Goal: Task Accomplishment & Management: Use online tool/utility

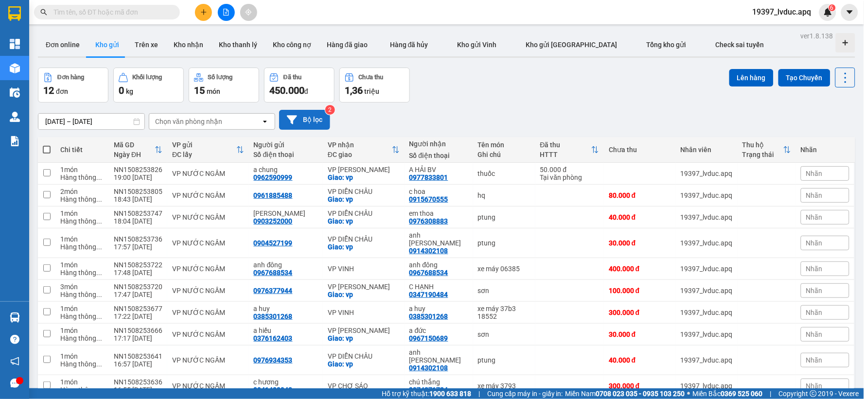
click at [292, 115] on icon at bounding box center [292, 120] width 10 height 10
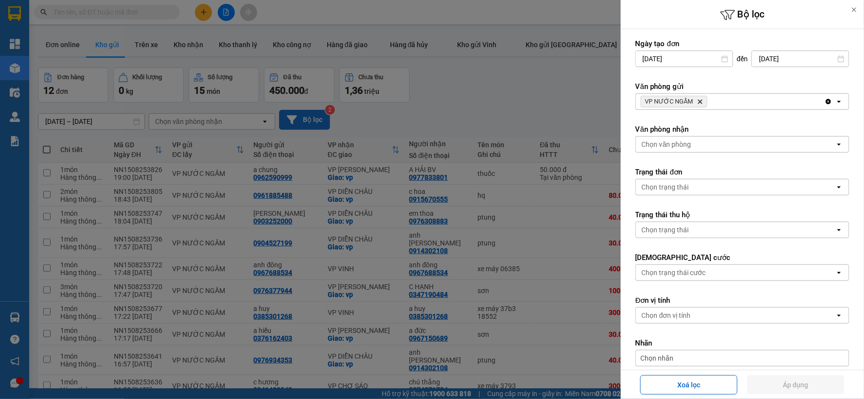
click at [698, 100] on icon "VP NƯỚC NGẦM, close by backspace" at bounding box center [700, 102] width 4 height 4
click at [698, 100] on div "VP NƯỚC NGẦM Delete" at bounding box center [730, 102] width 189 height 16
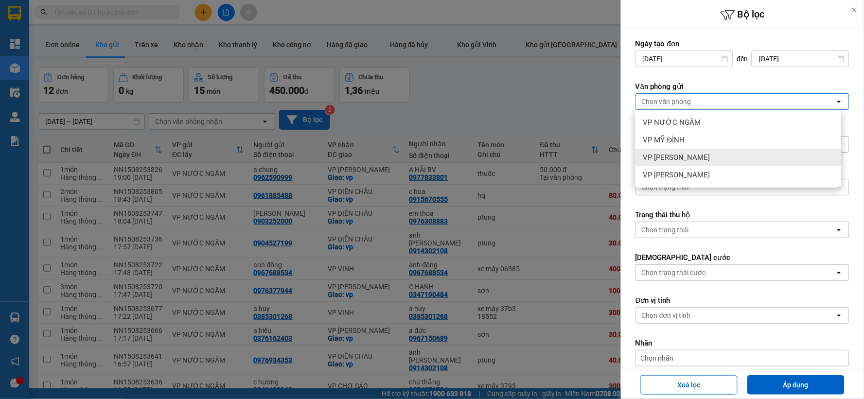
click at [698, 158] on div "VP [PERSON_NAME]" at bounding box center [738, 158] width 206 height 18
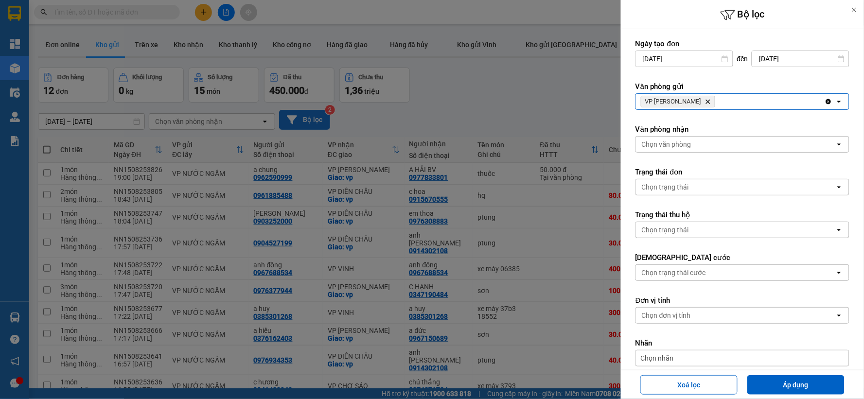
click at [701, 144] on div "Chọn văn phòng" at bounding box center [735, 145] width 199 height 16
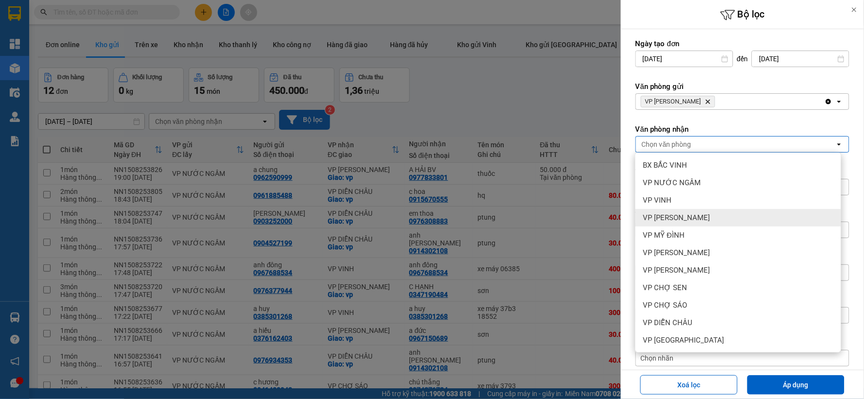
click at [698, 217] on span "VP [PERSON_NAME]" at bounding box center [676, 218] width 67 height 10
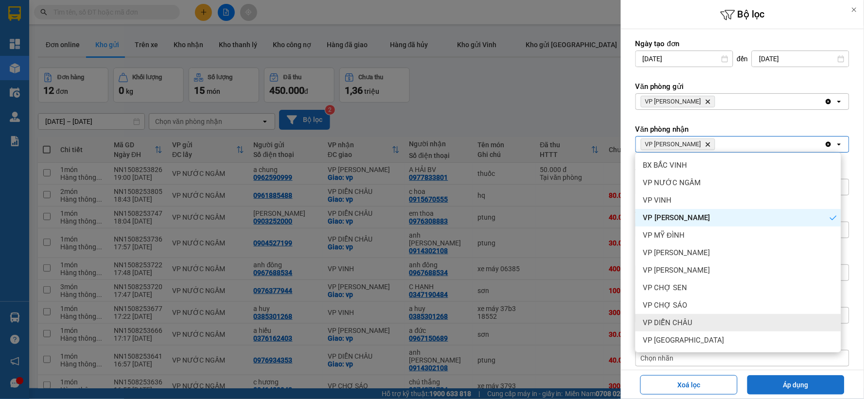
click at [805, 387] on button "Áp dụng" at bounding box center [795, 384] width 97 height 19
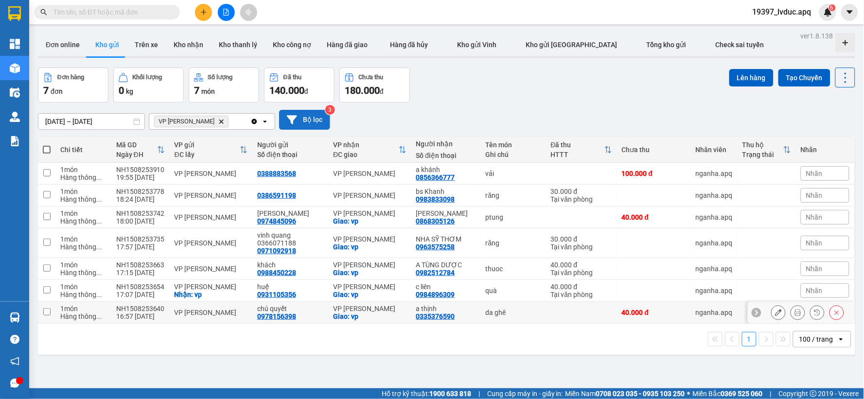
drag, startPoint x: 376, startPoint y: 314, endPoint x: 380, endPoint y: 307, distance: 7.8
click at [377, 313] on div "VP THANH CHƯƠNG Giao: vp" at bounding box center [369, 313] width 73 height 16
checkbox input "true"
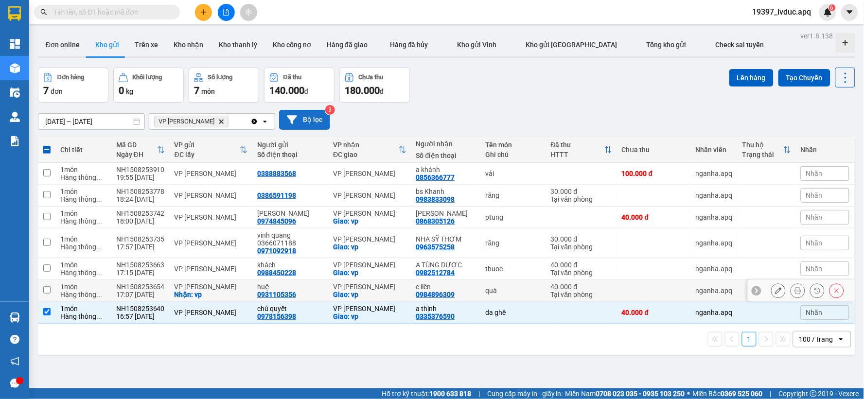
click at [390, 279] on td "VP THANH CHƯƠNG Giao: vp" at bounding box center [369, 269] width 83 height 22
checkbox input "true"
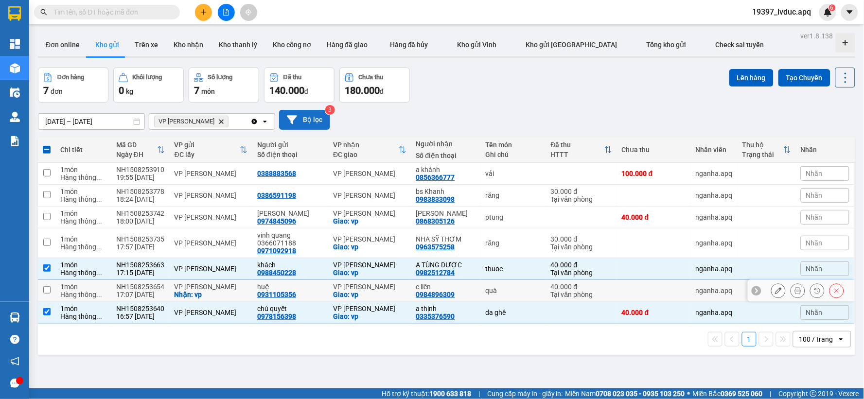
click at [391, 290] on div "VP [PERSON_NAME]" at bounding box center [369, 287] width 73 height 8
checkbox input "true"
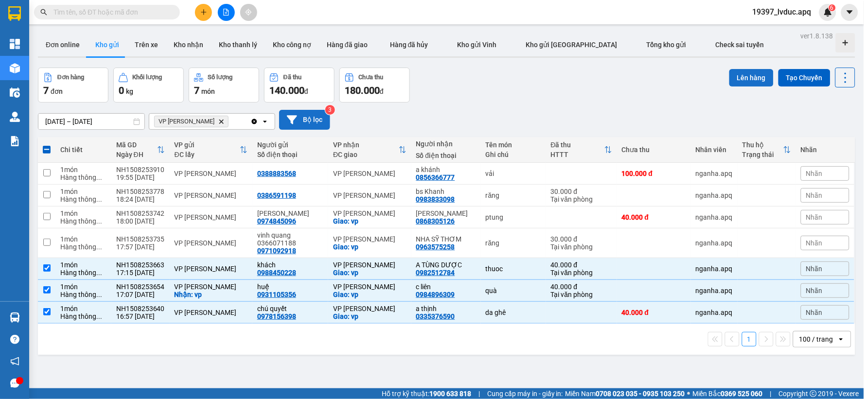
click at [750, 79] on button "Lên hàng" at bounding box center [751, 78] width 44 height 18
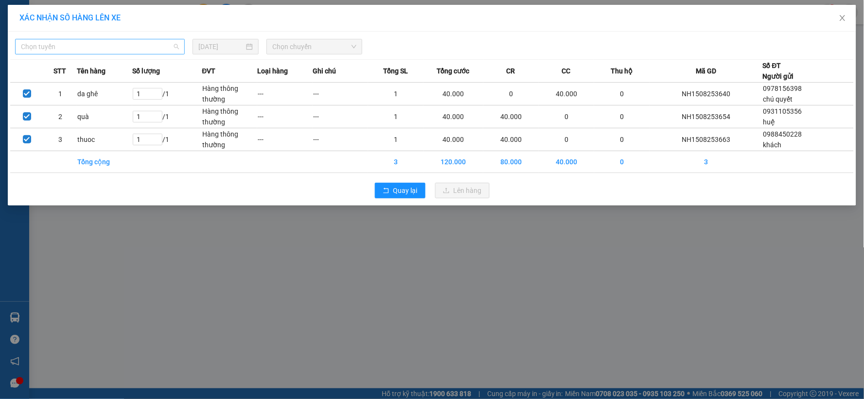
drag, startPoint x: 148, startPoint y: 51, endPoint x: 141, endPoint y: 113, distance: 62.1
click at [148, 52] on span "Chọn tuyến" at bounding box center [100, 46] width 158 height 15
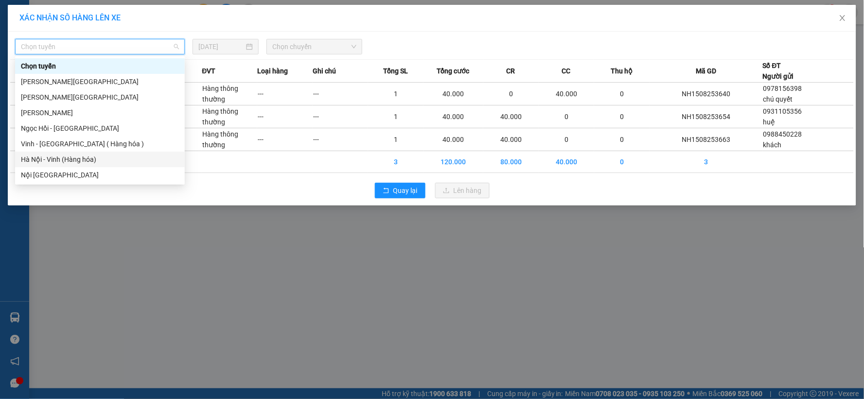
click at [119, 158] on div "Hà Nội - Vinh (Hàng hóa)" at bounding box center [100, 159] width 158 height 11
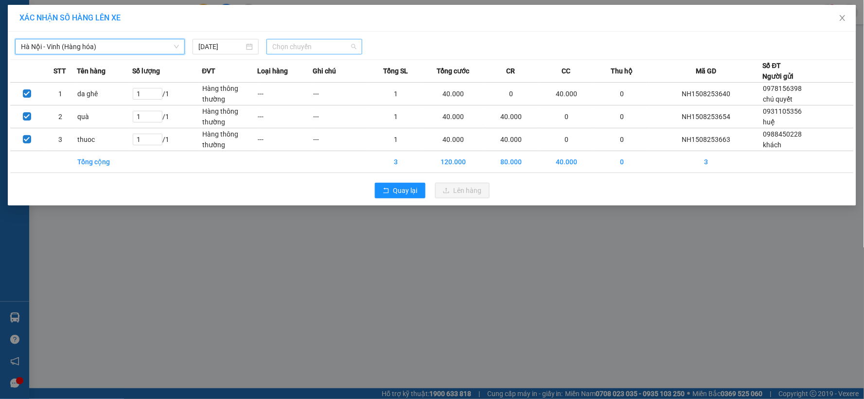
click at [309, 50] on span "Chọn chuyến" at bounding box center [314, 46] width 84 height 15
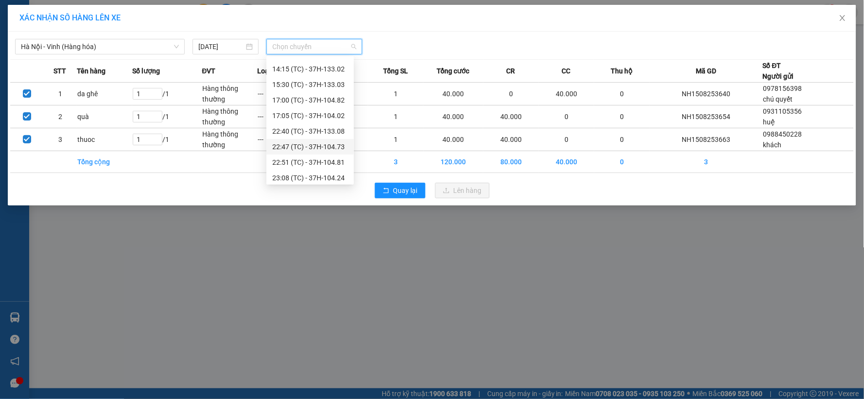
scroll to position [109, 0]
click at [335, 174] on div "23:08 (TC) - 37H-104.24" at bounding box center [310, 175] width 76 height 11
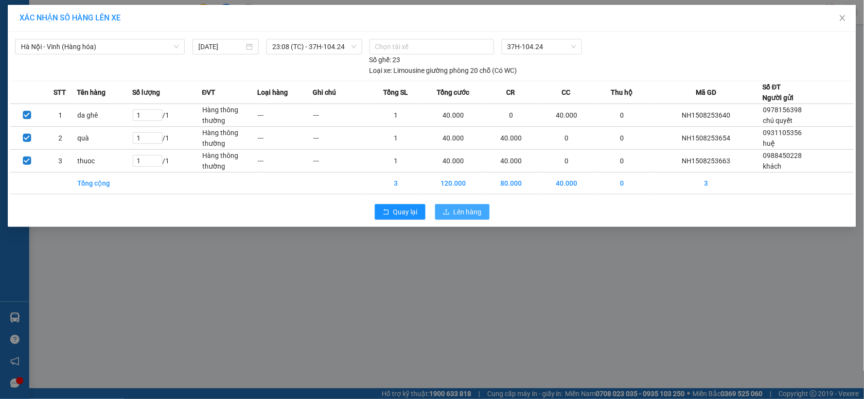
click at [480, 208] on button "Lên hàng" at bounding box center [462, 212] width 54 height 16
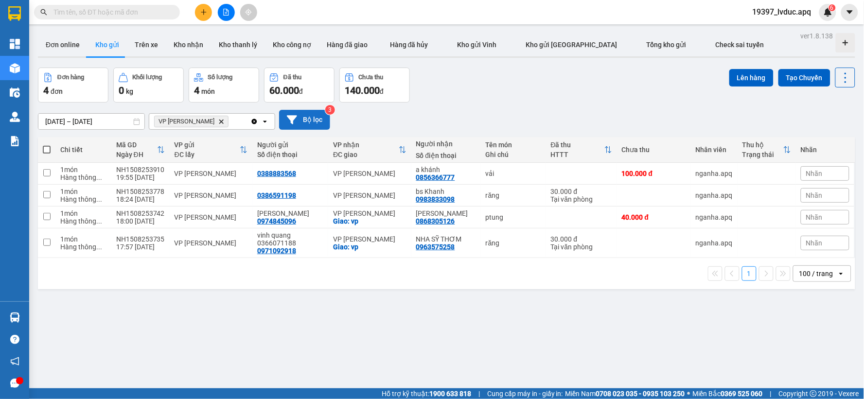
drag, startPoint x: 304, startPoint y: 126, endPoint x: 298, endPoint y: 124, distance: 6.2
click at [298, 124] on button "Bộ lọc" at bounding box center [304, 120] width 51 height 20
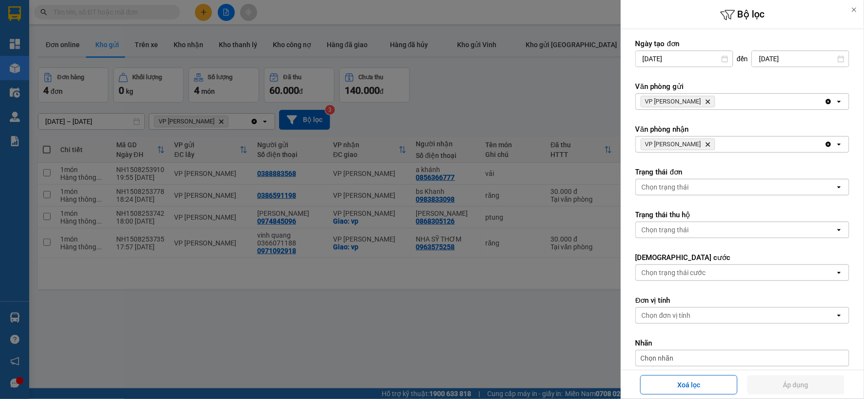
drag, startPoint x: 711, startPoint y: 142, endPoint x: 706, endPoint y: 144, distance: 5.1
click at [711, 143] on icon "Delete" at bounding box center [708, 144] width 6 height 6
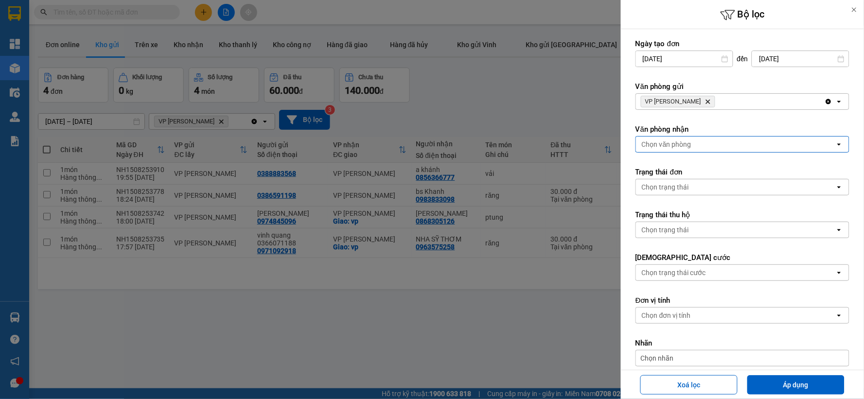
click at [705, 103] on icon "Delete" at bounding box center [708, 102] width 6 height 6
click at [688, 101] on div "Chọn văn phòng" at bounding box center [667, 102] width 50 height 10
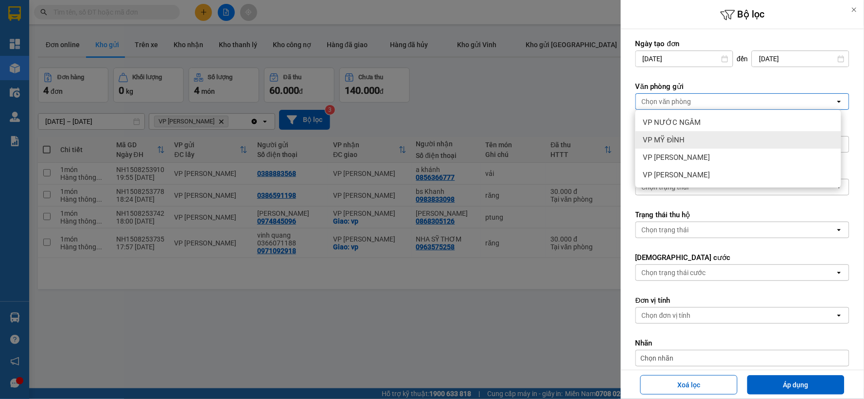
click at [683, 124] on span "VP NƯỚC NGẦM" at bounding box center [672, 123] width 58 height 10
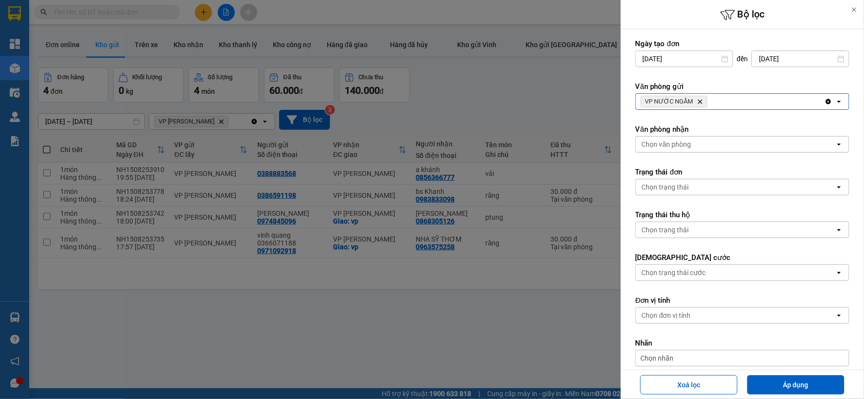
click at [687, 136] on div "Văn phòng nhận Chọn văn phòng open" at bounding box center [742, 138] width 214 height 28
click at [686, 140] on div "Chọn văn phòng" at bounding box center [667, 145] width 50 height 10
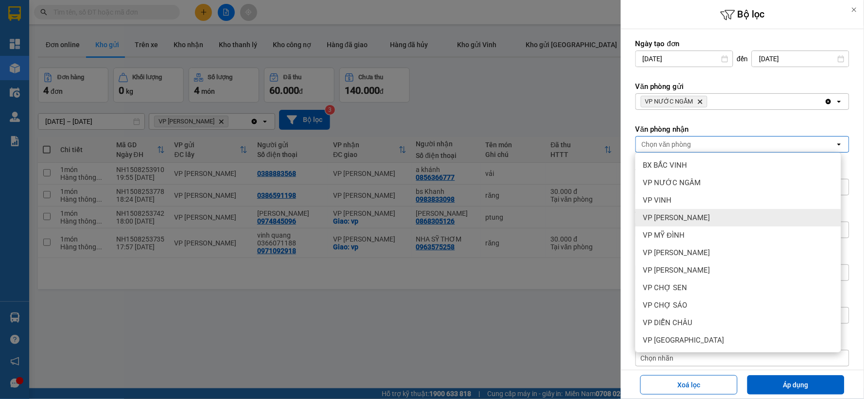
click at [715, 217] on div "VP [PERSON_NAME]" at bounding box center [738, 218] width 206 height 18
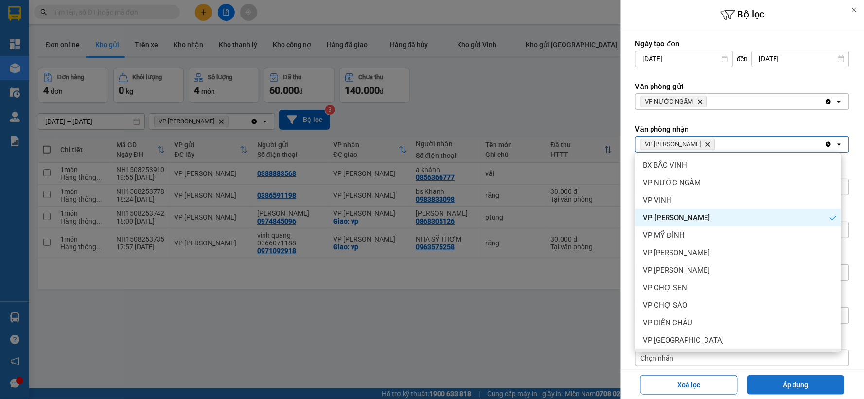
click at [768, 384] on button "Áp dụng" at bounding box center [795, 384] width 97 height 19
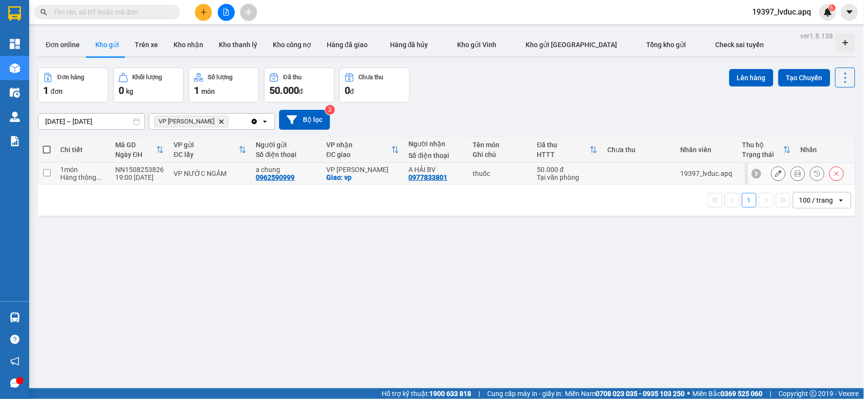
click at [369, 174] on div "Giao: vp" at bounding box center [362, 178] width 72 height 8
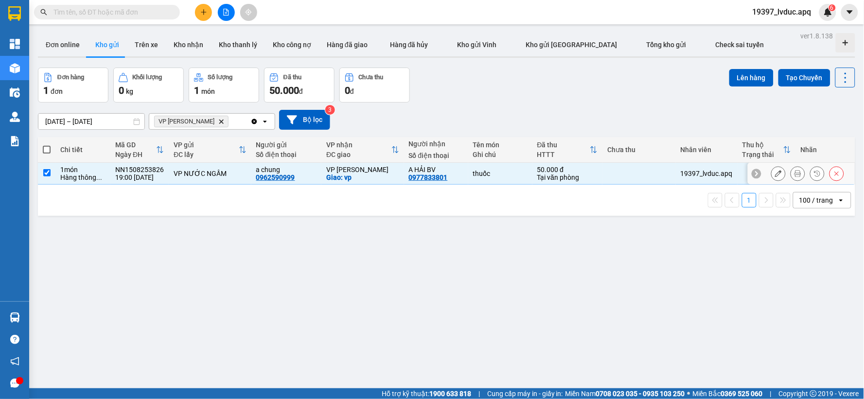
checkbox input "true"
click at [754, 74] on button "Lên hàng" at bounding box center [751, 78] width 44 height 18
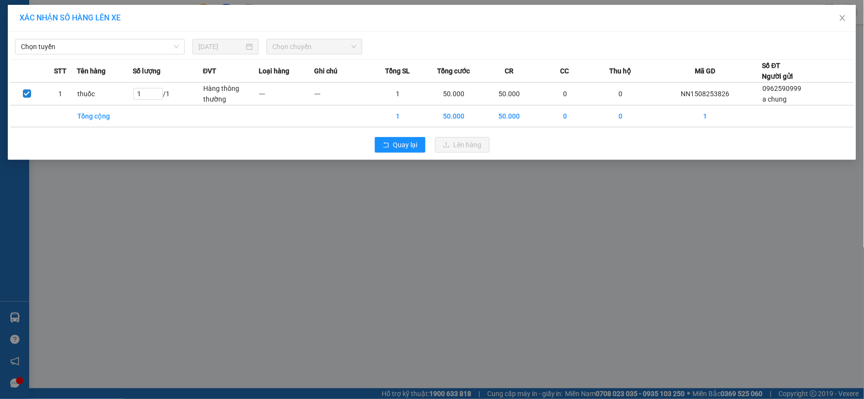
click at [128, 36] on div "Chọn tuyến [DATE] Chọn chuyến" at bounding box center [432, 44] width 844 height 20
drag, startPoint x: 124, startPoint y: 50, endPoint x: 122, endPoint y: 55, distance: 5.4
click at [124, 51] on span "Chọn tuyến" at bounding box center [100, 46] width 158 height 15
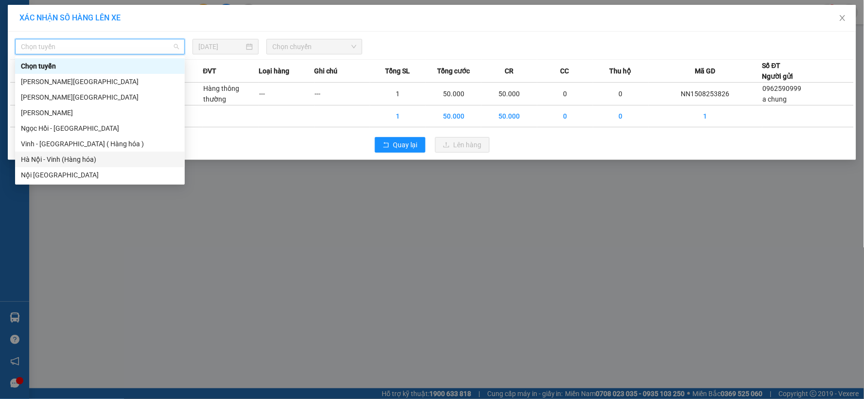
click at [90, 163] on div "Hà Nội - Vinh (Hàng hóa)" at bounding box center [100, 159] width 158 height 11
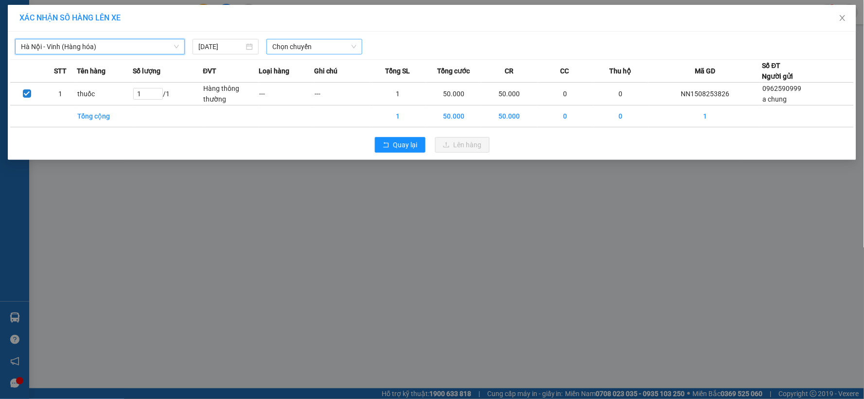
drag, startPoint x: 327, startPoint y: 52, endPoint x: 321, endPoint y: 55, distance: 6.3
click at [326, 52] on span "Chọn chuyến" at bounding box center [314, 46] width 84 height 15
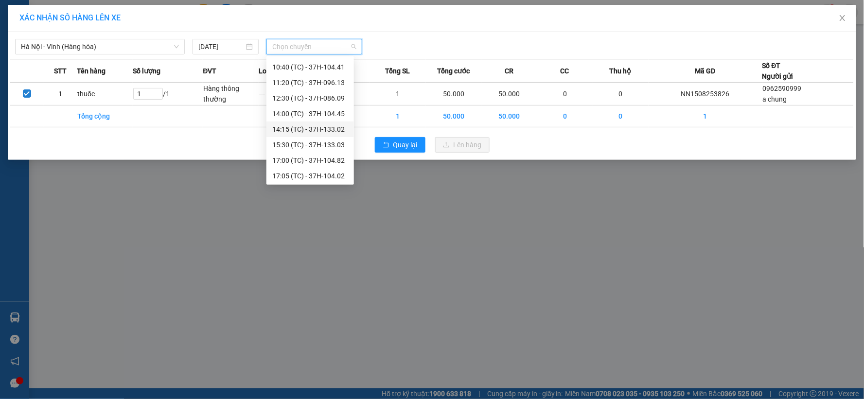
scroll to position [109, 0]
click at [315, 176] on div "23:08 (TC) - 37H-104.24" at bounding box center [310, 175] width 76 height 11
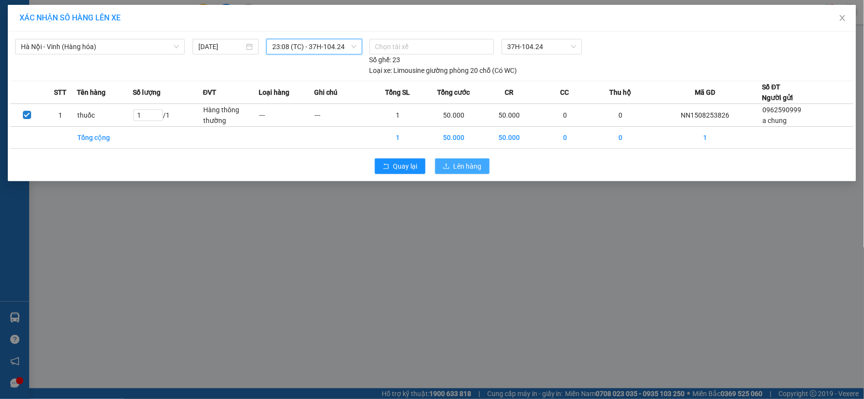
click at [457, 172] on span "Lên hàng" at bounding box center [468, 166] width 28 height 11
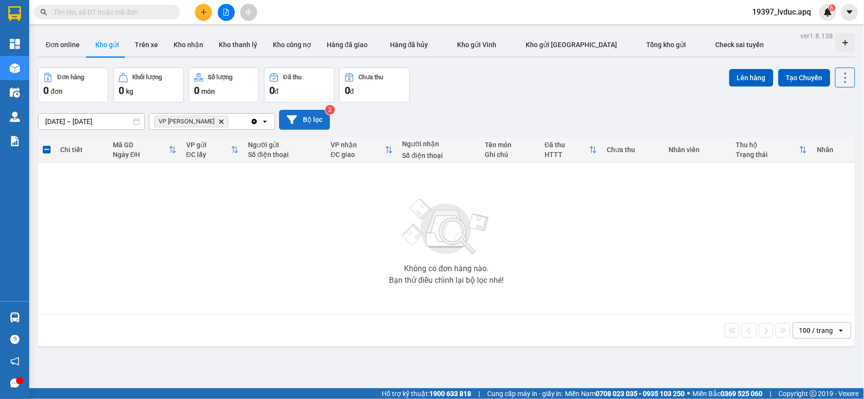
click at [300, 124] on button "Bộ lọc" at bounding box center [304, 120] width 51 height 20
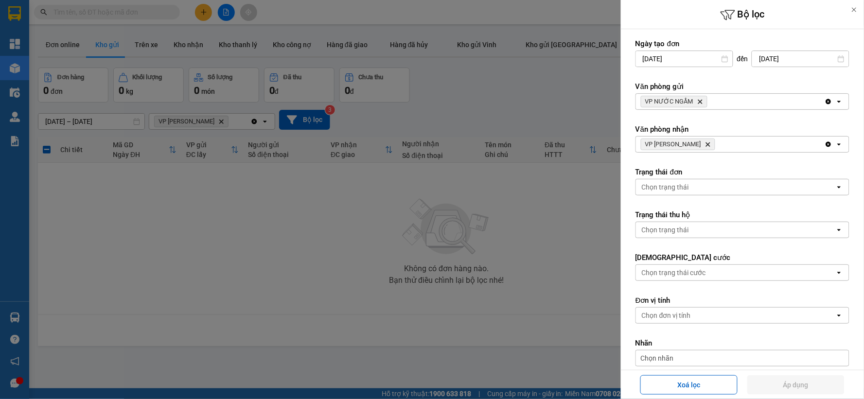
click at [709, 144] on icon "Delete" at bounding box center [708, 144] width 6 height 6
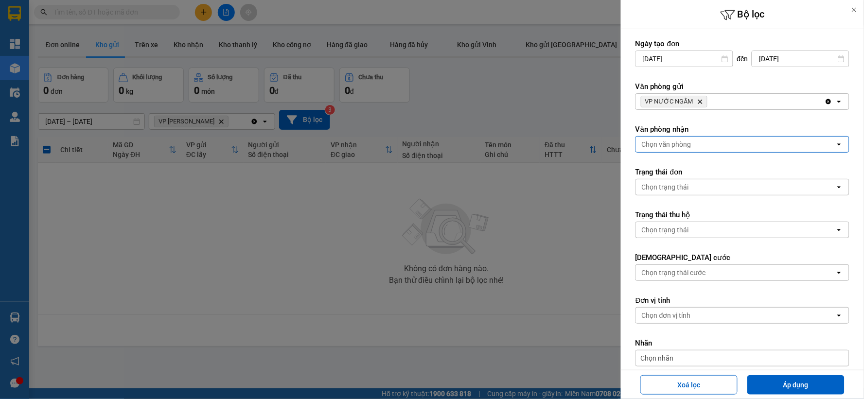
click at [698, 105] on span "VP NƯỚC NGẦM Delete" at bounding box center [674, 102] width 67 height 12
click at [703, 94] on div "VP NƯỚC NGẦM Delete" at bounding box center [730, 102] width 189 height 16
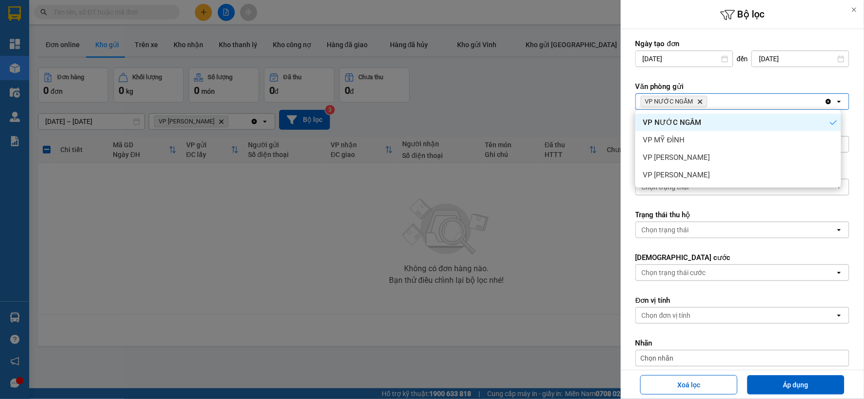
click at [702, 98] on span "VP NƯỚC NGẦM Delete" at bounding box center [674, 102] width 67 height 12
click at [700, 100] on icon "Delete" at bounding box center [700, 102] width 6 height 6
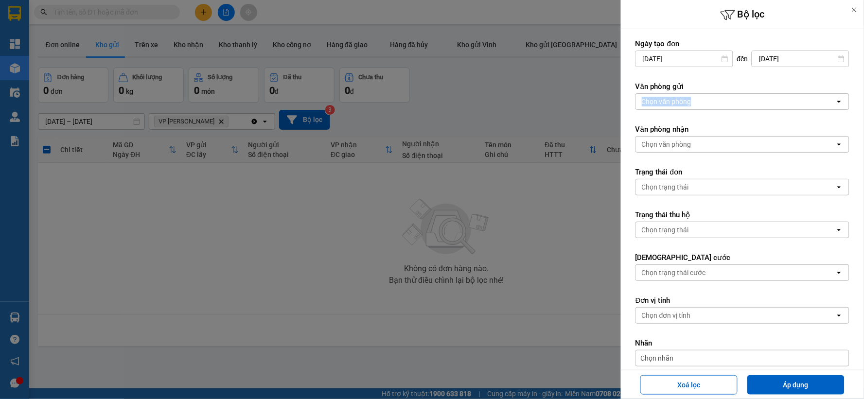
click at [700, 100] on div "Chọn văn phòng" at bounding box center [735, 102] width 199 height 16
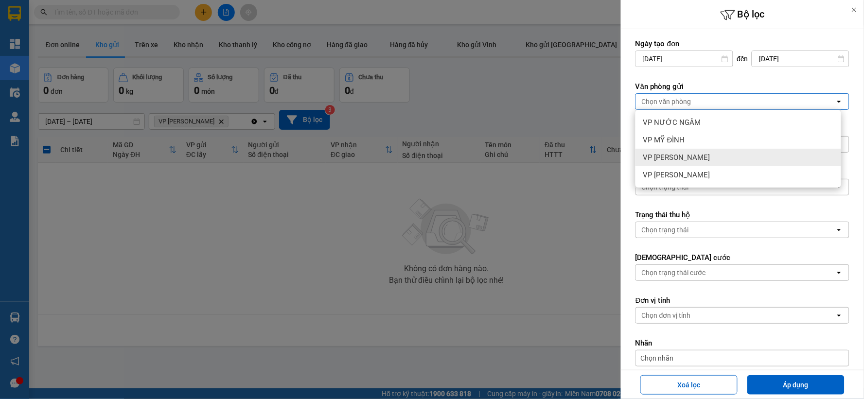
click at [697, 157] on div "VP [PERSON_NAME]" at bounding box center [738, 158] width 206 height 18
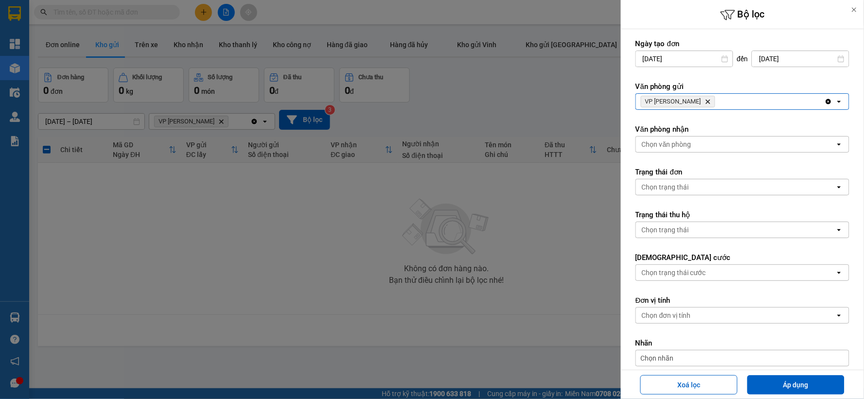
click at [705, 104] on icon "Delete" at bounding box center [708, 102] width 6 height 6
click at [692, 104] on div "Chọn văn phòng" at bounding box center [735, 102] width 199 height 16
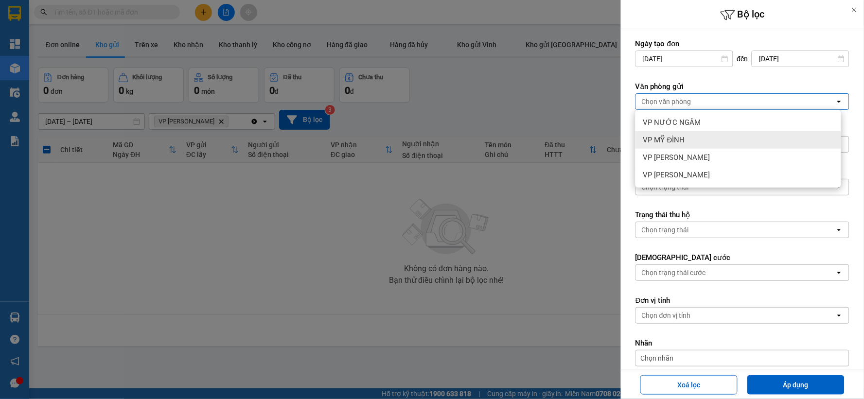
click at [689, 137] on div "VP MỸ ĐÌNH" at bounding box center [738, 140] width 206 height 18
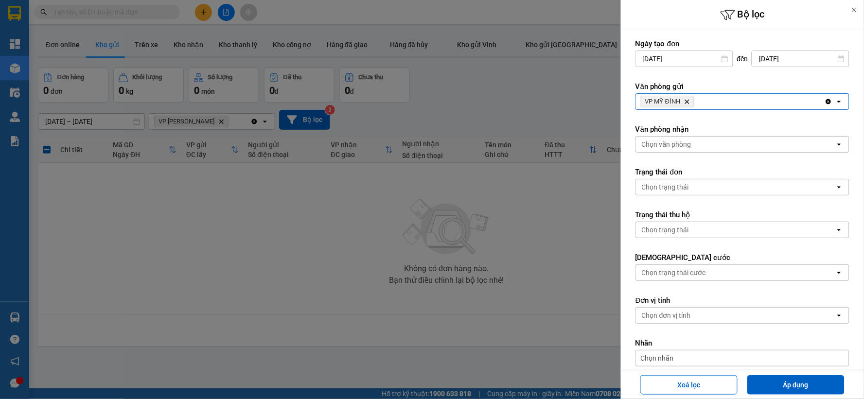
click at [690, 138] on div "Chọn văn phòng" at bounding box center [735, 145] width 199 height 16
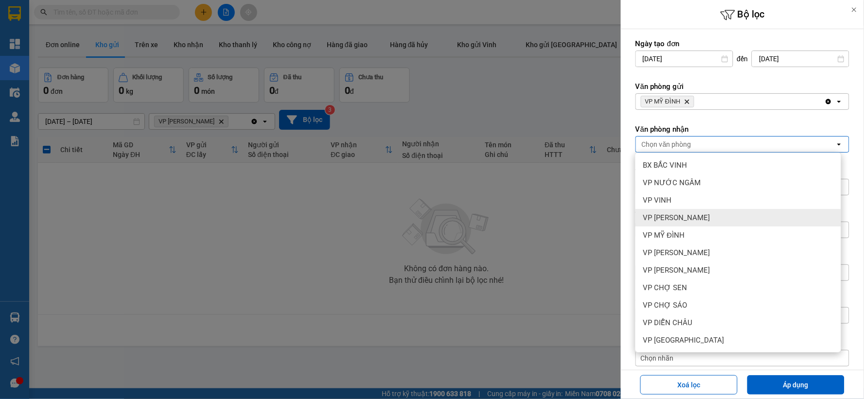
click at [694, 219] on span "VP [PERSON_NAME]" at bounding box center [676, 218] width 67 height 10
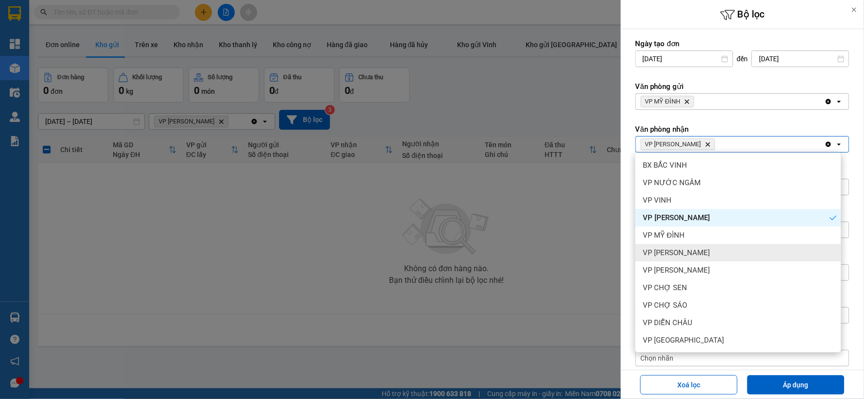
scroll to position [105, 0]
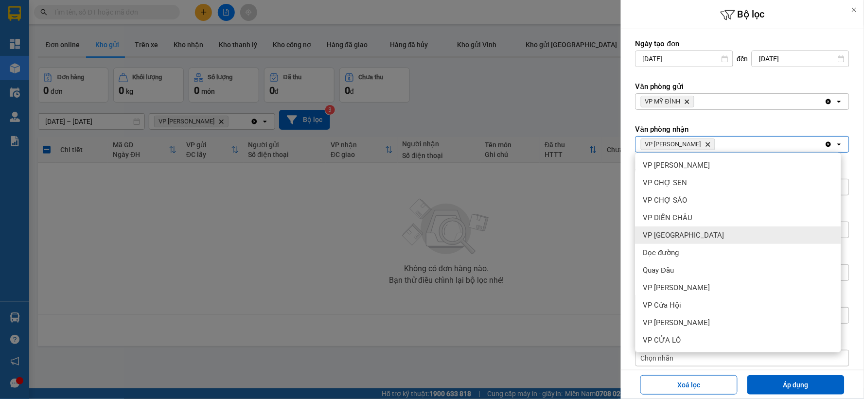
click at [699, 238] on div "VP [GEOGRAPHIC_DATA]" at bounding box center [738, 236] width 206 height 18
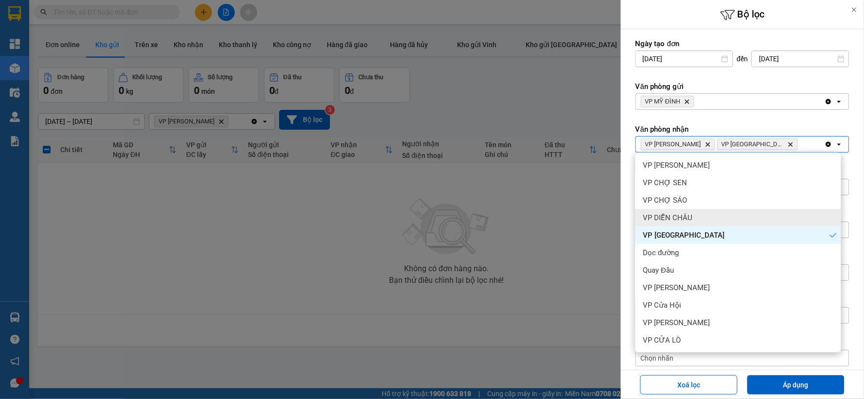
click at [698, 213] on div "VP DIỄN CHÂU" at bounding box center [738, 218] width 206 height 18
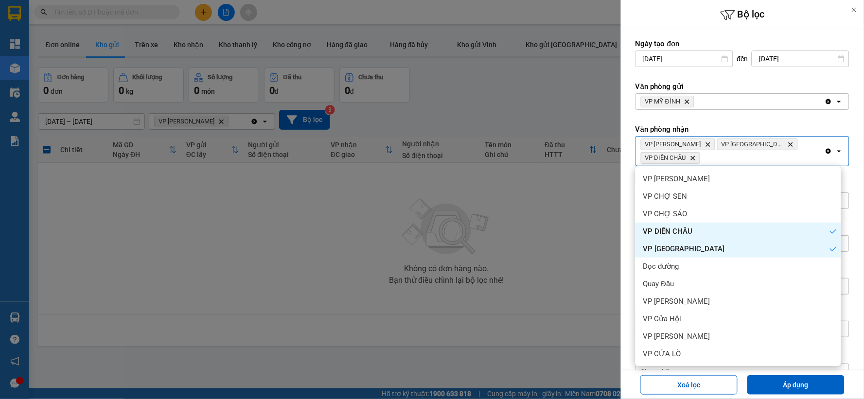
click at [699, 205] on div "VP CHỢ SÁO" at bounding box center [738, 214] width 206 height 18
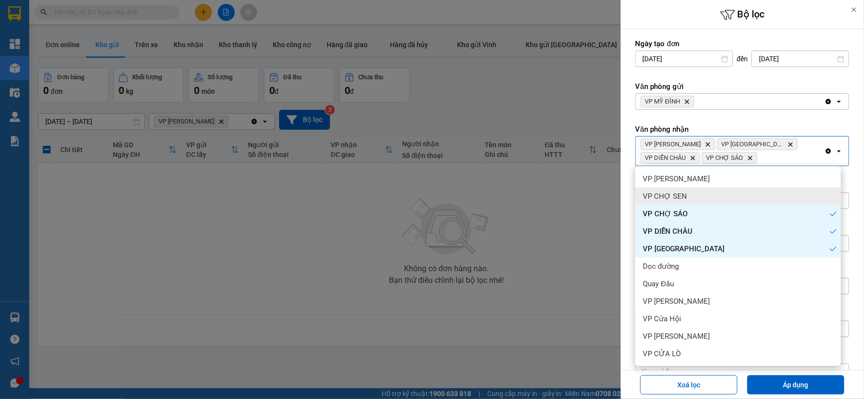
click at [705, 195] on div "VP CHỢ SEN" at bounding box center [738, 197] width 206 height 18
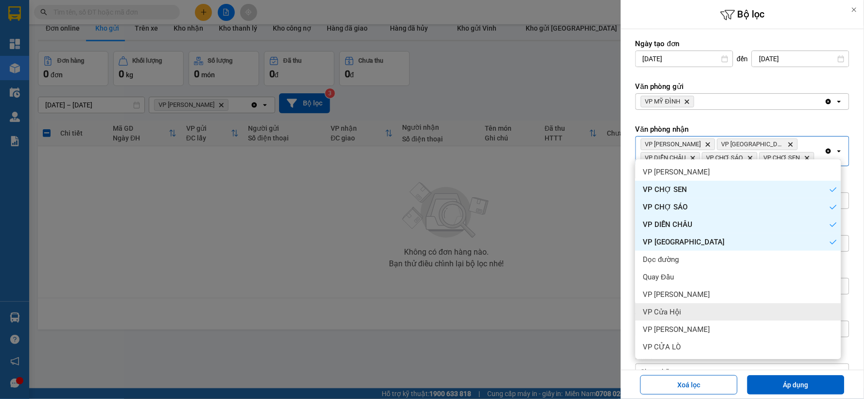
scroll to position [45, 0]
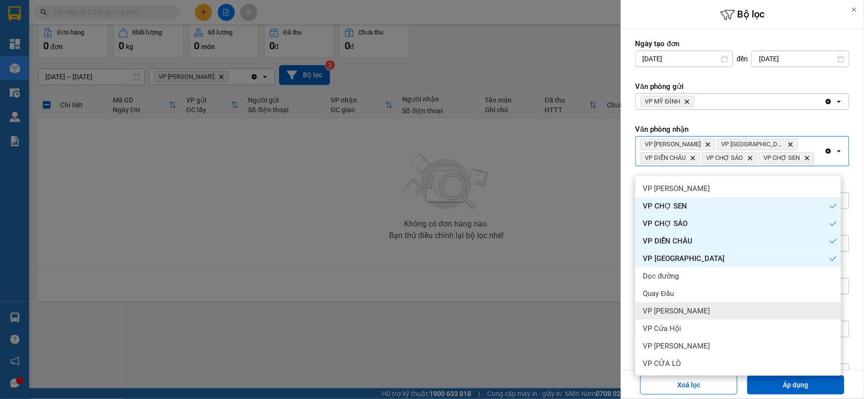
click at [682, 313] on span "VP [PERSON_NAME]" at bounding box center [676, 311] width 67 height 10
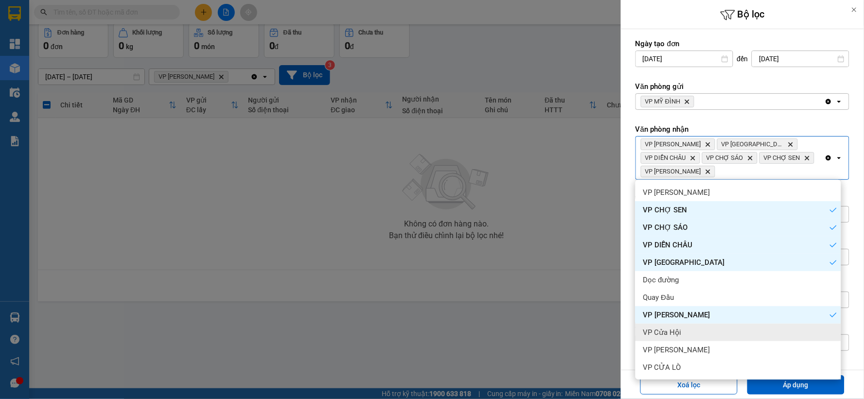
click at [680, 337] on div "VP Cửa Hội" at bounding box center [738, 333] width 206 height 18
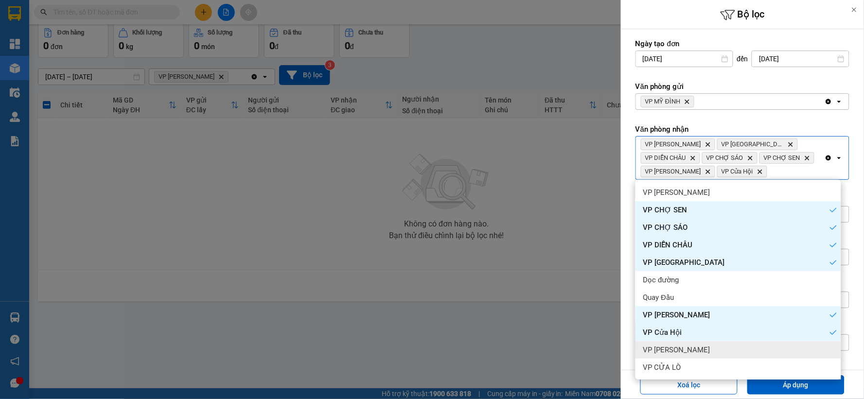
click at [680, 353] on span "VP [PERSON_NAME]" at bounding box center [676, 350] width 67 height 10
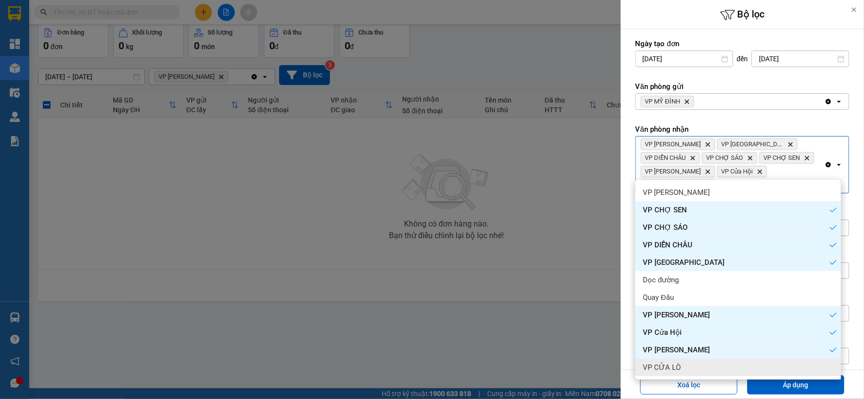
click at [677, 365] on span "VP CỬA LÒ" at bounding box center [662, 368] width 38 height 10
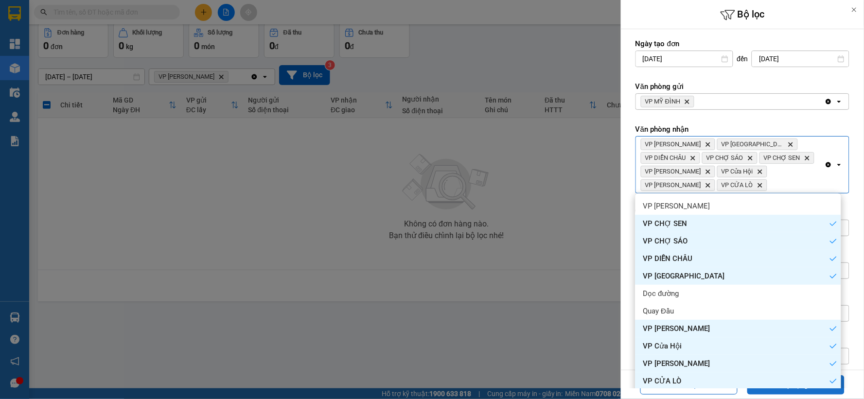
click at [774, 392] on button "Áp dụng" at bounding box center [795, 384] width 97 height 19
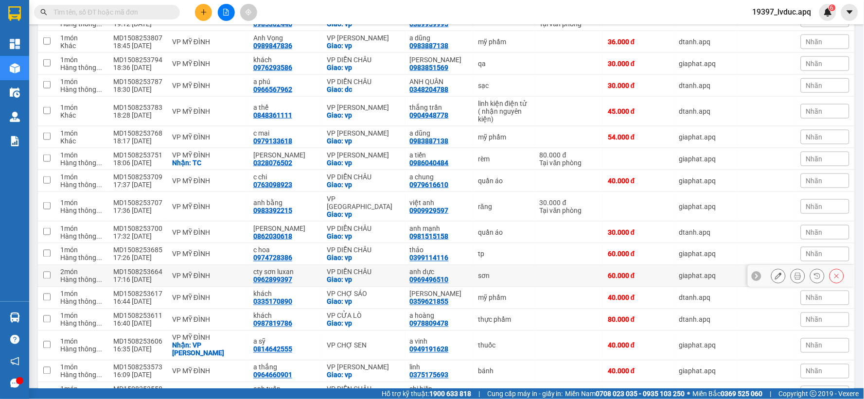
scroll to position [430, 0]
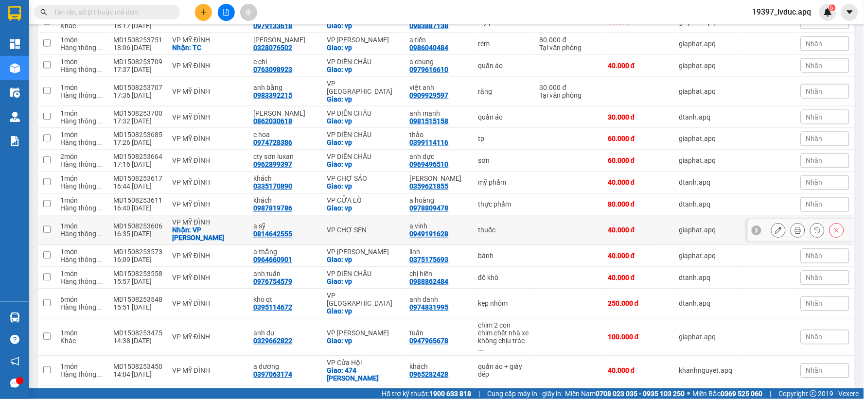
click at [360, 227] on div "VP CHỢ SEN" at bounding box center [363, 231] width 73 height 8
checkbox input "true"
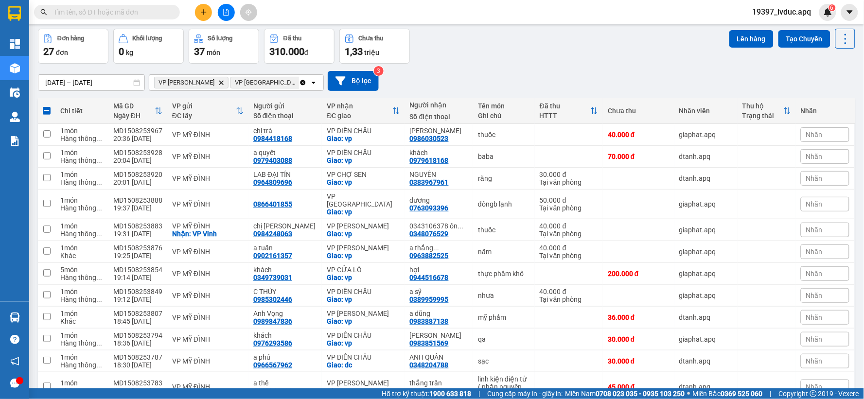
scroll to position [0, 0]
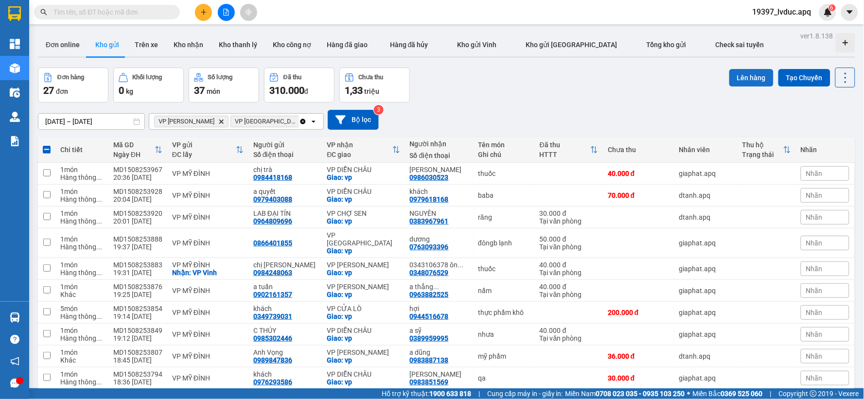
click at [740, 72] on button "Lên hàng" at bounding box center [751, 78] width 44 height 18
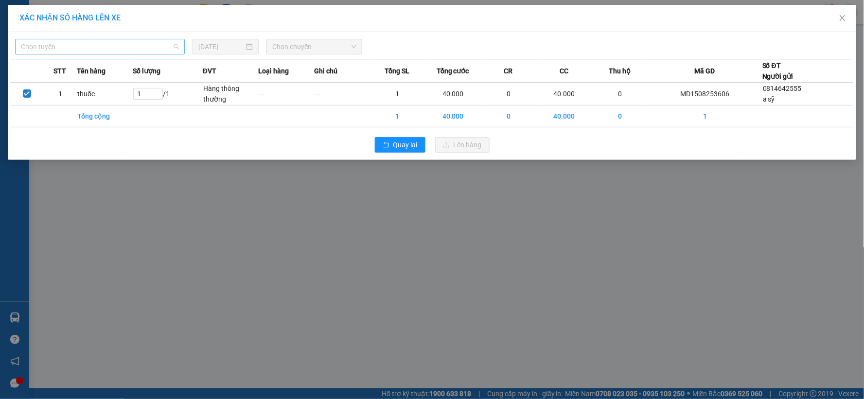
click at [50, 45] on span "Chọn tuyến" at bounding box center [100, 46] width 158 height 15
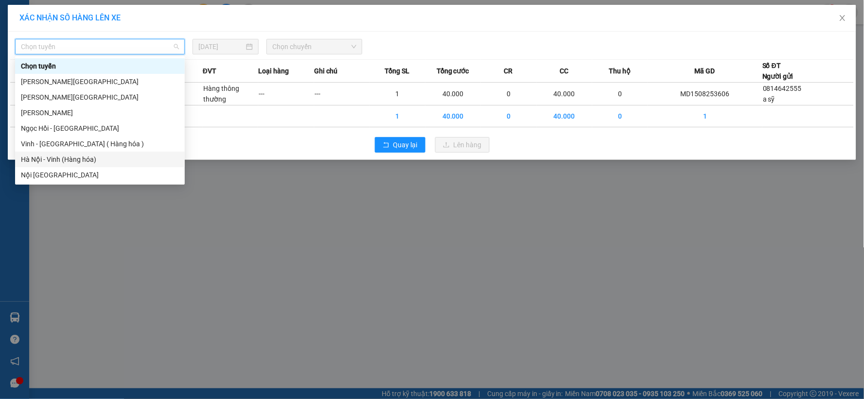
click at [57, 154] on div "Hà Nội - Vinh (Hàng hóa)" at bounding box center [100, 159] width 158 height 11
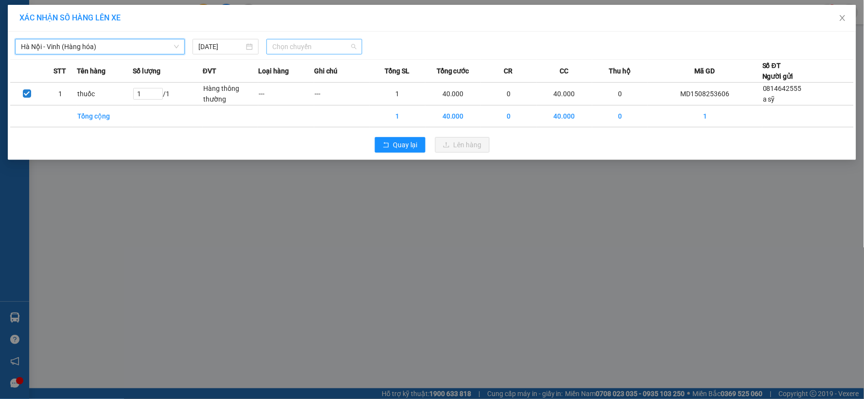
click at [298, 50] on span "Chọn chuyến" at bounding box center [314, 46] width 84 height 15
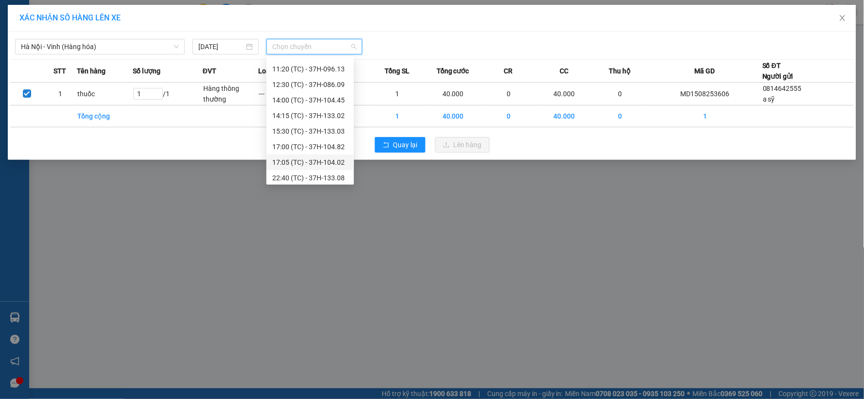
scroll to position [109, 0]
click at [328, 161] on div "22:51 (TC) - 37H-104.81" at bounding box center [310, 159] width 76 height 11
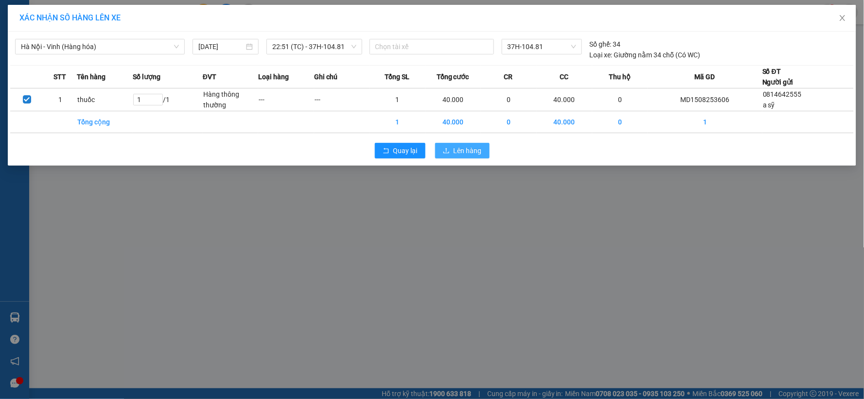
click at [453, 152] on button "Lên hàng" at bounding box center [462, 151] width 54 height 16
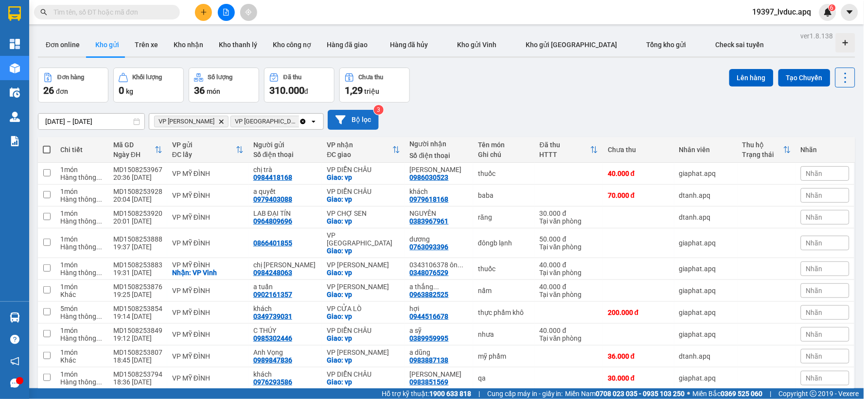
click at [355, 110] on button "Bộ lọc" at bounding box center [353, 120] width 51 height 20
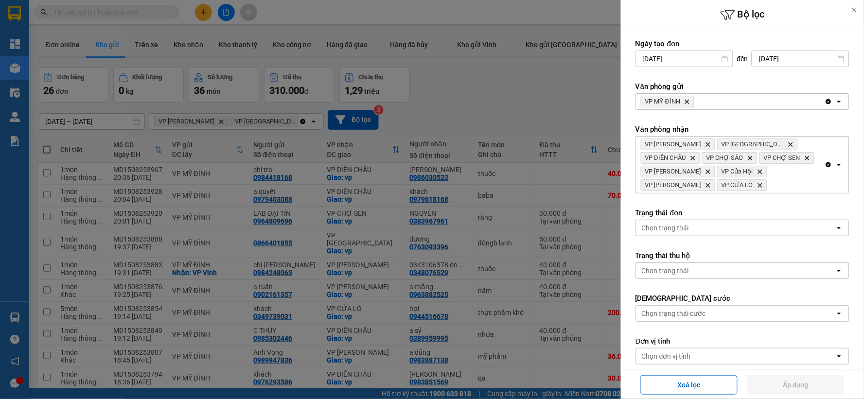
click at [689, 100] on icon "VP MỸ ĐÌNH, close by backspace" at bounding box center [687, 102] width 4 height 4
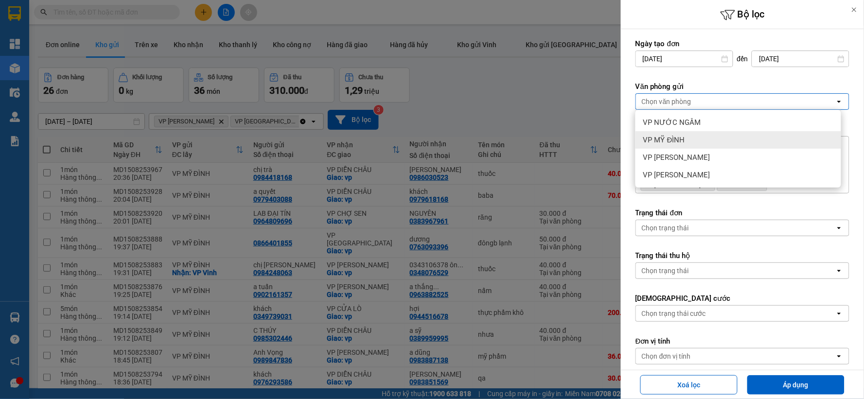
click at [688, 137] on div "VP MỸ ĐÌNH" at bounding box center [738, 140] width 206 height 18
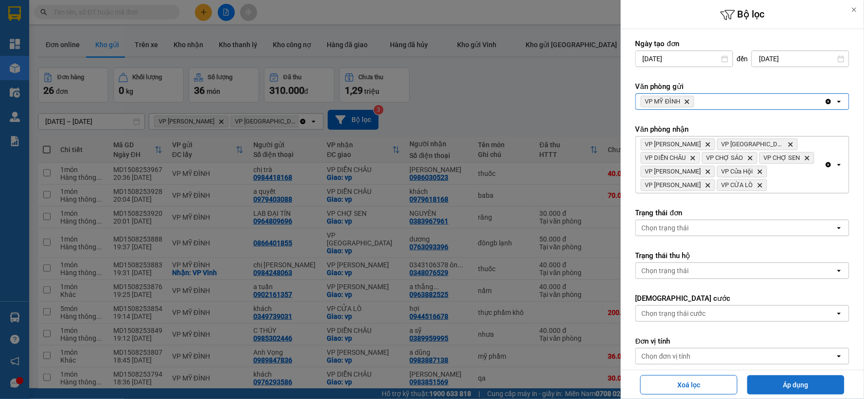
click at [785, 390] on button "Áp dụng" at bounding box center [795, 384] width 97 height 19
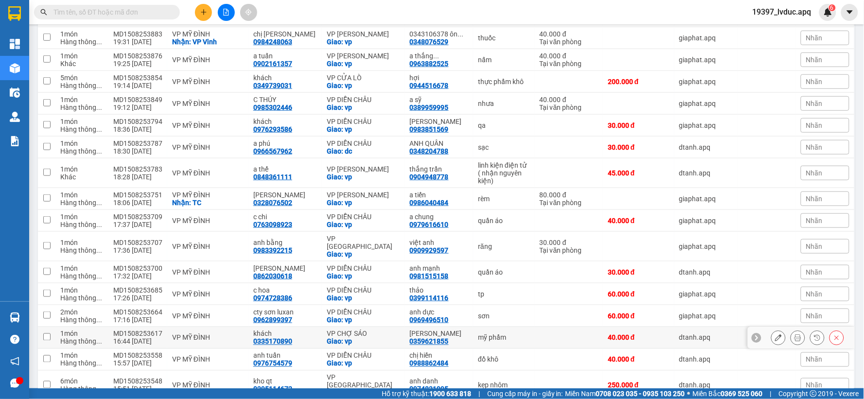
scroll to position [320, 0]
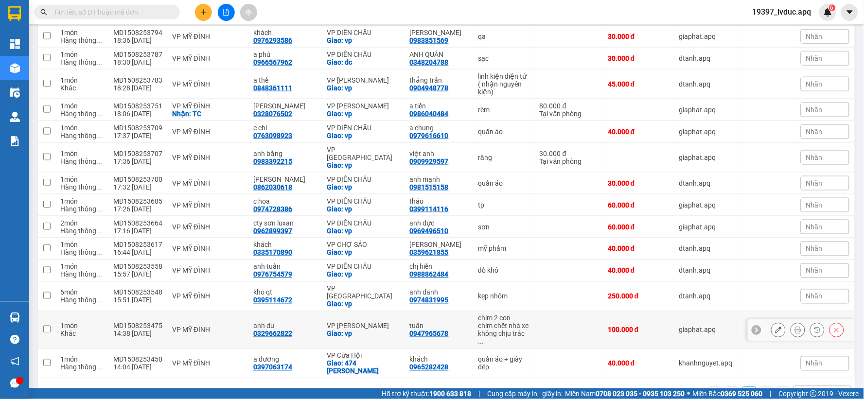
click at [410, 330] on div "0947965678" at bounding box center [429, 334] width 39 height 8
click at [294, 322] on div "anh du" at bounding box center [285, 326] width 64 height 8
checkbox input "true"
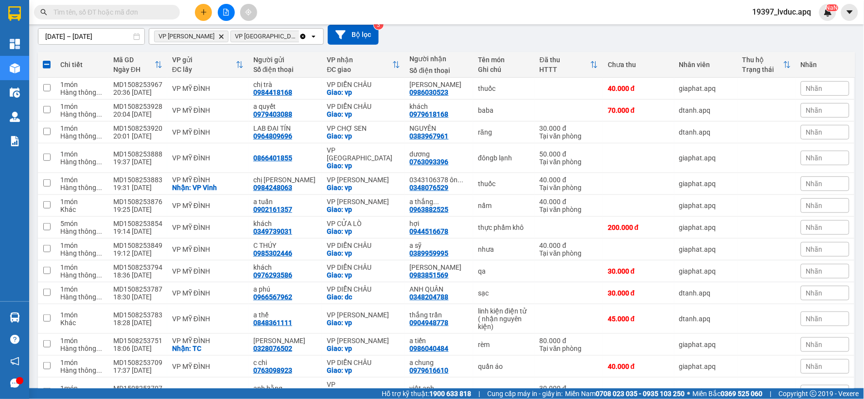
scroll to position [0, 0]
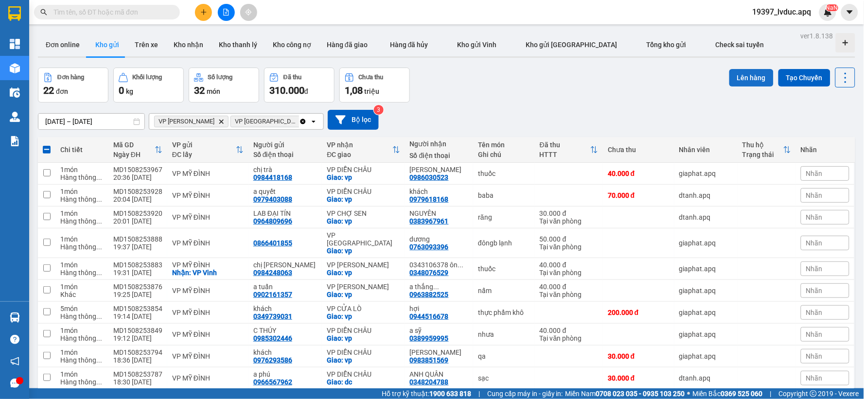
click at [730, 76] on button "Lên hàng" at bounding box center [751, 78] width 44 height 18
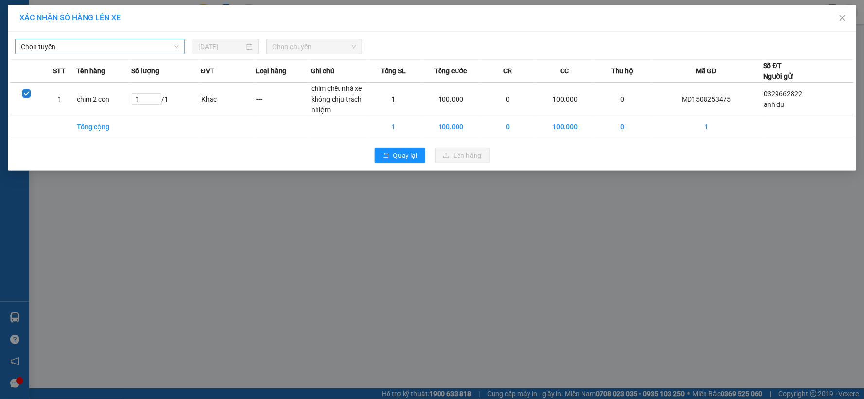
click at [141, 53] on span "Chọn tuyến" at bounding box center [100, 46] width 158 height 15
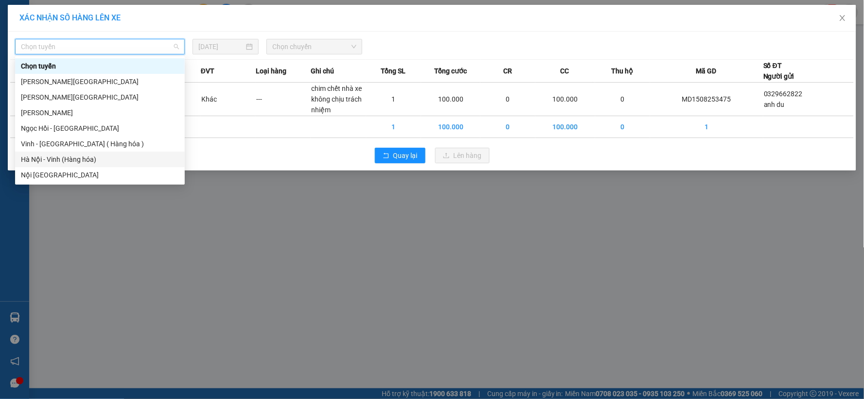
click at [103, 162] on div "Hà Nội - Vinh (Hàng hóa)" at bounding box center [100, 159] width 158 height 11
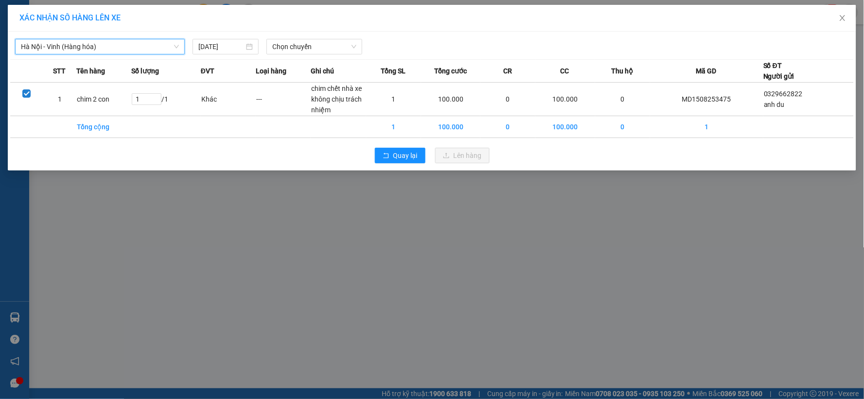
click at [321, 37] on div "[GEOGRAPHIC_DATA] - Vinh ([GEOGRAPHIC_DATA]) [GEOGRAPHIC_DATA] - [GEOGRAPHIC_DA…" at bounding box center [432, 44] width 844 height 20
click at [322, 52] on span "Chọn chuyến" at bounding box center [314, 46] width 84 height 15
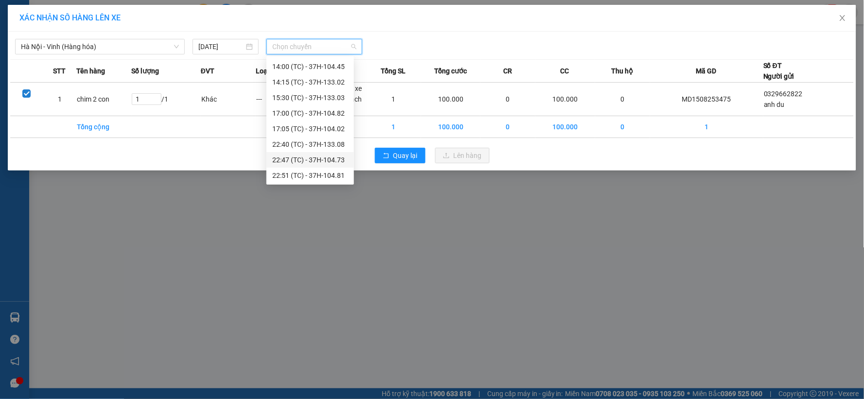
scroll to position [124, 0]
click at [332, 177] on div "23:10 (TC) - 37H-133.00" at bounding box center [310, 175] width 76 height 11
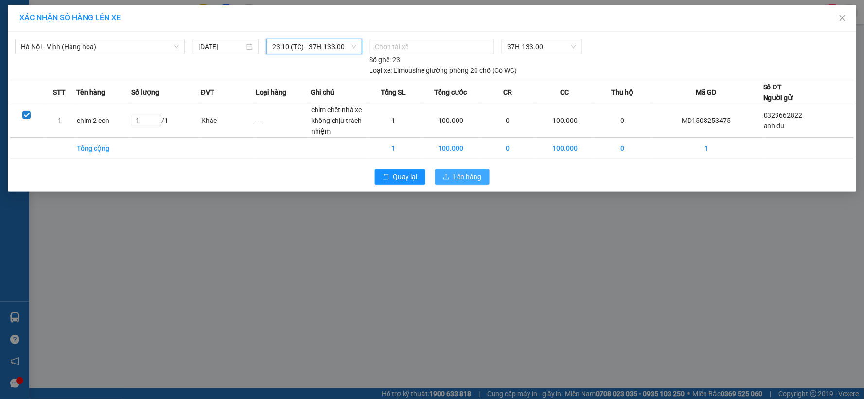
click at [449, 179] on icon "upload" at bounding box center [446, 176] width 6 height 5
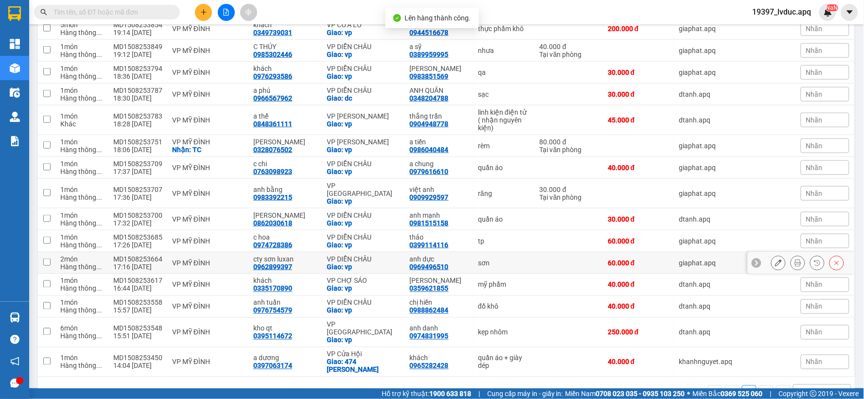
scroll to position [290, 0]
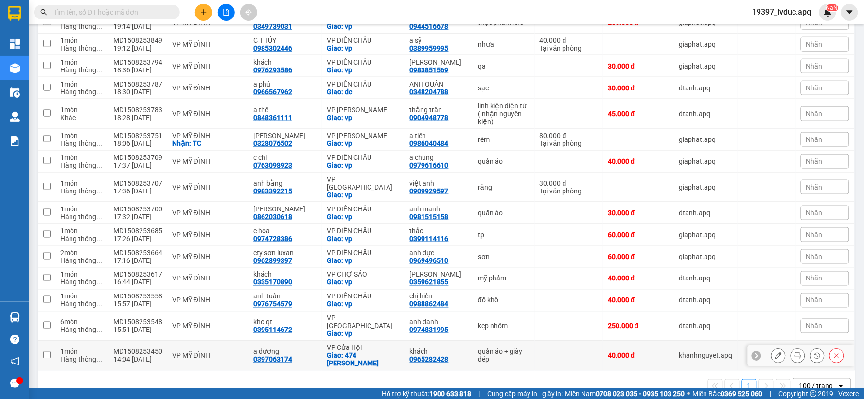
click at [362, 352] on div "Giao: 474 [PERSON_NAME]" at bounding box center [363, 360] width 73 height 16
checkbox input "true"
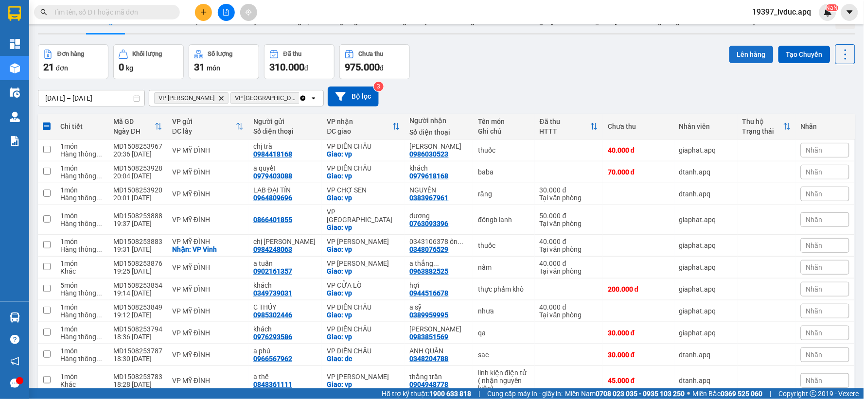
scroll to position [0, 0]
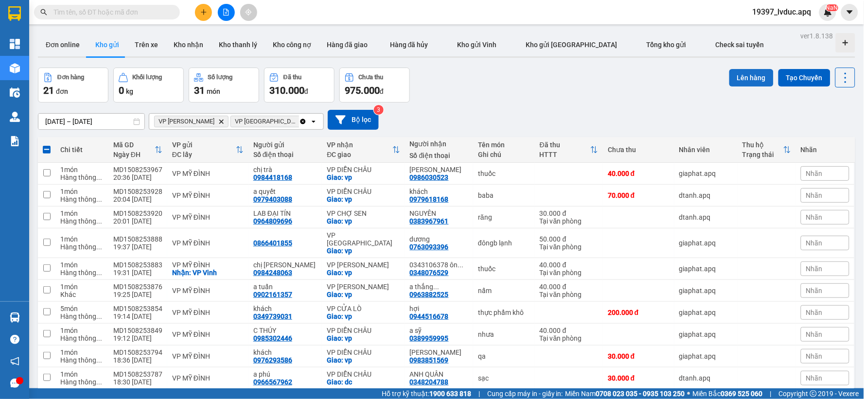
click at [745, 71] on button "Lên hàng" at bounding box center [751, 78] width 44 height 18
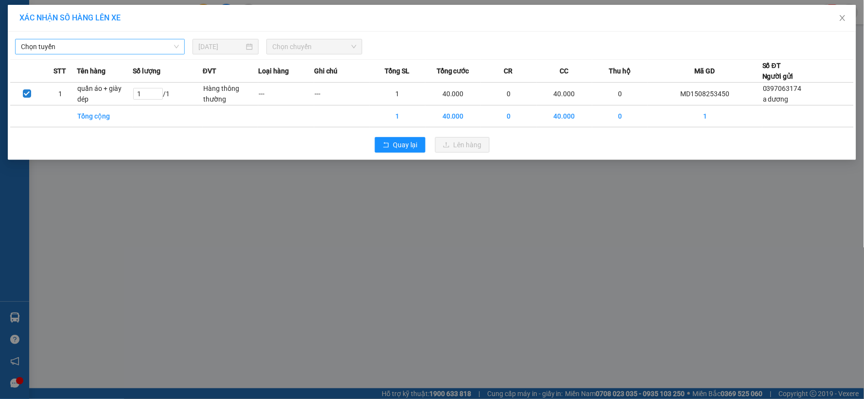
click at [141, 44] on span "Chọn tuyến" at bounding box center [100, 46] width 158 height 15
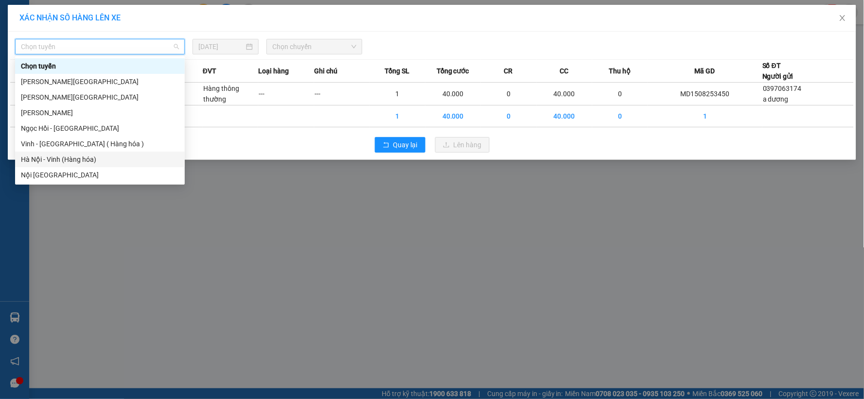
click at [71, 162] on div "Hà Nội - Vinh (Hàng hóa)" at bounding box center [100, 159] width 158 height 11
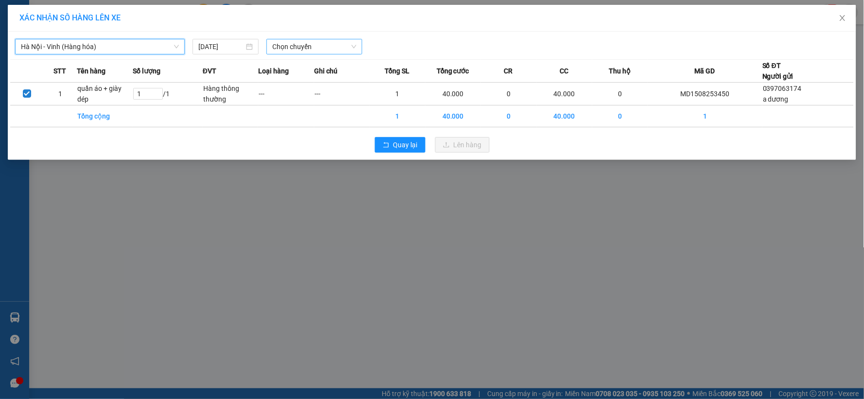
click at [293, 40] on span "Chọn chuyến" at bounding box center [314, 46] width 84 height 15
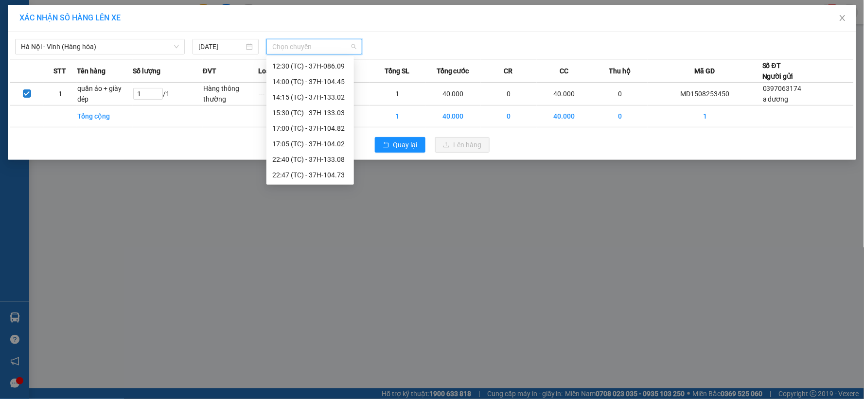
scroll to position [124, 0]
click at [318, 168] on div "23:10 (TC) - 37H-133.00" at bounding box center [310, 175] width 88 height 16
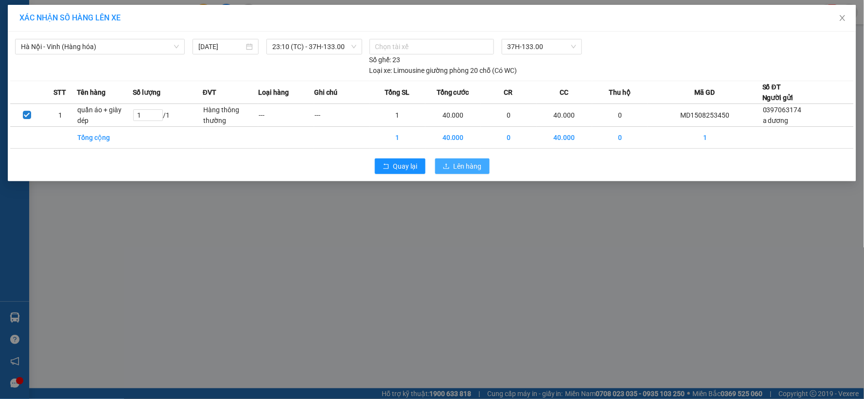
click at [473, 162] on span "Lên hàng" at bounding box center [468, 166] width 28 height 11
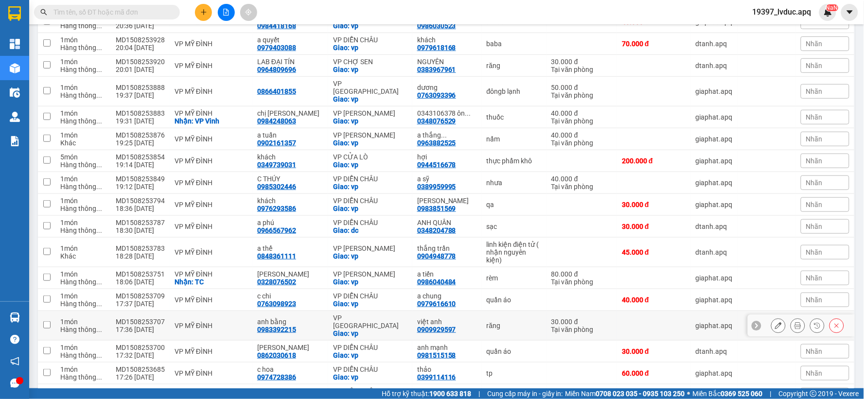
scroll to position [145, 0]
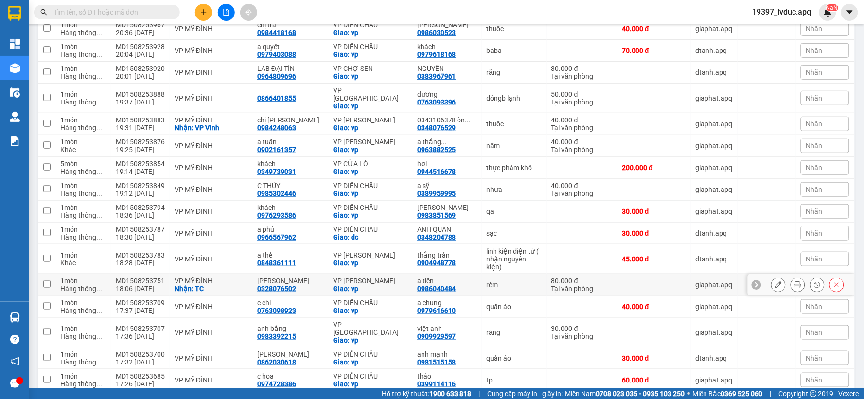
click at [389, 277] on div "VP [PERSON_NAME]" at bounding box center [370, 281] width 74 height 8
checkbox input "true"
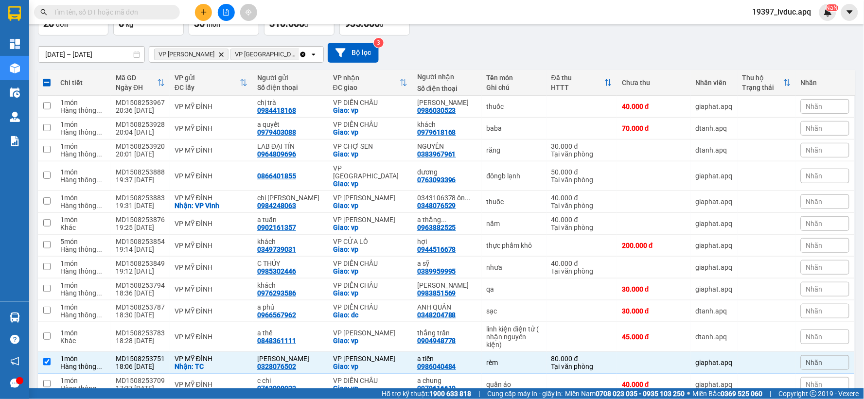
scroll to position [0, 0]
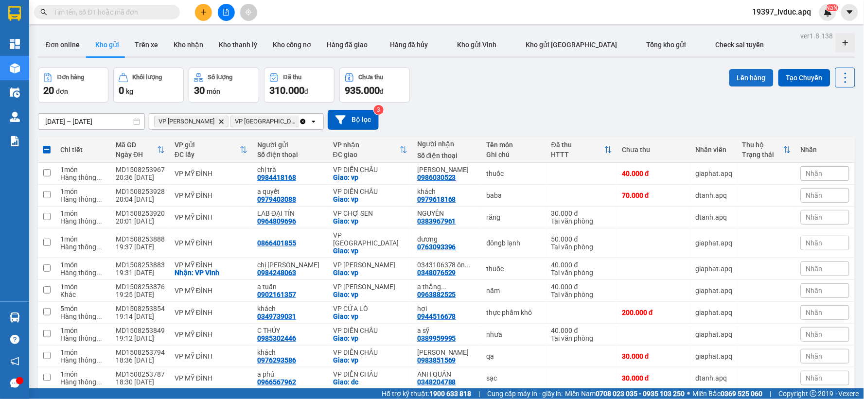
click at [747, 85] on button "Lên hàng" at bounding box center [751, 78] width 44 height 18
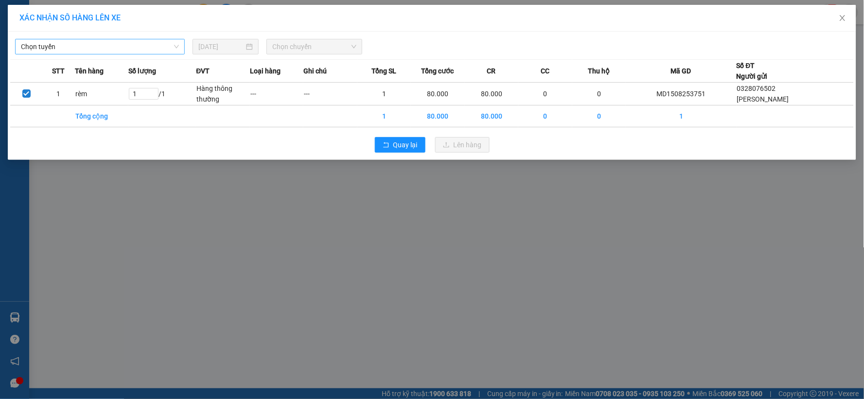
click at [90, 44] on span "Chọn tuyến" at bounding box center [100, 46] width 158 height 15
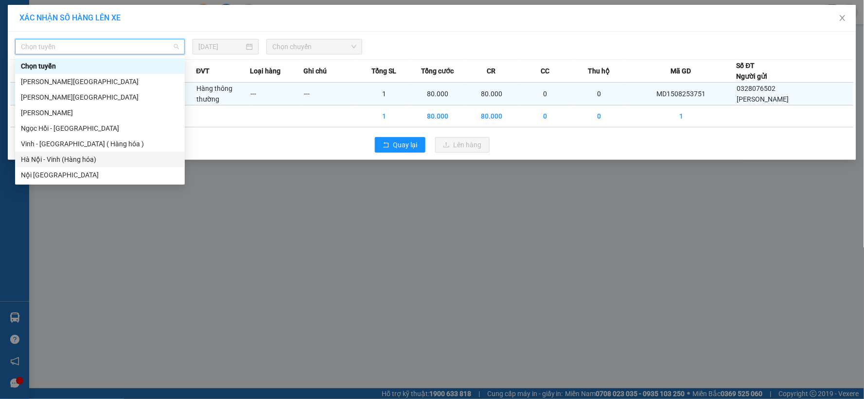
drag, startPoint x: 81, startPoint y: 159, endPoint x: 231, endPoint y: 98, distance: 162.1
click at [81, 159] on div "Hà Nội - Vinh (Hàng hóa)" at bounding box center [100, 159] width 158 height 11
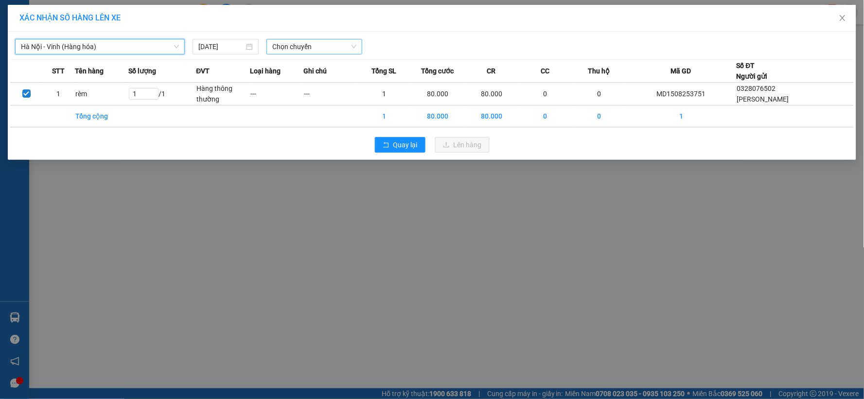
click at [295, 51] on span "Chọn chuyến" at bounding box center [314, 46] width 84 height 15
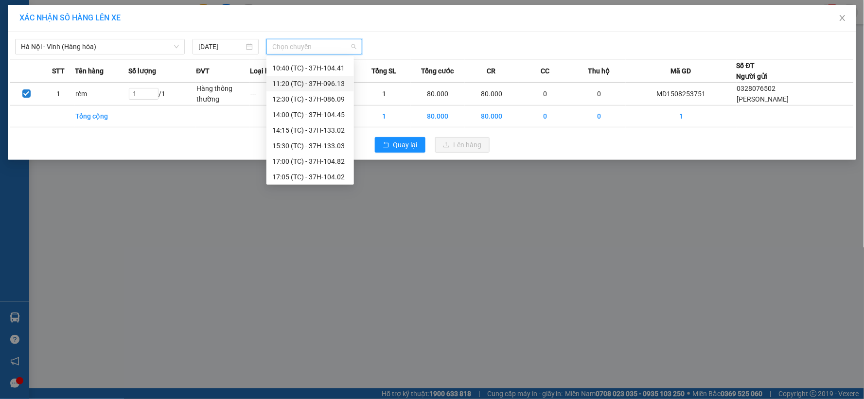
scroll to position [124, 0]
click at [318, 161] on div "23:08 (TC) - 37H-104.24" at bounding box center [310, 159] width 76 height 11
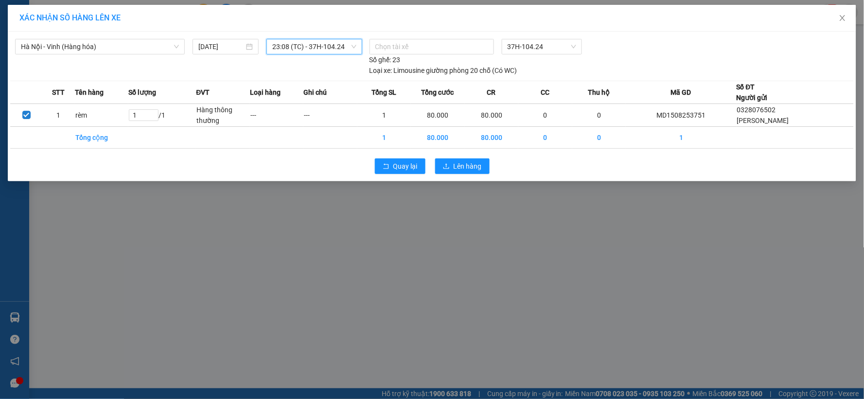
click at [452, 157] on div "Quay lại Lên hàng" at bounding box center [432, 166] width 844 height 25
click at [453, 169] on button "Lên hàng" at bounding box center [462, 167] width 54 height 16
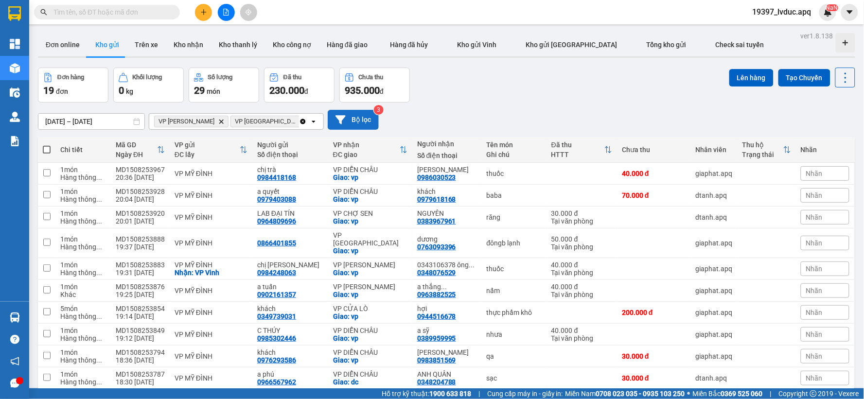
click at [364, 118] on button "Bộ lọc" at bounding box center [353, 120] width 51 height 20
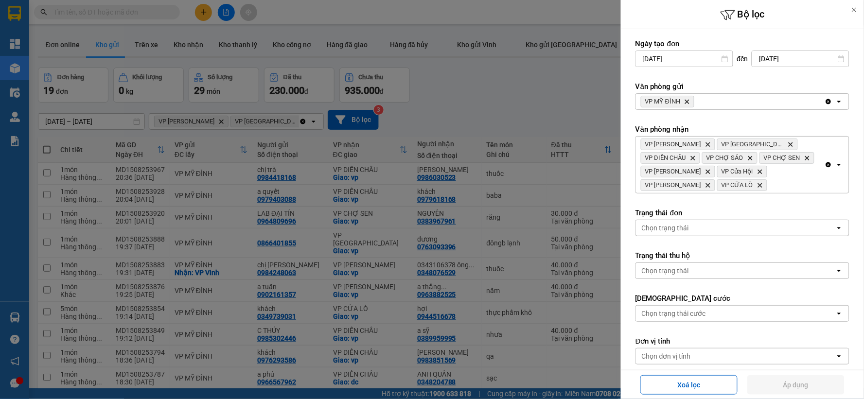
click at [469, 91] on div at bounding box center [432, 199] width 864 height 399
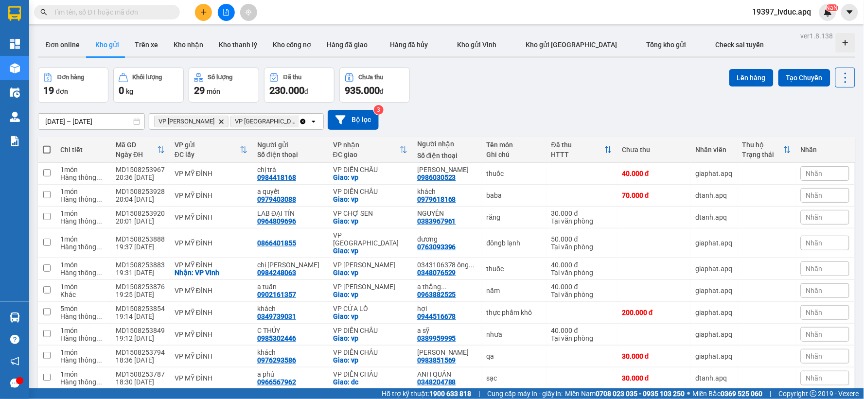
click at [376, 104] on div "[DATE] – [DATE] Press the down arrow key to interact with the calendar and sele…" at bounding box center [446, 120] width 817 height 35
click at [372, 110] on button "Bộ lọc" at bounding box center [353, 120] width 51 height 20
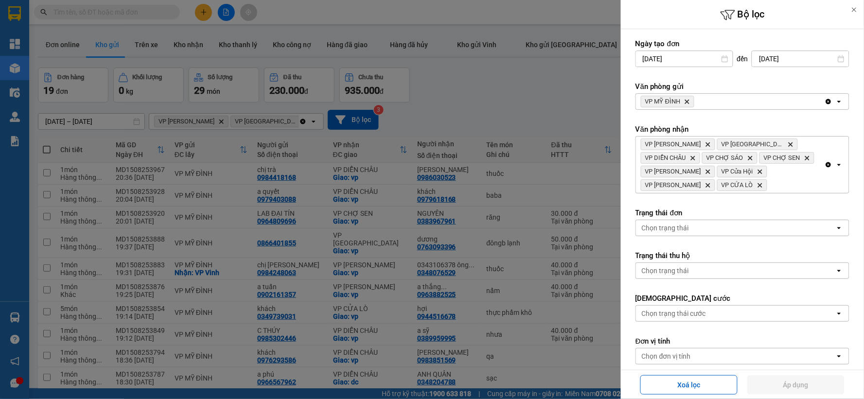
click at [690, 100] on icon "Delete" at bounding box center [687, 102] width 6 height 6
click at [690, 100] on div "Chọn văn phòng" at bounding box center [667, 102] width 50 height 10
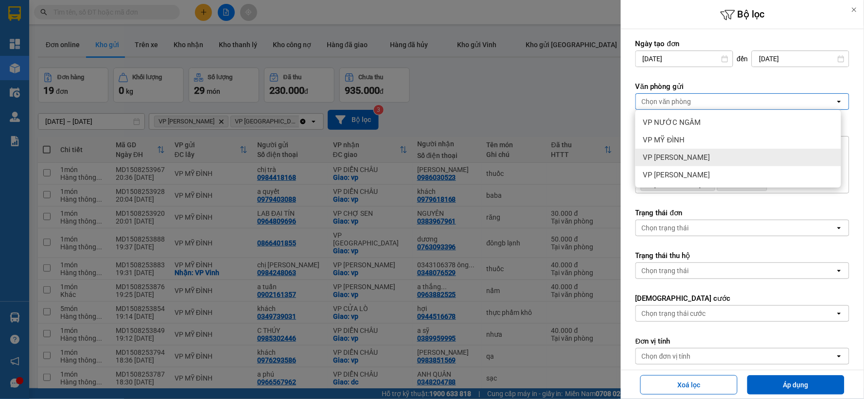
click at [682, 162] on span "VP [PERSON_NAME]" at bounding box center [676, 158] width 67 height 10
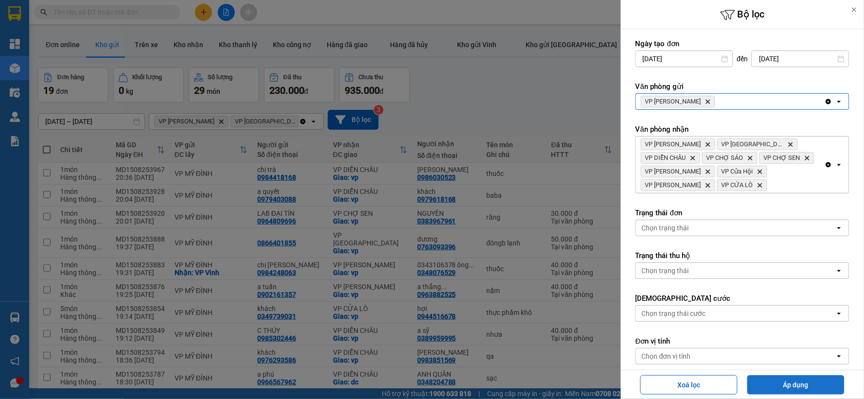
click at [758, 384] on button "Áp dụng" at bounding box center [795, 384] width 97 height 19
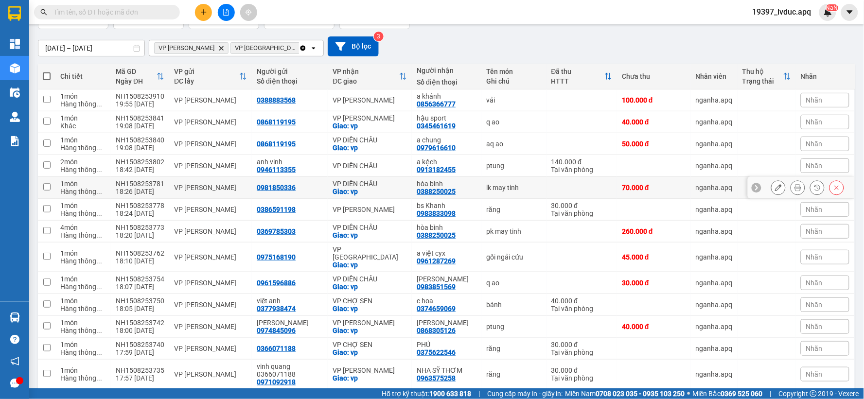
scroll to position [151, 0]
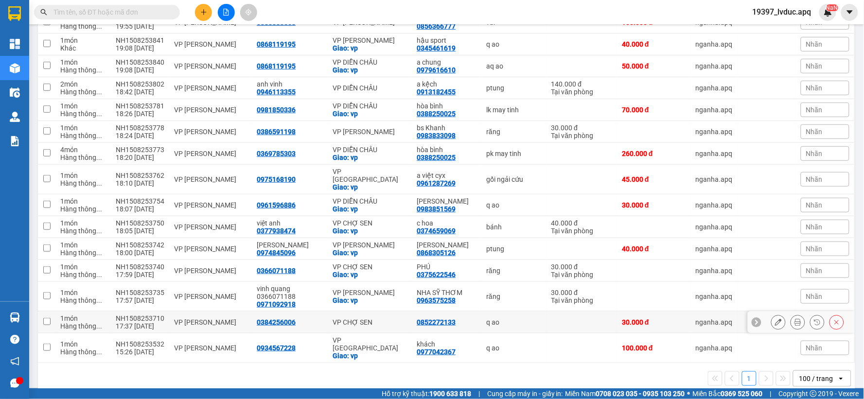
click at [395, 312] on td "VP CHỢ SEN" at bounding box center [370, 323] width 84 height 22
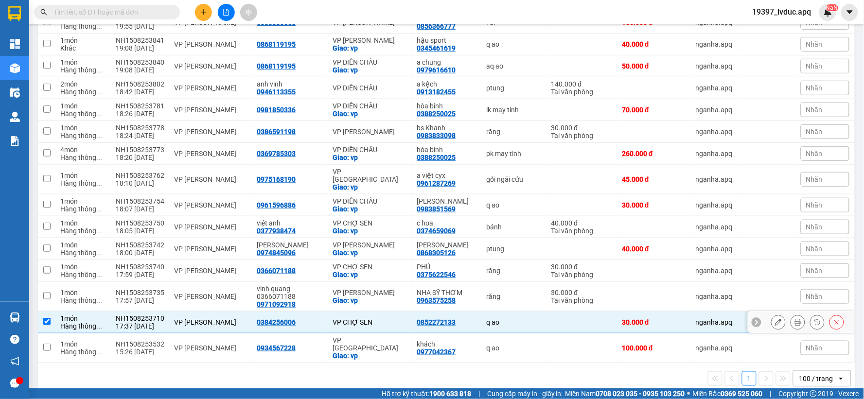
click at [395, 312] on td "VP CHỢ SEN" at bounding box center [370, 323] width 84 height 22
checkbox input "false"
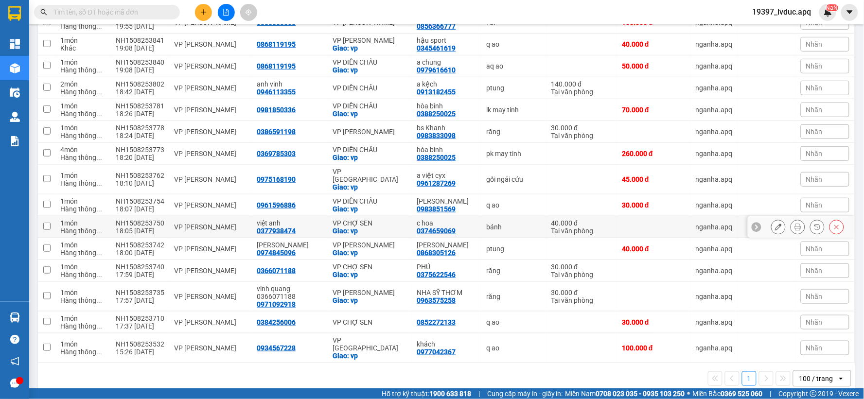
scroll to position [0, 0]
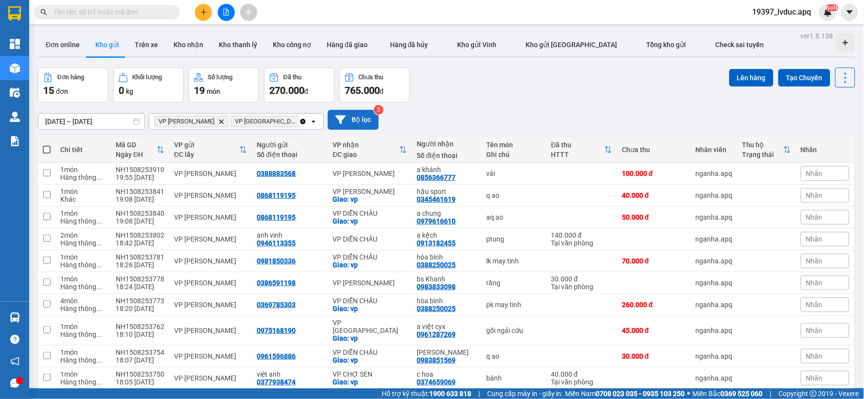
click at [360, 118] on button "Bộ lọc" at bounding box center [353, 120] width 51 height 20
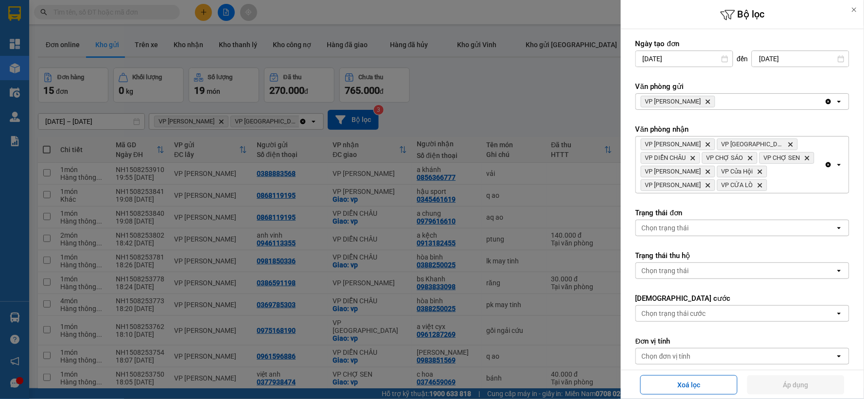
click at [705, 100] on icon "Delete" at bounding box center [708, 102] width 6 height 6
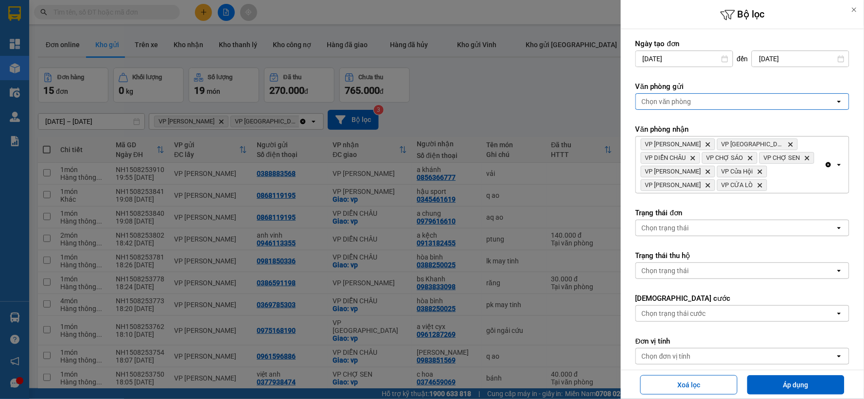
click at [691, 100] on div "Chọn văn phòng" at bounding box center [667, 102] width 50 height 10
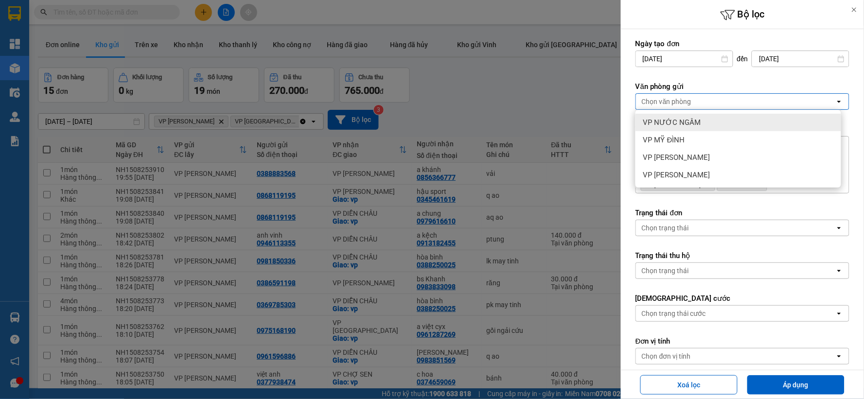
click at [698, 129] on div "VP NƯỚC NGẦM" at bounding box center [738, 123] width 206 height 18
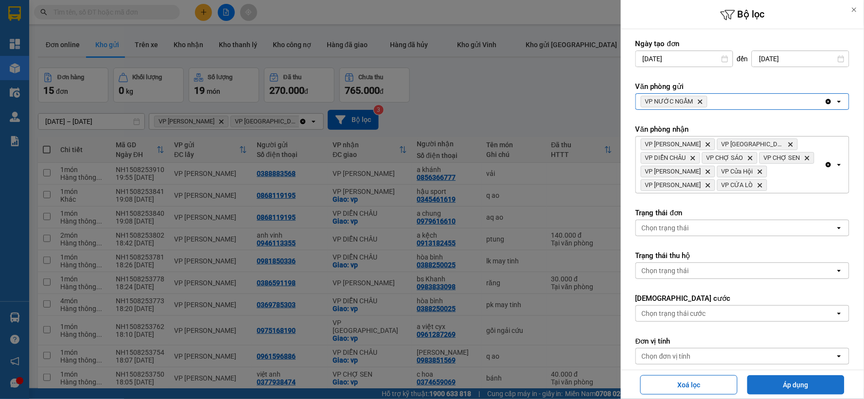
drag, startPoint x: 778, startPoint y: 376, endPoint x: 776, endPoint y: 382, distance: 5.7
click at [777, 377] on button "Áp dụng" at bounding box center [795, 384] width 97 height 19
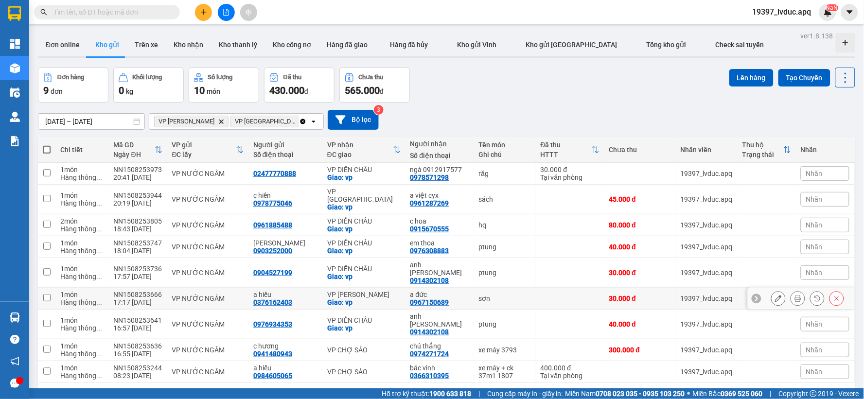
click at [371, 291] on div "VP [PERSON_NAME]" at bounding box center [363, 295] width 73 height 8
checkbox input "true"
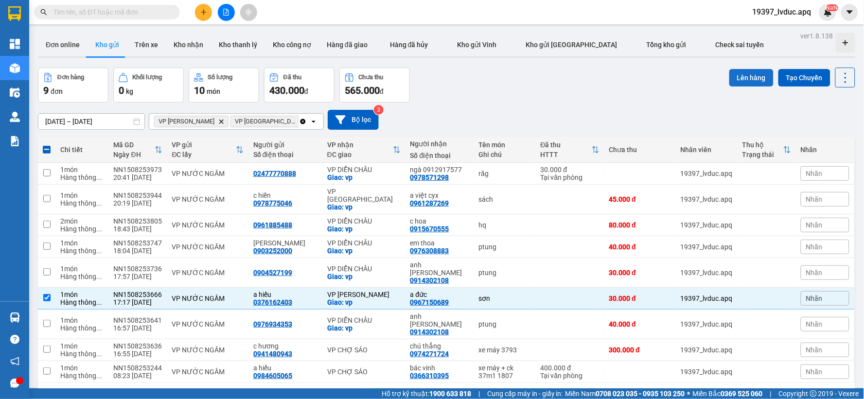
click at [743, 76] on button "Lên hàng" at bounding box center [751, 78] width 44 height 18
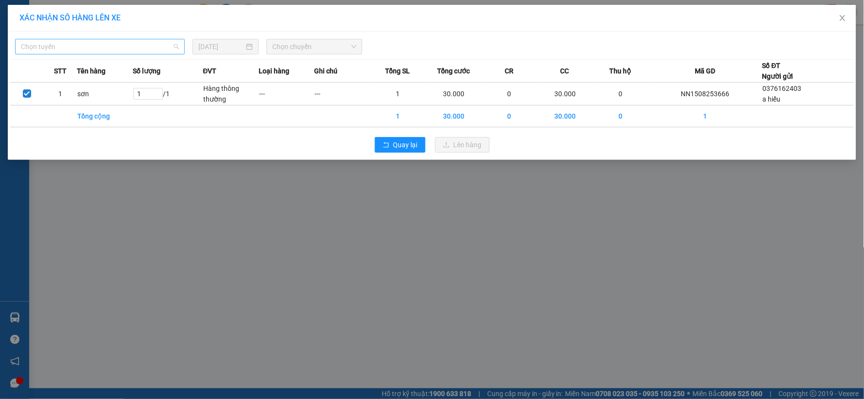
click at [136, 50] on span "Chọn tuyến" at bounding box center [100, 46] width 158 height 15
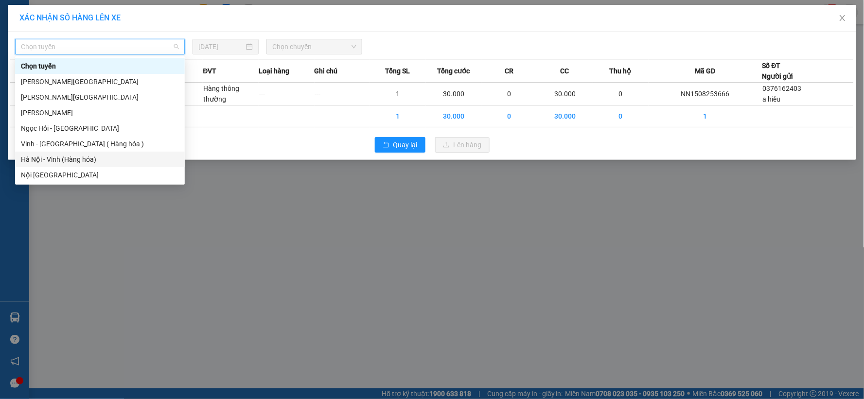
click at [95, 165] on div "Hà Nội - Vinh (Hàng hóa)" at bounding box center [100, 160] width 170 height 16
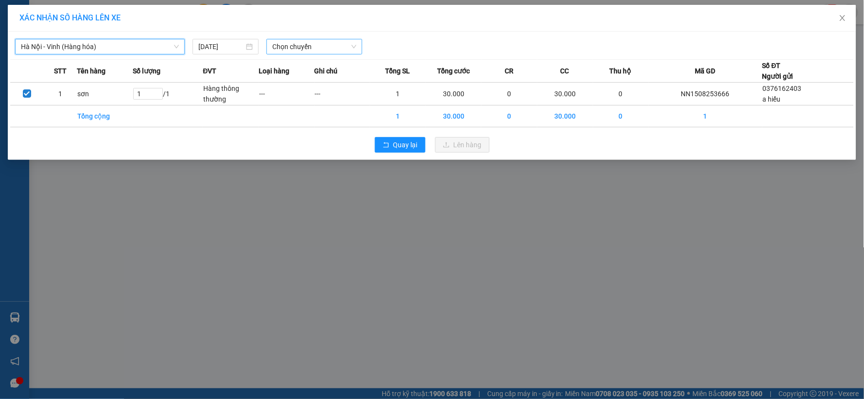
click at [314, 47] on span "Chọn chuyến" at bounding box center [314, 46] width 84 height 15
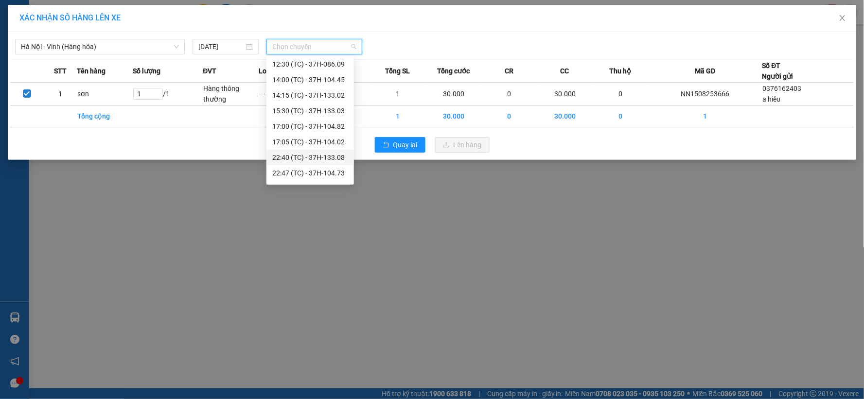
scroll to position [124, 0]
drag, startPoint x: 330, startPoint y: 171, endPoint x: 434, endPoint y: 178, distance: 104.3
click at [331, 172] on div "23:10 (TC) - 37H-133.00" at bounding box center [310, 175] width 76 height 11
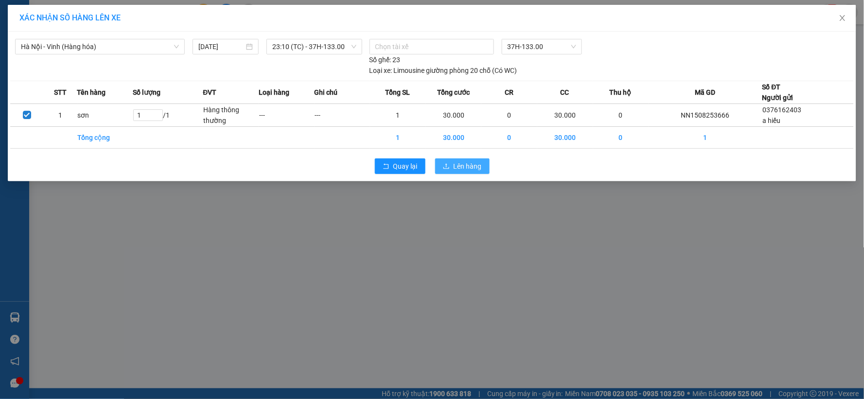
click at [443, 166] on button "Lên hàng" at bounding box center [462, 167] width 54 height 16
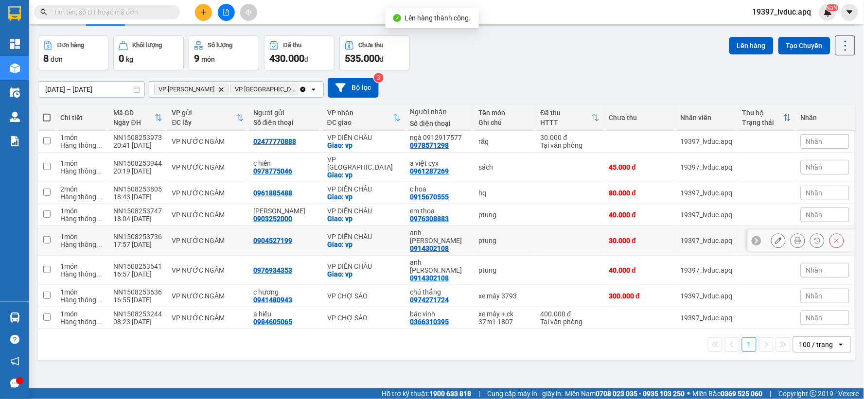
scroll to position [45, 0]
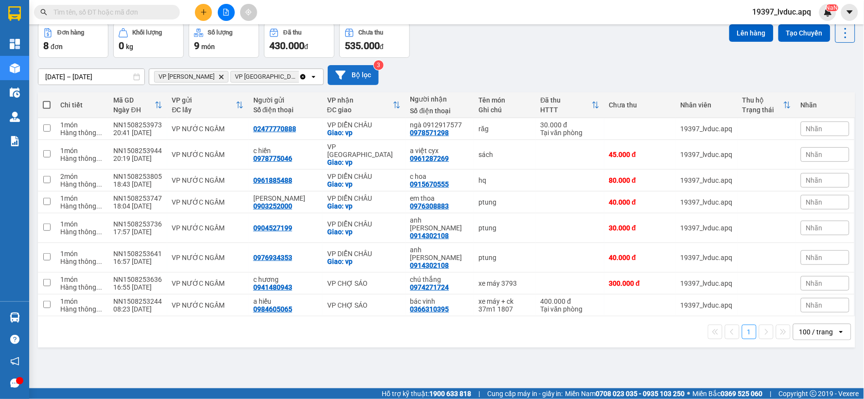
click at [345, 76] on icon at bounding box center [340, 75] width 10 height 10
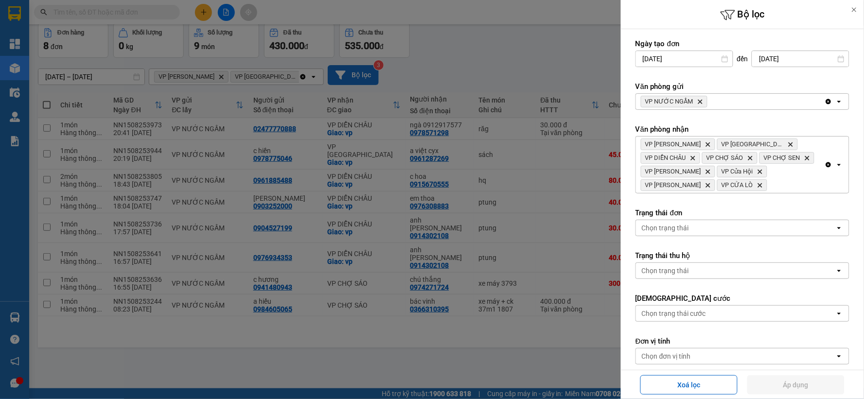
click at [698, 100] on icon "VP NƯỚC NGẦM, close by backspace" at bounding box center [700, 102] width 4 height 4
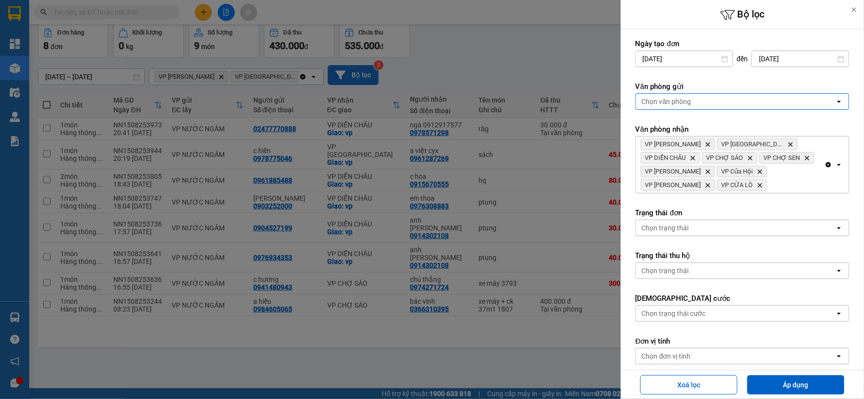
click at [698, 100] on div "Chọn văn phòng" at bounding box center [735, 102] width 199 height 16
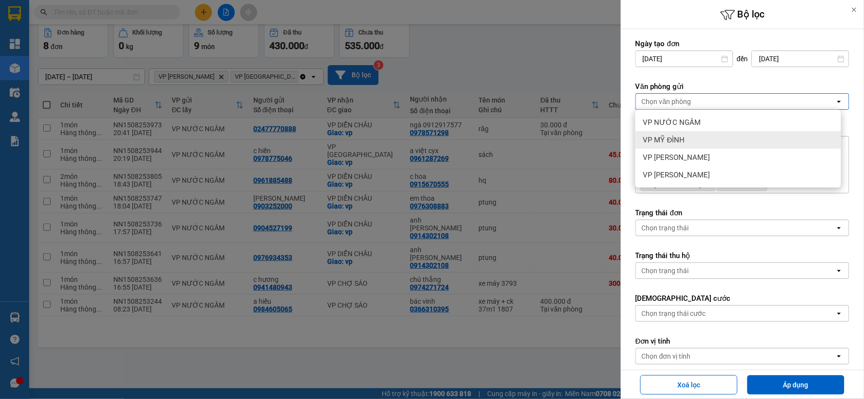
click at [687, 141] on div "VP MỸ ĐÌNH" at bounding box center [738, 140] width 206 height 18
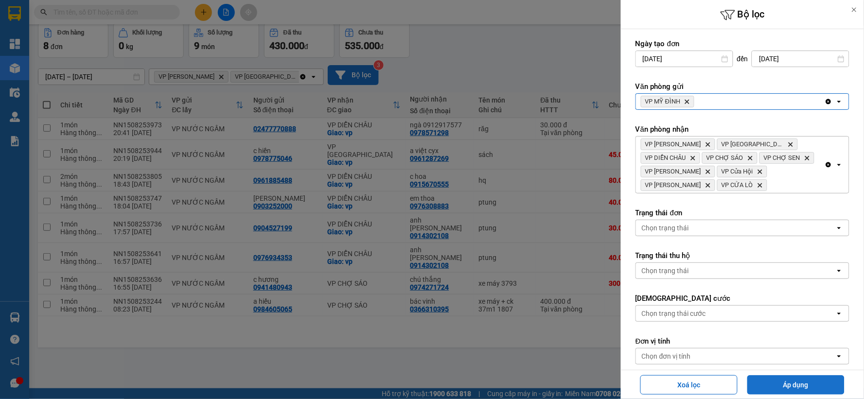
click at [756, 382] on button "Áp dụng" at bounding box center [795, 384] width 97 height 19
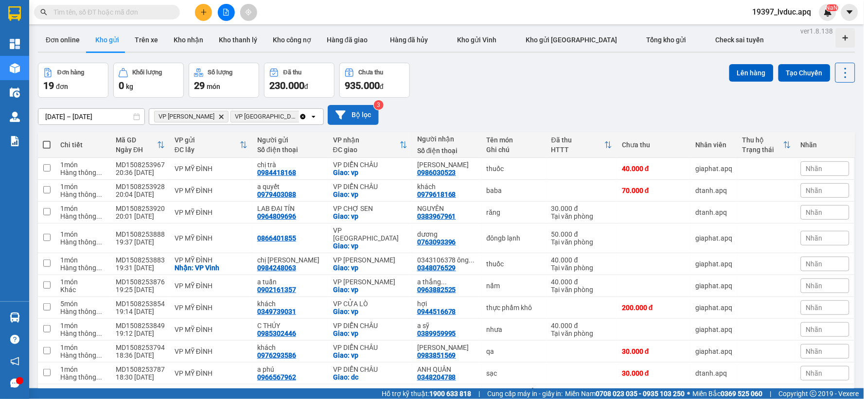
scroll to position [0, 0]
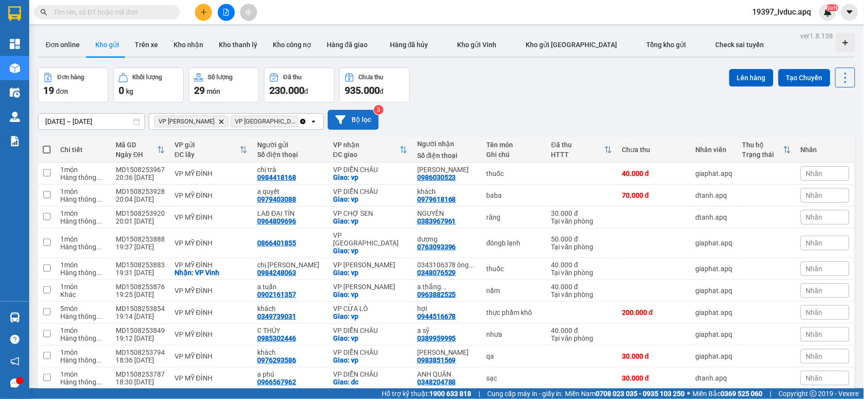
click at [122, 18] on span at bounding box center [107, 12] width 146 height 15
click at [122, 11] on input "text" at bounding box center [110, 12] width 115 height 11
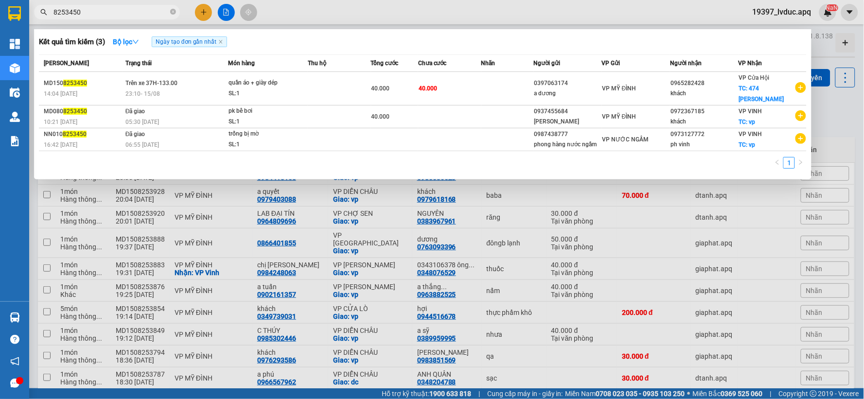
type input "8253450"
click at [171, 17] on span at bounding box center [173, 12] width 6 height 11
click at [170, 16] on span at bounding box center [173, 12] width 6 height 11
click at [168, 14] on span "8253450" at bounding box center [107, 12] width 146 height 15
click at [169, 14] on span "8253450" at bounding box center [107, 12] width 146 height 15
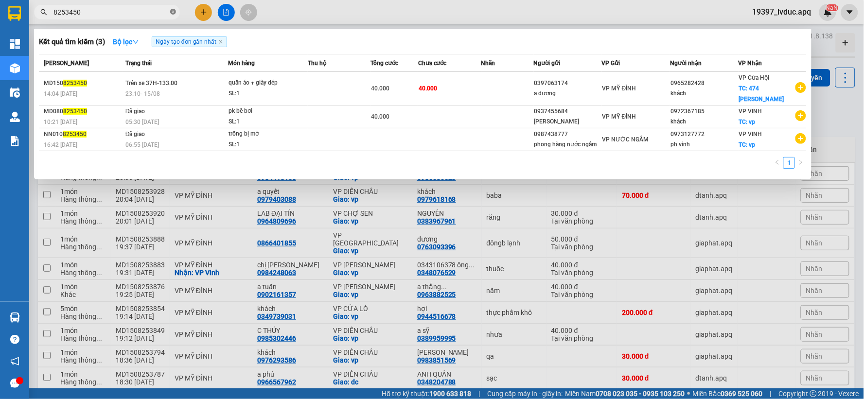
click at [172, 12] on icon "close-circle" at bounding box center [173, 12] width 6 height 6
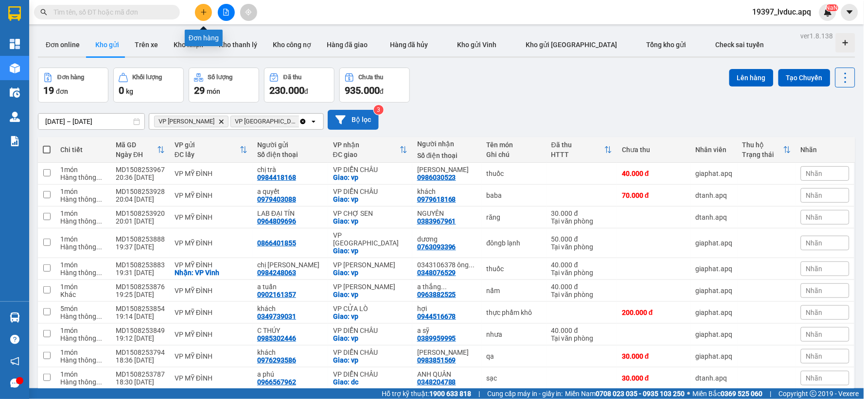
click at [226, 11] on icon "file-add" at bounding box center [226, 12] width 7 height 7
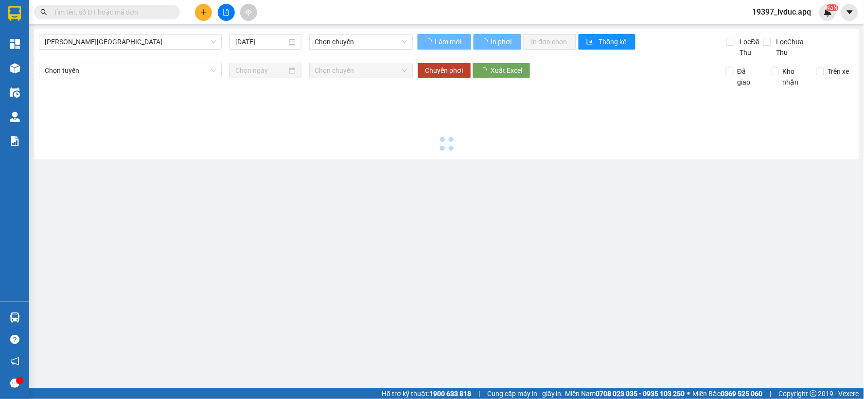
drag, startPoint x: 214, startPoint y: 36, endPoint x: 197, endPoint y: 50, distance: 21.8
click at [214, 37] on span "[PERSON_NAME][GEOGRAPHIC_DATA]" at bounding box center [130, 42] width 171 height 15
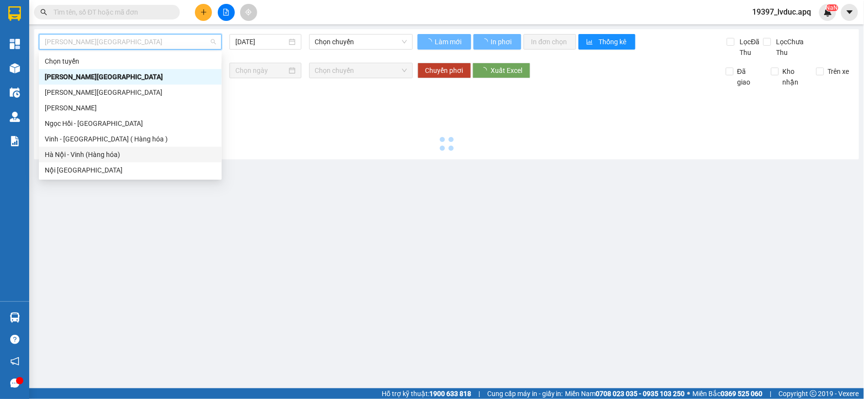
click at [123, 154] on div "Hà Nội - Vinh (Hàng hóa)" at bounding box center [130, 154] width 171 height 11
type input "[DATE]"
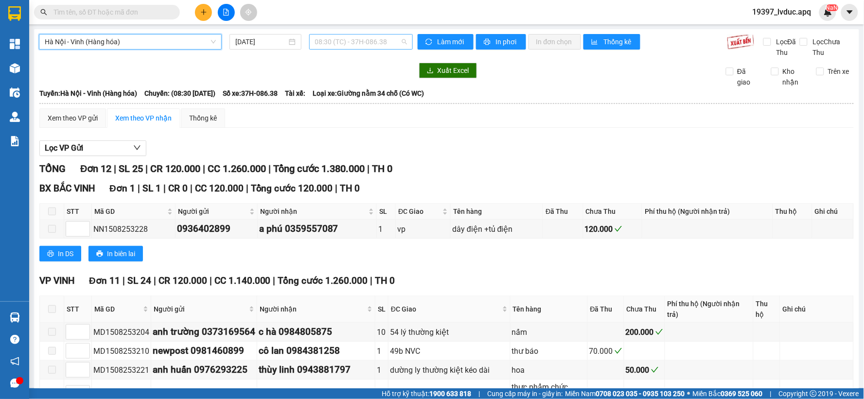
click at [346, 40] on span "08:30 (TC) - 37H-086.38" at bounding box center [361, 42] width 92 height 15
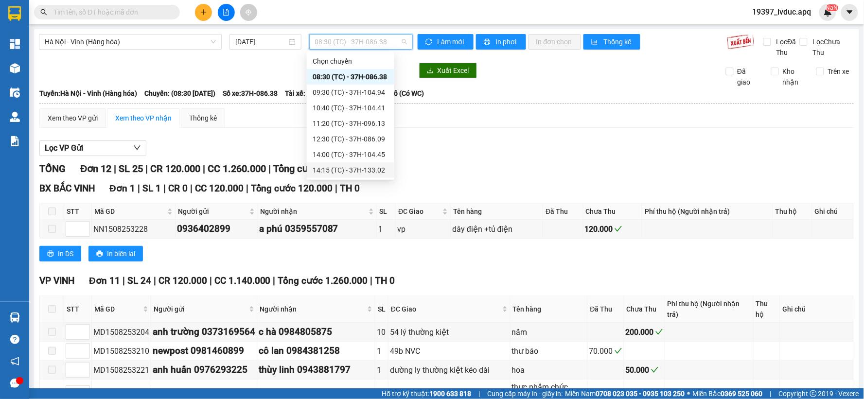
scroll to position [124, 0]
click at [373, 125] on div "22:47 (TC) - 37H-104.73" at bounding box center [351, 123] width 76 height 11
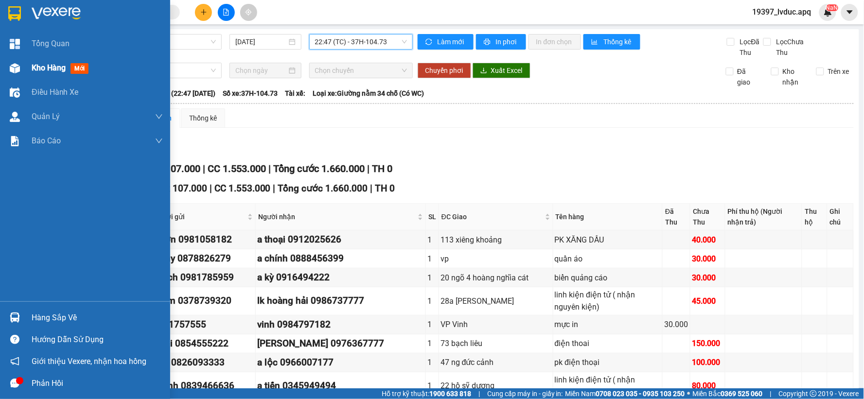
click at [18, 73] on img at bounding box center [15, 68] width 10 height 10
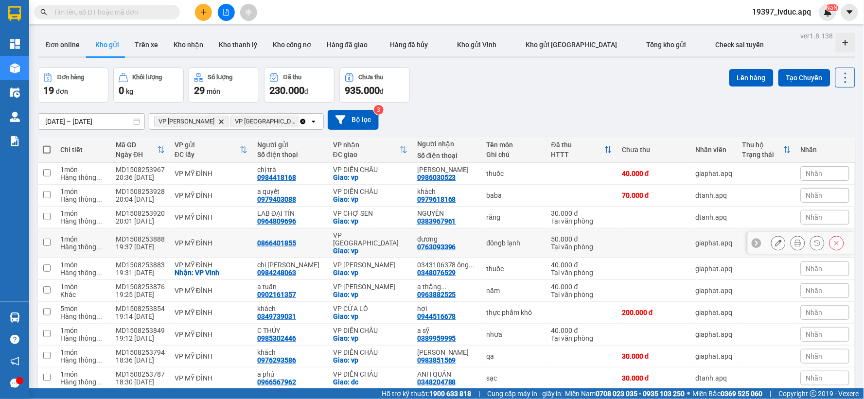
scroll to position [231, 0]
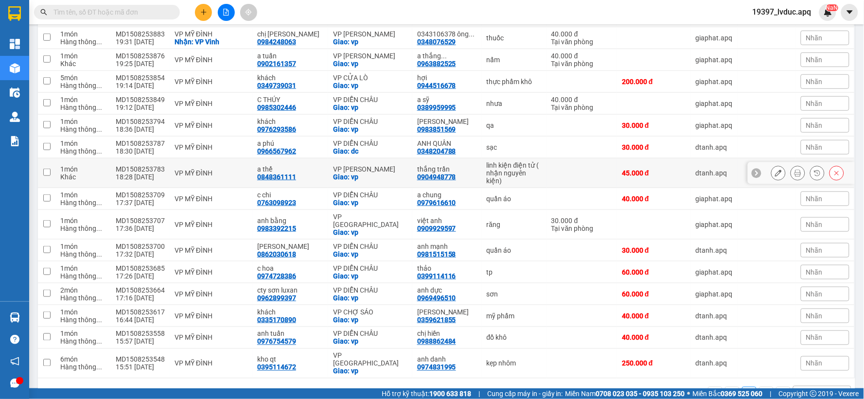
click at [400, 173] on div "Giao: vp" at bounding box center [370, 177] width 74 height 8
checkbox input "true"
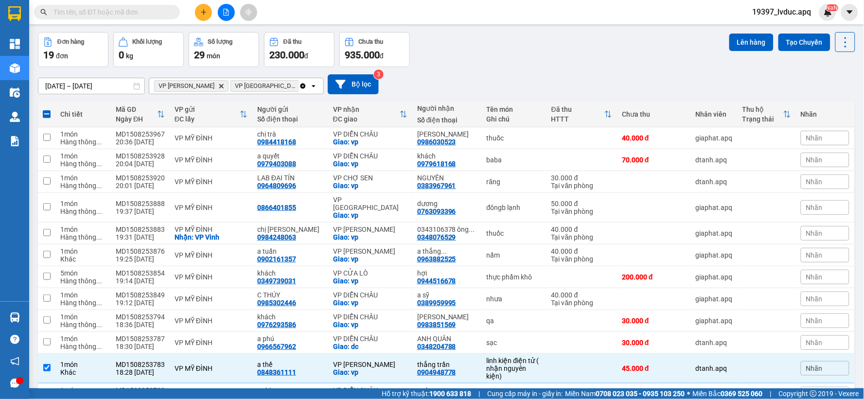
scroll to position [0, 0]
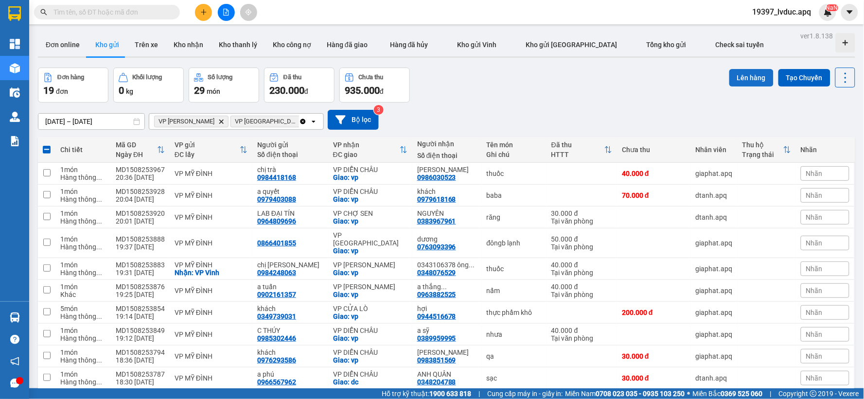
click at [743, 74] on button "Lên hàng" at bounding box center [751, 78] width 44 height 18
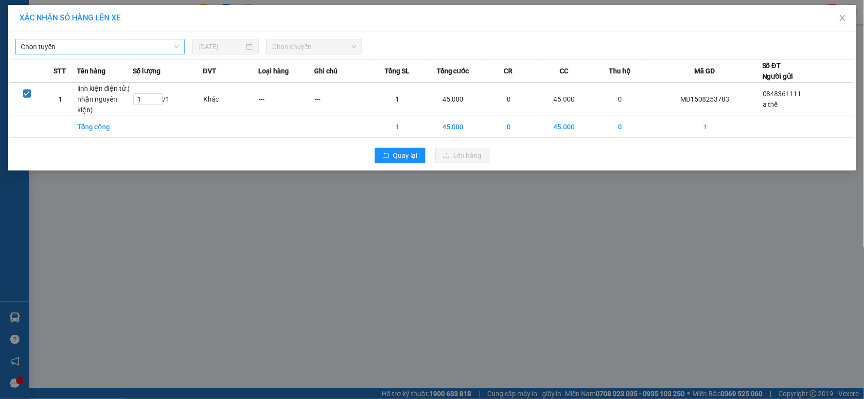
click at [83, 41] on span "Chọn tuyến" at bounding box center [100, 46] width 158 height 15
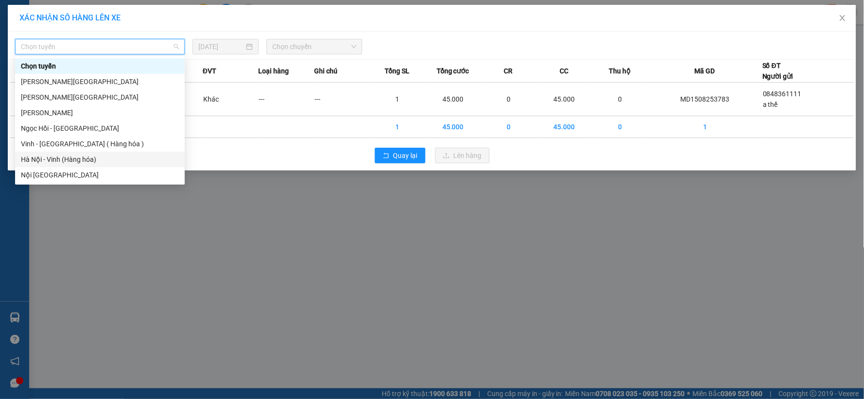
click at [81, 158] on div "Hà Nội - Vinh (Hàng hóa)" at bounding box center [100, 159] width 158 height 11
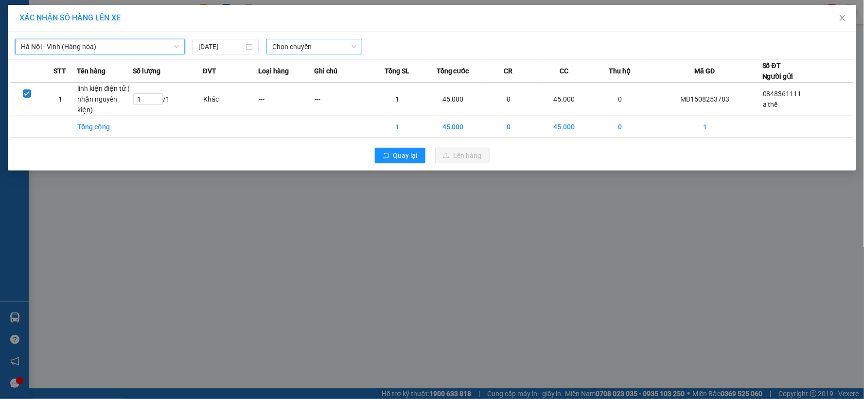
click at [307, 48] on span "Chọn chuyến" at bounding box center [314, 46] width 84 height 15
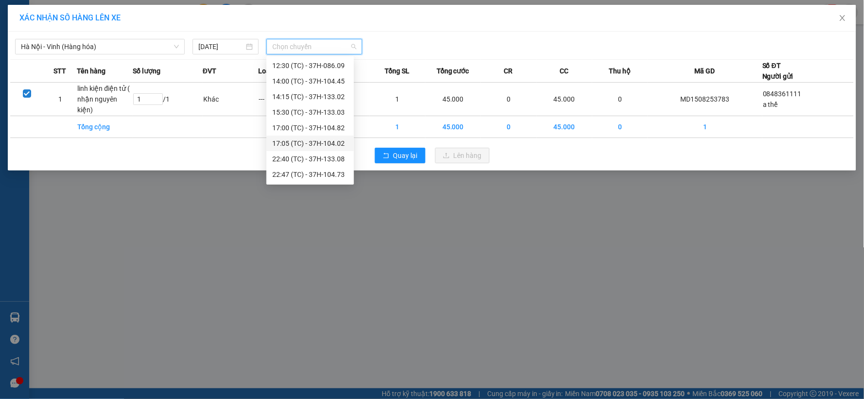
scroll to position [124, 0]
click at [322, 170] on div "23:10 (TC) - 37H-133.00" at bounding box center [310, 175] width 76 height 11
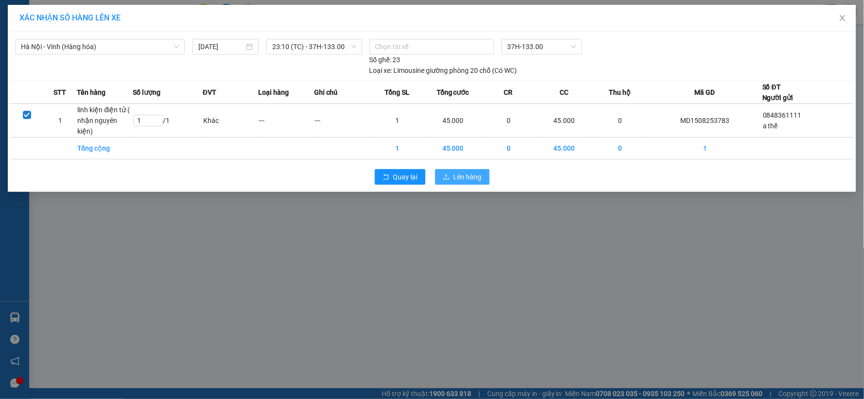
click at [464, 177] on span "Lên hàng" at bounding box center [468, 177] width 28 height 11
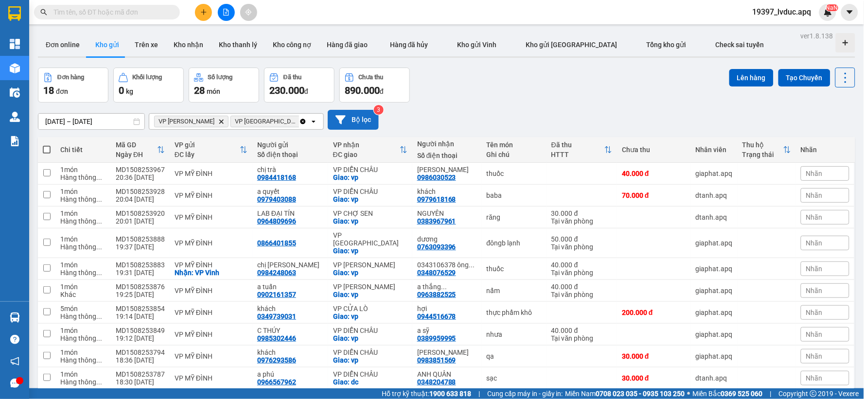
click at [335, 118] on button "Bộ lọc" at bounding box center [353, 120] width 51 height 20
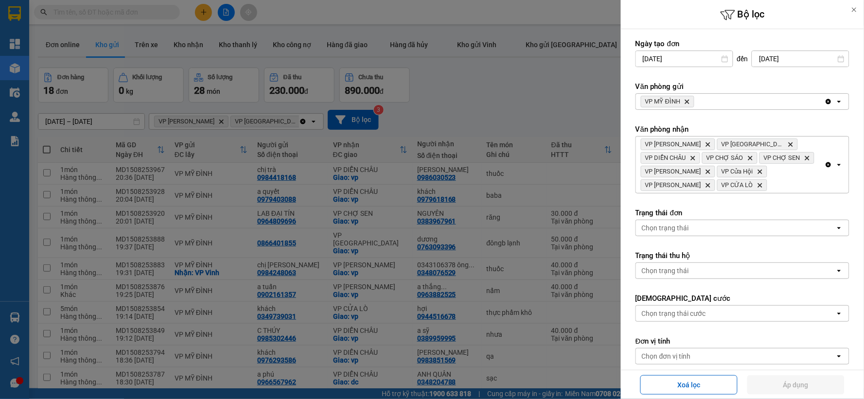
click at [687, 104] on icon "Delete" at bounding box center [687, 102] width 6 height 6
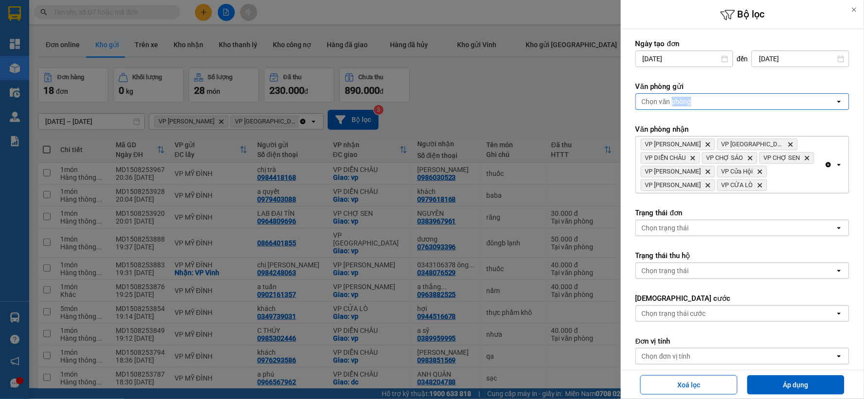
click at [687, 104] on div "Chọn văn phòng" at bounding box center [667, 102] width 50 height 10
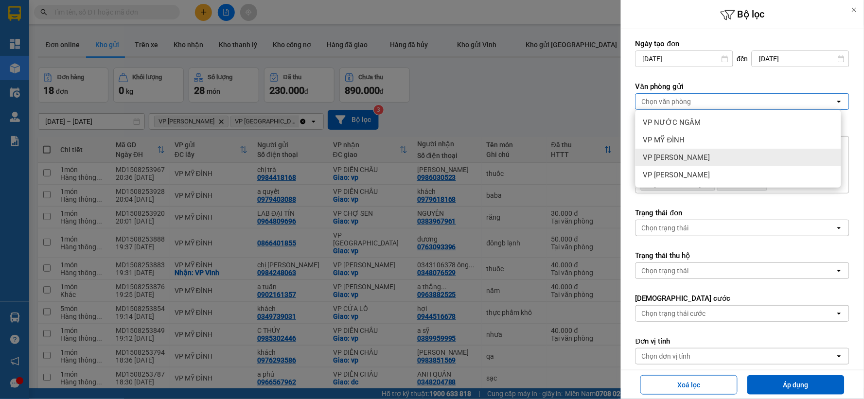
click at [686, 149] on div "VP [PERSON_NAME]" at bounding box center [738, 158] width 206 height 18
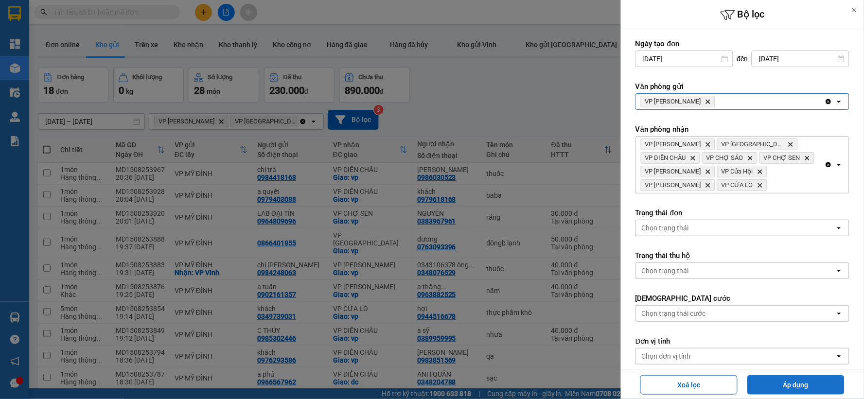
click at [790, 387] on button "Áp dụng" at bounding box center [795, 384] width 97 height 19
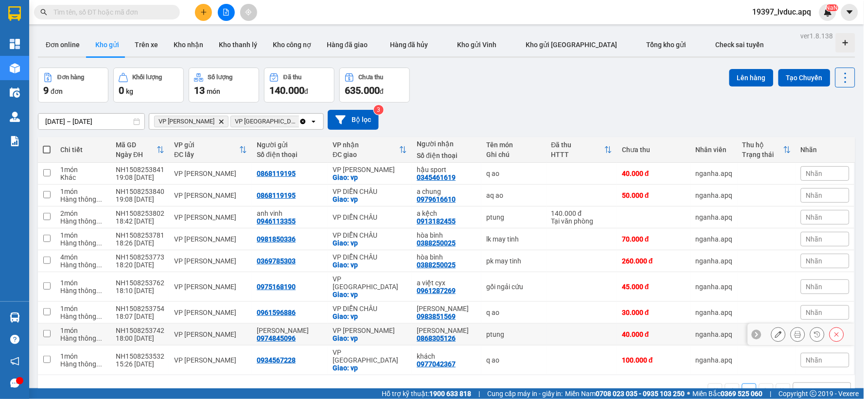
click at [380, 327] on div "VP [PERSON_NAME]" at bounding box center [370, 331] width 74 height 8
checkbox input "true"
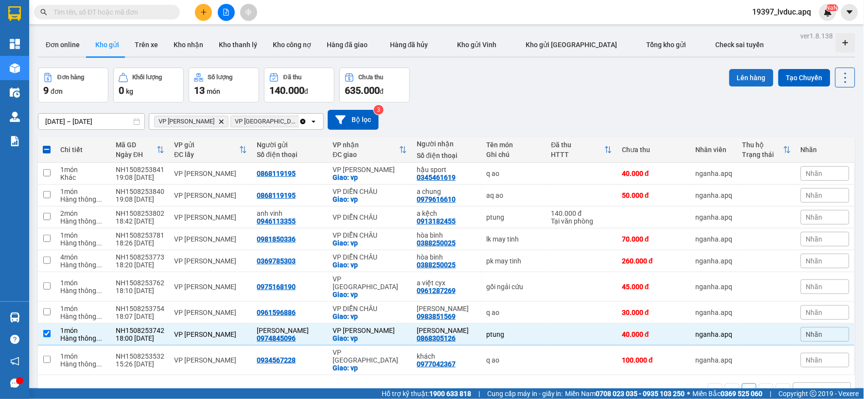
click at [751, 78] on button "Lên hàng" at bounding box center [751, 78] width 44 height 18
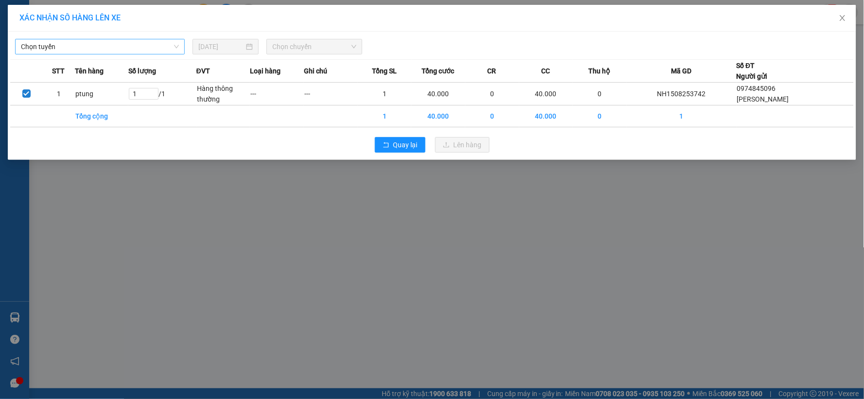
click at [41, 49] on span "Chọn tuyến" at bounding box center [100, 46] width 158 height 15
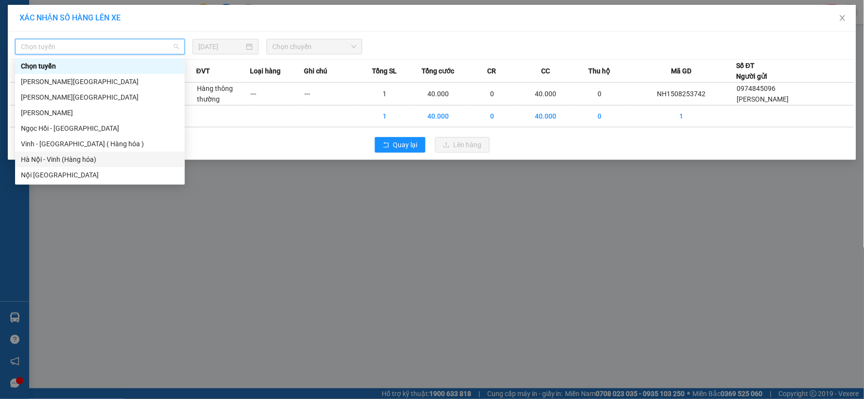
click at [82, 163] on div "Hà Nội - Vinh (Hàng hóa)" at bounding box center [100, 159] width 158 height 11
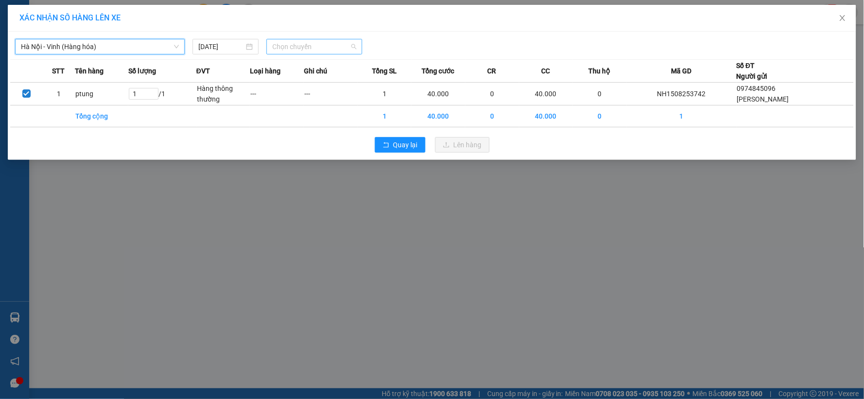
click at [323, 54] on input "search" at bounding box center [310, 46] width 77 height 15
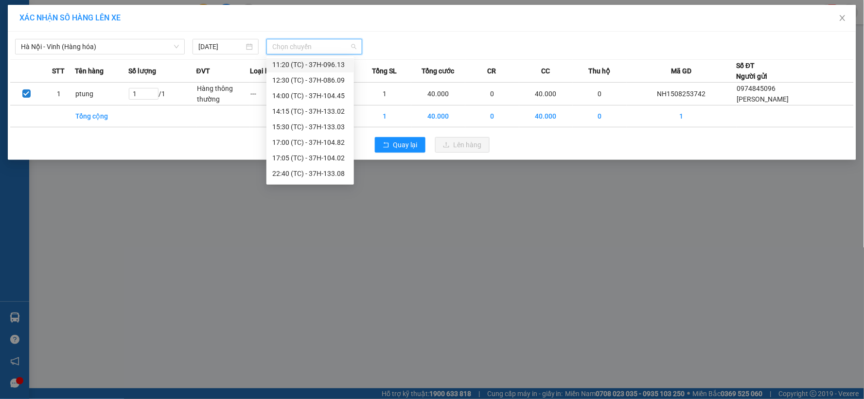
scroll to position [124, 0]
click at [322, 159] on div "23:08 (TC) - 37H-104.24" at bounding box center [310, 159] width 76 height 11
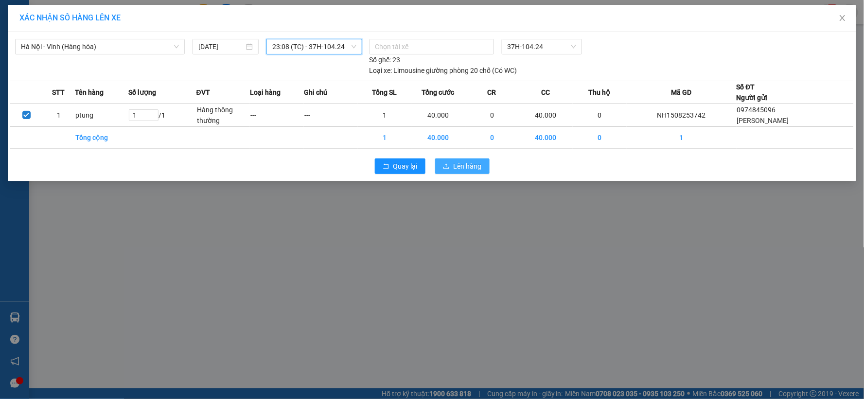
click at [456, 162] on span "Lên hàng" at bounding box center [468, 166] width 28 height 11
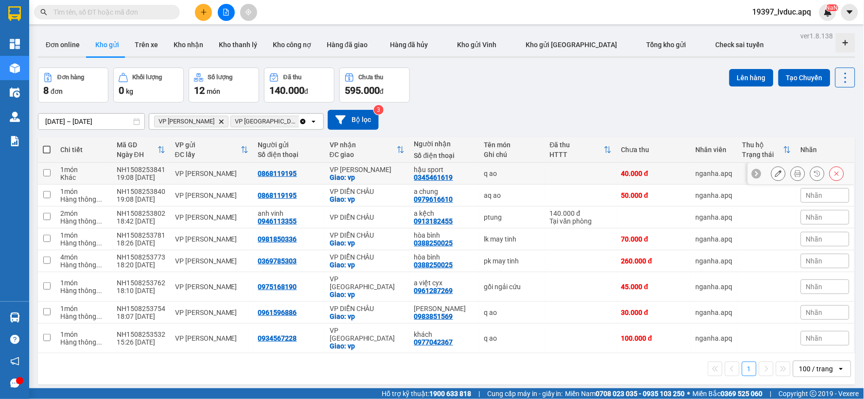
click at [394, 178] on div "Giao: vp" at bounding box center [367, 178] width 75 height 8
checkbox input "true"
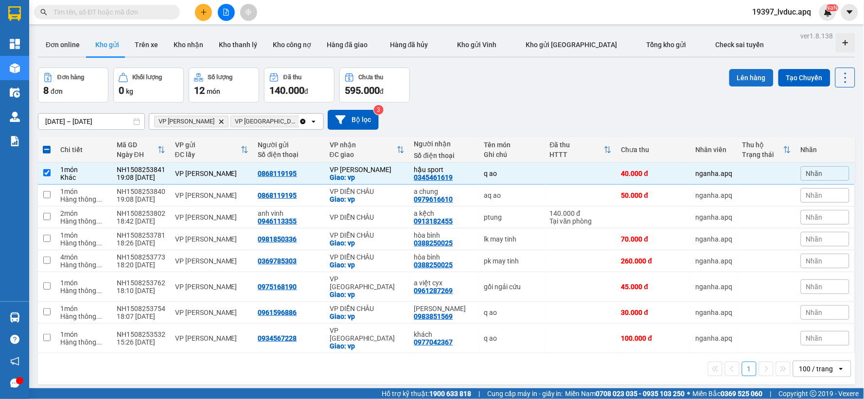
click at [731, 83] on button "Lên hàng" at bounding box center [751, 78] width 44 height 18
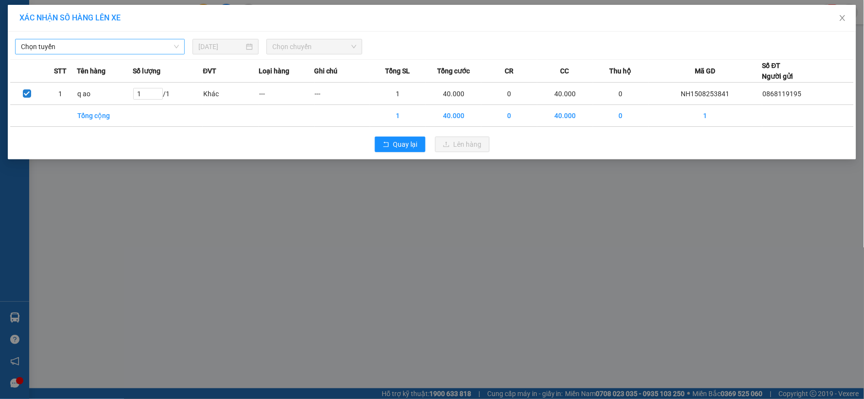
click at [128, 52] on span "Chọn tuyến" at bounding box center [100, 46] width 158 height 15
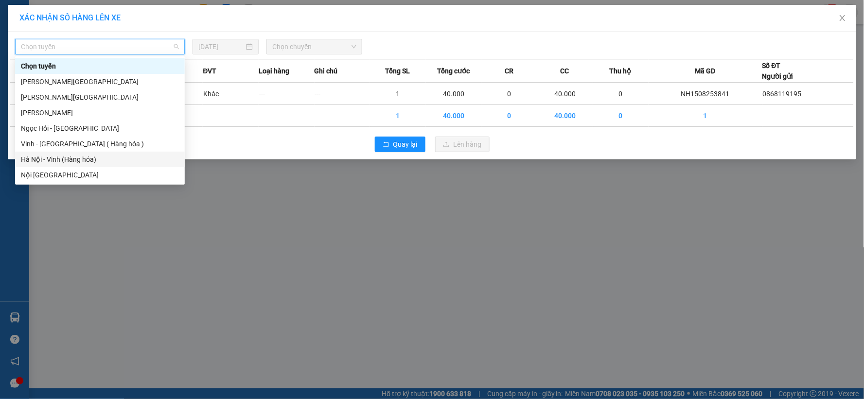
click at [91, 162] on div "Hà Nội - Vinh (Hàng hóa)" at bounding box center [100, 159] width 158 height 11
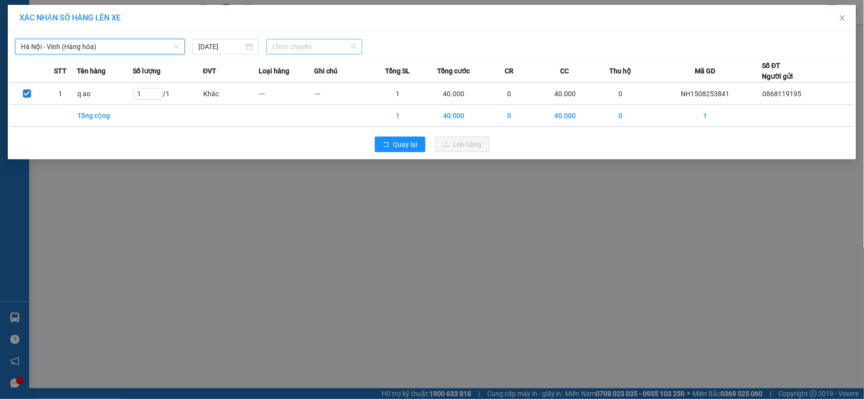
drag, startPoint x: 282, startPoint y: 53, endPoint x: 287, endPoint y: 60, distance: 8.8
click at [282, 53] on span "Chọn chuyến" at bounding box center [314, 46] width 84 height 15
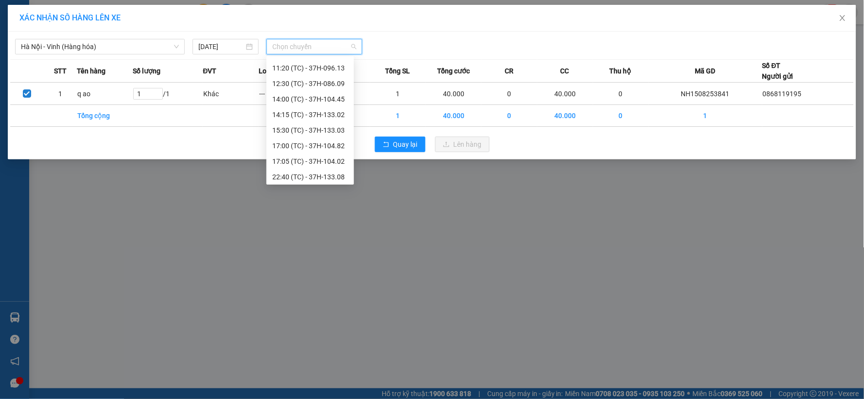
scroll to position [124, 0]
click at [320, 170] on div "23:10 (TC) - 37H-133.00" at bounding box center [310, 175] width 76 height 11
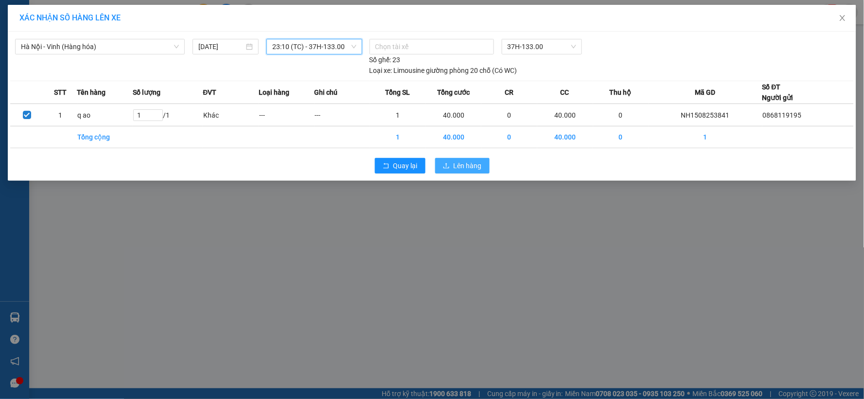
click at [464, 159] on button "Lên hàng" at bounding box center [462, 166] width 54 height 16
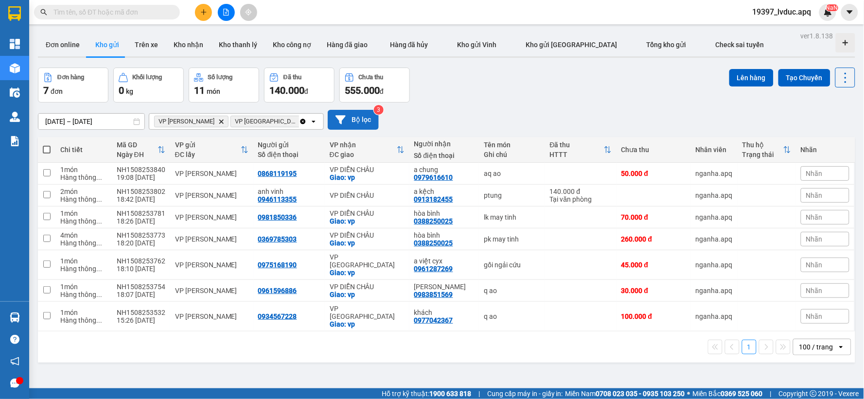
click at [361, 110] on button "Bộ lọc" at bounding box center [353, 120] width 51 height 20
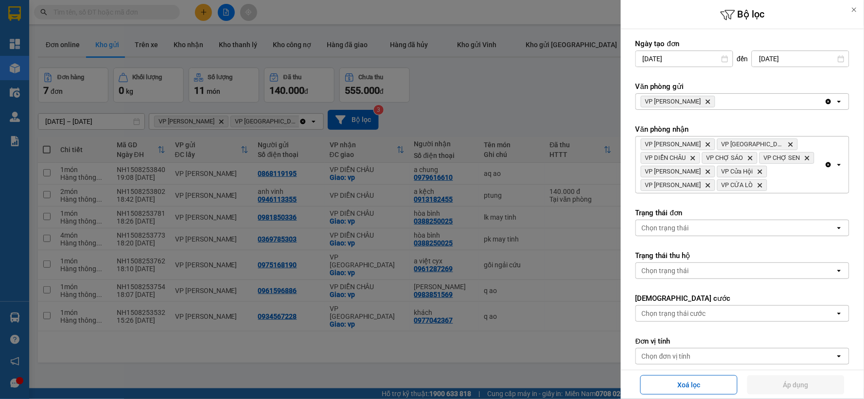
click at [686, 102] on span "VP NGỌC HỒI Delete" at bounding box center [678, 102] width 74 height 12
click at [696, 100] on span "VP NGỌC HỒI Delete" at bounding box center [678, 102] width 74 height 12
click at [705, 100] on icon "Delete" at bounding box center [708, 102] width 6 height 6
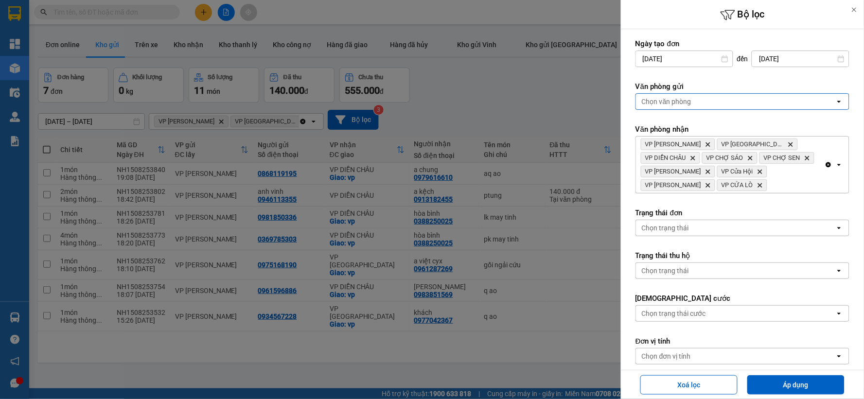
click at [694, 100] on div "Chọn văn phòng" at bounding box center [735, 102] width 199 height 16
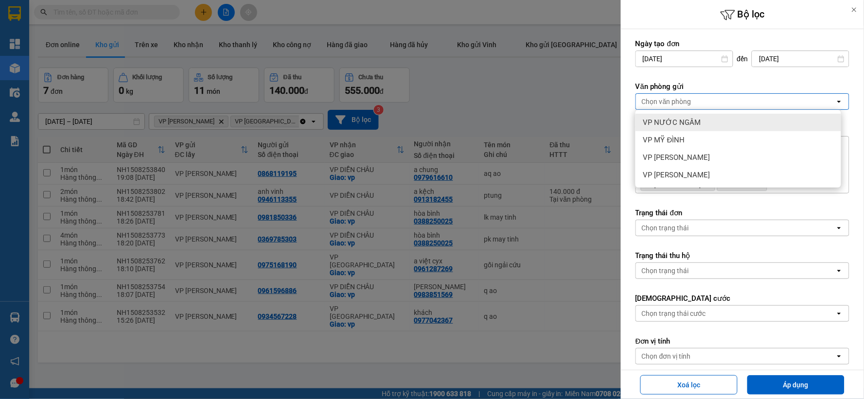
drag, startPoint x: 693, startPoint y: 106, endPoint x: 693, endPoint y: 122, distance: 16.1
click at [693, 120] on span "VP NƯỚC NGẦM" at bounding box center [672, 123] width 58 height 10
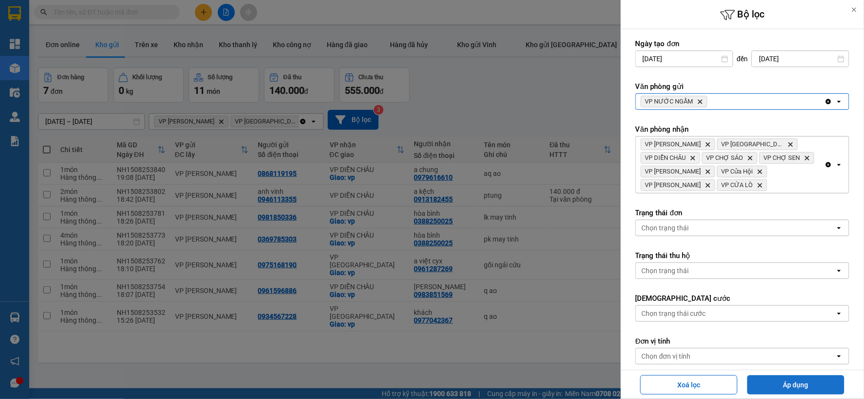
click at [764, 382] on button "Áp dụng" at bounding box center [795, 384] width 97 height 19
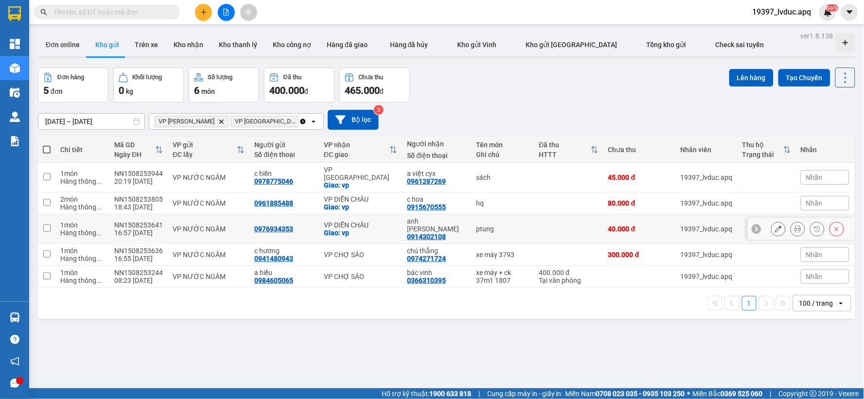
click at [360, 221] on div "VP DIỄN CHÂU" at bounding box center [361, 225] width 74 height 8
checkbox input "true"
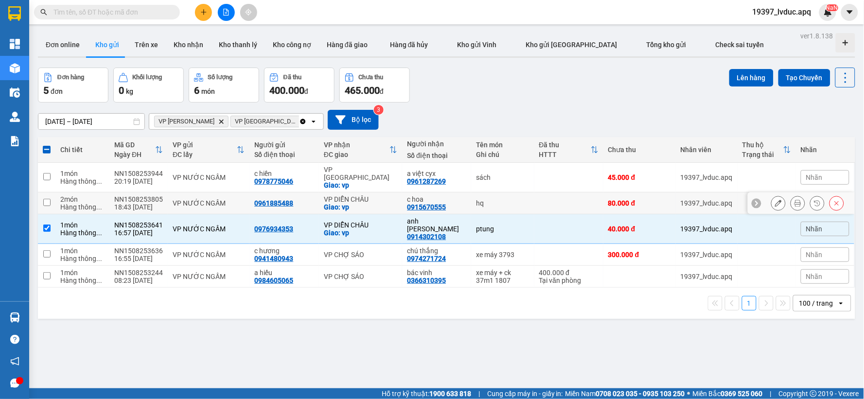
click at [378, 195] on div "VP DIỄN CHÂU" at bounding box center [361, 199] width 74 height 8
checkbox input "true"
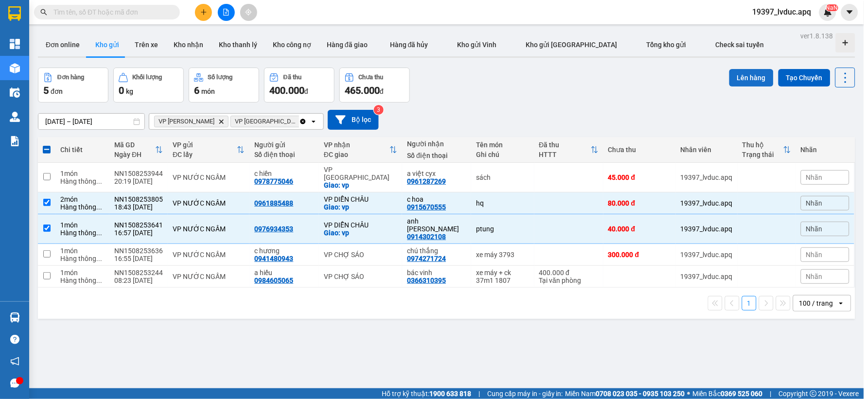
click at [736, 73] on button "Lên hàng" at bounding box center [751, 78] width 44 height 18
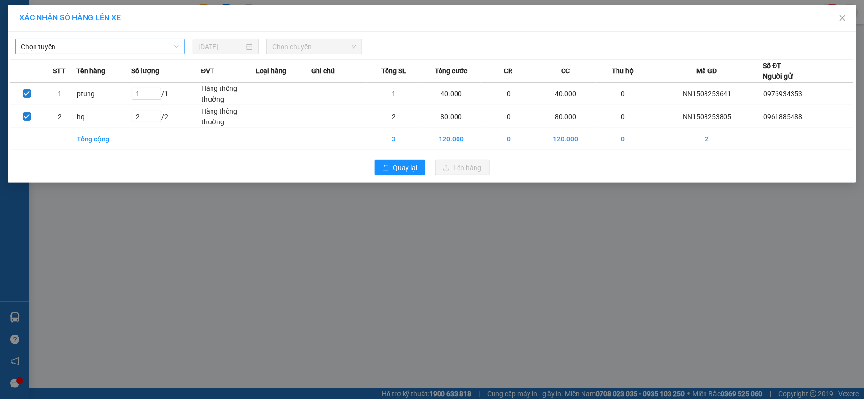
click at [43, 49] on span "Chọn tuyến" at bounding box center [100, 46] width 158 height 15
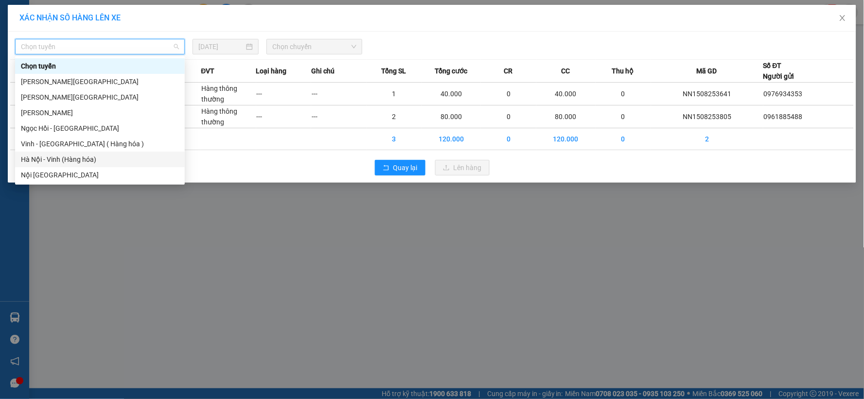
click at [71, 156] on div "Hà Nội - Vinh (Hàng hóa)" at bounding box center [100, 159] width 158 height 11
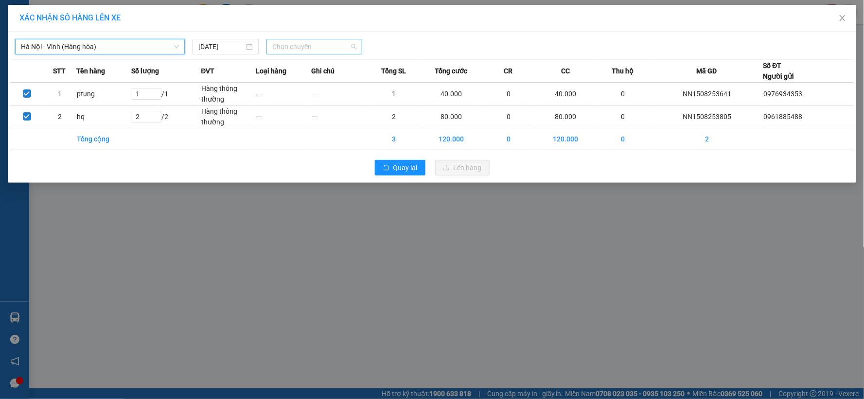
click at [297, 45] on span "Chọn chuyến" at bounding box center [314, 46] width 84 height 15
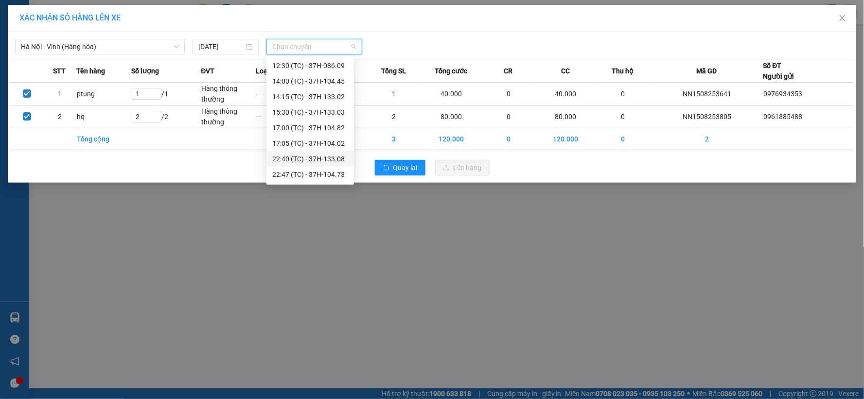
scroll to position [140, 0]
click at [320, 172] on div "23:15 (TC) - 37H-104.78" at bounding box center [310, 175] width 76 height 11
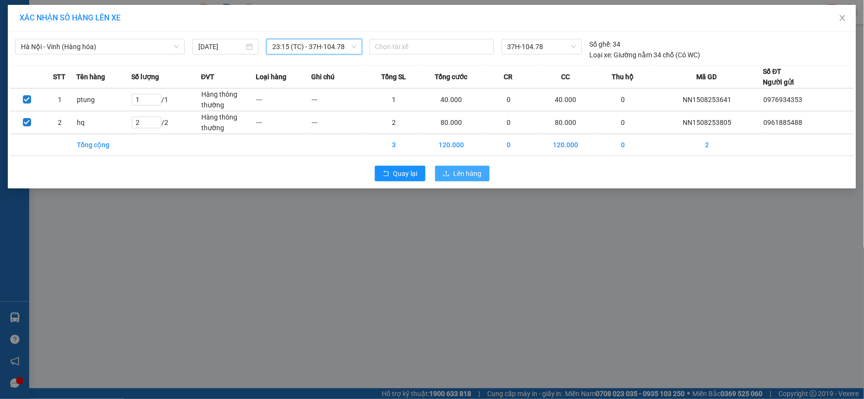
click at [443, 166] on button "Lên hàng" at bounding box center [462, 174] width 54 height 16
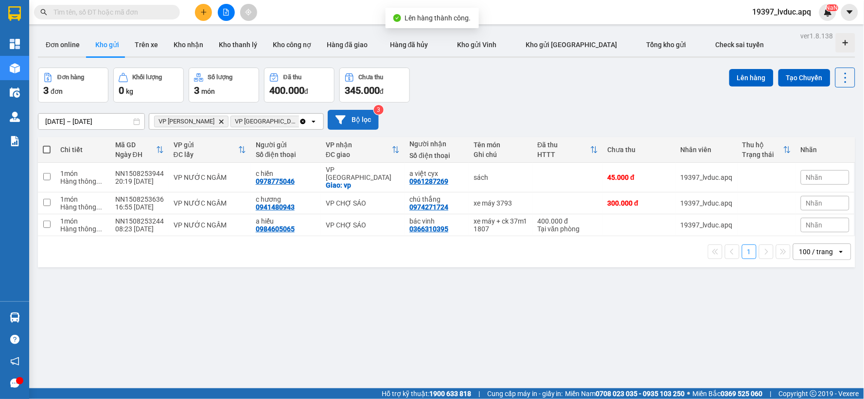
click at [365, 111] on button "Bộ lọc" at bounding box center [353, 120] width 51 height 20
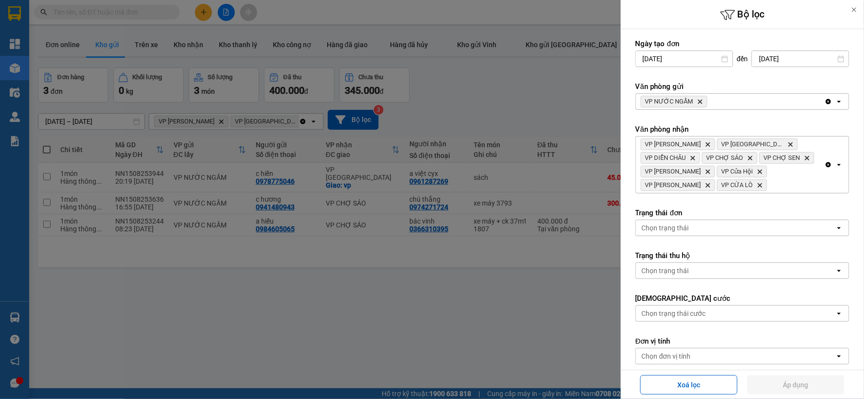
click at [701, 98] on span "VP NƯỚC NGẦM Delete" at bounding box center [674, 102] width 67 height 12
click at [701, 99] on icon "Delete" at bounding box center [700, 102] width 6 height 6
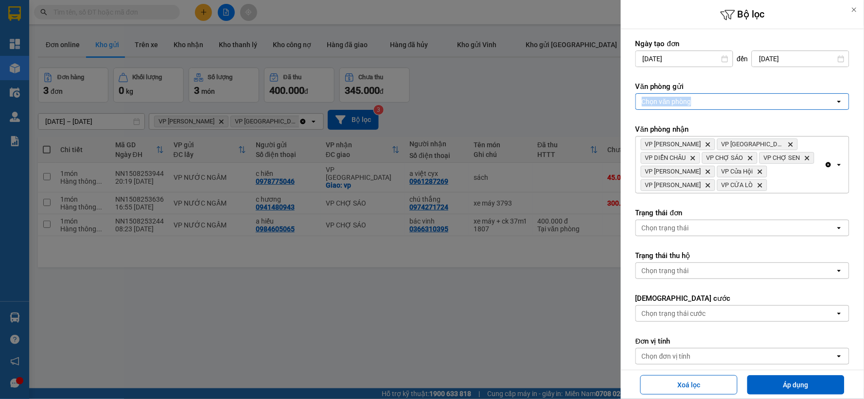
click at [701, 98] on div "Chọn văn phòng" at bounding box center [735, 102] width 199 height 16
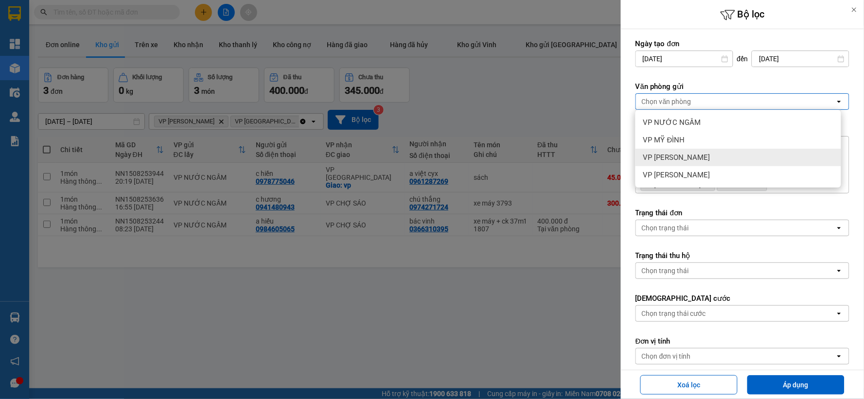
click at [695, 152] on div "VP [PERSON_NAME]" at bounding box center [738, 158] width 206 height 18
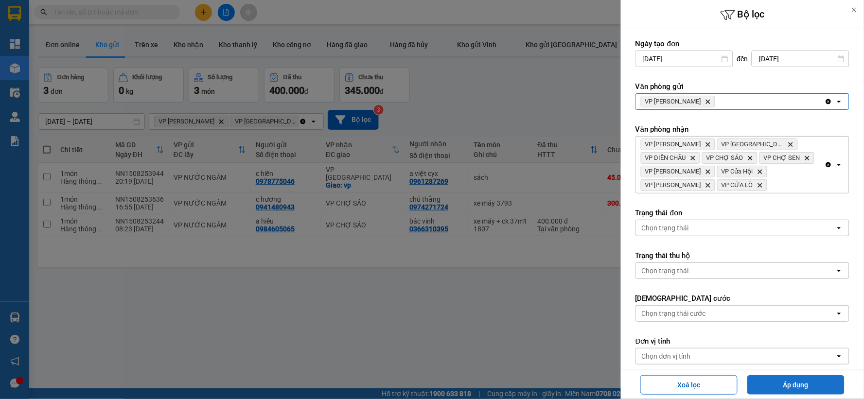
click at [768, 387] on button "Áp dụng" at bounding box center [795, 384] width 97 height 19
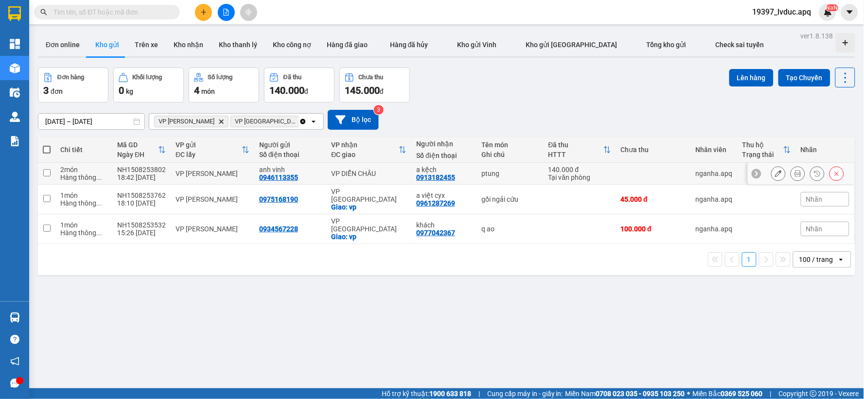
click at [248, 170] on td "VP [PERSON_NAME]" at bounding box center [213, 174] width 84 height 22
checkbox input "true"
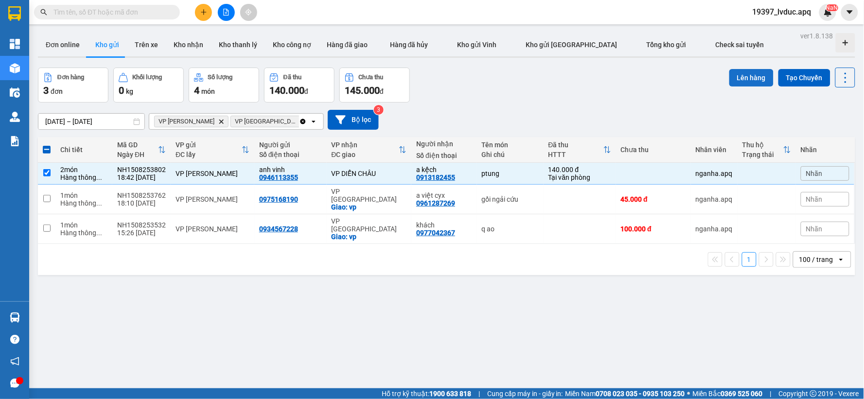
click at [745, 76] on button "Lên hàng" at bounding box center [751, 78] width 44 height 18
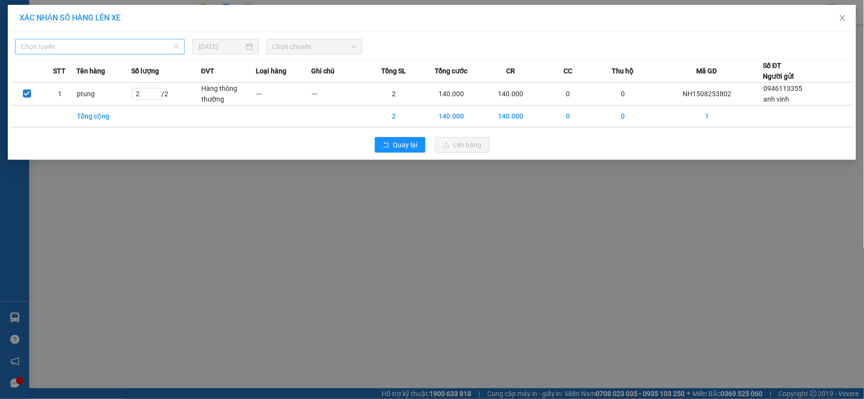
click at [86, 41] on span "Chọn tuyến" at bounding box center [100, 46] width 158 height 15
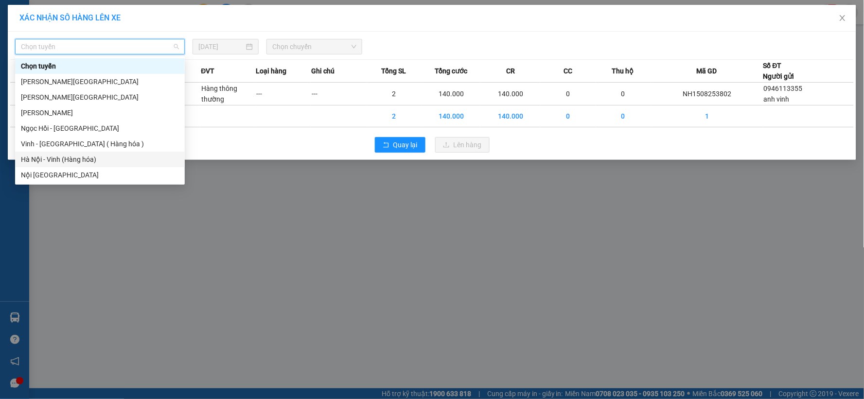
drag, startPoint x: 72, startPoint y: 154, endPoint x: 174, endPoint y: 129, distance: 104.6
click at [73, 154] on div "Hà Nội - Vinh (Hàng hóa)" at bounding box center [100, 159] width 158 height 11
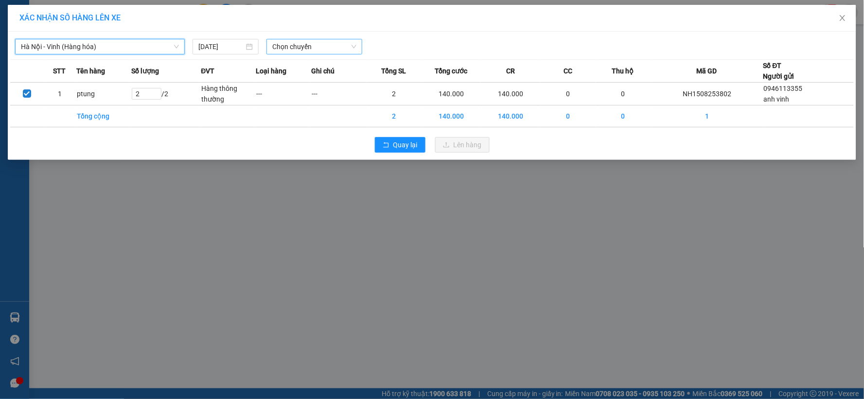
click at [339, 50] on span "Chọn chuyến" at bounding box center [314, 46] width 84 height 15
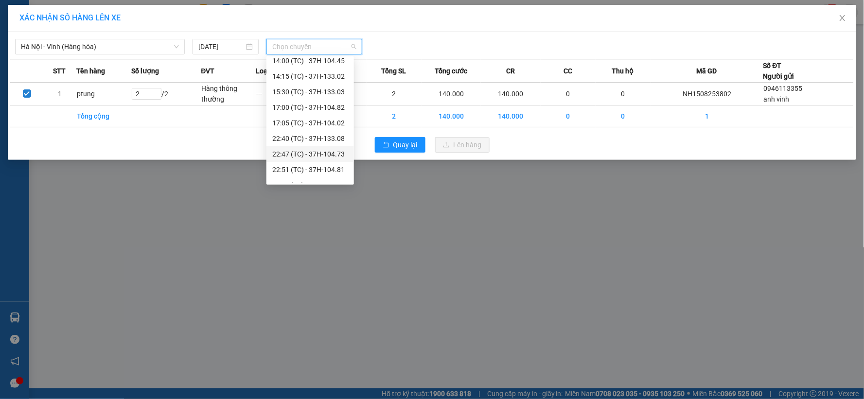
scroll to position [140, 0]
click at [333, 175] on div "23:15 (TC) - 37H-104.78" at bounding box center [310, 175] width 76 height 11
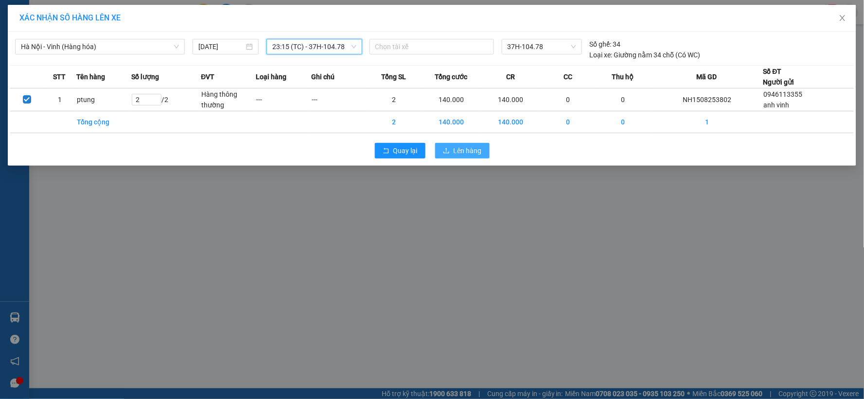
click at [460, 150] on span "Lên hàng" at bounding box center [468, 150] width 28 height 11
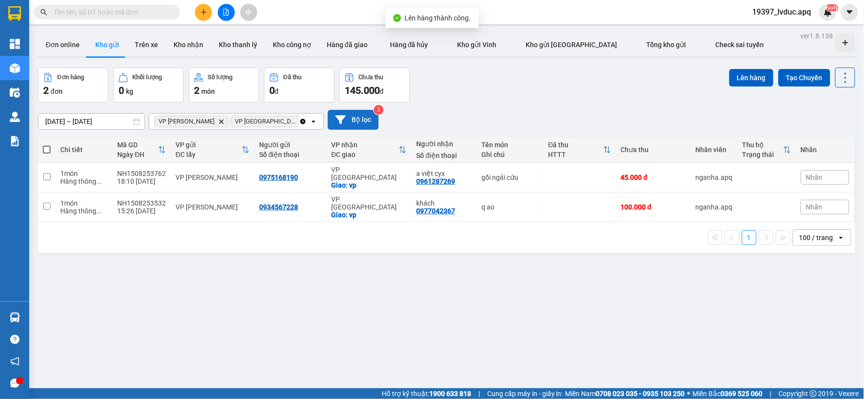
click at [372, 123] on button "Bộ lọc" at bounding box center [353, 120] width 51 height 20
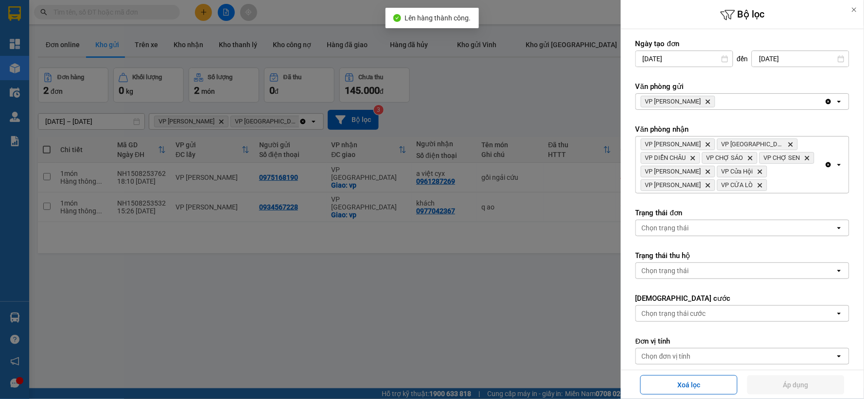
click at [705, 101] on icon "Delete" at bounding box center [708, 102] width 6 height 6
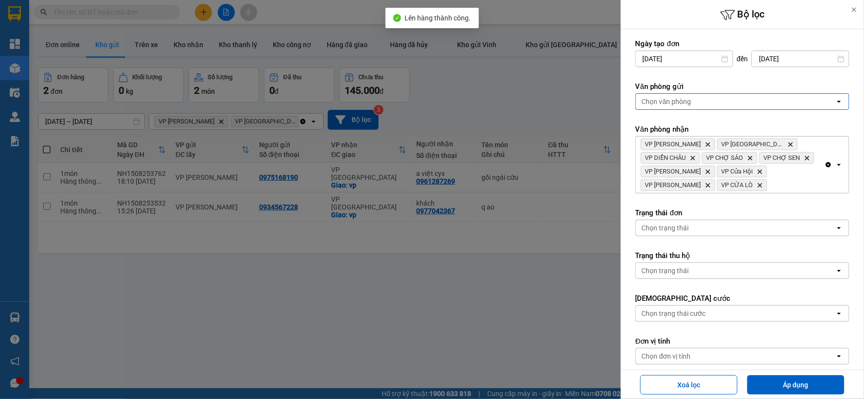
click at [692, 101] on div "Chọn văn phòng" at bounding box center [735, 102] width 199 height 16
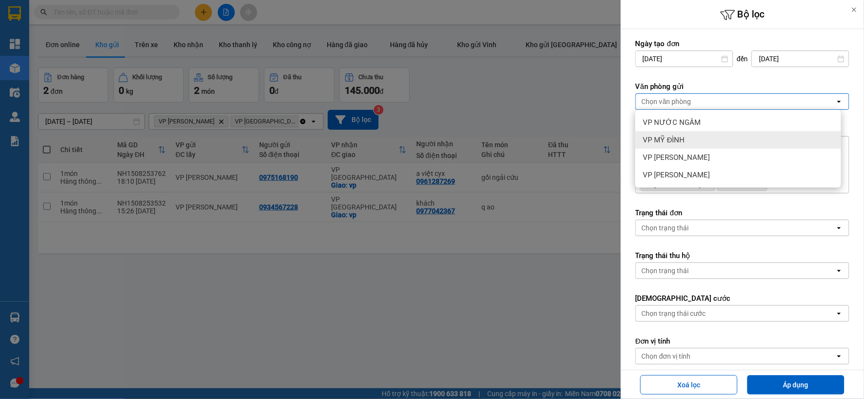
click at [691, 146] on div "VP MỸ ĐÌNH" at bounding box center [738, 140] width 206 height 18
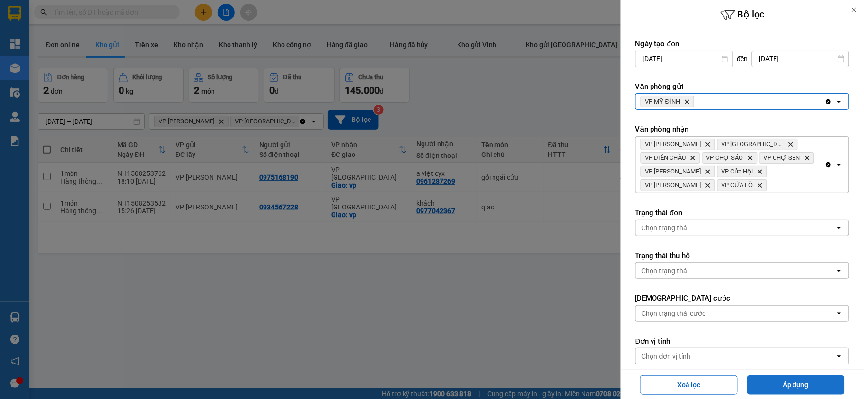
click at [764, 392] on button "Áp dụng" at bounding box center [795, 384] width 97 height 19
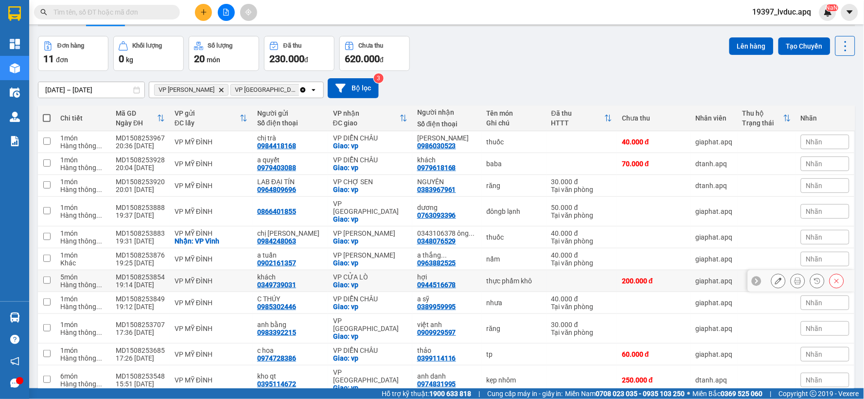
scroll to position [56, 0]
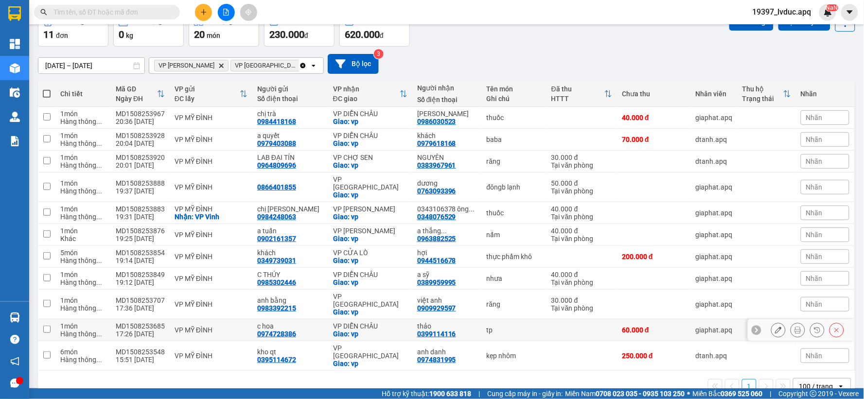
click at [382, 322] on div "VP DIỄN CHÂU" at bounding box center [370, 326] width 74 height 8
checkbox input "true"
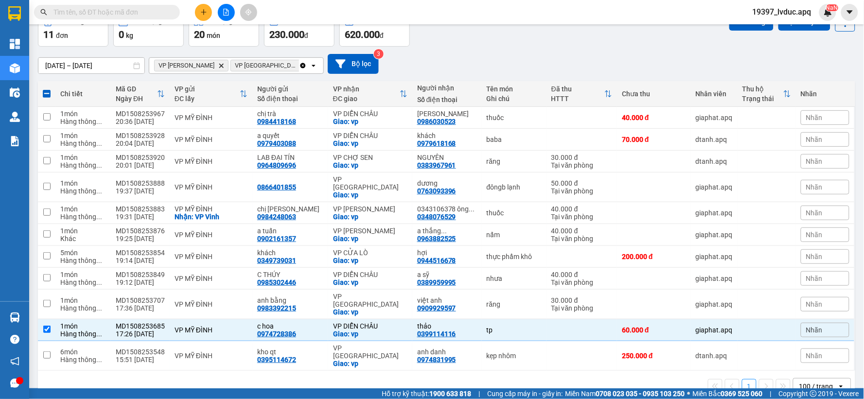
scroll to position [0, 0]
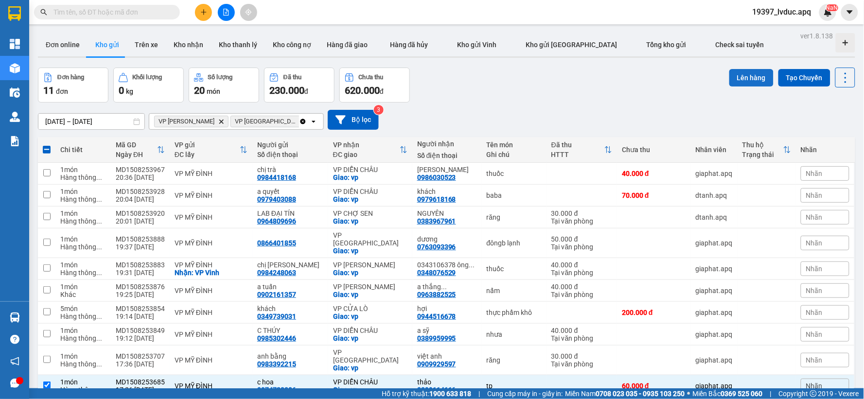
click at [730, 77] on button "Lên hàng" at bounding box center [751, 78] width 44 height 18
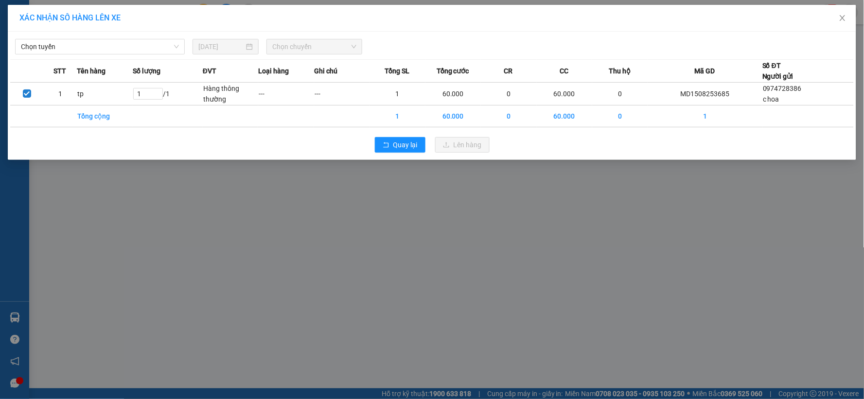
click at [83, 54] on div "Chọn tuyến" at bounding box center [99, 47] width 177 height 16
click at [84, 42] on span "Chọn tuyến" at bounding box center [100, 46] width 158 height 15
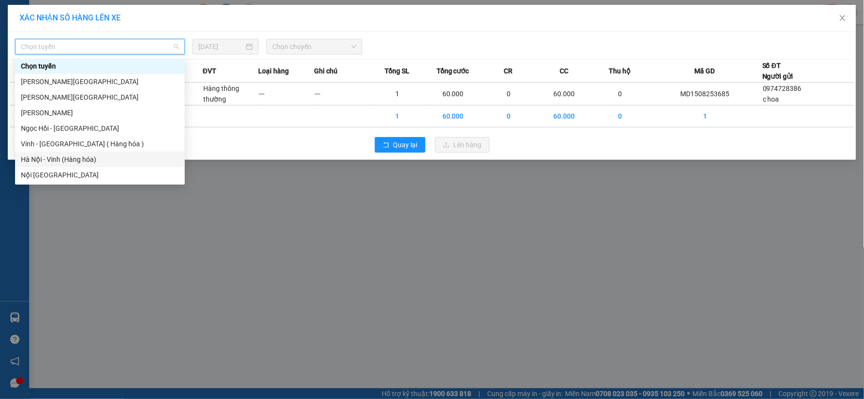
drag, startPoint x: 80, startPoint y: 154, endPoint x: 97, endPoint y: 153, distance: 17.1
click at [81, 154] on div "Hà Nội - Vinh (Hàng hóa)" at bounding box center [100, 159] width 158 height 11
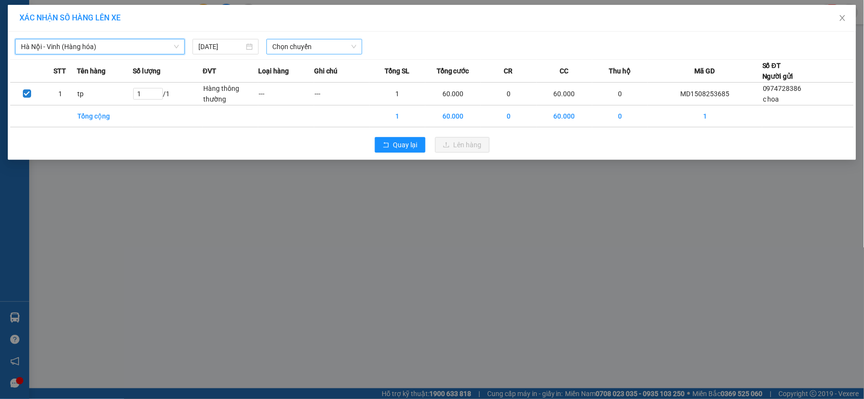
click at [329, 45] on span "Chọn chuyến" at bounding box center [314, 46] width 84 height 15
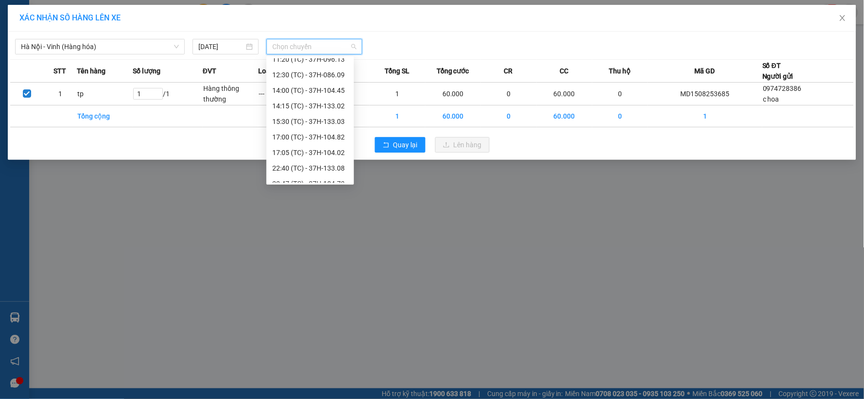
scroll to position [140, 0]
drag, startPoint x: 327, startPoint y: 173, endPoint x: 398, endPoint y: 167, distance: 70.7
click at [328, 174] on div "23:15 (TC) - 37H-104.78" at bounding box center [310, 175] width 76 height 11
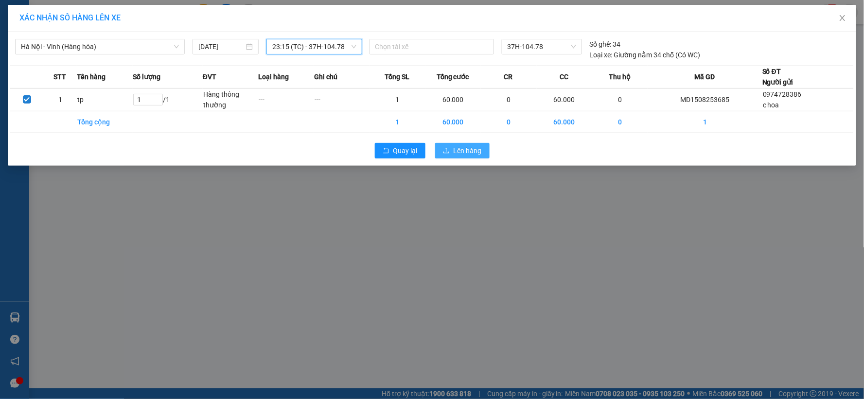
click at [475, 149] on span "Lên hàng" at bounding box center [468, 150] width 28 height 11
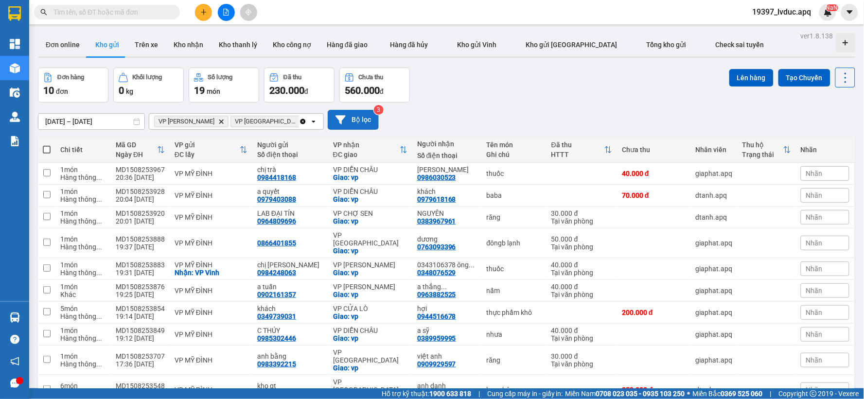
click at [353, 118] on button "Bộ lọc" at bounding box center [353, 120] width 51 height 20
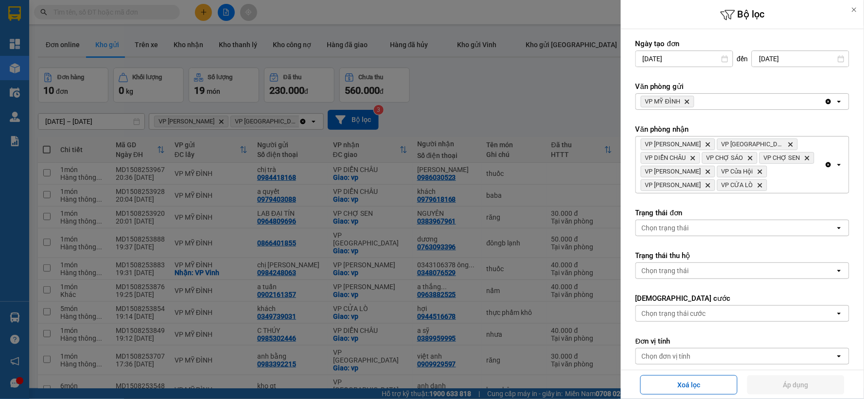
click at [687, 101] on icon "VP MỸ ĐÌNH, close by backspace" at bounding box center [687, 102] width 4 height 4
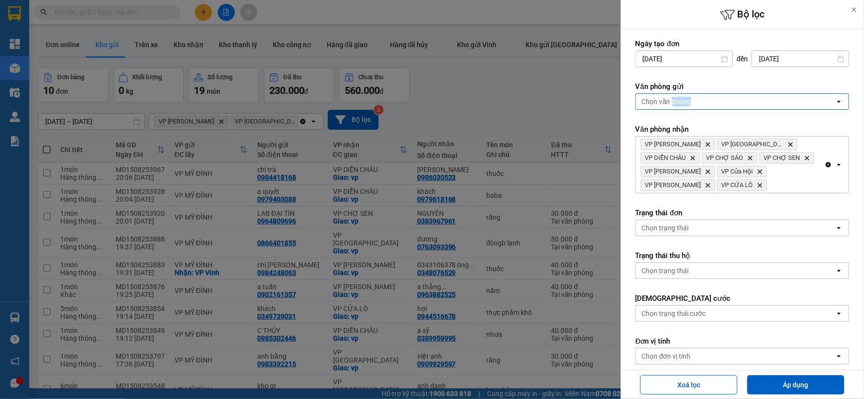
click at [687, 101] on div "Chọn văn phòng" at bounding box center [667, 102] width 50 height 10
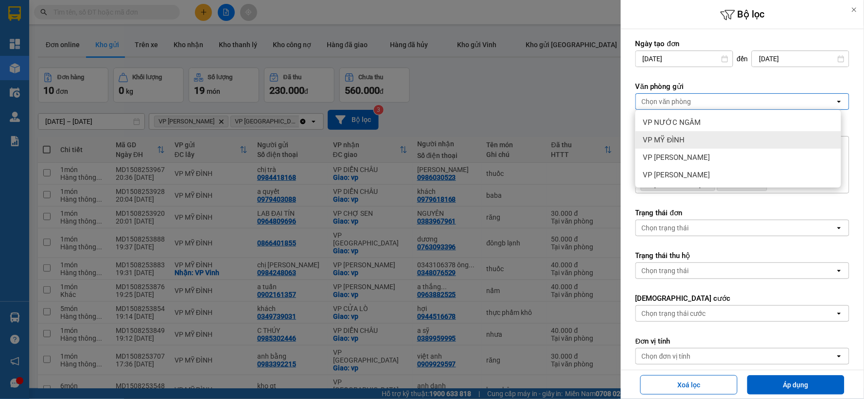
drag, startPoint x: 688, startPoint y: 142, endPoint x: 712, endPoint y: 144, distance: 23.9
click at [688, 142] on div "VP MỸ ĐÌNH" at bounding box center [738, 140] width 206 height 18
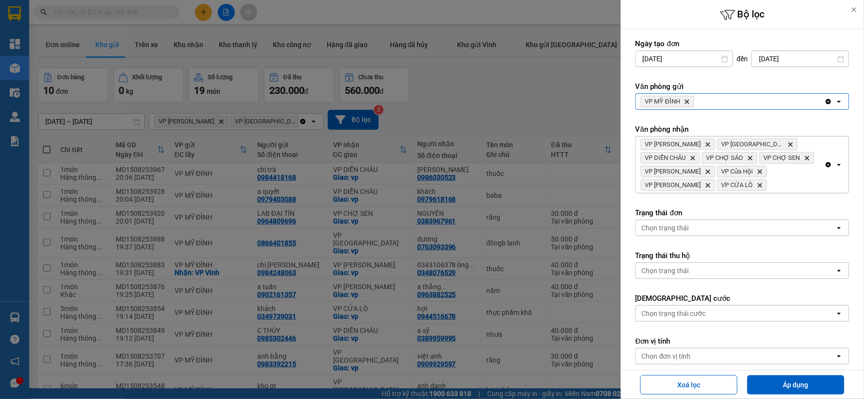
drag, startPoint x: 778, startPoint y: 387, endPoint x: 786, endPoint y: 373, distance: 15.7
click at [781, 387] on button "Áp dụng" at bounding box center [795, 384] width 97 height 19
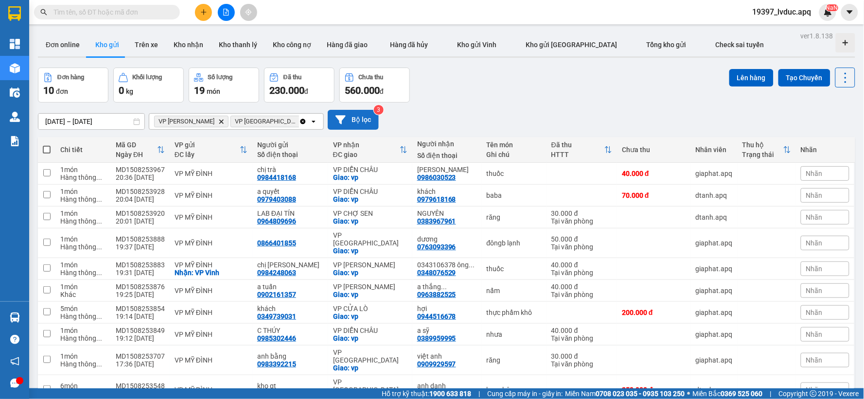
click at [372, 115] on button "Bộ lọc" at bounding box center [353, 120] width 51 height 20
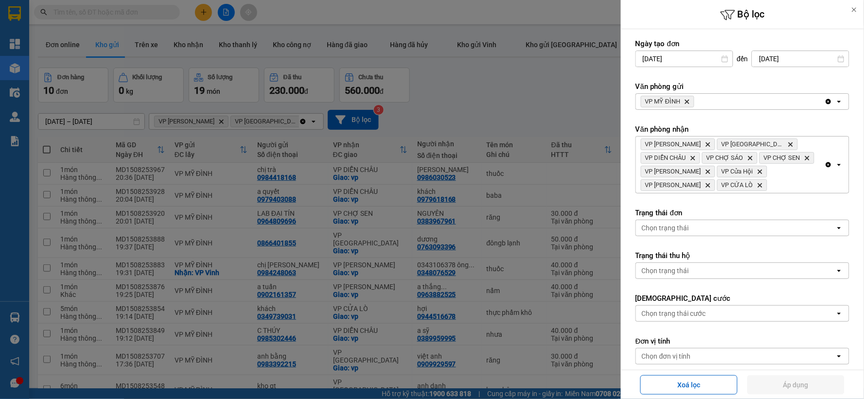
click at [524, 115] on div at bounding box center [432, 199] width 864 height 399
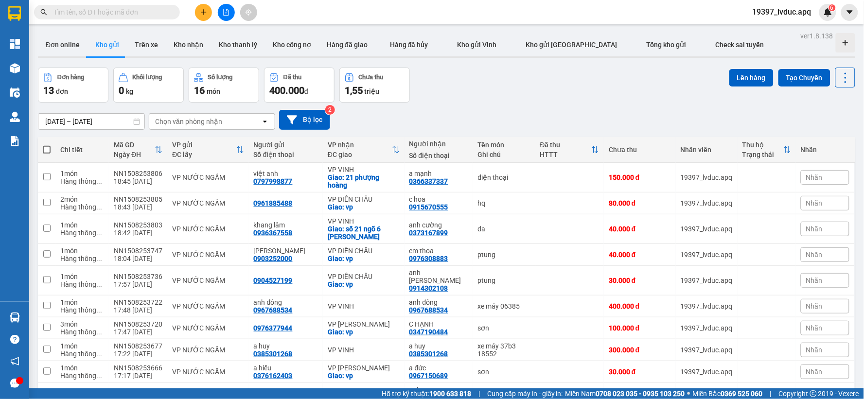
click at [310, 121] on button "Bộ lọc" at bounding box center [304, 120] width 51 height 20
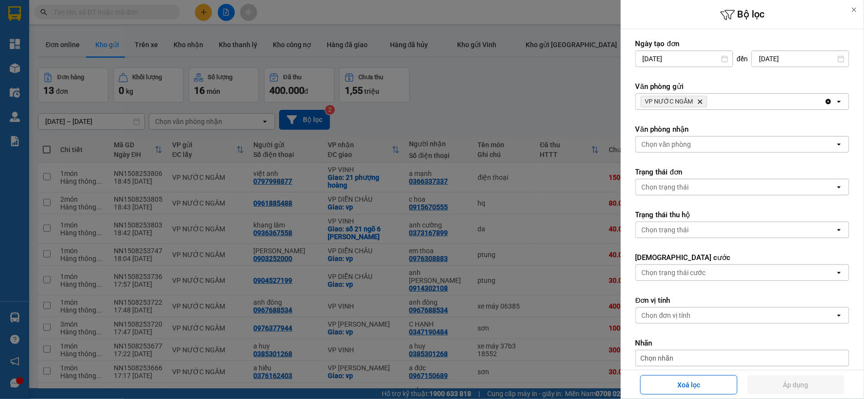
click at [699, 99] on icon "Delete" at bounding box center [700, 102] width 6 height 6
click at [699, 99] on div "VP NƯỚC NGẦM Delete" at bounding box center [730, 102] width 189 height 16
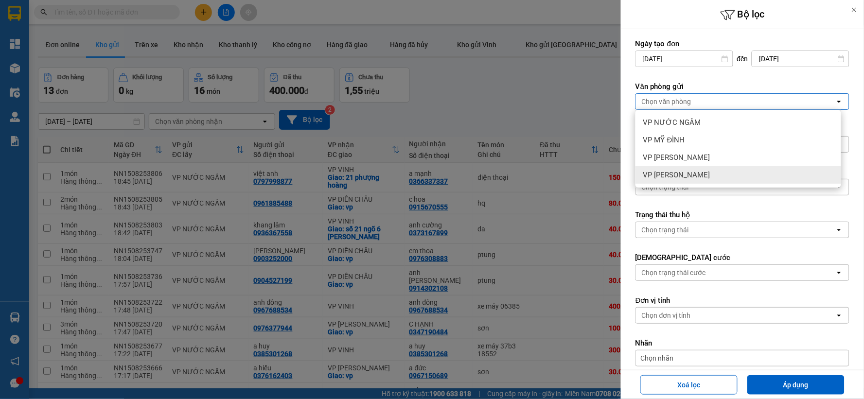
click at [668, 180] on div "VP [PERSON_NAME]" at bounding box center [738, 175] width 206 height 18
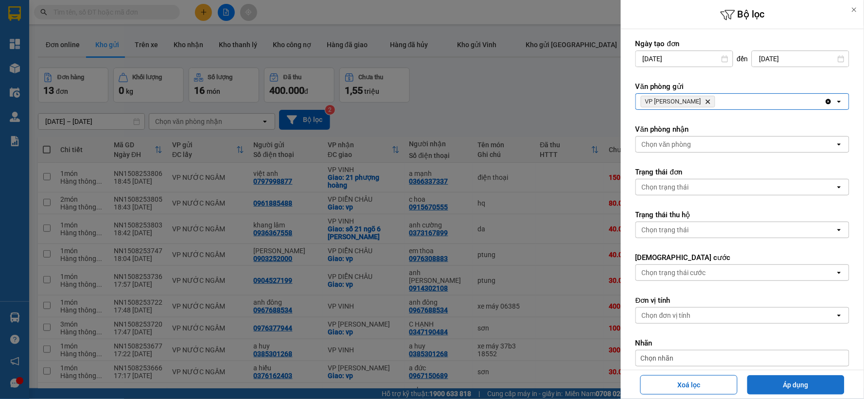
click at [767, 388] on button "Áp dụng" at bounding box center [795, 384] width 97 height 19
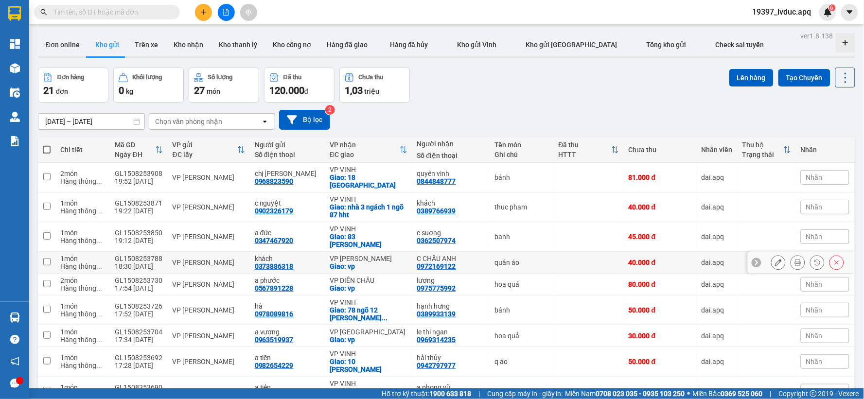
click at [384, 255] on div "VP [PERSON_NAME]" at bounding box center [368, 259] width 77 height 8
checkbox input "true"
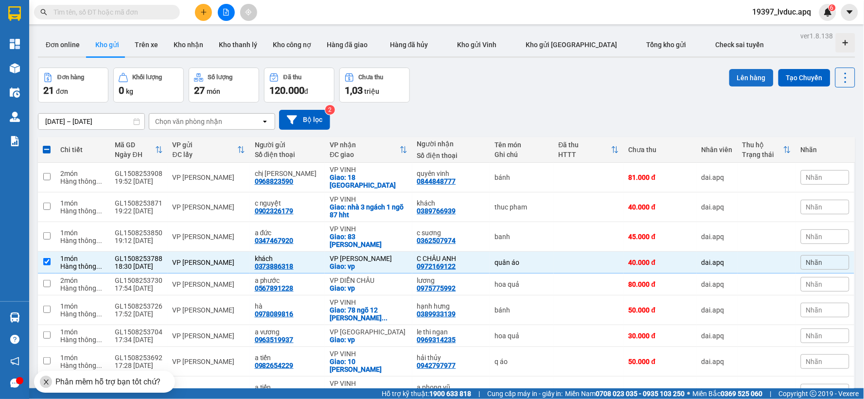
click at [729, 84] on button "Lên hàng" at bounding box center [751, 78] width 44 height 18
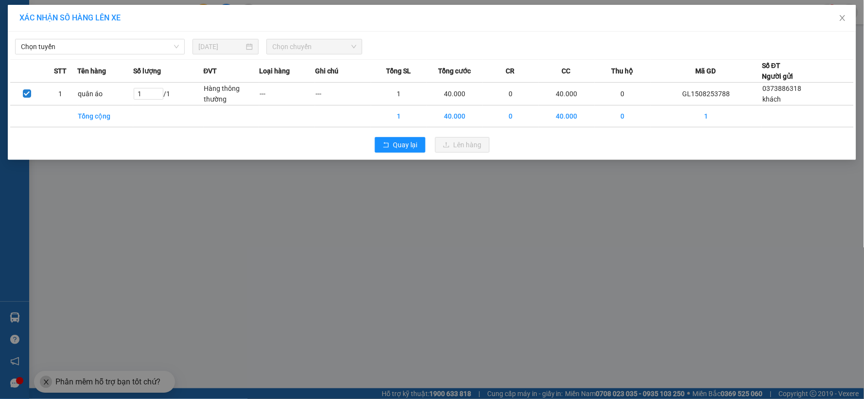
click at [188, 182] on div "XÁC NHẬN SỐ HÀNG LÊN XE Chọn tuyến 15/08/2025 Chọn chuyến STT Tên hàng Số lượng…" at bounding box center [432, 199] width 864 height 399
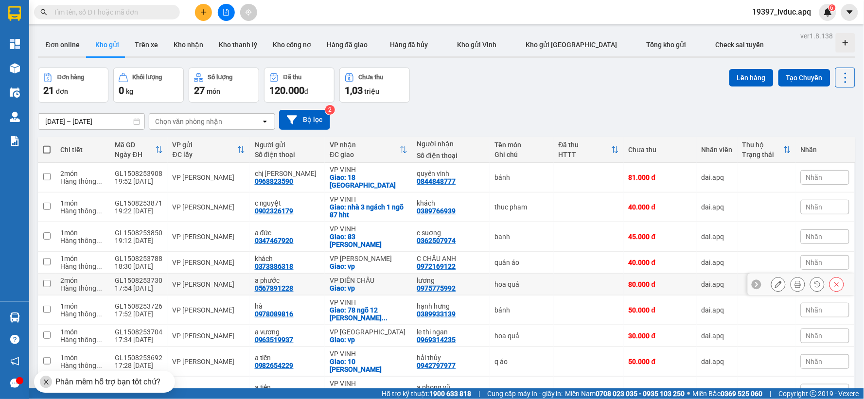
scroll to position [54, 0]
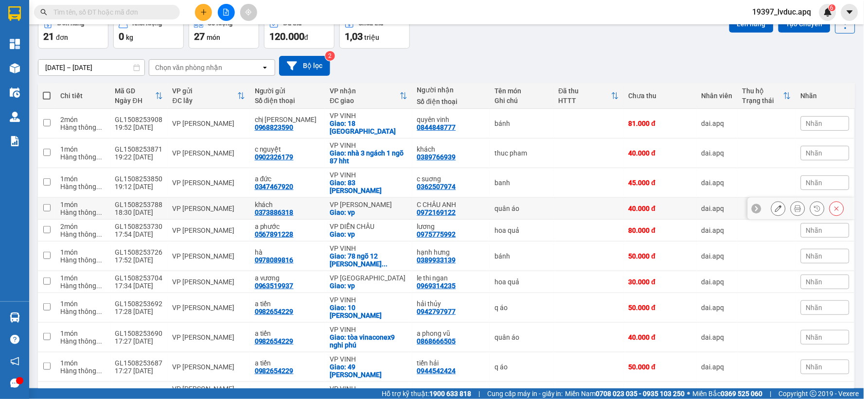
click at [365, 201] on div "VP [PERSON_NAME]" at bounding box center [368, 205] width 77 height 8
checkbox input "true"
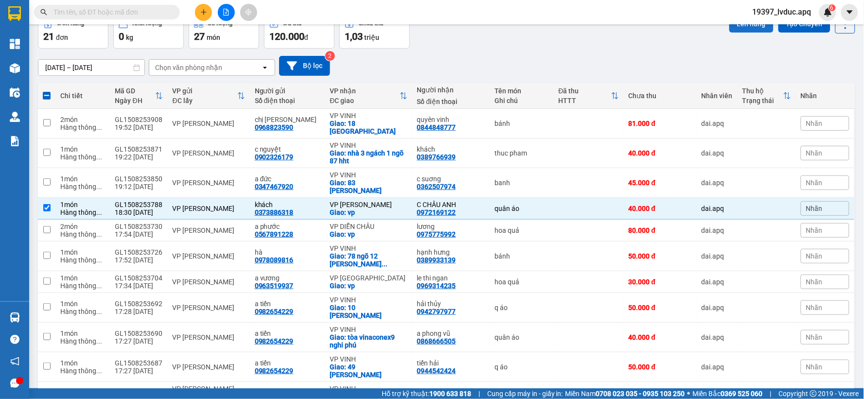
click at [746, 26] on button "Lên hàng" at bounding box center [751, 24] width 44 height 18
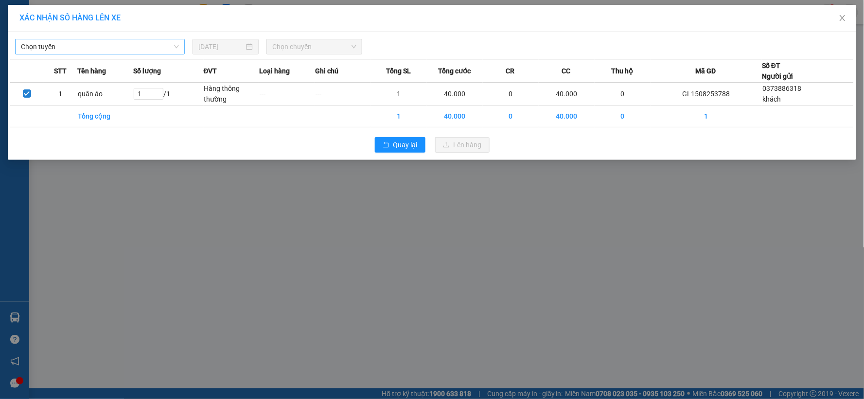
click at [104, 48] on span "Chọn tuyến" at bounding box center [100, 46] width 158 height 15
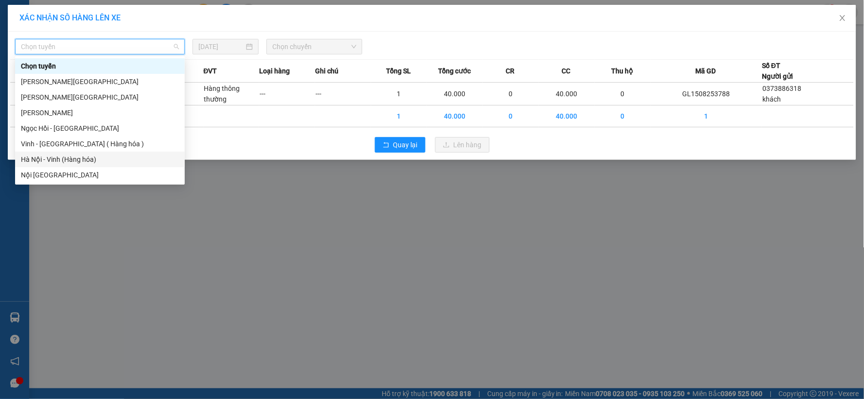
drag, startPoint x: 90, startPoint y: 157, endPoint x: 122, endPoint y: 127, distance: 43.3
click at [90, 157] on div "Hà Nội - Vinh (Hàng hóa)" at bounding box center [100, 159] width 158 height 11
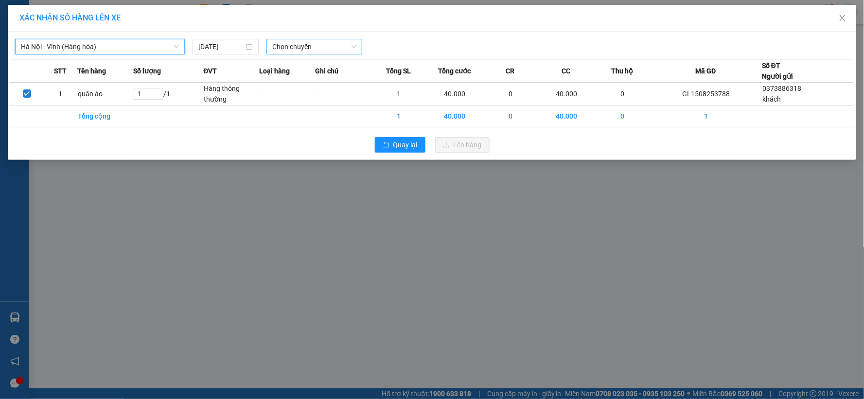
drag, startPoint x: 297, startPoint y: 51, endPoint x: 304, endPoint y: 54, distance: 8.0
click at [299, 52] on span "Chọn chuyến" at bounding box center [314, 46] width 84 height 15
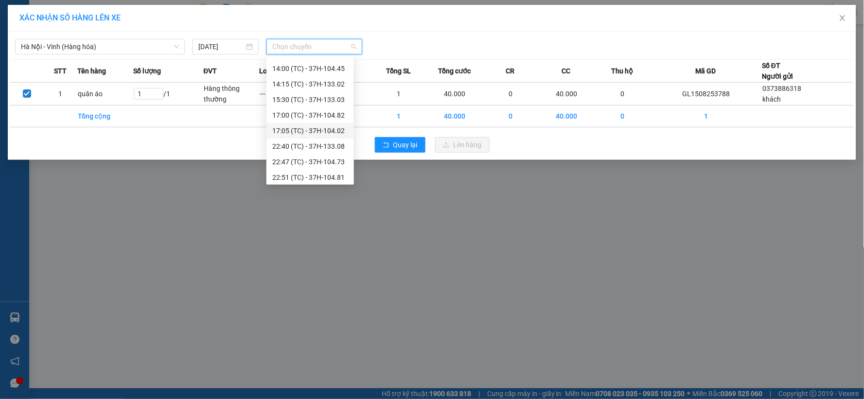
scroll to position [140, 0]
drag, startPoint x: 322, startPoint y: 140, endPoint x: 333, endPoint y: 140, distance: 10.7
click at [323, 140] on div "23:08 (TC) - 37H-104.24" at bounding box center [310, 144] width 76 height 11
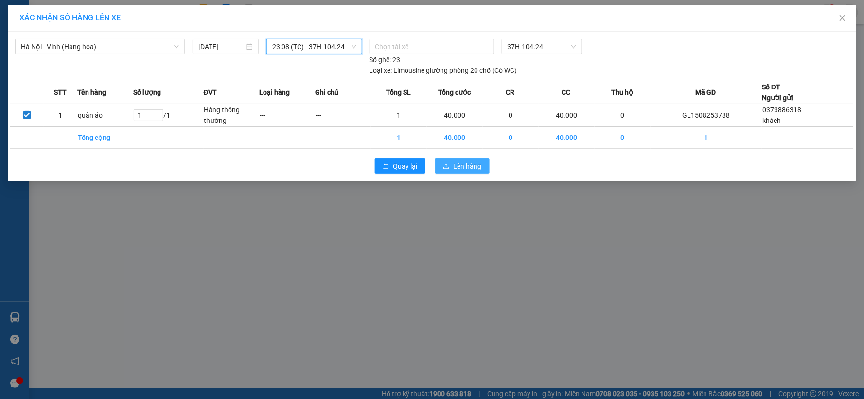
click at [443, 166] on button "Lên hàng" at bounding box center [462, 167] width 54 height 16
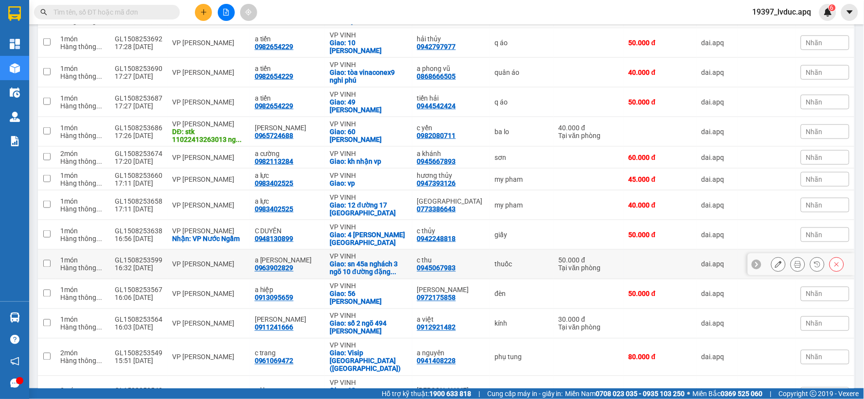
scroll to position [130, 0]
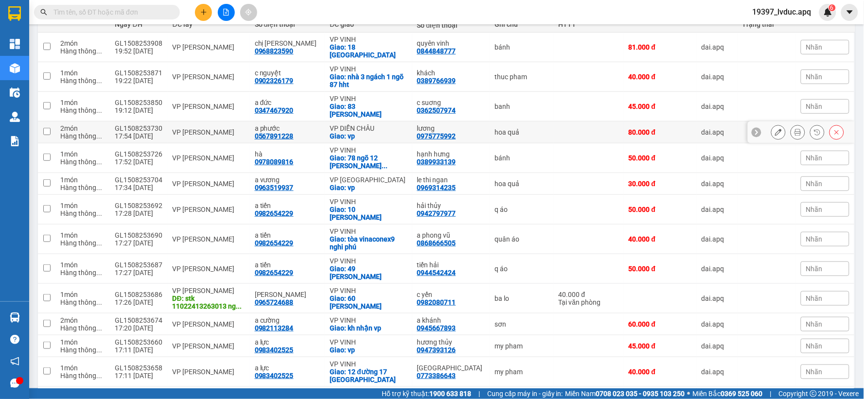
click at [377, 124] on div "VP DIỄN CHÂU" at bounding box center [368, 128] width 77 height 8
checkbox input "true"
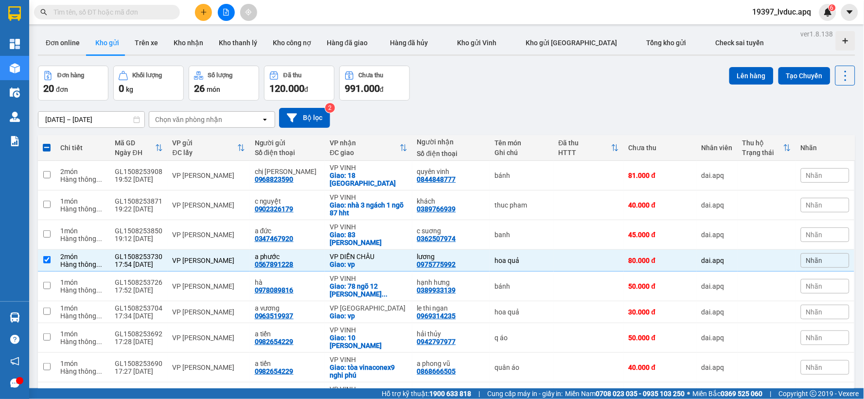
scroll to position [0, 0]
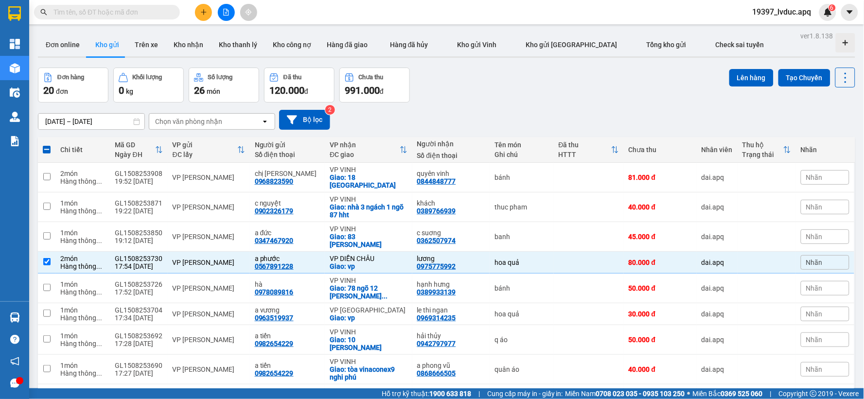
click at [746, 68] on div "Lên hàng Tạo Chuyến" at bounding box center [792, 78] width 126 height 20
click at [738, 80] on button "Lên hàng" at bounding box center [751, 78] width 44 height 18
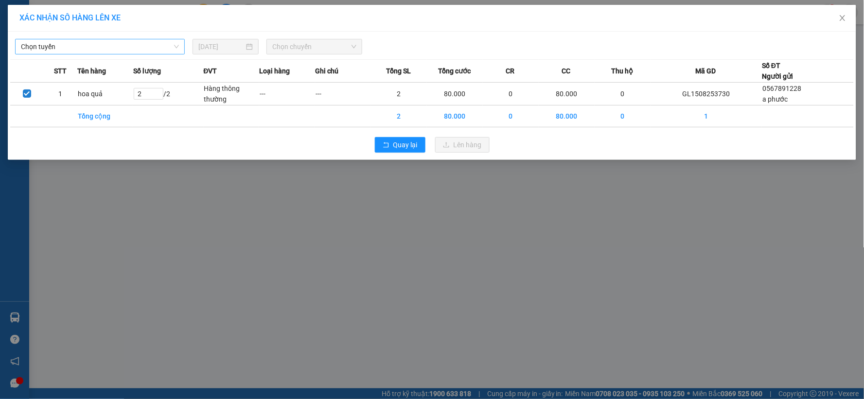
drag, startPoint x: 64, startPoint y: 48, endPoint x: 70, endPoint y: 53, distance: 8.3
click at [66, 48] on span "Chọn tuyến" at bounding box center [100, 46] width 158 height 15
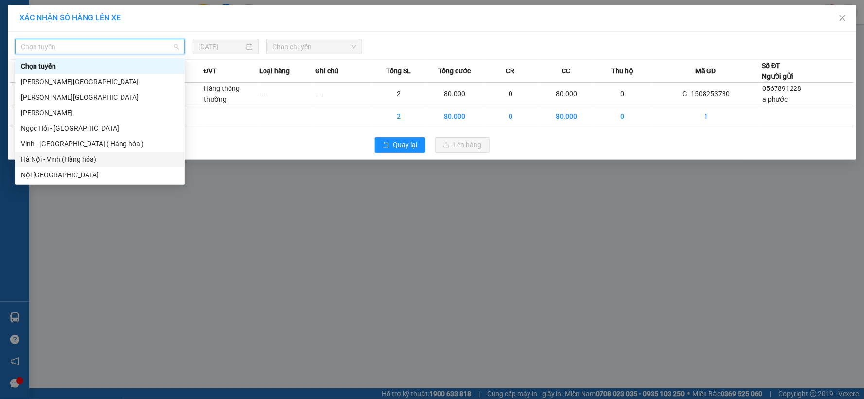
click at [86, 158] on div "Hà Nội - Vinh (Hàng hóa)" at bounding box center [100, 159] width 158 height 11
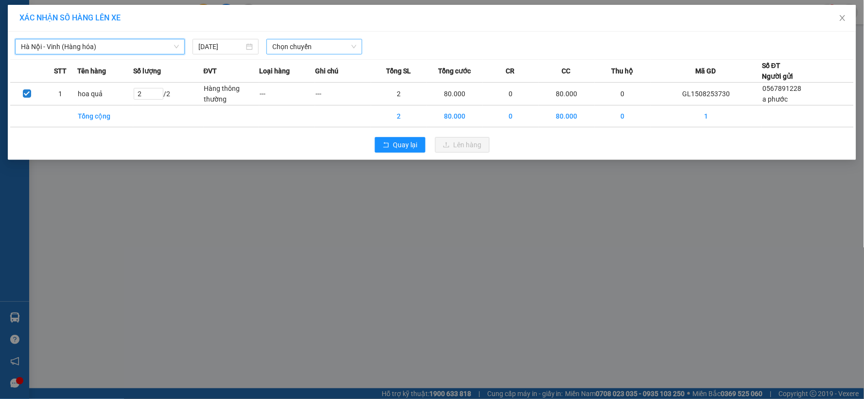
click at [293, 36] on div "[GEOGRAPHIC_DATA] - Vinh ([GEOGRAPHIC_DATA]) [GEOGRAPHIC_DATA] - [GEOGRAPHIC_DA…" at bounding box center [432, 44] width 844 height 20
click at [293, 39] on div "Chọn chuyến" at bounding box center [314, 47] width 96 height 16
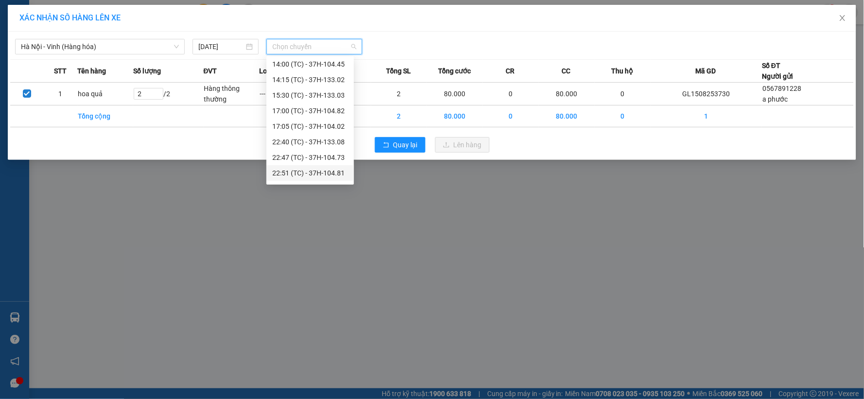
scroll to position [140, 0]
click at [307, 172] on div "23:15 (TC) - 37H-104.78" at bounding box center [310, 175] width 76 height 11
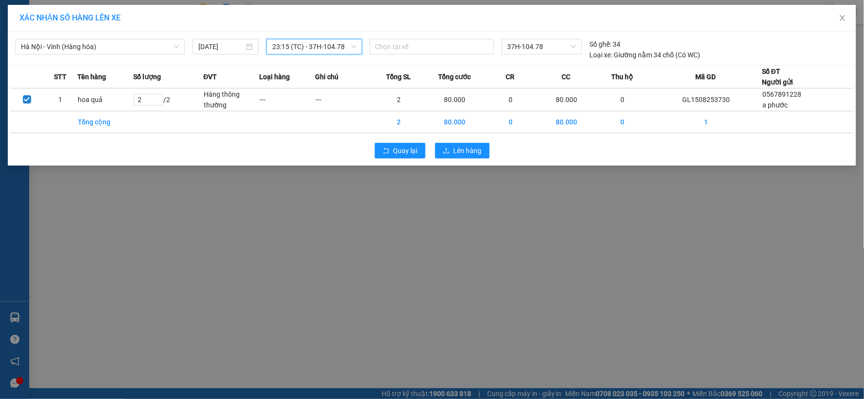
click at [453, 140] on div "Quay lại Lên hàng" at bounding box center [432, 150] width 844 height 25
click at [451, 150] on button "Lên hàng" at bounding box center [462, 151] width 54 height 16
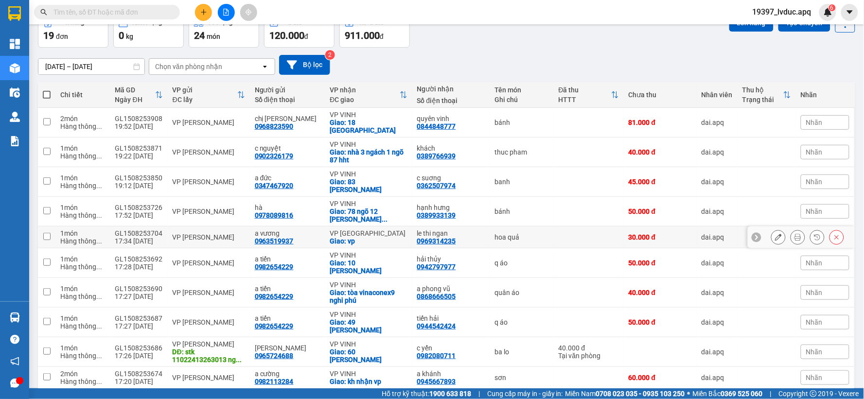
scroll to position [54, 0]
click at [49, 95] on span at bounding box center [47, 95] width 8 height 8
click at [47, 90] on input "checkbox" at bounding box center [47, 90] width 0 height 0
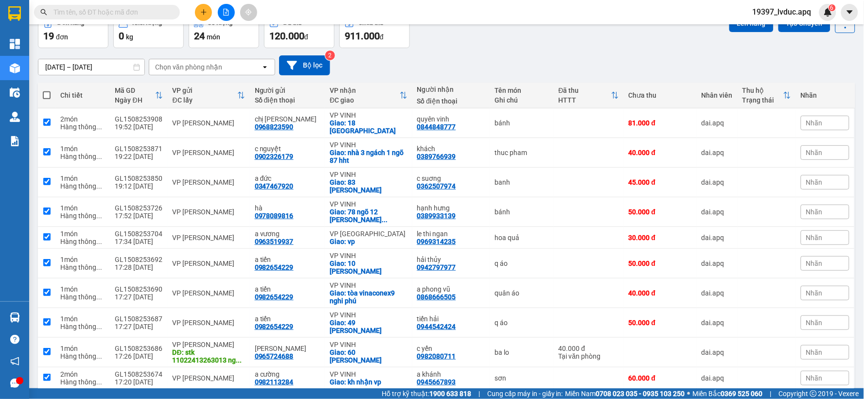
checkbox input "true"
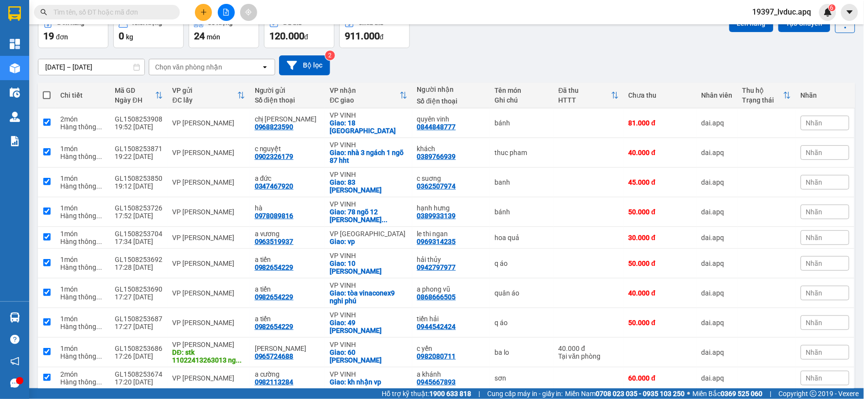
checkbox input "true"
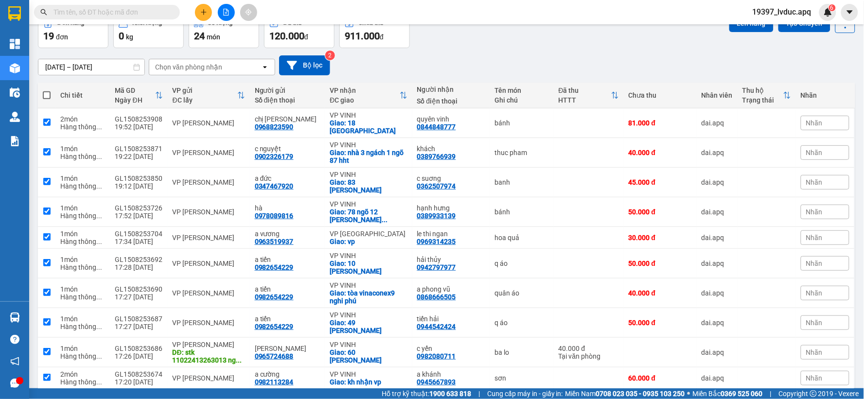
checkbox input "true"
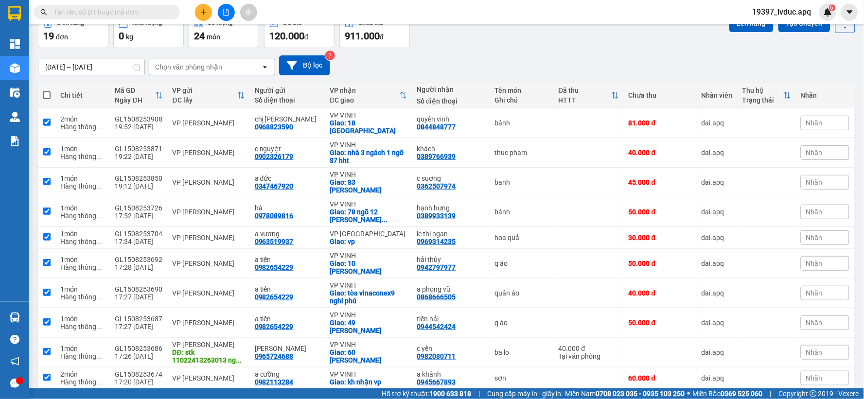
checkbox input "true"
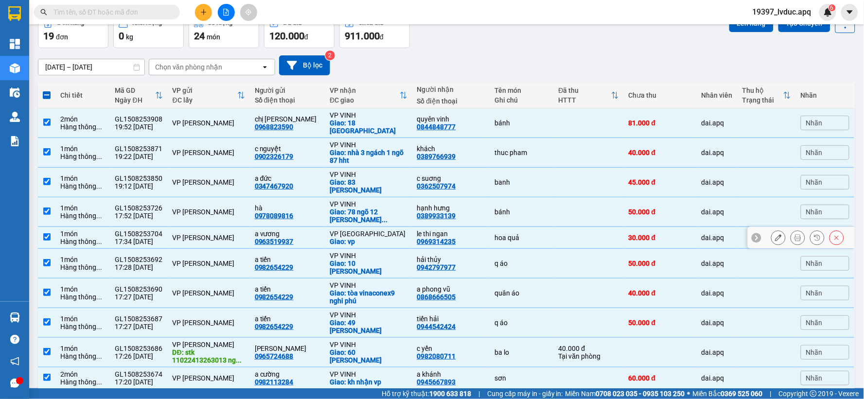
click at [353, 230] on div "VP [GEOGRAPHIC_DATA]" at bounding box center [368, 234] width 77 height 8
checkbox input "false"
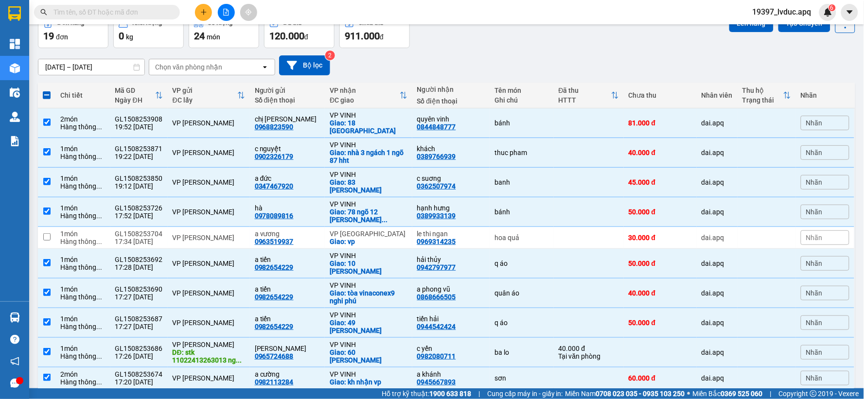
click at [736, 33] on div "Lên hàng Tạo Chuyến" at bounding box center [792, 30] width 126 height 35
click at [737, 30] on button "Lên hàng" at bounding box center [751, 24] width 44 height 18
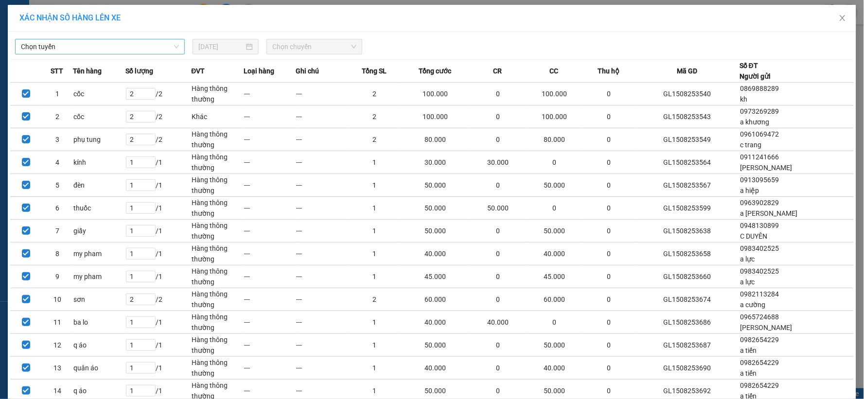
drag, startPoint x: 137, startPoint y: 41, endPoint x: 135, endPoint y: 55, distance: 14.3
click at [137, 42] on span "Chọn tuyến" at bounding box center [100, 46] width 158 height 15
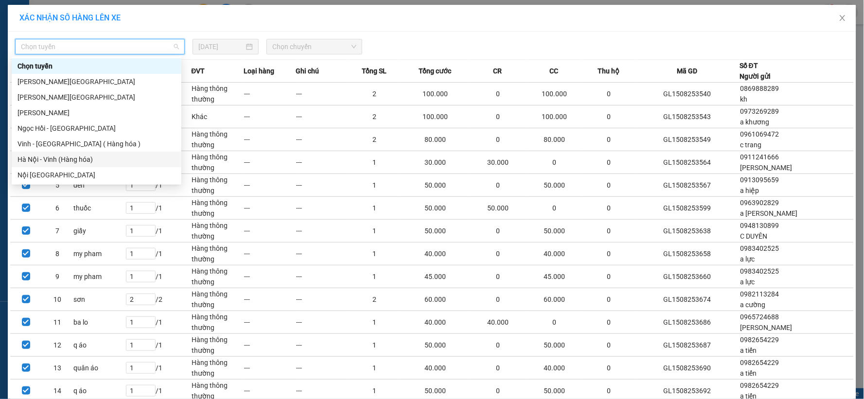
click at [76, 158] on div "Hà Nội - Vinh (Hàng hóa)" at bounding box center [97, 159] width 158 height 11
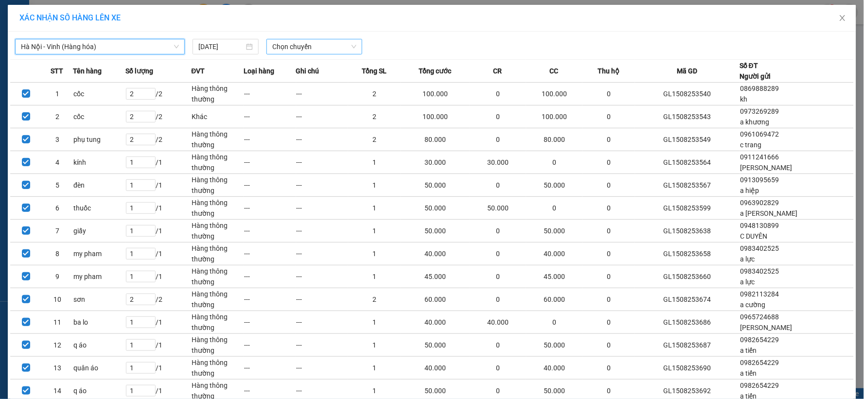
click at [313, 48] on span "Chọn chuyến" at bounding box center [314, 46] width 84 height 15
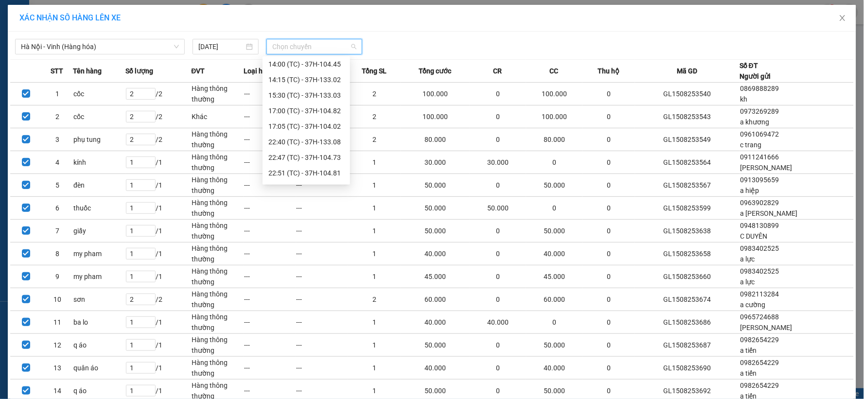
scroll to position [140, 0]
click at [308, 145] on div "23:08 (TC) - 37H-104.24" at bounding box center [306, 144] width 76 height 11
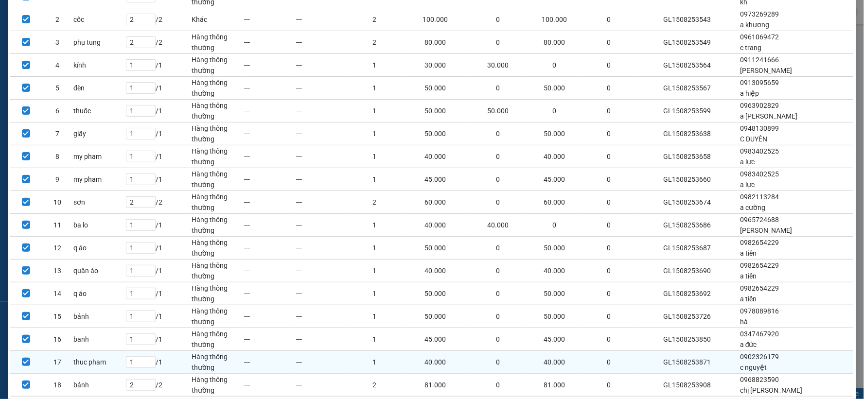
scroll to position [183, 0]
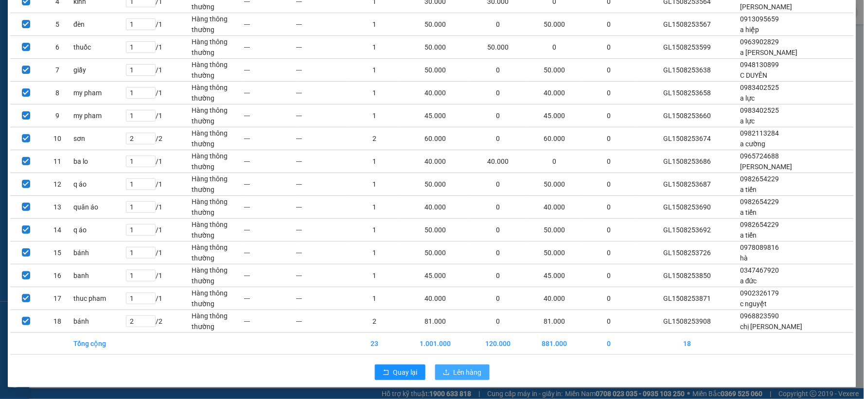
click at [461, 371] on span "Lên hàng" at bounding box center [468, 372] width 28 height 11
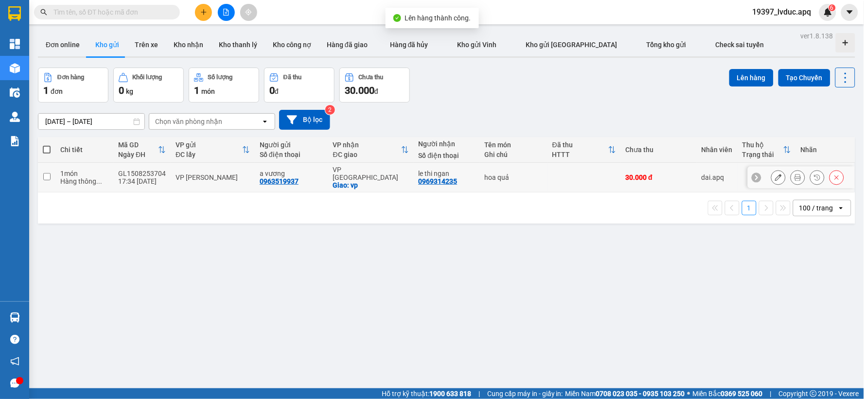
click at [366, 163] on th "VP nhận ĐC giao" at bounding box center [371, 150] width 86 height 26
click at [320, 120] on button "Bộ lọc" at bounding box center [304, 120] width 51 height 20
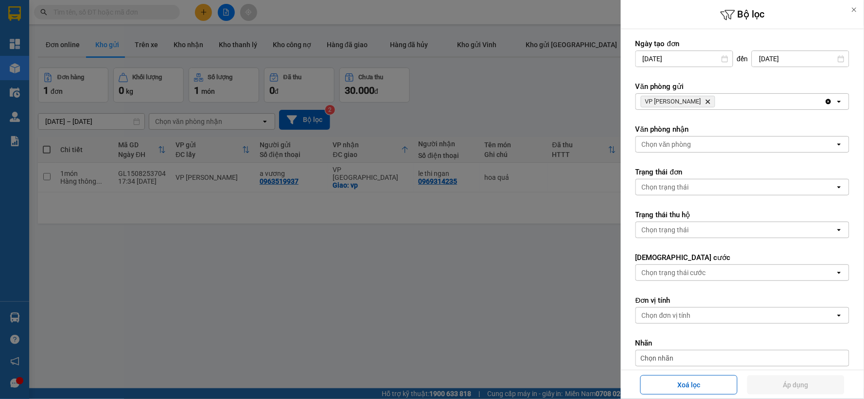
click at [685, 98] on span "VP GIA LÂM Delete" at bounding box center [678, 102] width 74 height 12
click at [705, 99] on icon "Delete" at bounding box center [708, 102] width 6 height 6
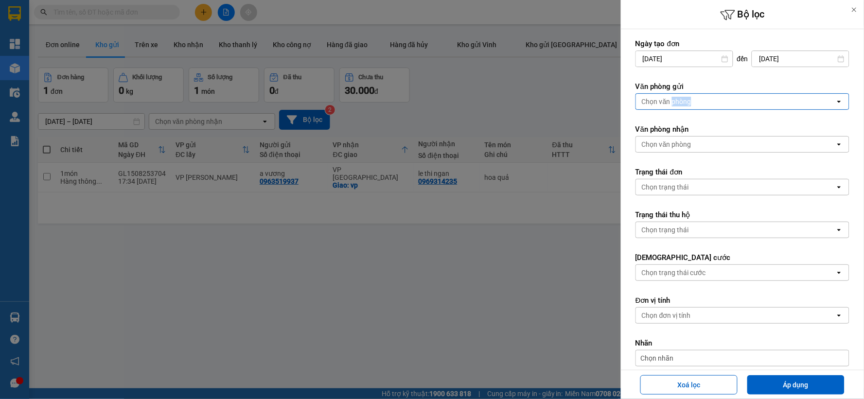
click at [686, 98] on div "Chọn văn phòng" at bounding box center [667, 102] width 50 height 10
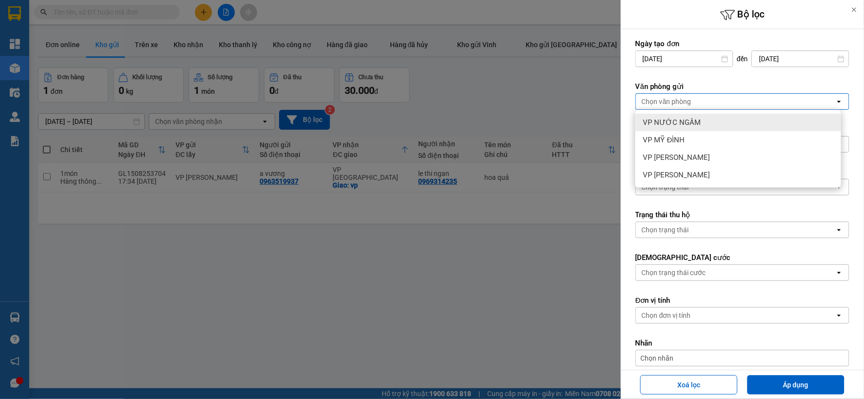
click at [693, 118] on span "VP NƯỚC NGẦM" at bounding box center [672, 123] width 58 height 10
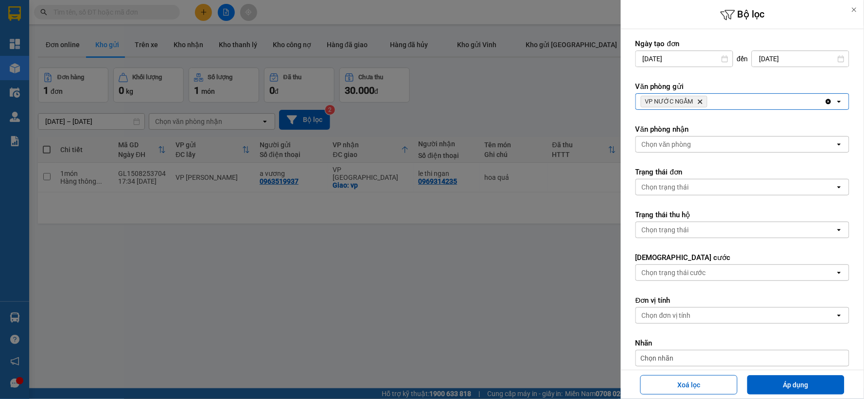
click at [697, 103] on icon "Delete" at bounding box center [700, 102] width 6 height 6
click at [697, 103] on div "VP NƯỚC NGẦM Delete" at bounding box center [730, 102] width 189 height 16
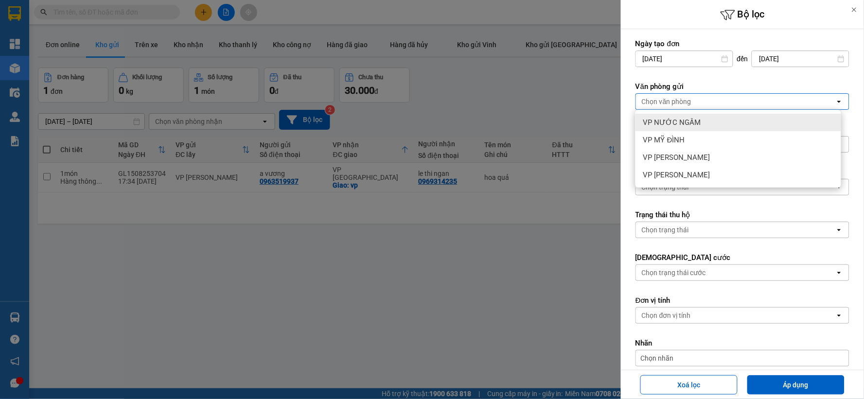
click at [701, 115] on div "VP NƯỚC NGẦM" at bounding box center [738, 123] width 206 height 18
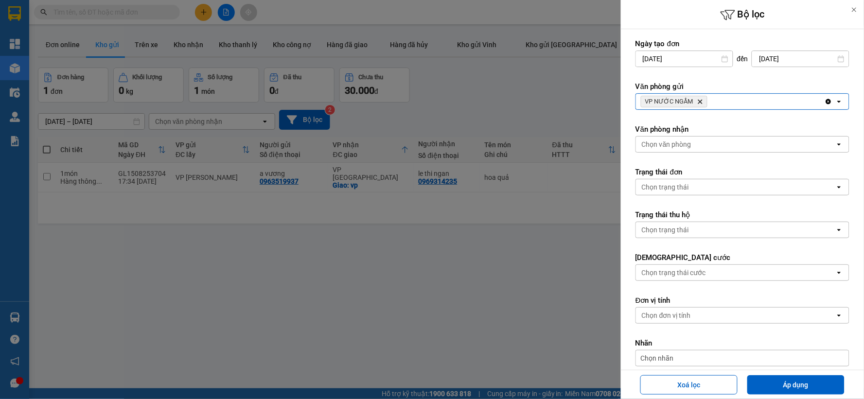
drag, startPoint x: 735, startPoint y: 98, endPoint x: 733, endPoint y: 105, distance: 6.5
click at [735, 98] on div "VP NƯỚC NGẦM Delete" at bounding box center [730, 102] width 189 height 16
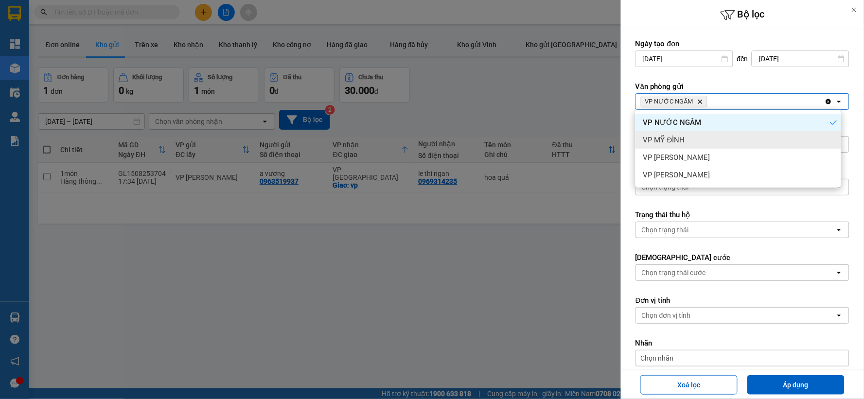
drag, startPoint x: 707, startPoint y: 140, endPoint x: 741, endPoint y: 119, distance: 39.3
click at [709, 140] on div "VP MỸ ĐÌNH" at bounding box center [738, 140] width 206 height 18
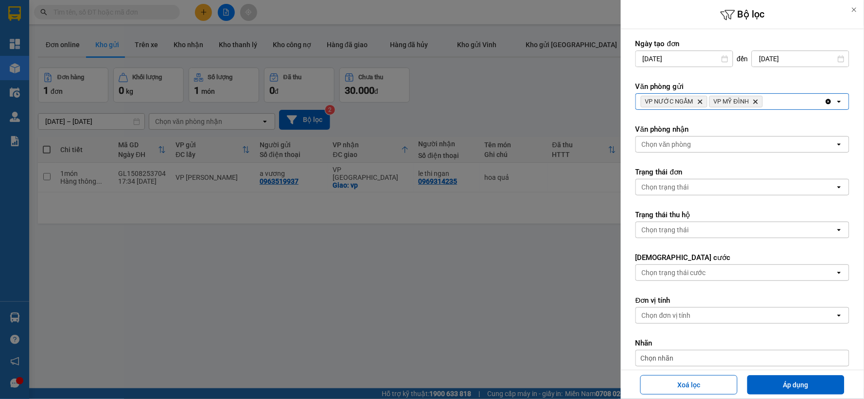
drag, startPoint x: 771, startPoint y: 99, endPoint x: 767, endPoint y: 107, distance: 8.5
click at [770, 99] on div "VP NƯỚC NGẦM Delete VP MỸ ĐÌNH Delete" at bounding box center [730, 102] width 189 height 16
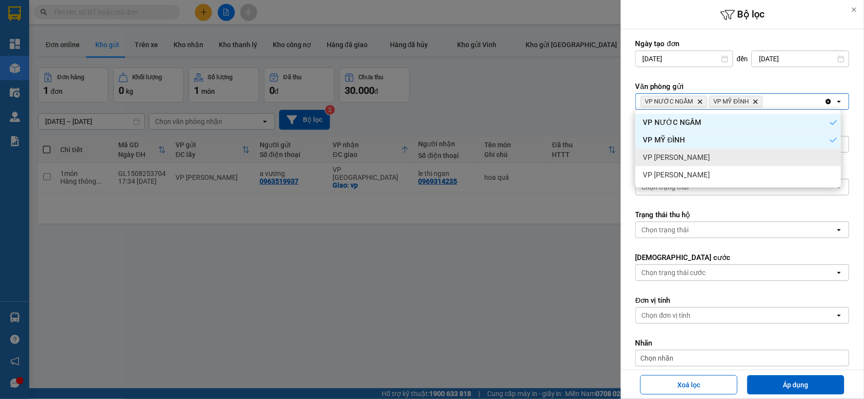
drag, startPoint x: 722, startPoint y: 154, endPoint x: 758, endPoint y: 129, distance: 43.7
click at [726, 152] on div "VP [PERSON_NAME]" at bounding box center [738, 158] width 206 height 18
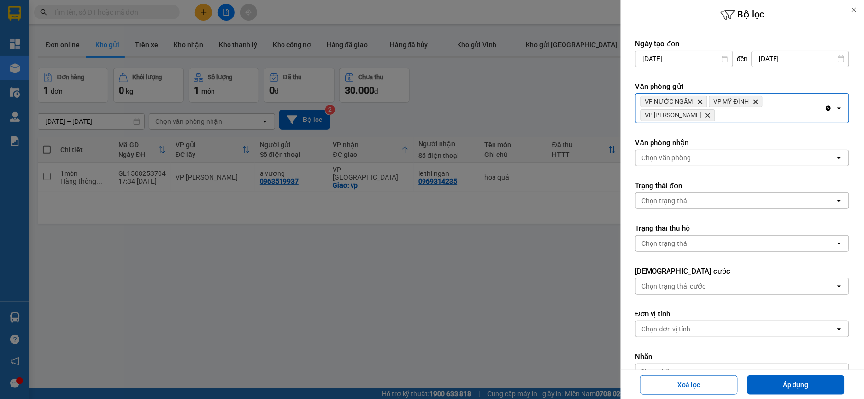
drag, startPoint x: 780, startPoint y: 112, endPoint x: 774, endPoint y: 120, distance: 10.0
click at [779, 112] on div "VP NƯỚC NGẦM Delete VP MỸ ĐÌNH Delete VP NGỌC HỒI Delete" at bounding box center [730, 108] width 189 height 29
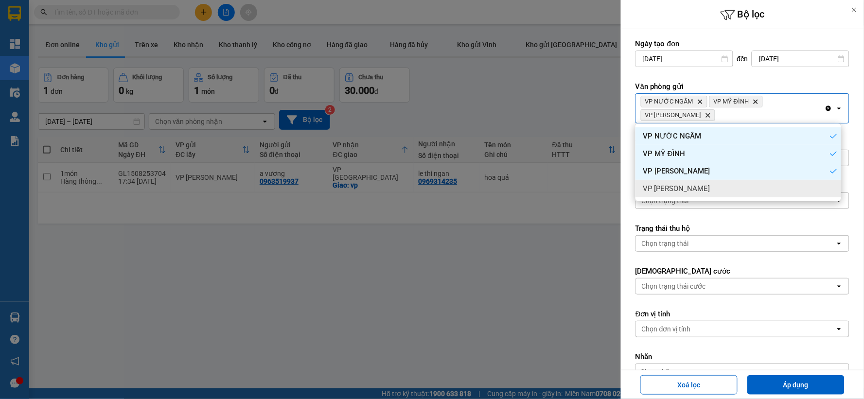
click at [711, 182] on div "VP [PERSON_NAME]" at bounding box center [738, 189] width 206 height 18
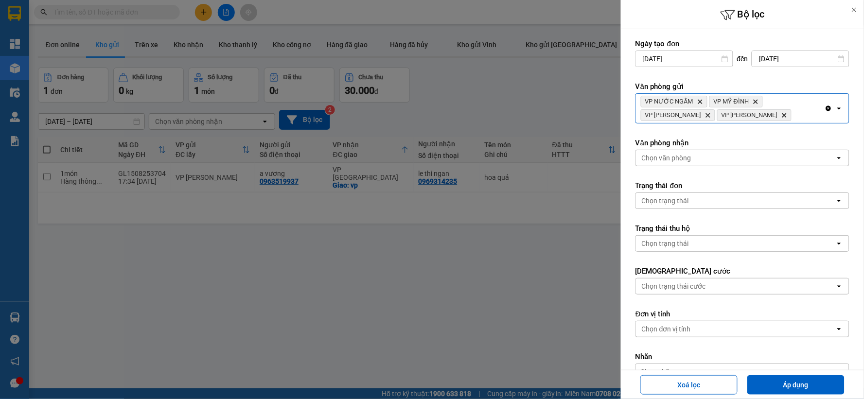
click at [716, 161] on div "Chọn văn phòng" at bounding box center [735, 158] width 199 height 16
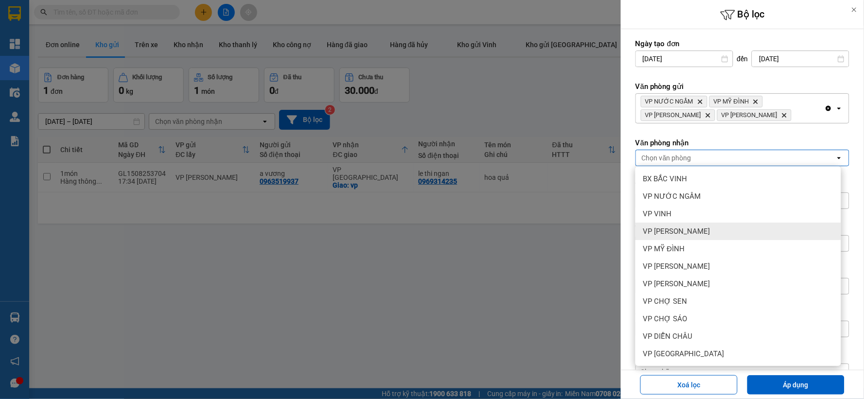
click at [728, 230] on div "VP [PERSON_NAME]" at bounding box center [738, 232] width 206 height 18
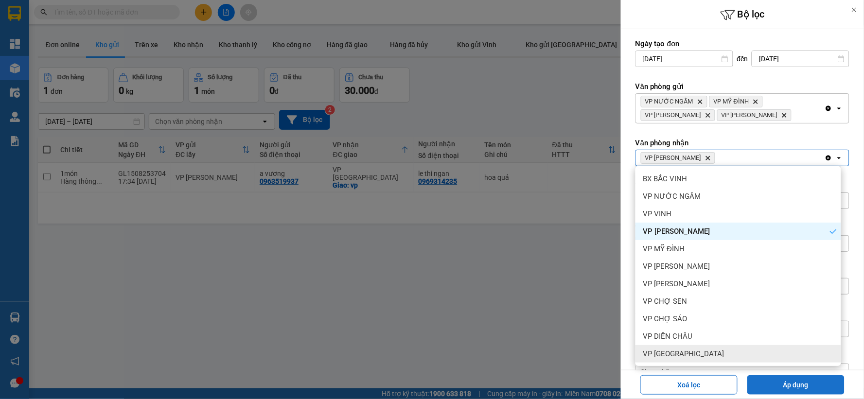
click at [785, 388] on button "Áp dụng" at bounding box center [795, 384] width 97 height 19
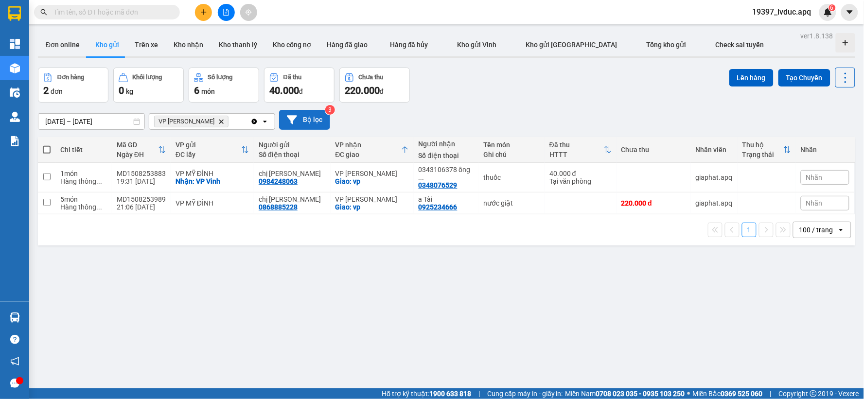
click at [315, 118] on button "Bộ lọc" at bounding box center [304, 120] width 51 height 20
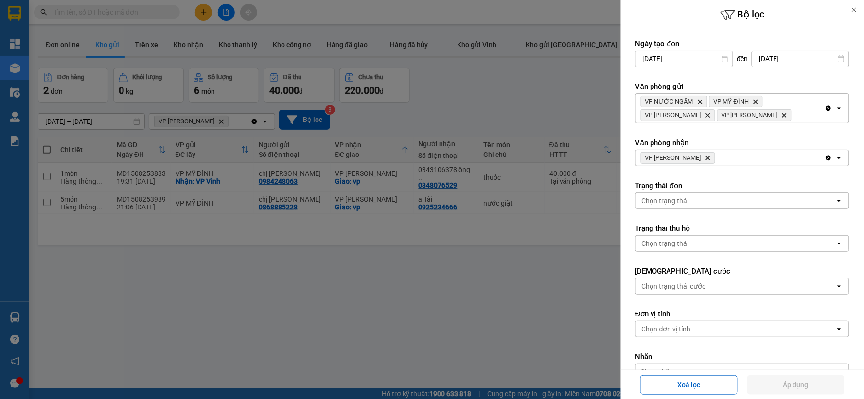
click at [706, 157] on span "VP THANH CHƯƠNG Delete" at bounding box center [678, 158] width 74 height 12
click at [711, 153] on span "VP THANH CHƯƠNG Delete" at bounding box center [678, 158] width 74 height 12
click at [711, 156] on icon "Delete" at bounding box center [708, 158] width 6 height 6
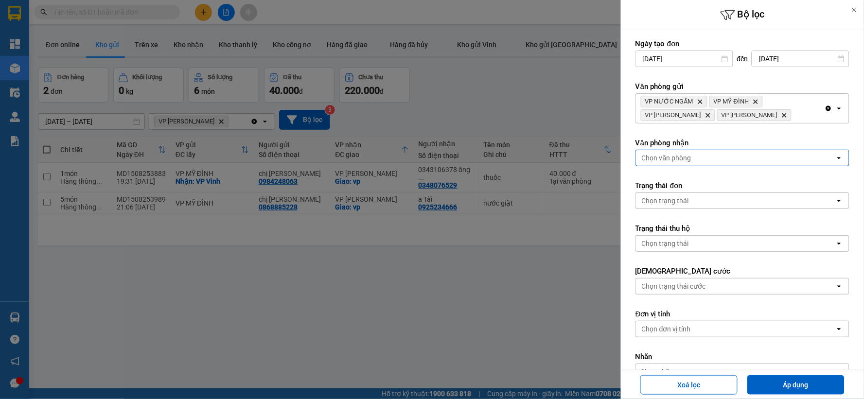
click at [712, 157] on div "Chọn văn phòng" at bounding box center [735, 158] width 199 height 16
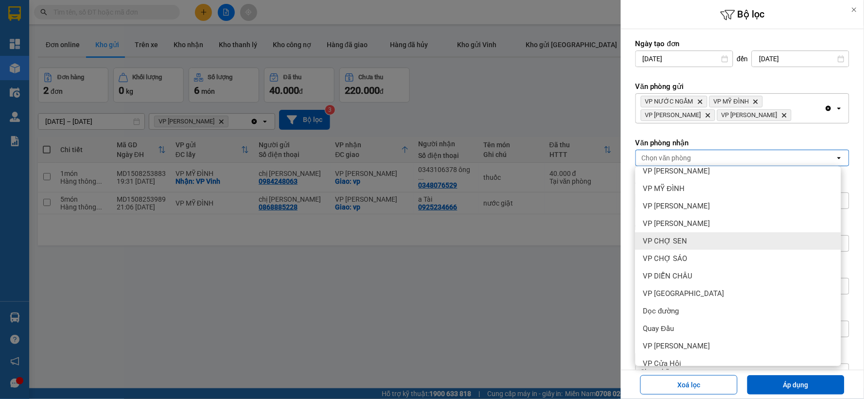
scroll to position [105, 0]
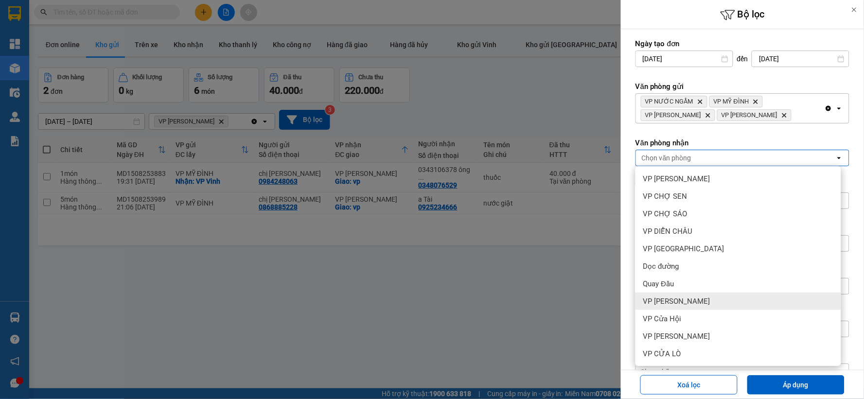
click at [699, 305] on div "VP [PERSON_NAME]" at bounding box center [738, 302] width 206 height 18
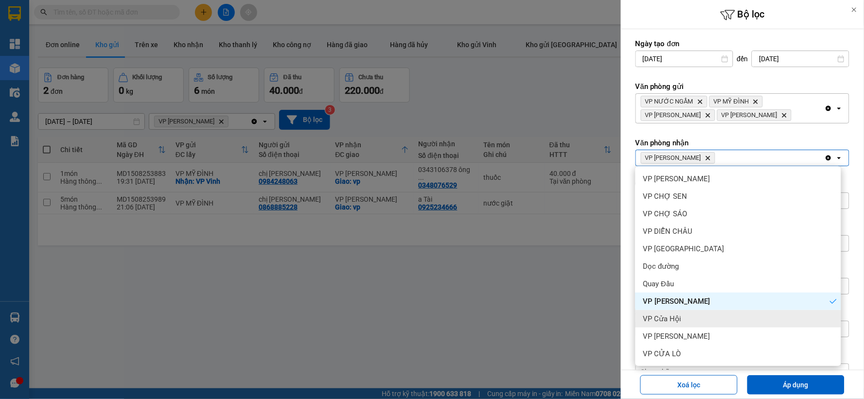
click at [701, 317] on div "VP Cửa Hội" at bounding box center [738, 319] width 206 height 18
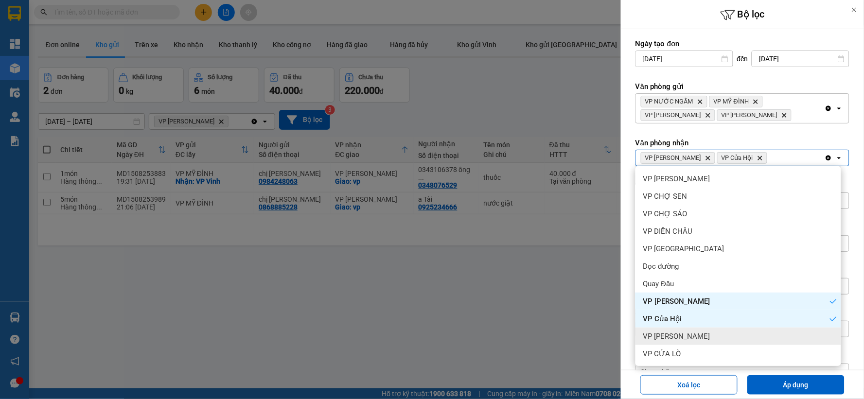
click at [702, 334] on div "VP [PERSON_NAME]" at bounding box center [738, 337] width 206 height 18
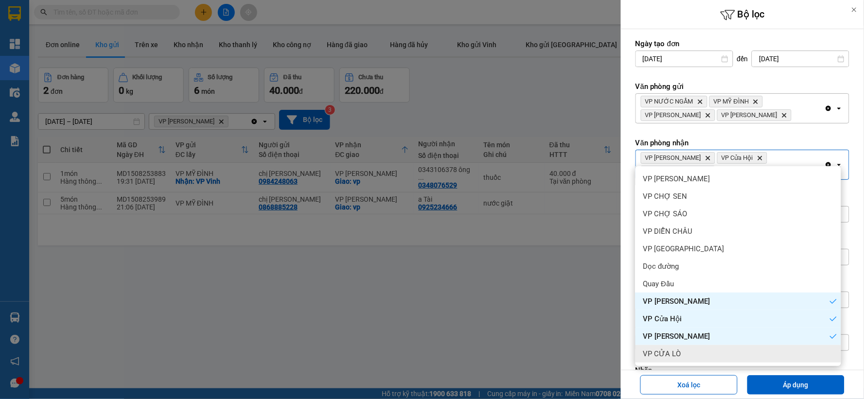
click at [693, 351] on div "VP CỬA LÒ" at bounding box center [738, 354] width 206 height 18
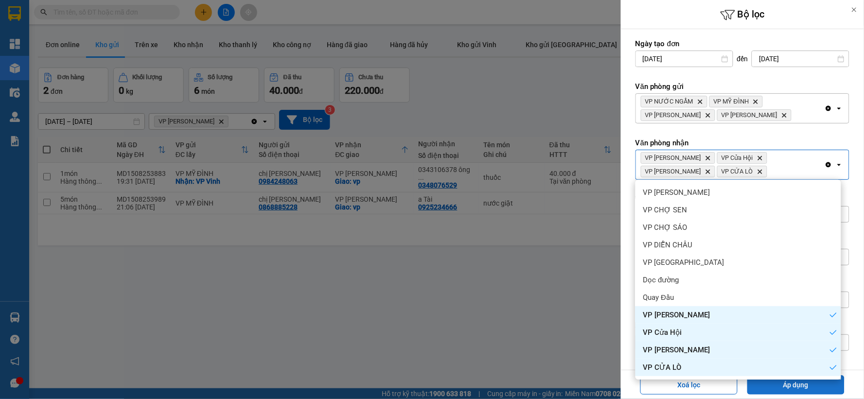
click at [770, 384] on button "Áp dụng" at bounding box center [795, 384] width 97 height 19
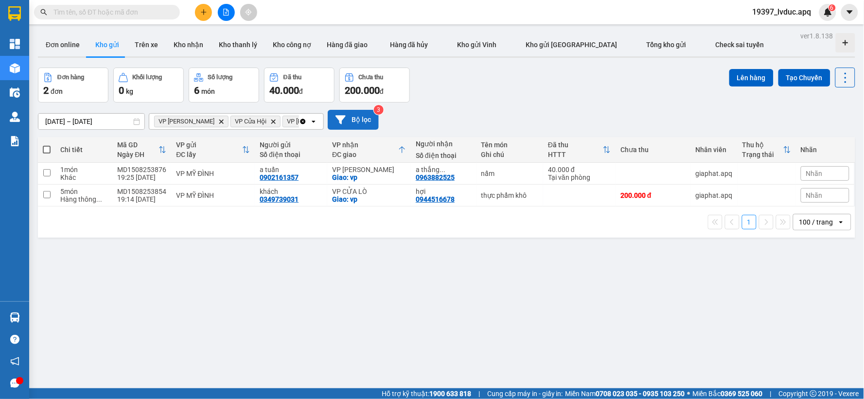
click at [370, 127] on button "Bộ lọc" at bounding box center [353, 120] width 51 height 20
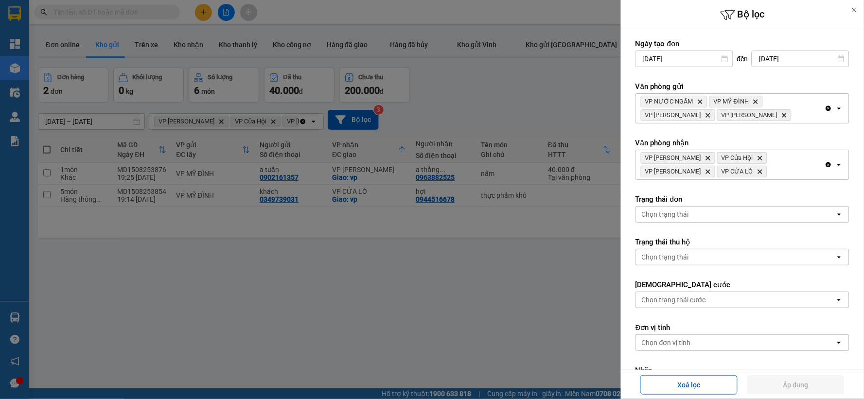
drag, startPoint x: 823, startPoint y: 164, endPoint x: 827, endPoint y: 157, distance: 7.6
click at [825, 164] on icon "Clear all" at bounding box center [829, 165] width 8 height 8
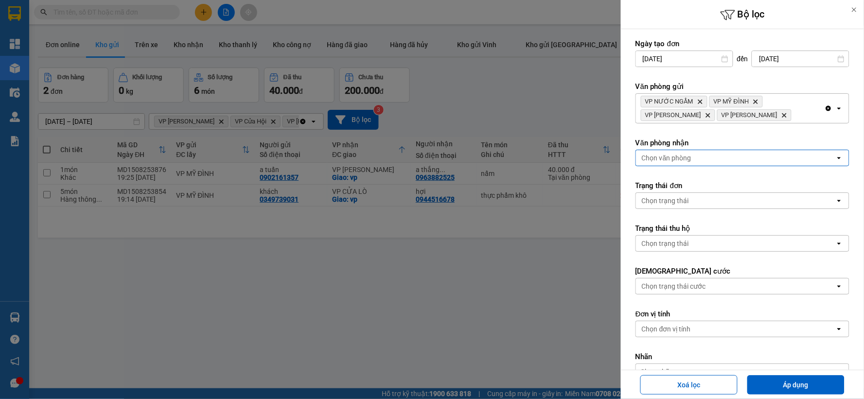
drag, startPoint x: 820, startPoint y: 112, endPoint x: 811, endPoint y: 110, distance: 9.4
click at [825, 110] on icon "Clear all" at bounding box center [829, 109] width 8 height 8
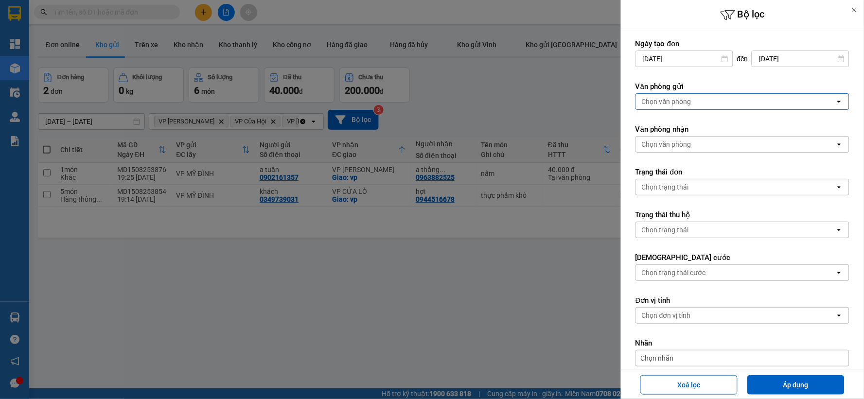
click at [810, 110] on form "Ngày tạo đơn 13/08/2025 Press the down arrow key to interact with the calendar …" at bounding box center [742, 246] width 214 height 414
click at [733, 104] on div "Chọn văn phòng" at bounding box center [735, 102] width 199 height 16
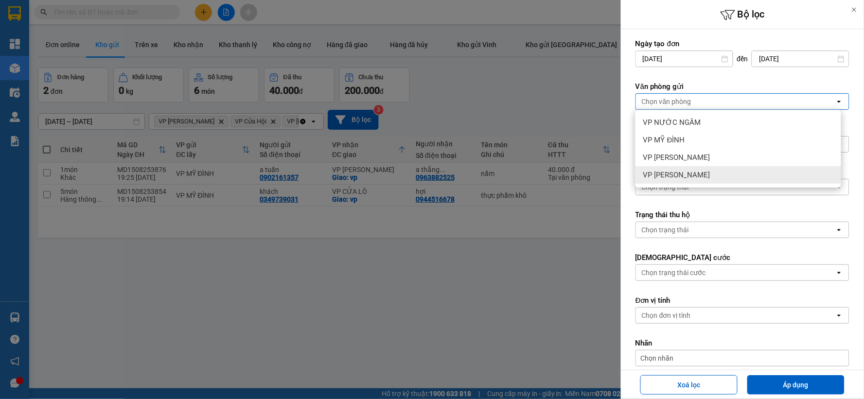
click at [707, 173] on div "VP [PERSON_NAME]" at bounding box center [738, 175] width 206 height 18
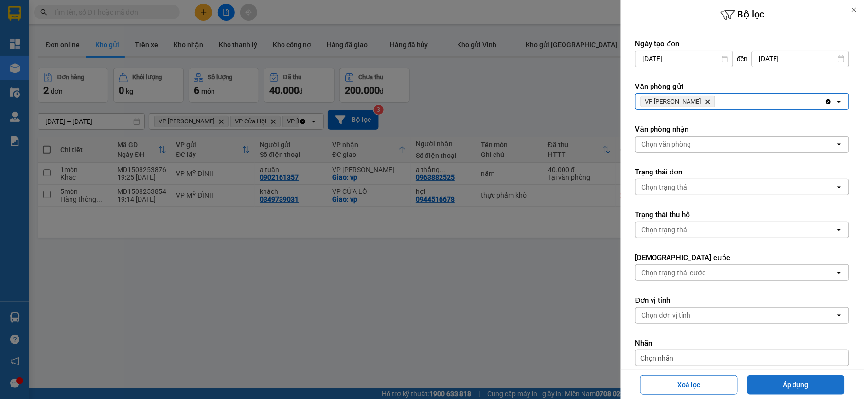
click at [765, 377] on button "Áp dụng" at bounding box center [795, 384] width 97 height 19
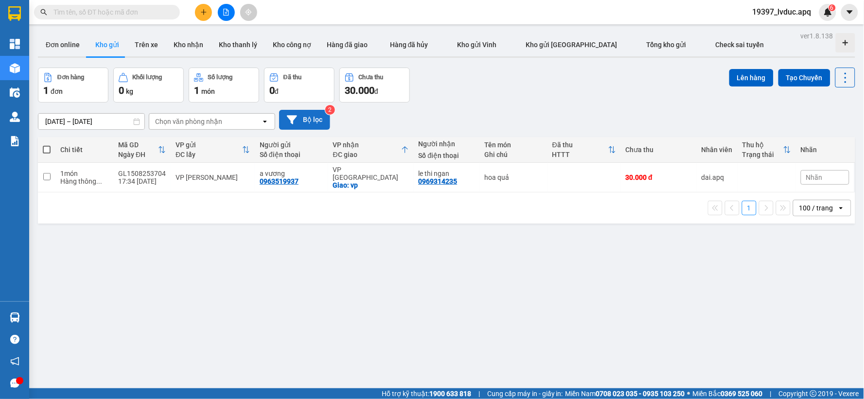
click at [304, 120] on button "Bộ lọc" at bounding box center [304, 120] width 51 height 20
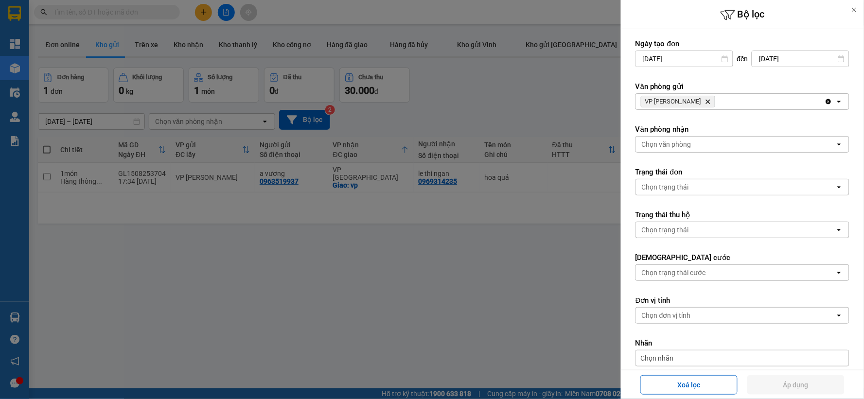
click at [705, 99] on icon "Delete" at bounding box center [708, 102] width 6 height 6
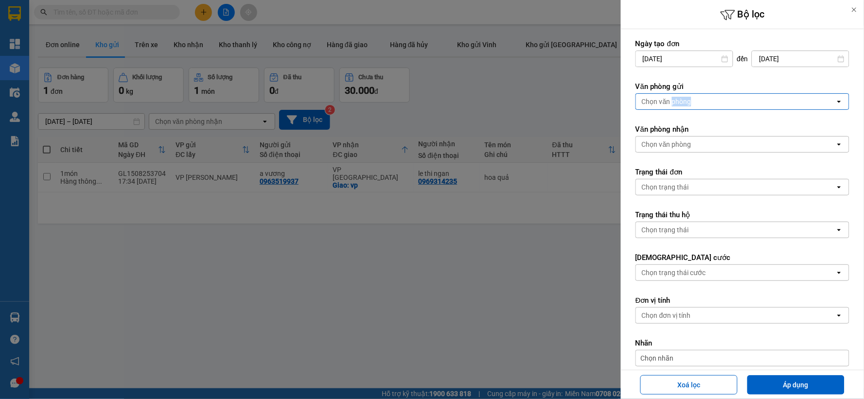
click at [686, 98] on div "Chọn văn phòng" at bounding box center [667, 102] width 50 height 10
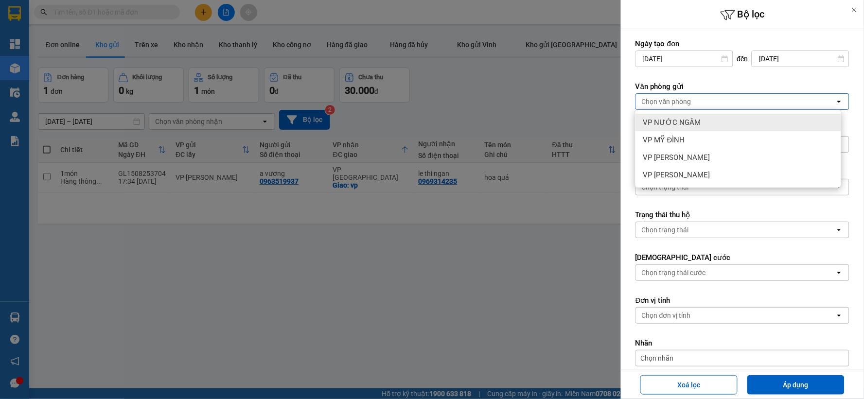
click at [681, 118] on span "VP NƯỚC NGẦM" at bounding box center [672, 123] width 58 height 10
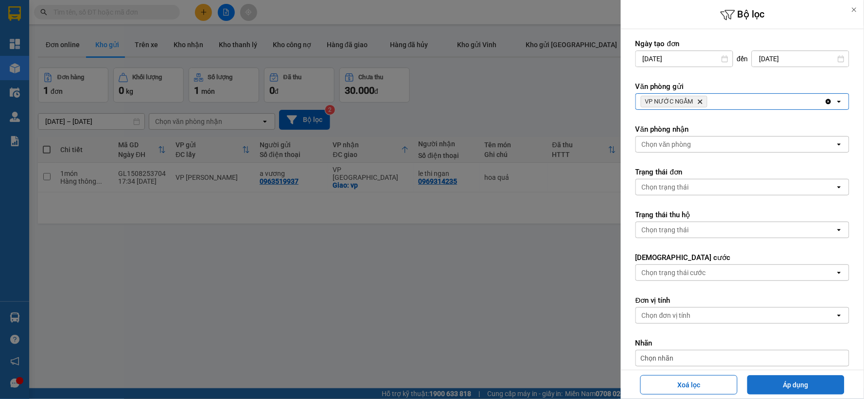
click at [767, 386] on button "Áp dụng" at bounding box center [795, 384] width 97 height 19
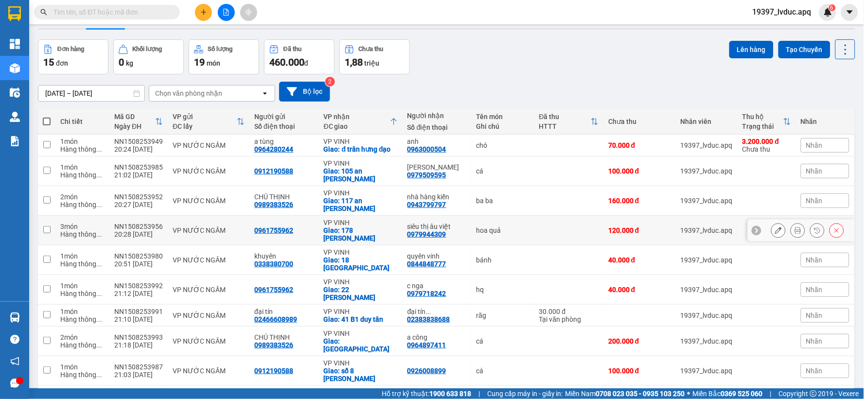
scroll to position [54, 0]
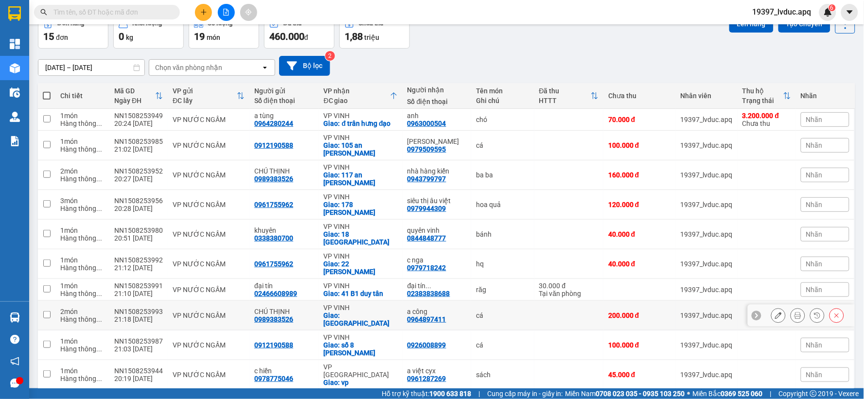
click at [490, 312] on div "cá" at bounding box center [502, 316] width 53 height 8
checkbox input "true"
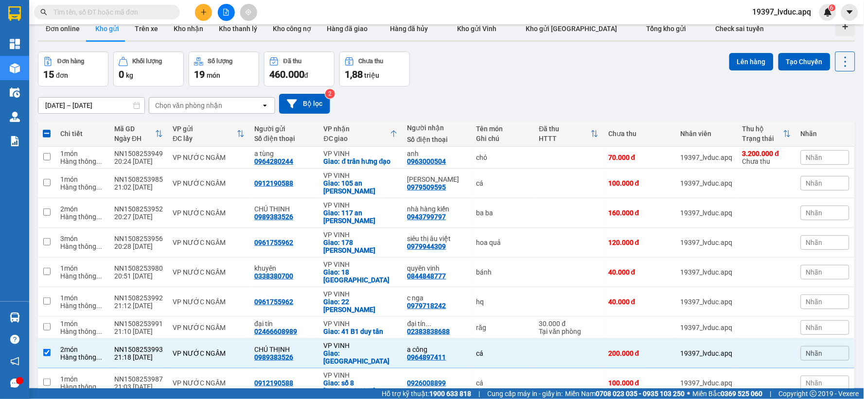
scroll to position [0, 0]
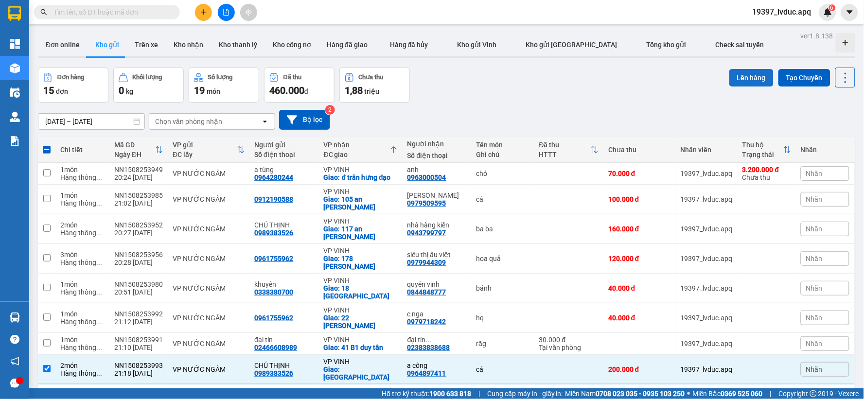
click at [737, 75] on button "Lên hàng" at bounding box center [751, 78] width 44 height 18
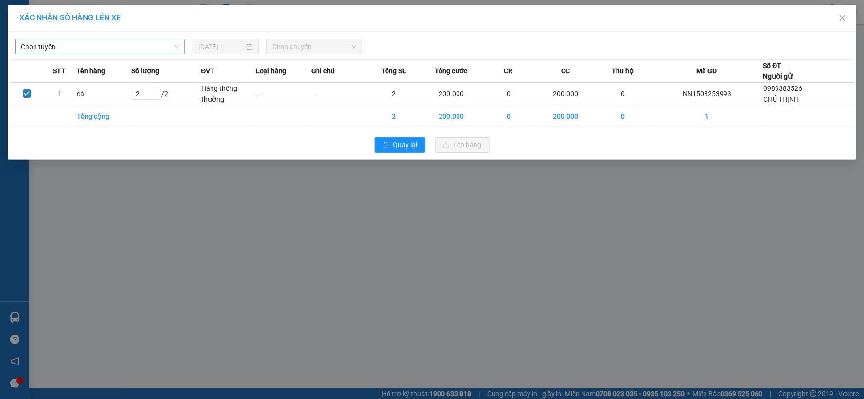
click at [121, 45] on span "Chọn tuyến" at bounding box center [100, 46] width 158 height 15
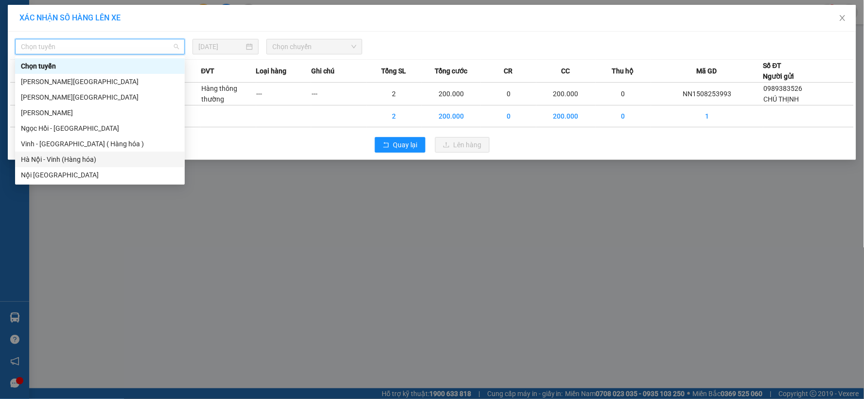
click at [86, 163] on div "Hà Nội - Vinh (Hàng hóa)" at bounding box center [100, 159] width 158 height 11
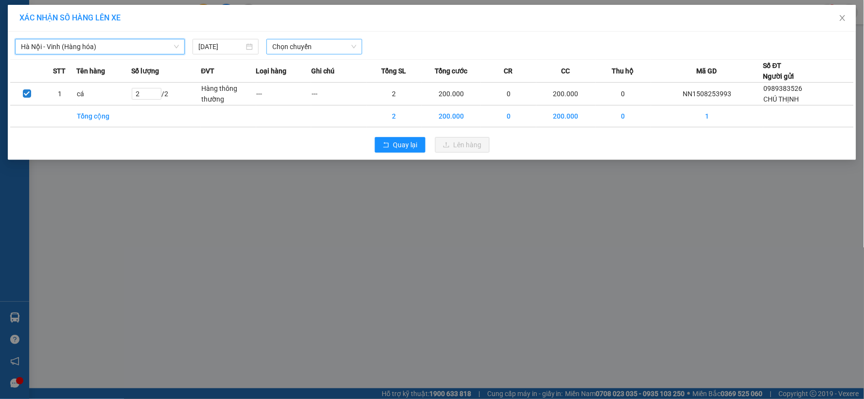
click at [297, 44] on span "Chọn chuyến" at bounding box center [314, 46] width 84 height 15
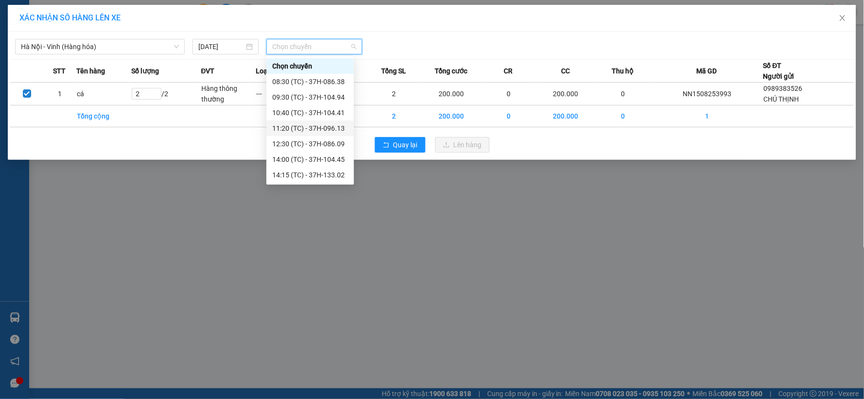
scroll to position [140, 0]
click at [340, 141] on div "23:08 (TC) - 37H-104.24" at bounding box center [310, 144] width 76 height 11
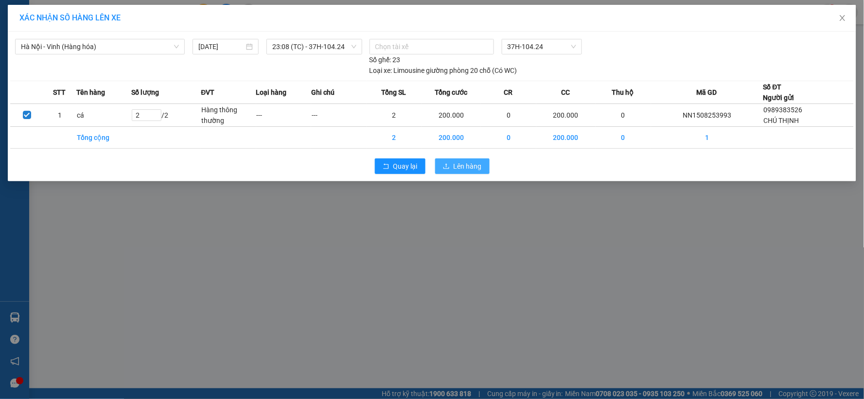
click at [482, 162] on button "Lên hàng" at bounding box center [462, 167] width 54 height 16
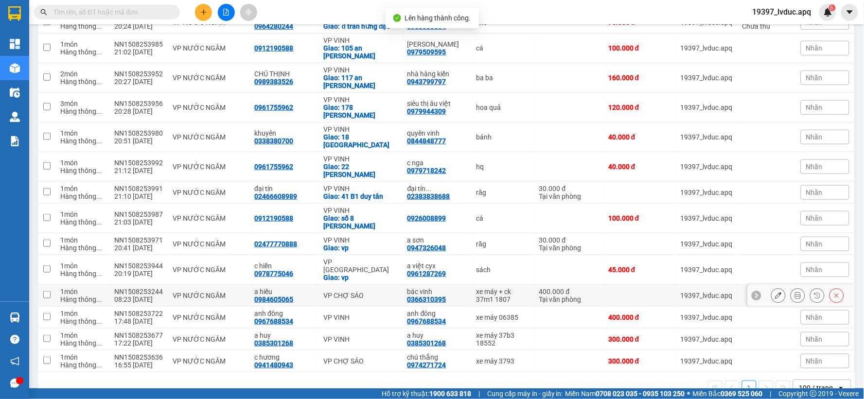
scroll to position [153, 0]
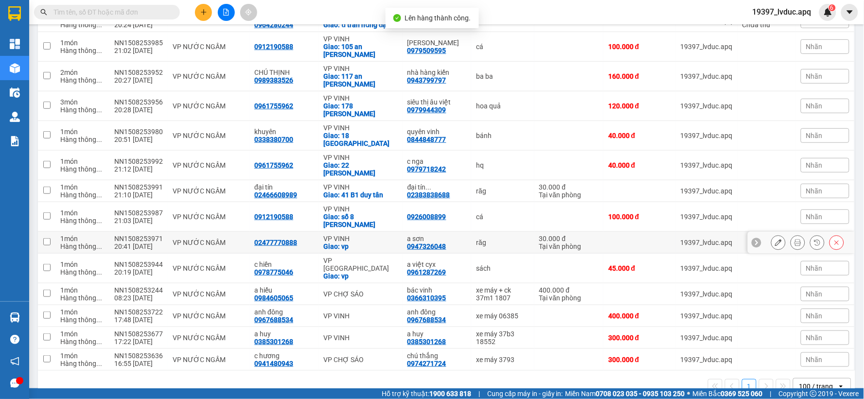
click at [324, 235] on div "VP VINH" at bounding box center [361, 239] width 74 height 8
checkbox input "true"
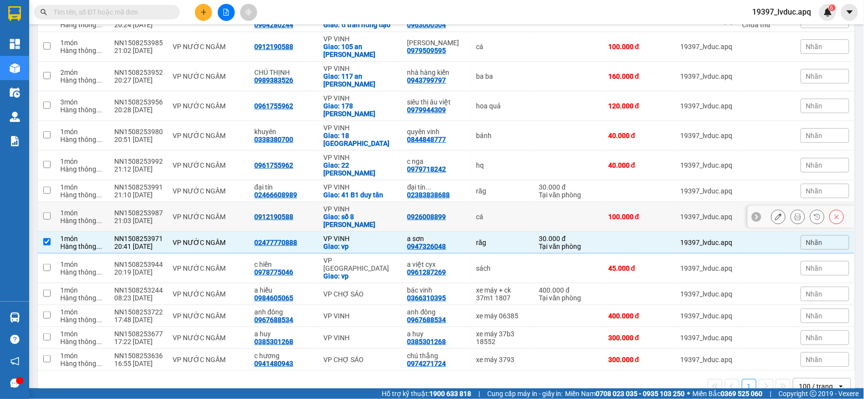
click at [335, 205] on div "VP VINH" at bounding box center [361, 209] width 74 height 8
checkbox input "true"
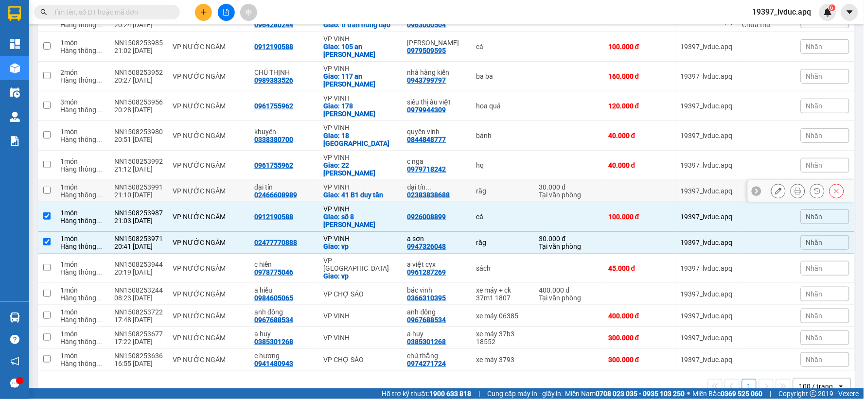
click at [346, 183] on div "VP VINH" at bounding box center [361, 187] width 74 height 8
checkbox input "true"
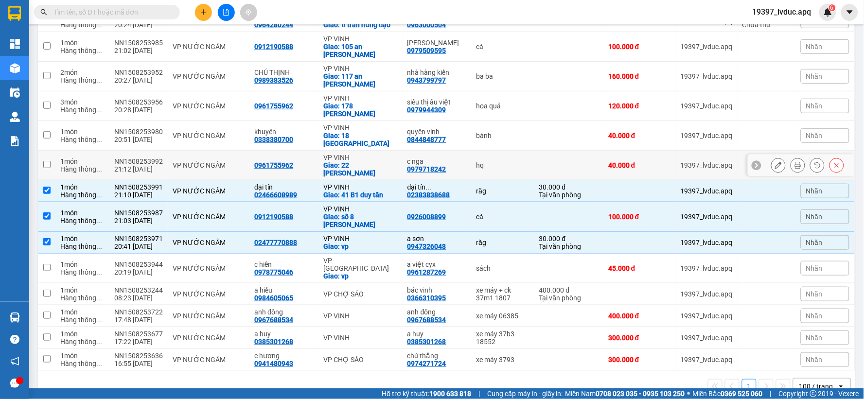
drag, startPoint x: 355, startPoint y: 158, endPoint x: 357, endPoint y: 153, distance: 5.7
click at [355, 161] on div "Giao: 22 lê hồng phong" at bounding box center [361, 169] width 74 height 16
checkbox input "true"
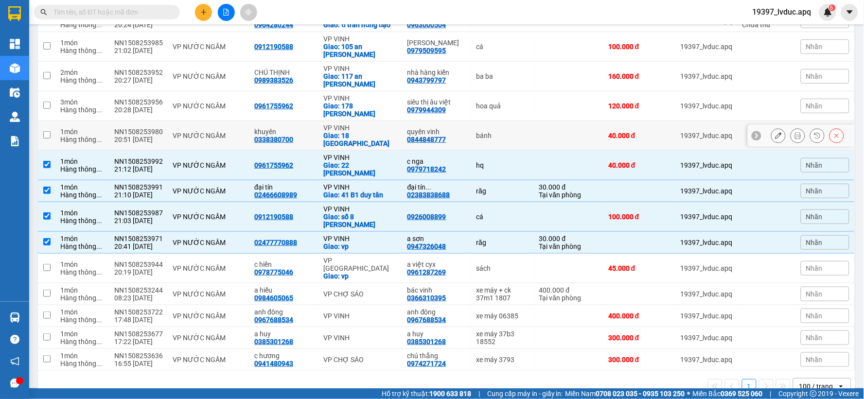
click at [370, 129] on div "VP VINH" at bounding box center [361, 128] width 74 height 8
checkbox input "true"
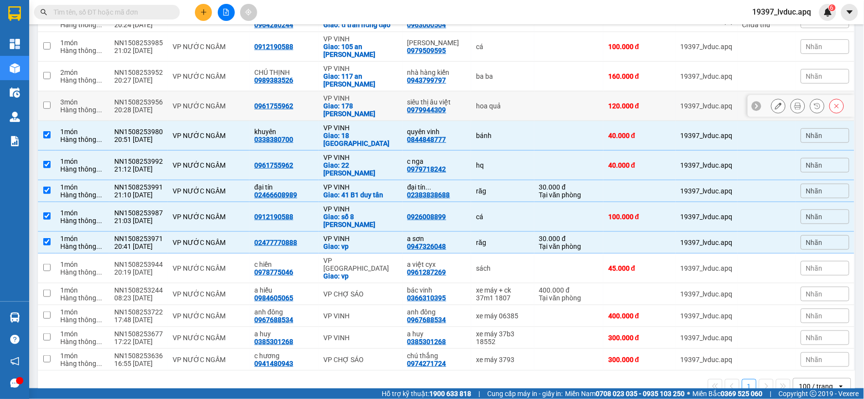
click at [384, 109] on div "Giao: 178 lê hông phong" at bounding box center [361, 110] width 74 height 16
checkbox input "true"
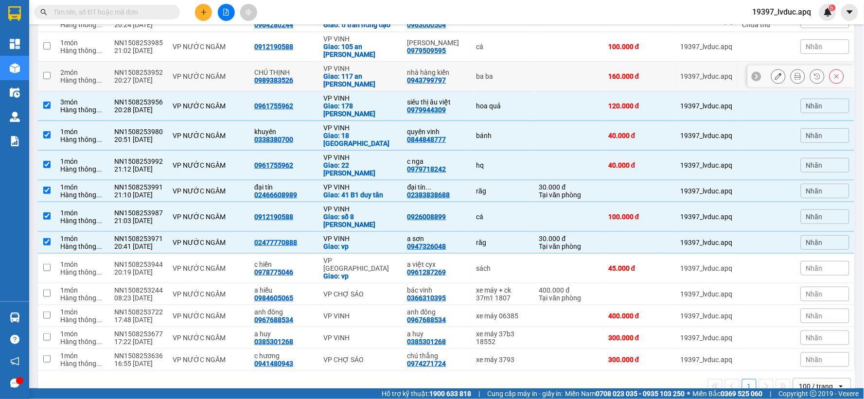
click at [403, 81] on td "nhà hàng kiến 0943799797" at bounding box center [437, 77] width 69 height 30
checkbox input "true"
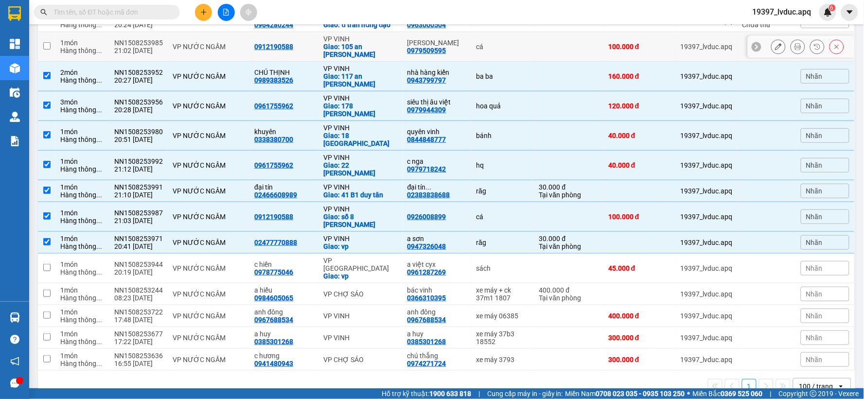
click at [425, 52] on div "0979509595" at bounding box center [426, 51] width 39 height 8
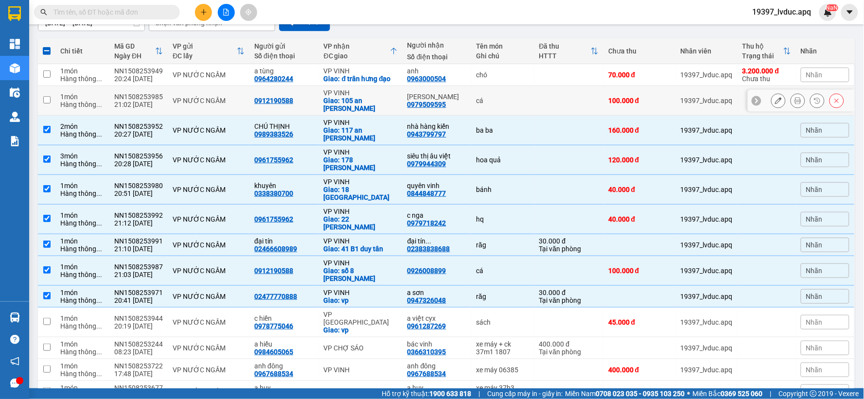
click at [397, 101] on td "VP VINH Giao: 105 an dương vương" at bounding box center [361, 101] width 84 height 30
checkbox input "true"
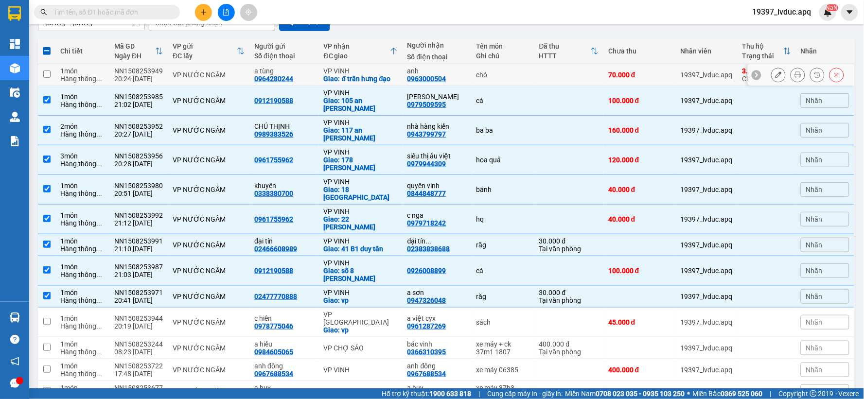
click at [407, 80] on div "0963000504" at bounding box center [426, 79] width 39 height 8
click at [371, 75] on div "Giao: đ trân hưng đạo" at bounding box center [361, 79] width 74 height 8
checkbox input "true"
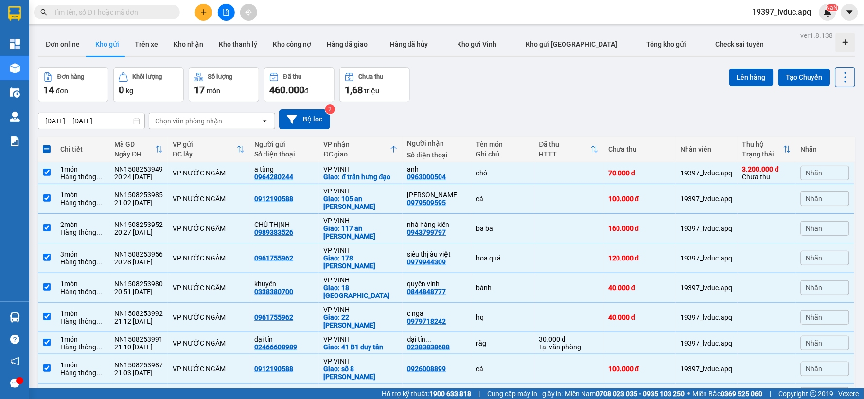
scroll to position [0, 0]
click at [721, 79] on div "Đơn hàng 14 đơn Khối lượng 0 kg Số lượng 17 món Đã thu 460.000 đ Chưa thu 1,68 …" at bounding box center [446, 85] width 817 height 35
click at [729, 83] on button "Lên hàng" at bounding box center [751, 78] width 44 height 18
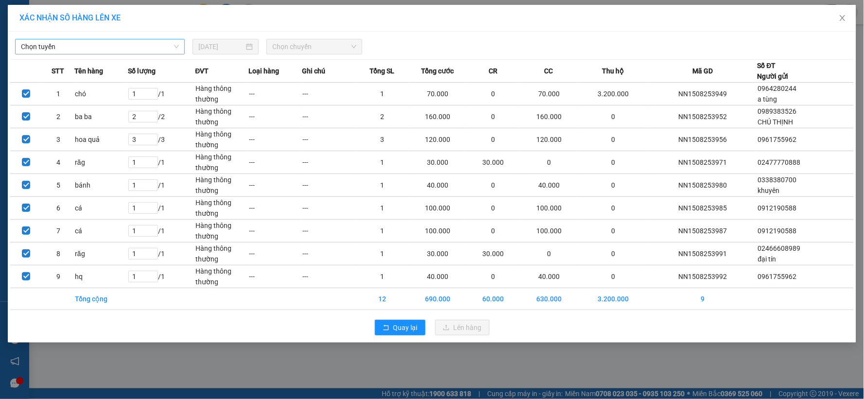
drag, startPoint x: 46, startPoint y: 48, endPoint x: 50, endPoint y: 52, distance: 5.9
click at [47, 48] on span "Chọn tuyến" at bounding box center [100, 46] width 158 height 15
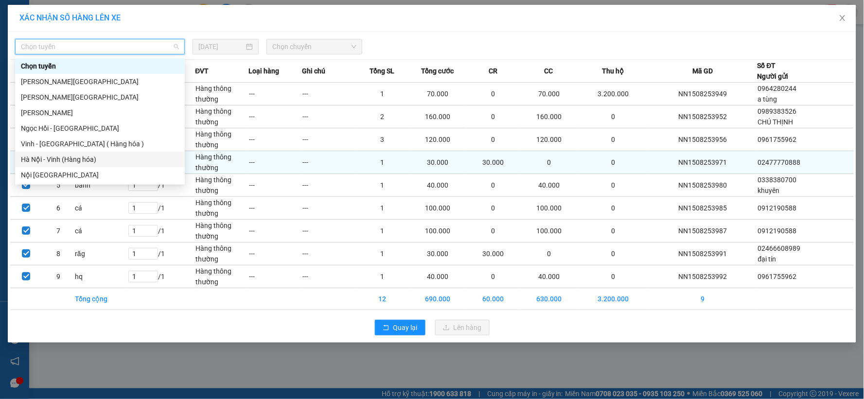
click at [76, 158] on div "Hà Nội - Vinh (Hàng hóa)" at bounding box center [100, 159] width 158 height 11
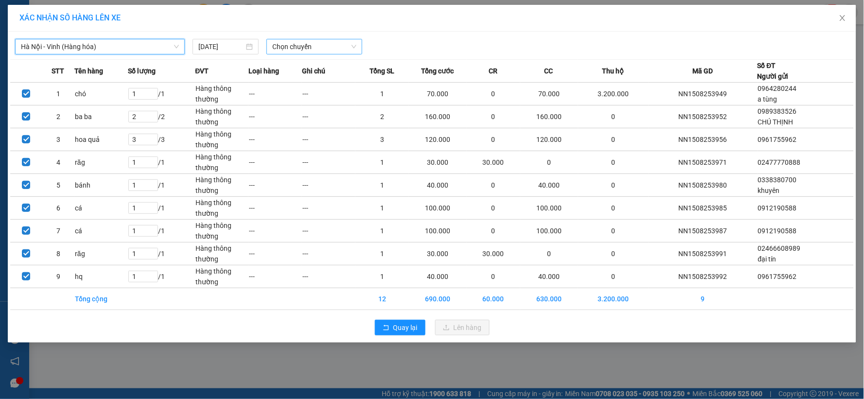
drag, startPoint x: 282, startPoint y: 47, endPoint x: 283, endPoint y: 53, distance: 6.5
click at [283, 52] on span "Chọn chuyến" at bounding box center [314, 46] width 84 height 15
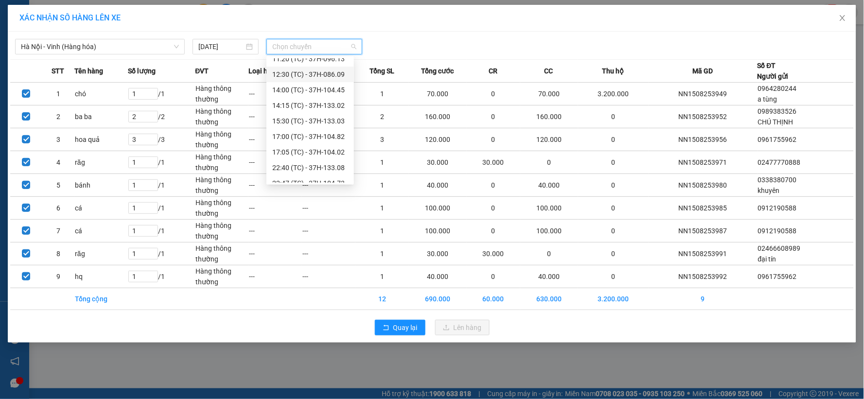
scroll to position [140, 0]
drag, startPoint x: 338, startPoint y: 112, endPoint x: 343, endPoint y: 135, distance: 22.9
click at [339, 112] on div "22:47 (TC) - 37H-104.73" at bounding box center [310, 112] width 76 height 11
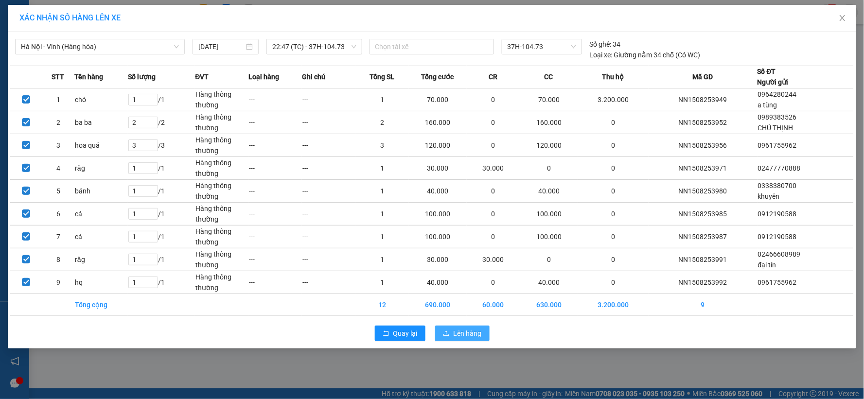
drag, startPoint x: 441, startPoint y: 324, endPoint x: 444, endPoint y: 332, distance: 8.3
click at [443, 328] on div "Quay lại Lên hàng" at bounding box center [432, 333] width 844 height 25
click at [444, 332] on icon "upload" at bounding box center [446, 333] width 7 height 7
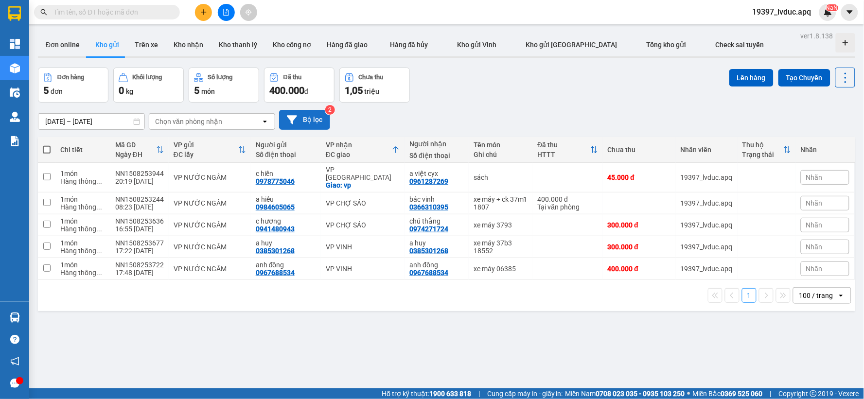
click at [323, 113] on button "Bộ lọc" at bounding box center [304, 120] width 51 height 20
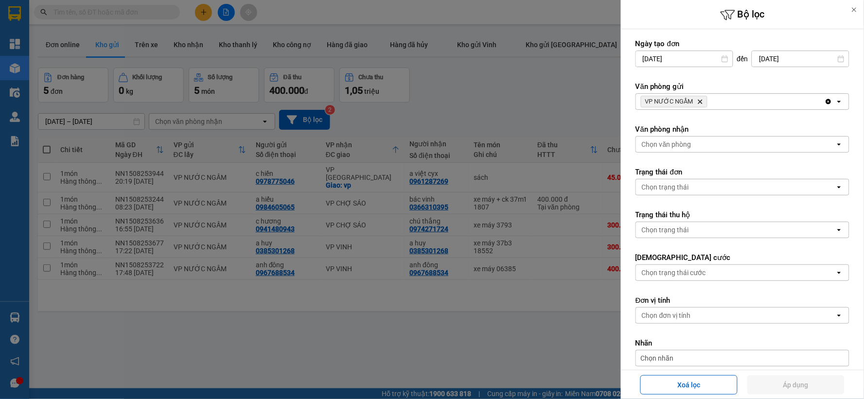
click at [745, 99] on div "VP NƯỚC NGẦM Delete" at bounding box center [730, 102] width 189 height 16
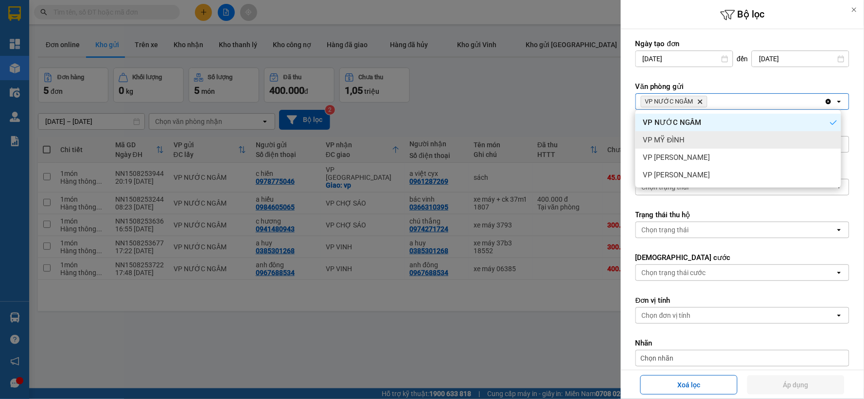
click at [702, 138] on div "VP MỸ ĐÌNH" at bounding box center [738, 140] width 206 height 18
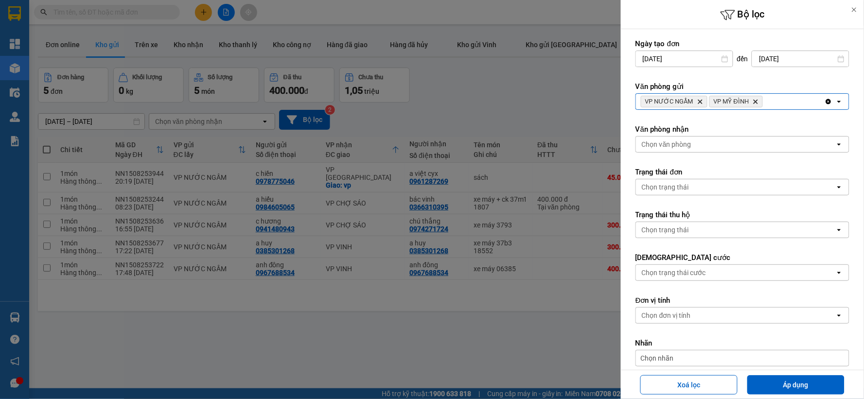
drag, startPoint x: 788, startPoint y: 99, endPoint x: 781, endPoint y: 107, distance: 11.0
click at [786, 101] on div "VP NƯỚC NGẦM Delete VP MỸ ĐÌNH Delete" at bounding box center [730, 102] width 189 height 16
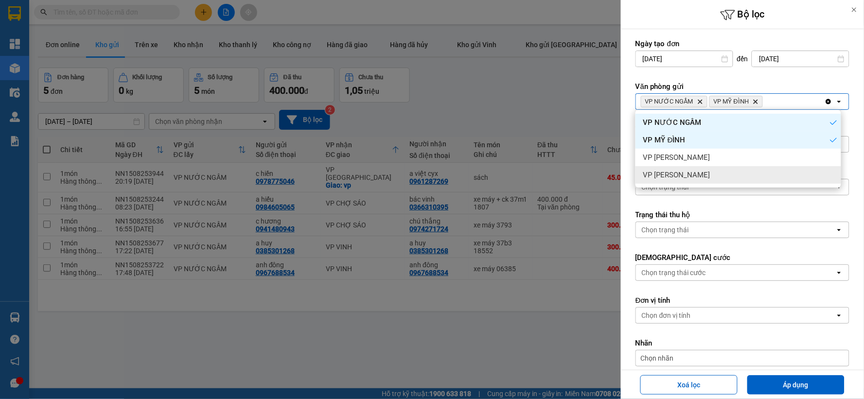
click at [683, 167] on div "VP [PERSON_NAME]" at bounding box center [738, 175] width 206 height 18
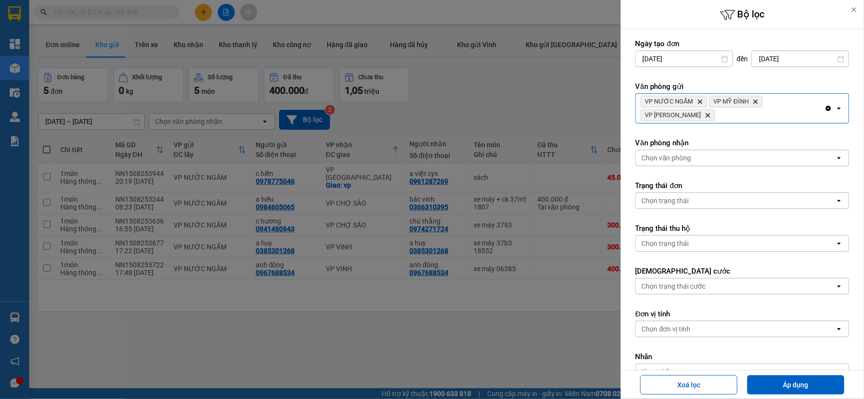
drag, startPoint x: 749, startPoint y: 119, endPoint x: 743, endPoint y: 121, distance: 6.2
click at [747, 119] on div "VP NƯỚC NGẦM Delete VP MỸ ĐÌNH Delete VP GIA LÂM Delete" at bounding box center [730, 108] width 189 height 29
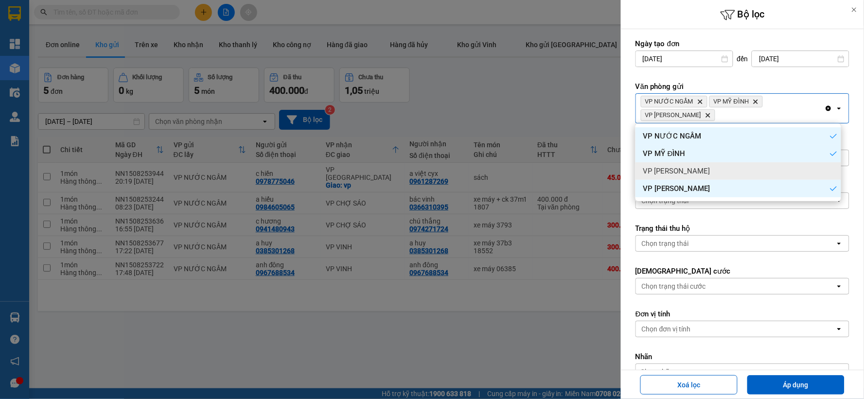
click at [698, 164] on div "VP [PERSON_NAME]" at bounding box center [738, 171] width 206 height 18
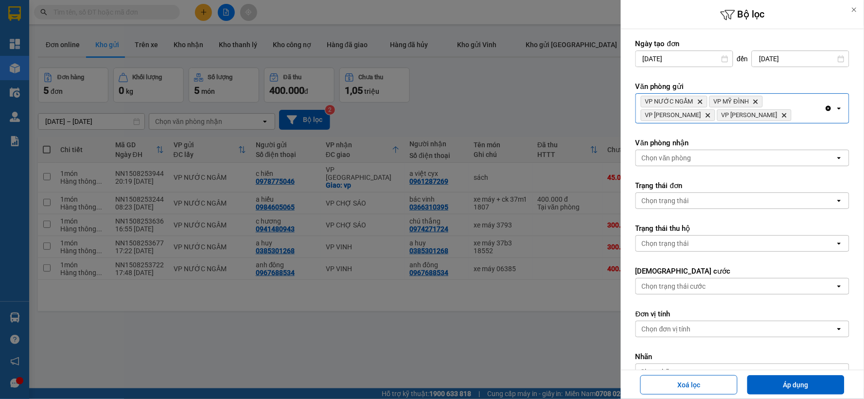
click at [724, 159] on div "Chọn văn phòng" at bounding box center [735, 158] width 199 height 16
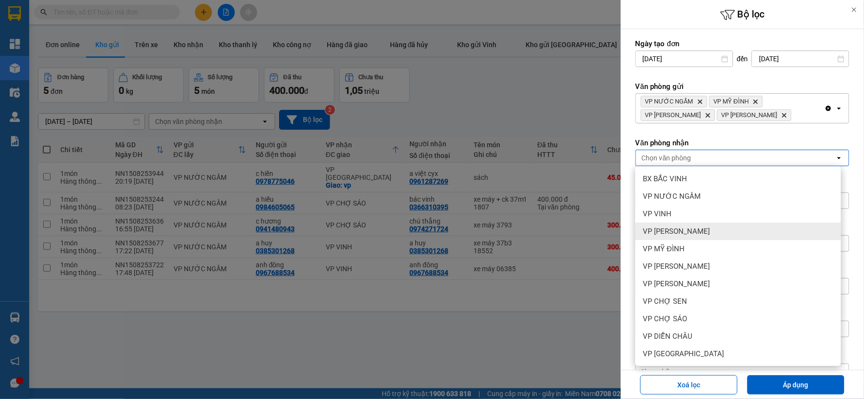
scroll to position [105, 0]
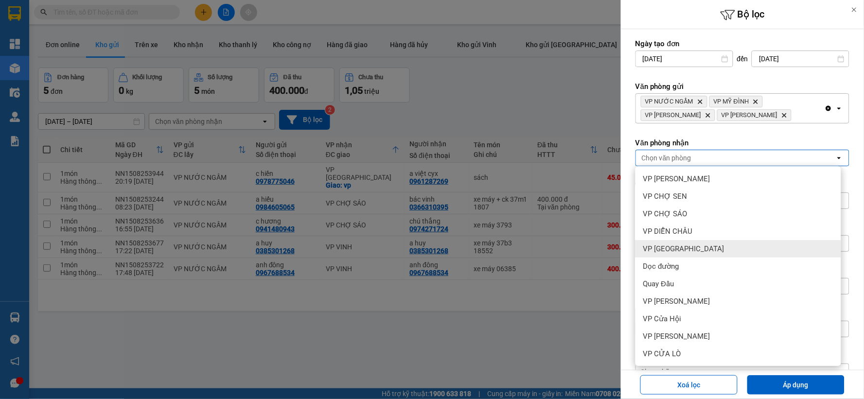
click at [720, 251] on div "VP [GEOGRAPHIC_DATA]" at bounding box center [738, 249] width 206 height 18
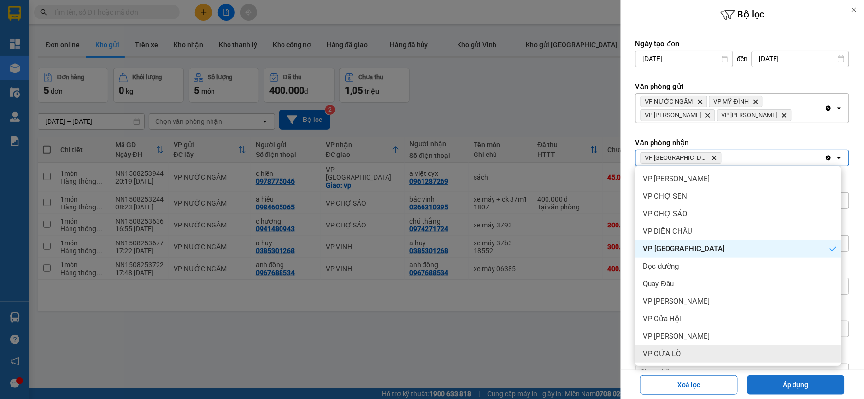
click at [772, 379] on button "Áp dụng" at bounding box center [795, 384] width 97 height 19
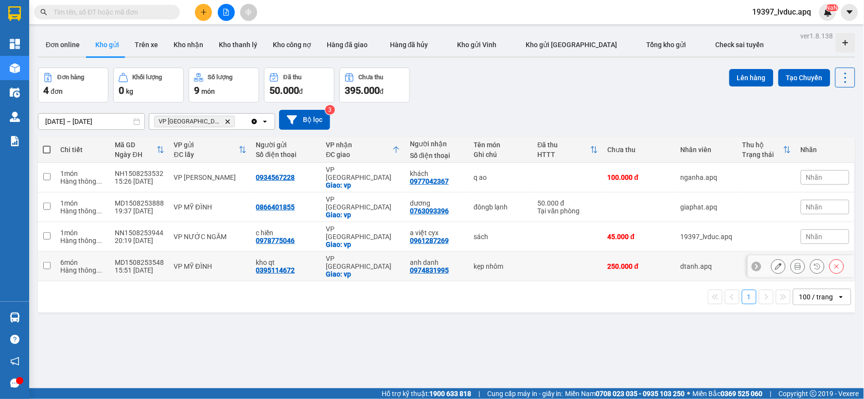
click at [421, 259] on div "anh danh" at bounding box center [437, 263] width 54 height 8
checkbox input "true"
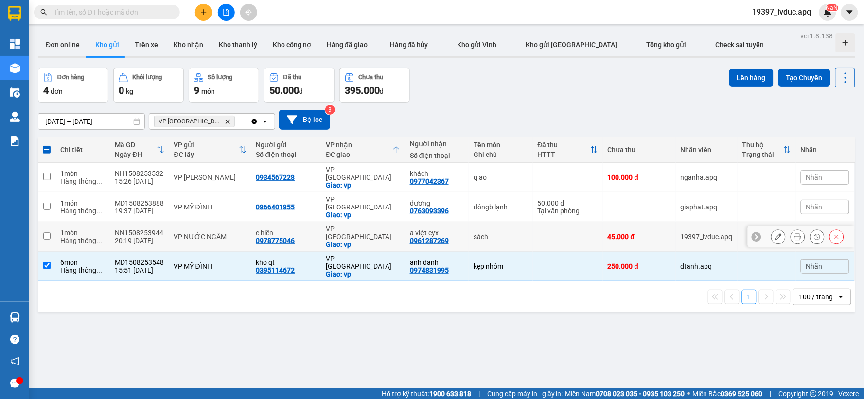
click at [435, 229] on div "a việt cyx" at bounding box center [437, 233] width 54 height 8
checkbox input "true"
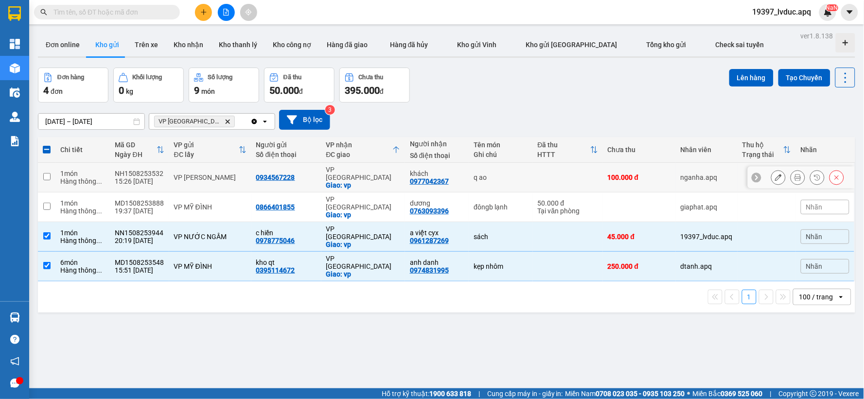
click at [503, 174] on div "q ao" at bounding box center [501, 178] width 54 height 8
checkbox input "true"
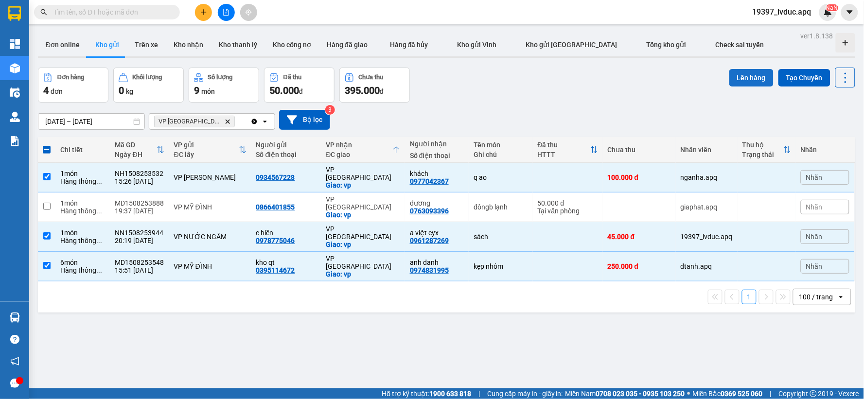
click at [745, 76] on button "Lên hàng" at bounding box center [751, 78] width 44 height 18
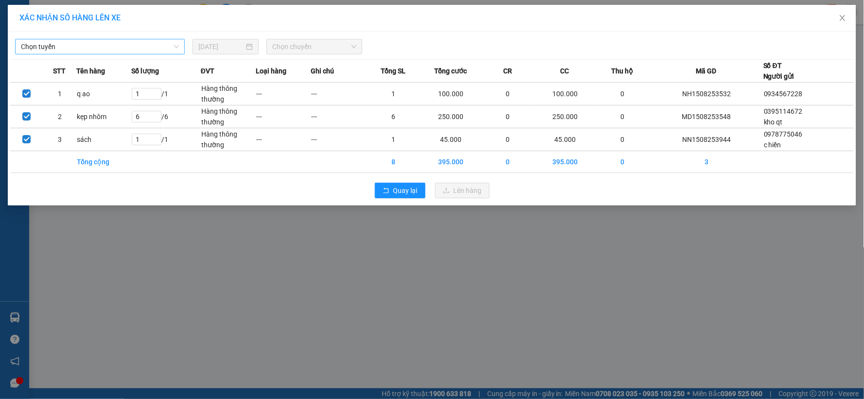
click at [140, 49] on span "Chọn tuyến" at bounding box center [100, 46] width 158 height 15
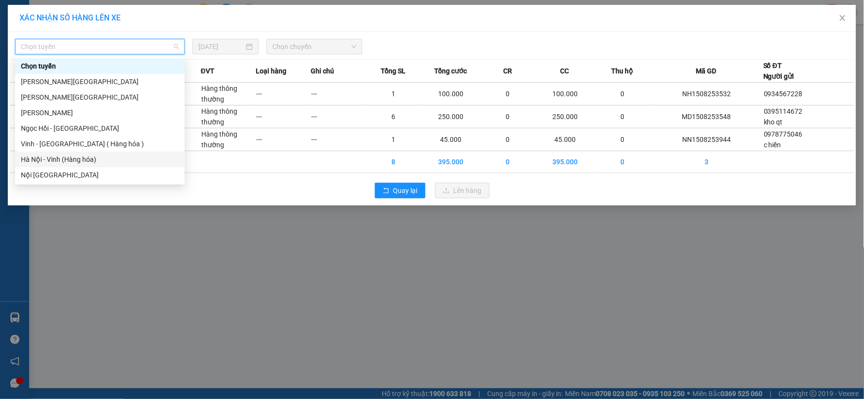
click at [93, 158] on div "Hà Nội - Vinh (Hàng hóa)" at bounding box center [100, 159] width 158 height 11
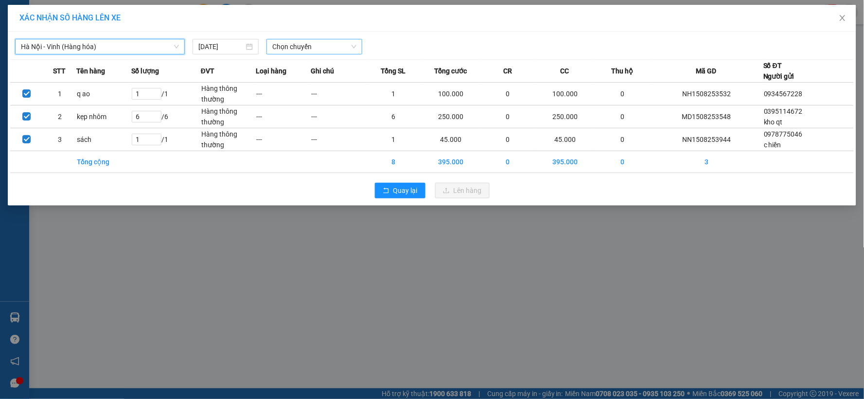
click at [317, 51] on span "Chọn chuyến" at bounding box center [314, 46] width 84 height 15
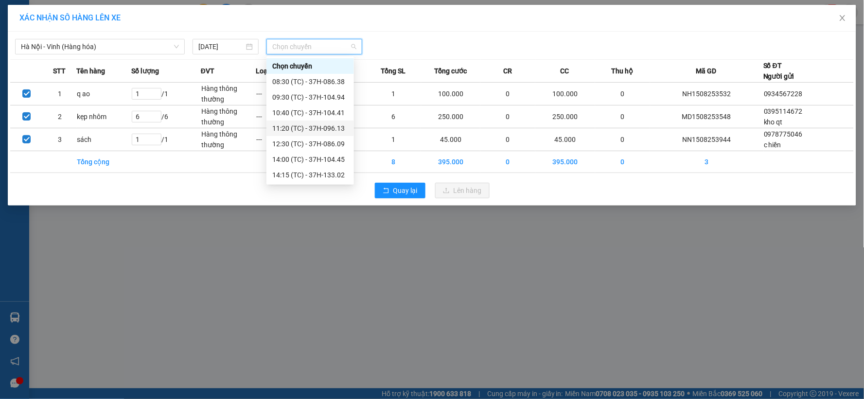
scroll to position [156, 0]
click at [333, 126] on div "23:05 (TC) - 37H-086.12" at bounding box center [310, 128] width 76 height 11
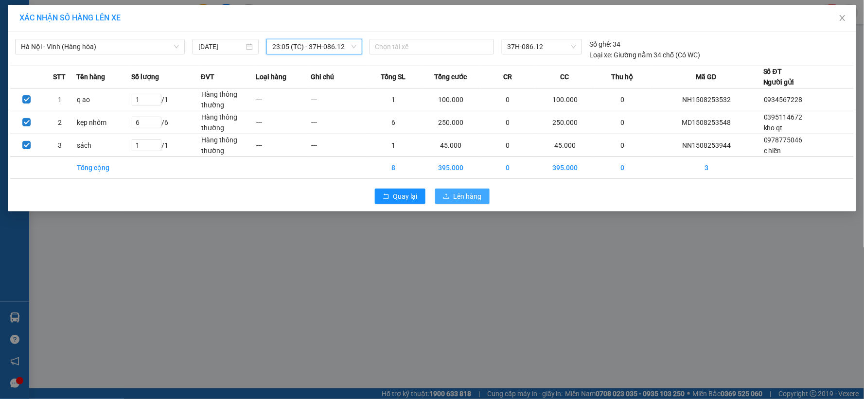
click at [449, 197] on icon "upload" at bounding box center [446, 196] width 7 height 7
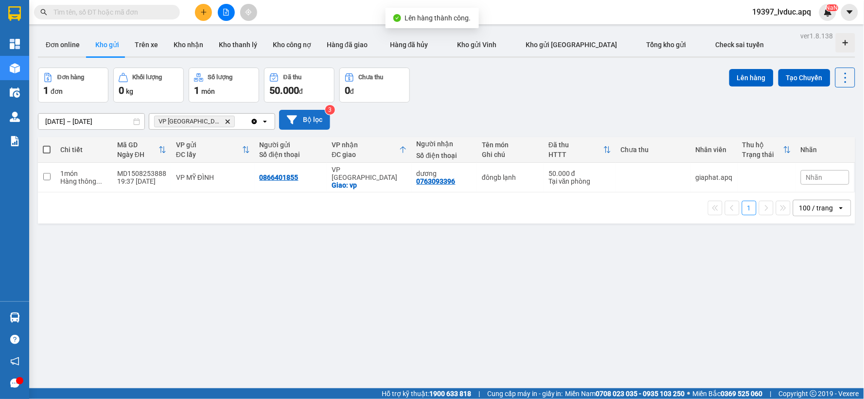
click at [309, 123] on button "Bộ lọc" at bounding box center [304, 120] width 51 height 20
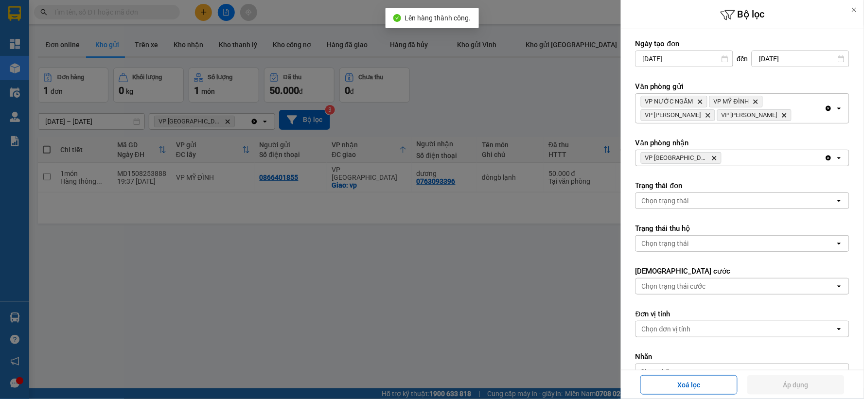
click at [721, 159] on div "VP Cầu Yên Xuân Delete" at bounding box center [730, 158] width 189 height 16
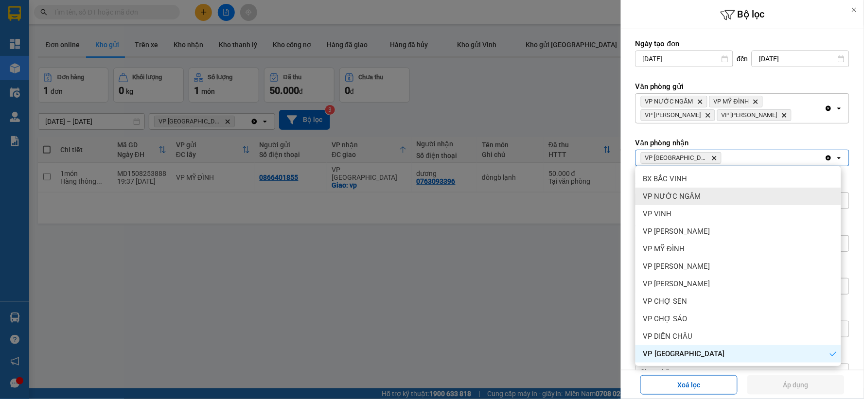
click at [716, 201] on div "VP NƯỚC NGẦM" at bounding box center [738, 197] width 206 height 18
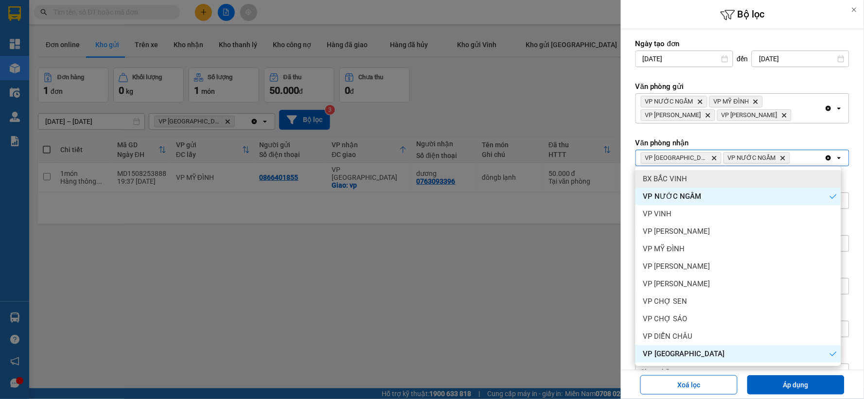
click at [780, 158] on icon "Delete" at bounding box center [783, 158] width 6 height 6
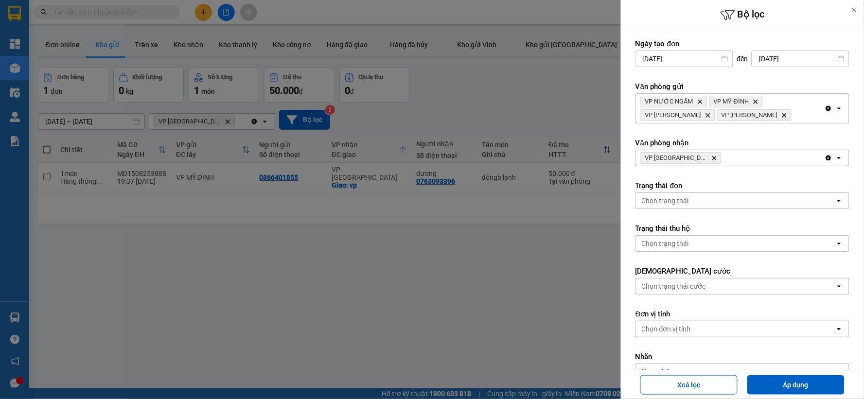
click at [766, 158] on div "VP Cầu Yên Xuân Delete" at bounding box center [730, 158] width 189 height 16
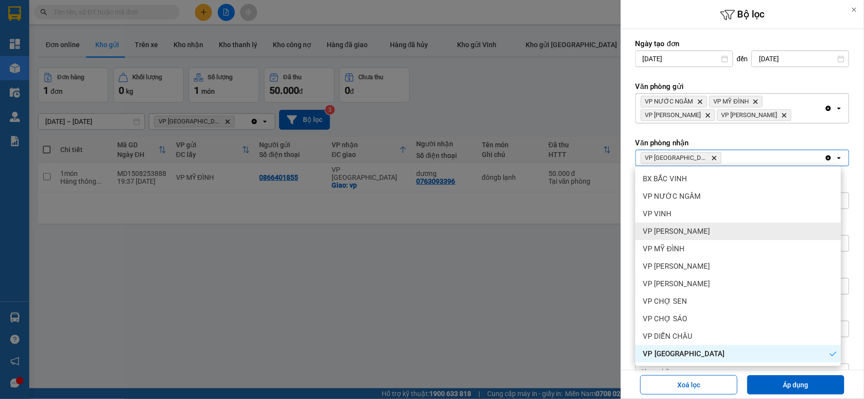
click at [730, 227] on div "VP [PERSON_NAME]" at bounding box center [738, 232] width 206 height 18
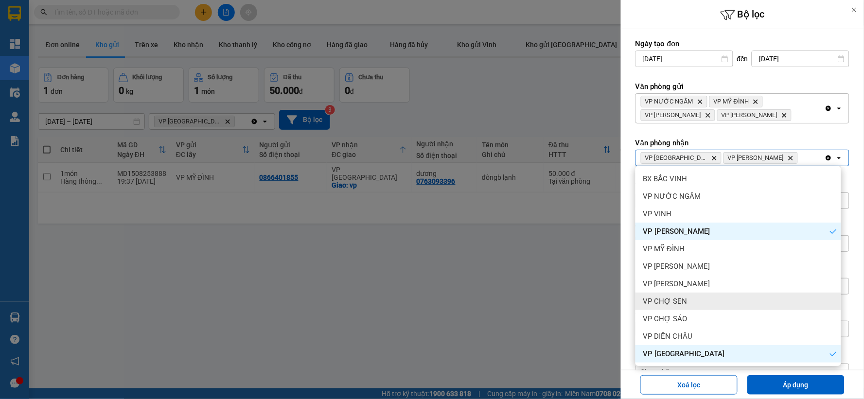
click at [703, 307] on div "VP CHỢ SEN" at bounding box center [738, 302] width 206 height 18
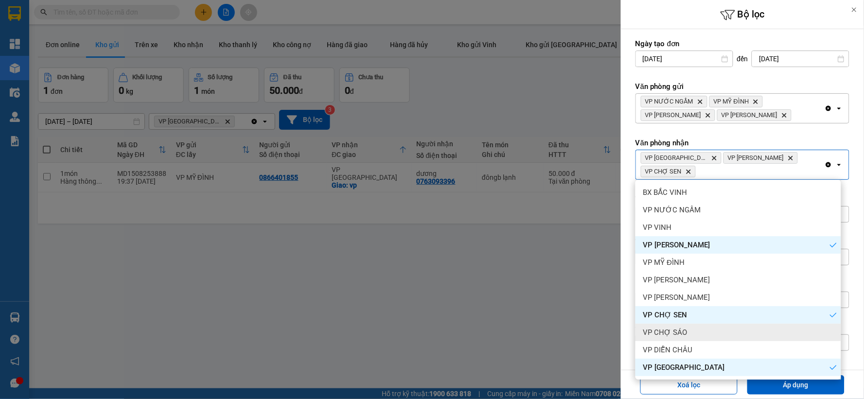
click at [693, 329] on div "VP CHỢ SÁO" at bounding box center [738, 333] width 206 height 18
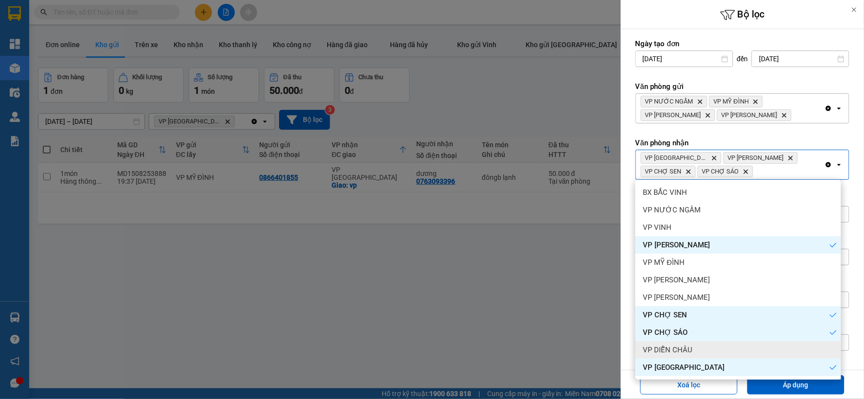
click at [692, 346] on div "VP DIỄN CHÂU" at bounding box center [738, 350] width 206 height 18
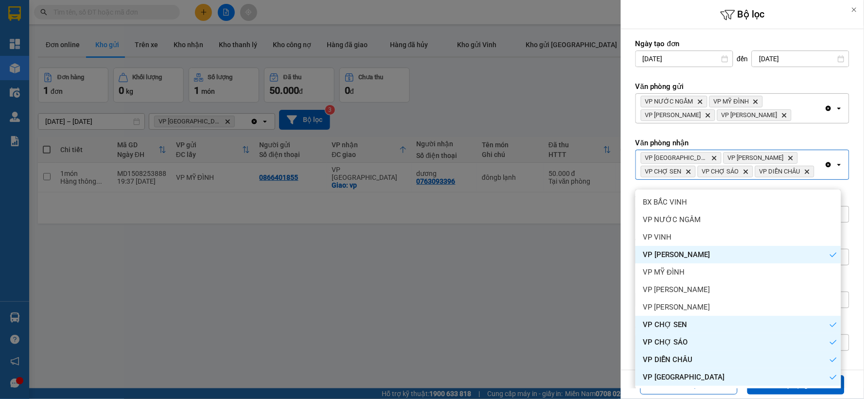
scroll to position [105, 0]
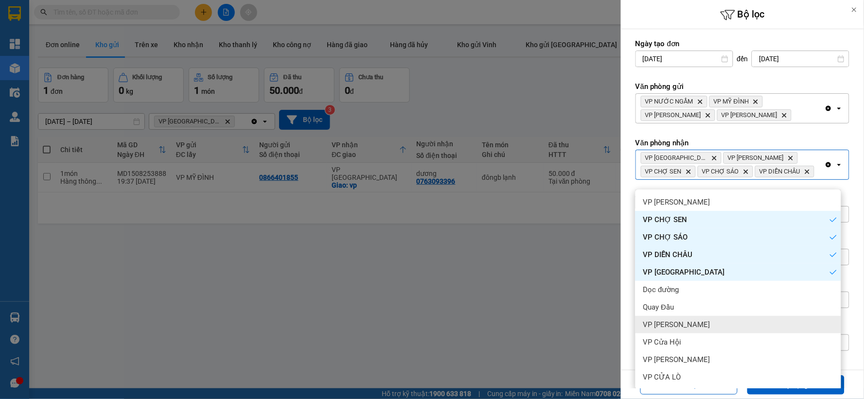
click at [710, 326] on div "VP [PERSON_NAME]" at bounding box center [738, 325] width 206 height 18
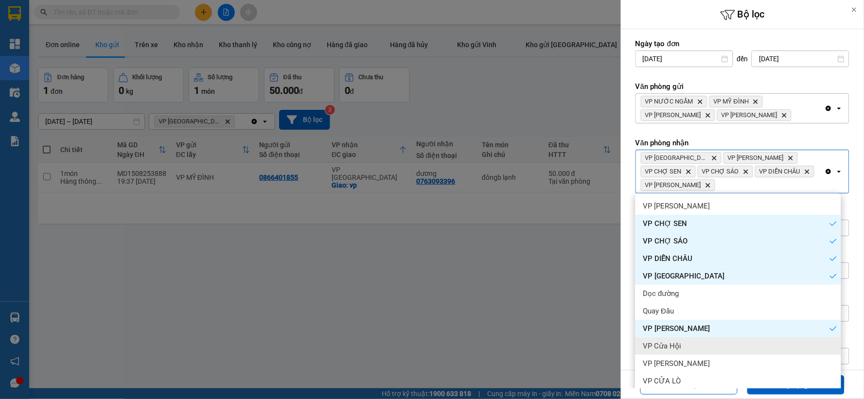
click at [691, 349] on div "VP Cửa Hội" at bounding box center [738, 346] width 206 height 18
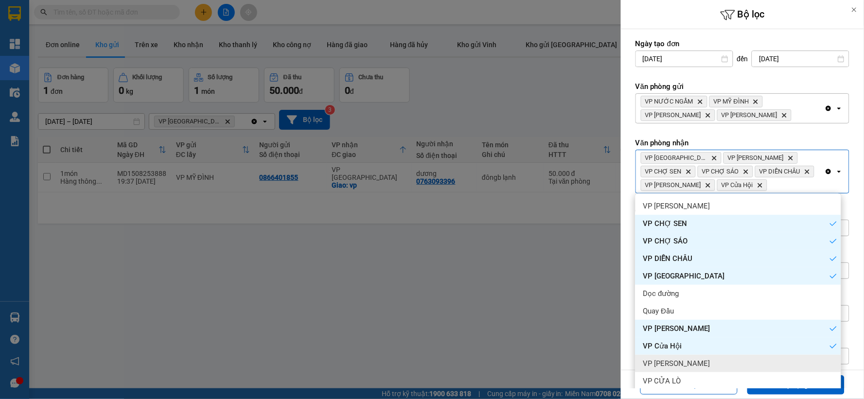
click at [689, 364] on div "VP [PERSON_NAME]" at bounding box center [738, 364] width 206 height 18
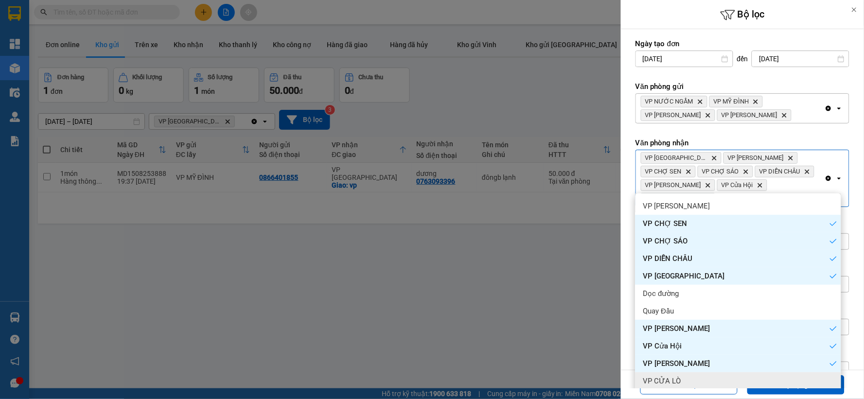
click at [681, 376] on div "VP CỬA LÒ" at bounding box center [738, 381] width 206 height 18
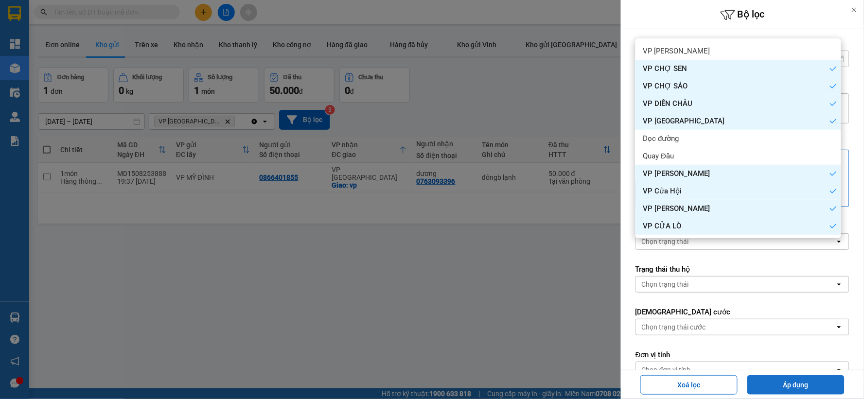
click at [776, 382] on button "Áp dụng" at bounding box center [795, 384] width 97 height 19
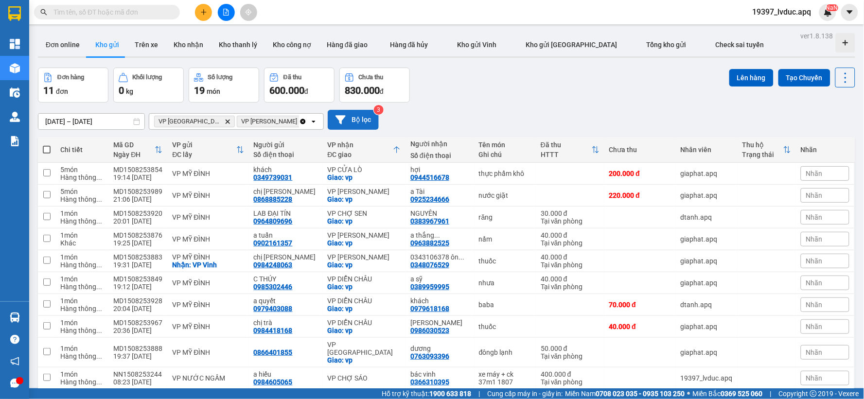
click at [341, 122] on icon at bounding box center [340, 119] width 10 height 9
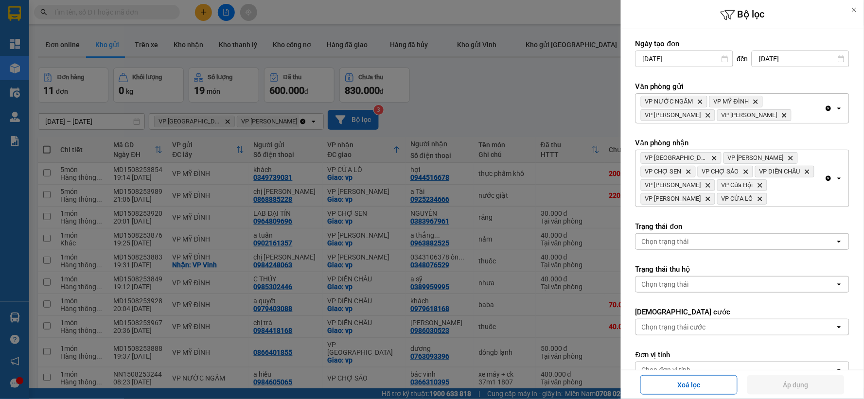
click at [825, 108] on icon "Clear all" at bounding box center [829, 109] width 8 height 8
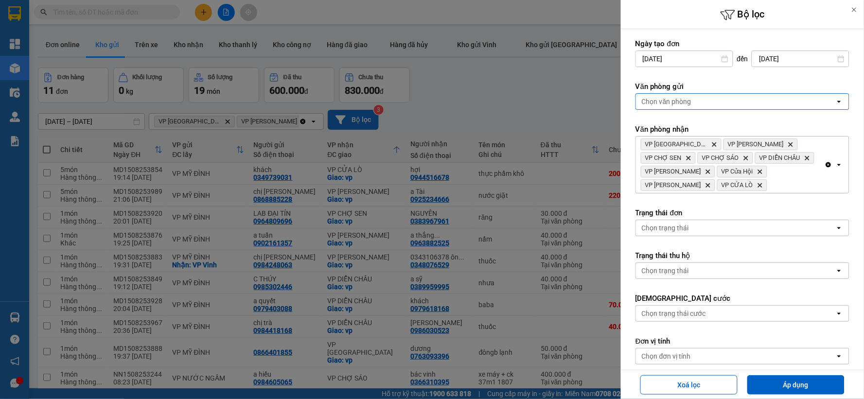
drag, startPoint x: 778, startPoint y: 104, endPoint x: 760, endPoint y: 108, distance: 18.0
click at [777, 104] on div "Chọn văn phòng" at bounding box center [735, 102] width 199 height 16
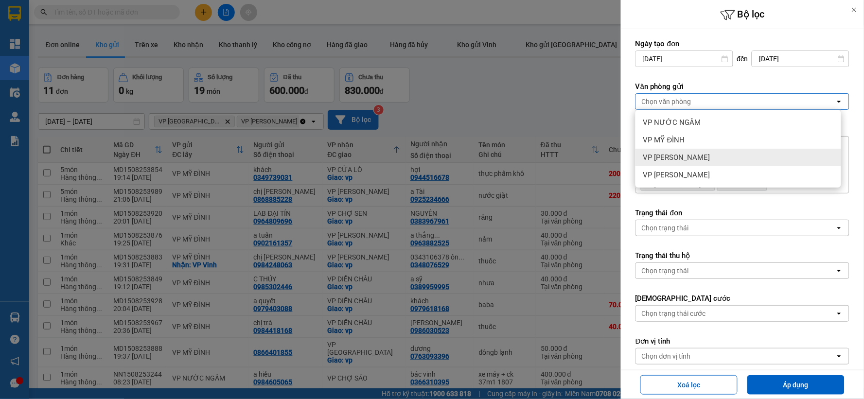
click at [687, 154] on span "VP [PERSON_NAME]" at bounding box center [676, 158] width 67 height 10
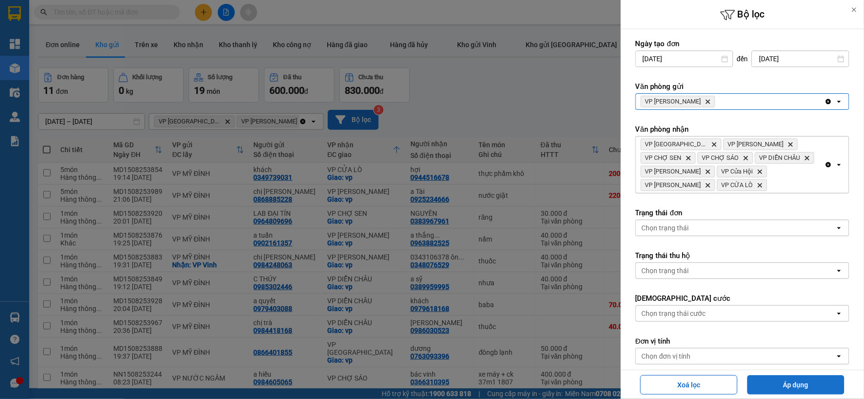
drag, startPoint x: 758, startPoint y: 390, endPoint x: 759, endPoint y: 385, distance: 5.7
click at [759, 389] on button "Áp dụng" at bounding box center [795, 384] width 97 height 19
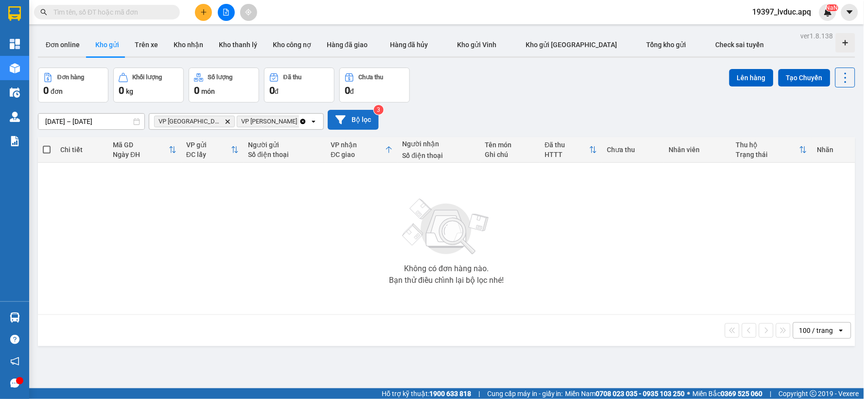
click at [365, 118] on button "Bộ lọc" at bounding box center [353, 120] width 51 height 20
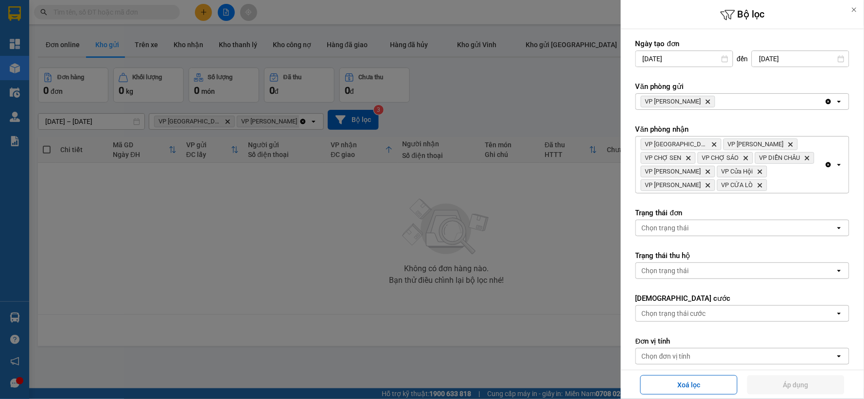
click at [694, 102] on span "VP NGỌC HỒI Delete" at bounding box center [678, 102] width 74 height 12
click at [694, 101] on span "VP NGỌC HỒI Delete" at bounding box center [678, 102] width 74 height 12
click at [706, 100] on icon "VP NGỌC HỒI, close by backspace" at bounding box center [708, 102] width 4 height 4
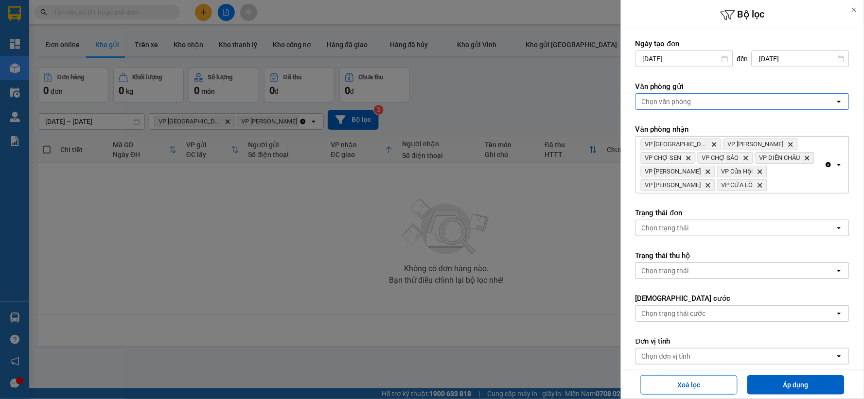
click at [693, 100] on div "Chọn văn phòng" at bounding box center [735, 102] width 199 height 16
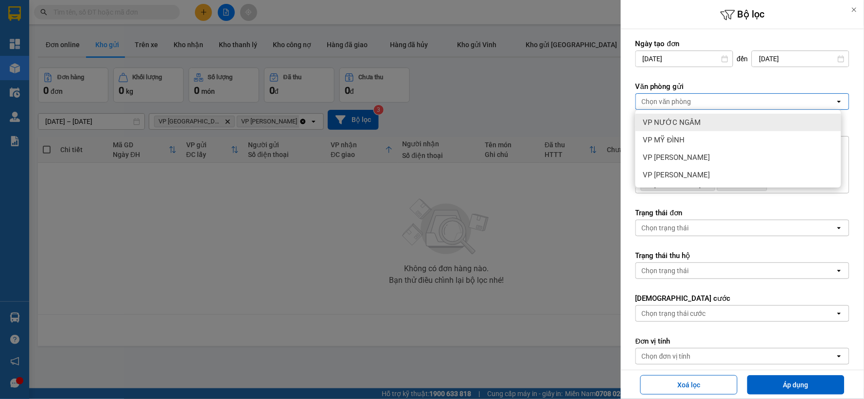
click at [693, 124] on span "VP NƯỚC NGẦM" at bounding box center [672, 123] width 58 height 10
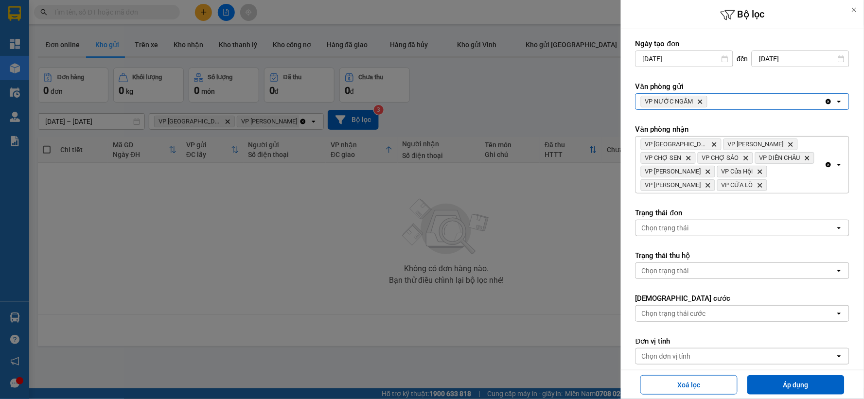
click at [700, 103] on icon "Delete" at bounding box center [700, 102] width 6 height 6
click at [701, 103] on div "Chọn văn phòng" at bounding box center [735, 102] width 199 height 16
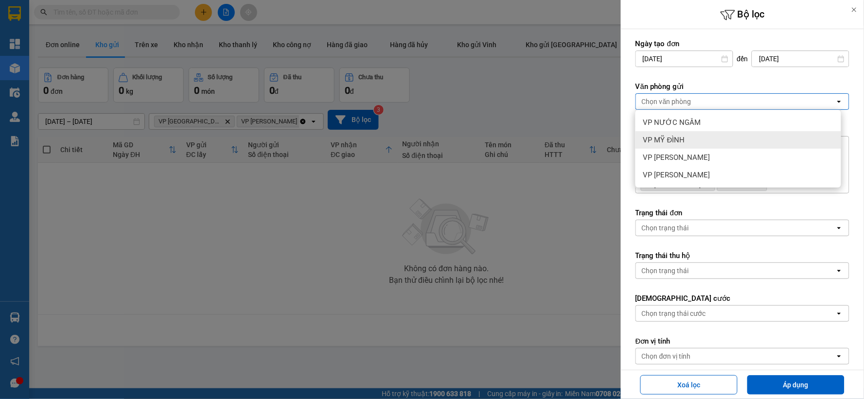
drag, startPoint x: 694, startPoint y: 144, endPoint x: 745, endPoint y: 254, distance: 120.9
click at [695, 144] on div "VP MỸ ĐÌNH" at bounding box center [738, 140] width 206 height 18
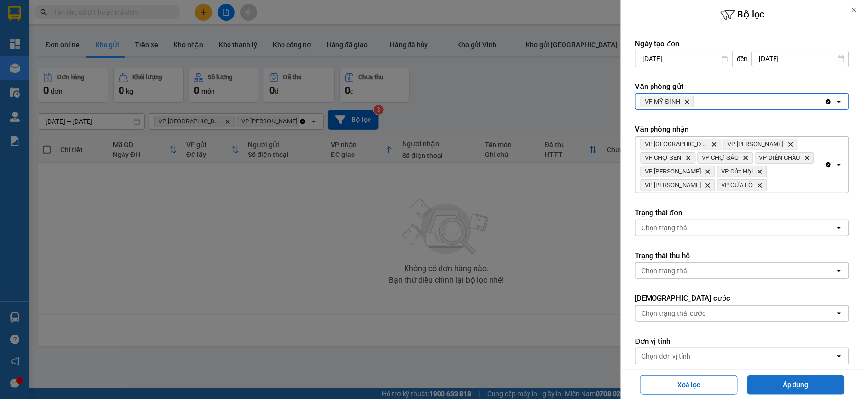
click at [786, 375] on button "Áp dụng" at bounding box center [795, 384] width 97 height 19
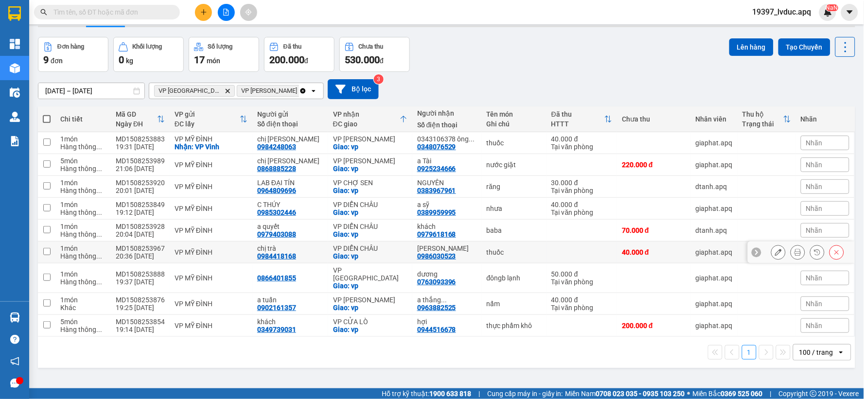
scroll to position [45, 0]
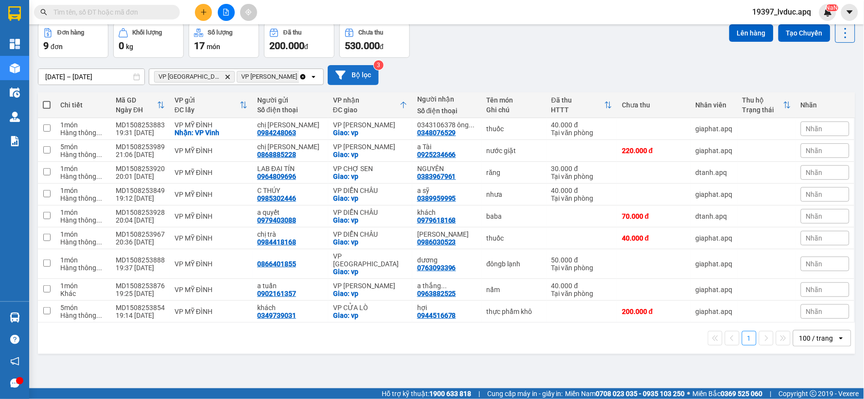
click at [353, 75] on button "Bộ lọc" at bounding box center [353, 75] width 51 height 20
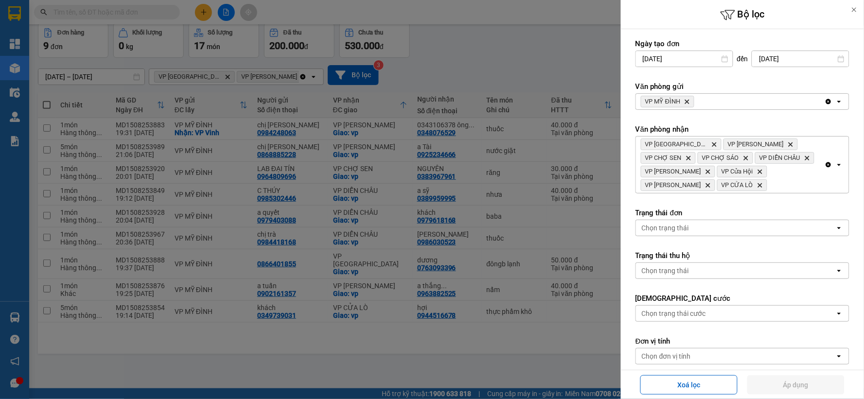
click at [688, 98] on span "VP MỸ ĐÌNH Delete" at bounding box center [667, 102] width 53 height 12
click at [687, 102] on icon "Delete" at bounding box center [687, 102] width 6 height 6
click at [687, 100] on div "Chọn văn phòng" at bounding box center [667, 102] width 50 height 10
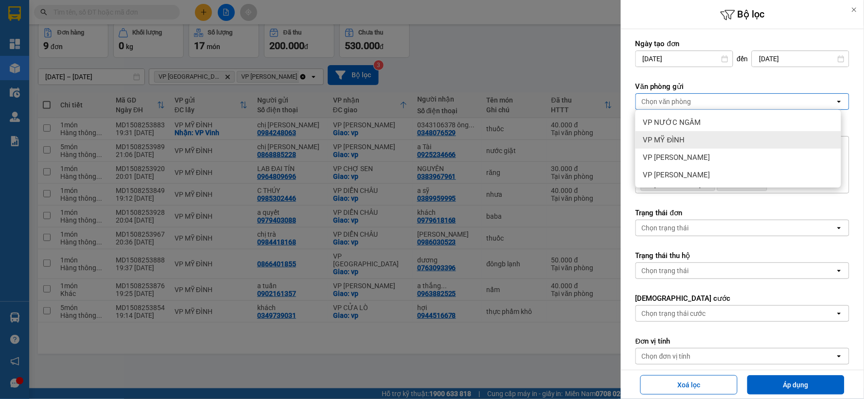
click at [683, 137] on span "VP MỸ ĐÌNH" at bounding box center [664, 140] width 42 height 10
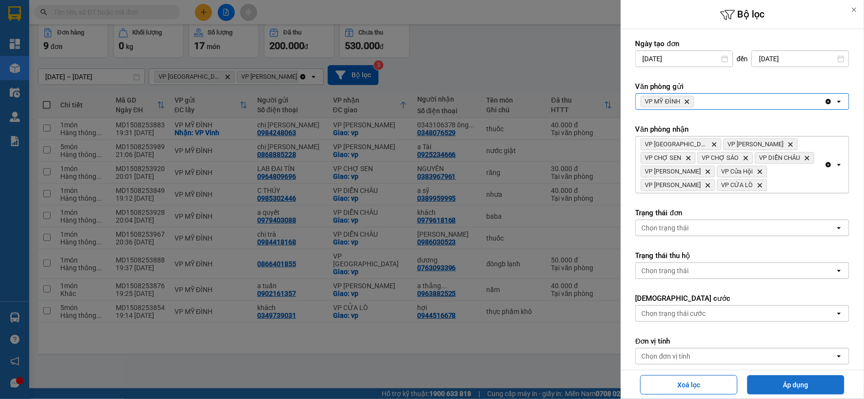
click at [781, 390] on button "Áp dụng" at bounding box center [795, 384] width 97 height 19
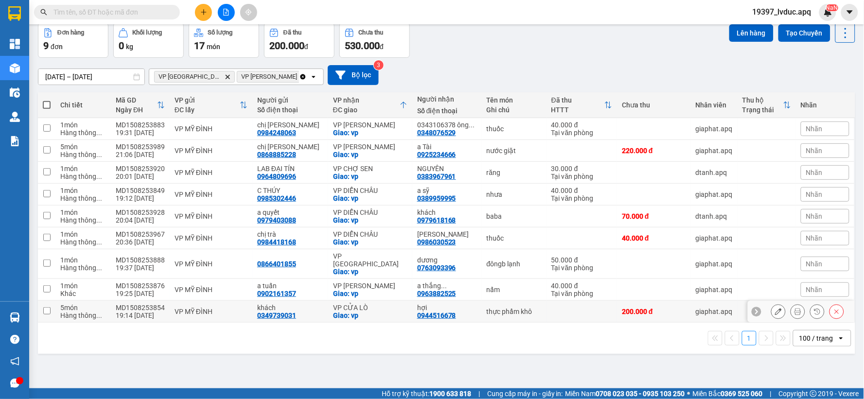
click at [370, 304] on div "VP CỬA LÒ" at bounding box center [370, 308] width 74 height 8
checkbox input "true"
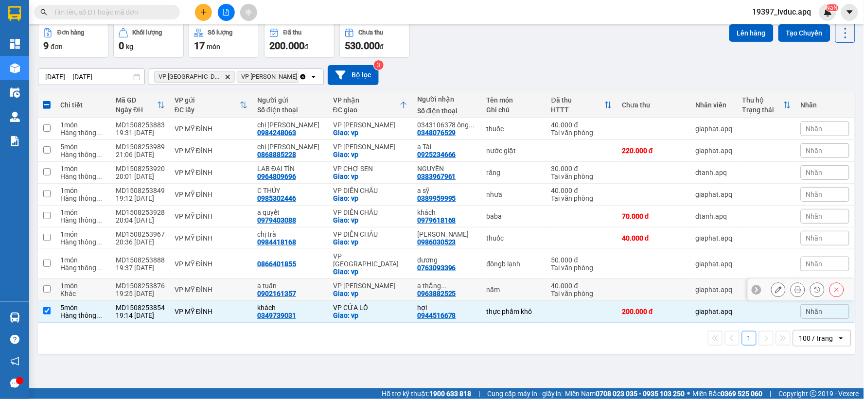
click at [372, 282] on div "VP [PERSON_NAME]" at bounding box center [370, 286] width 74 height 8
checkbox input "true"
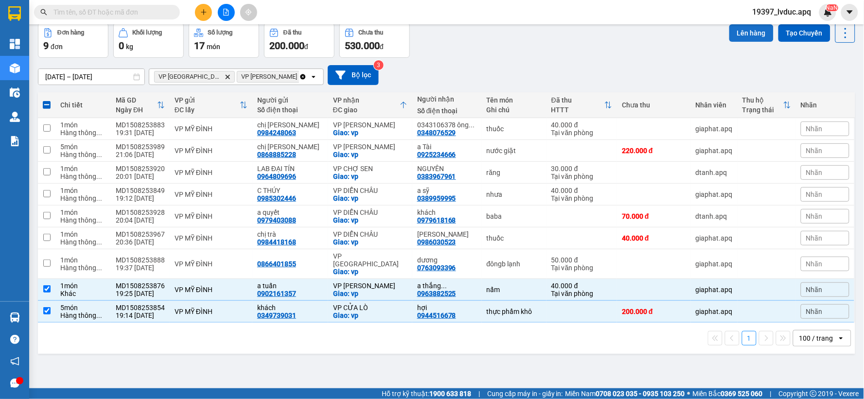
click at [737, 29] on button "Lên hàng" at bounding box center [751, 33] width 44 height 18
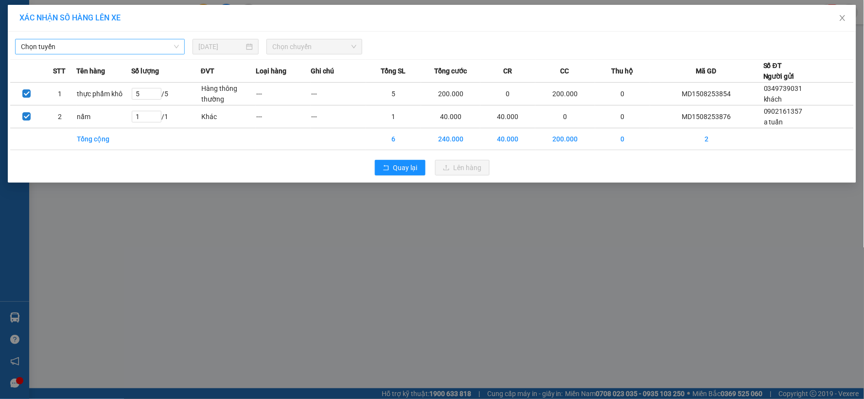
click at [129, 45] on span "Chọn tuyến" at bounding box center [100, 46] width 158 height 15
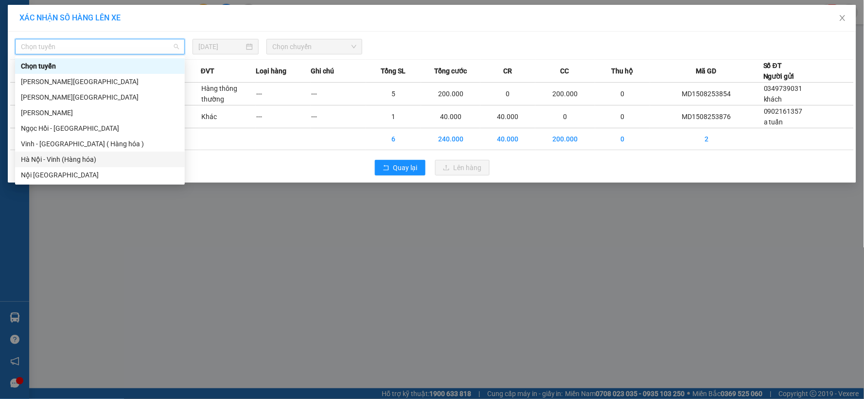
click at [75, 159] on div "Hà Nội - Vinh (Hàng hóa)" at bounding box center [100, 159] width 158 height 11
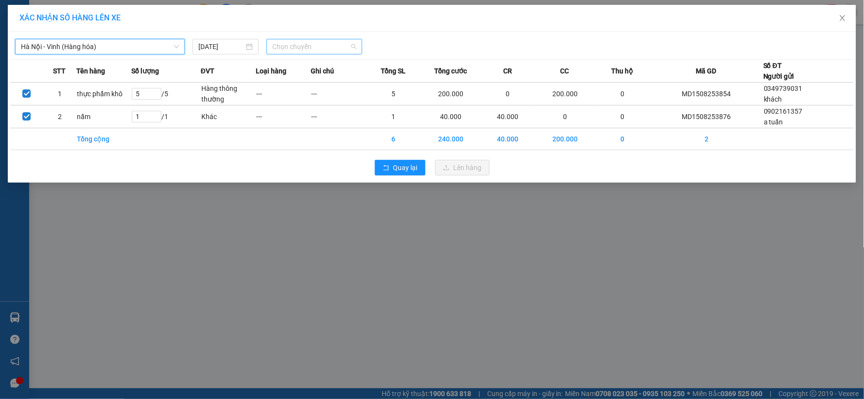
drag, startPoint x: 305, startPoint y: 51, endPoint x: 309, endPoint y: 83, distance: 31.8
click at [305, 52] on span "Chọn chuyến" at bounding box center [314, 46] width 84 height 15
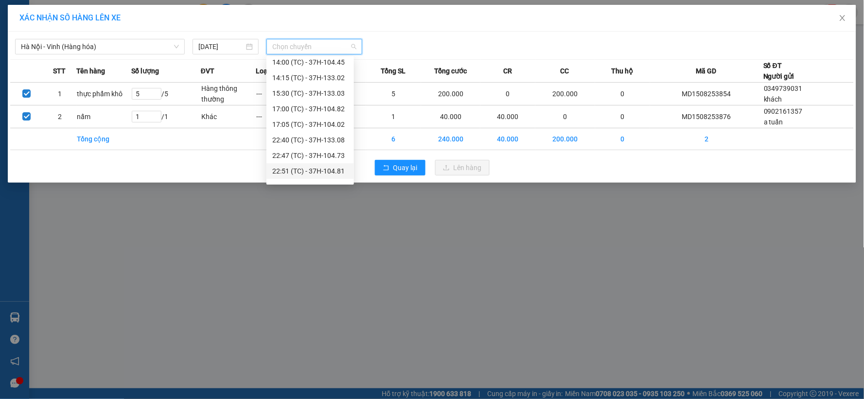
scroll to position [156, 0]
click at [327, 159] on div "23:10 (TC) - 37H-133.00" at bounding box center [310, 159] width 76 height 11
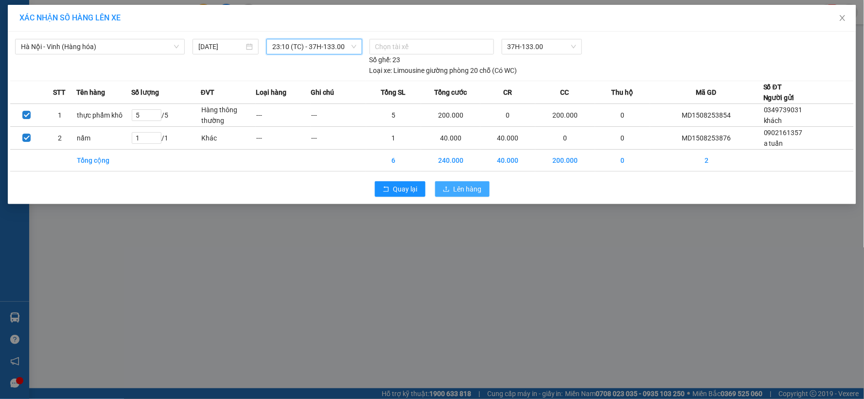
click at [455, 186] on span "Lên hàng" at bounding box center [468, 189] width 28 height 11
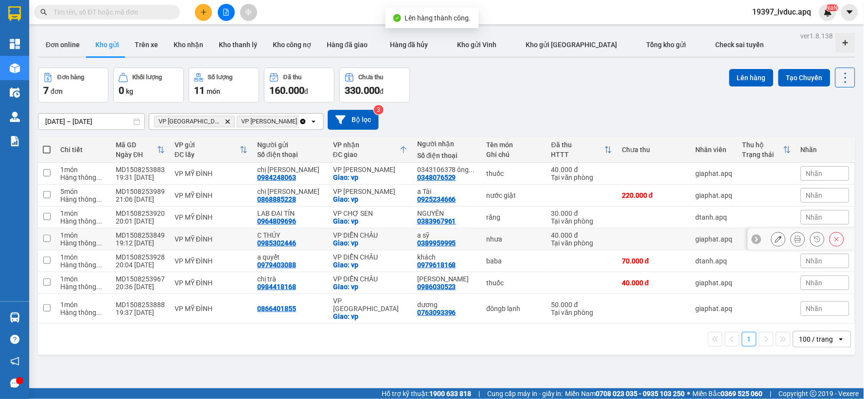
click at [380, 239] on div "Giao: vp" at bounding box center [370, 243] width 74 height 8
checkbox input "true"
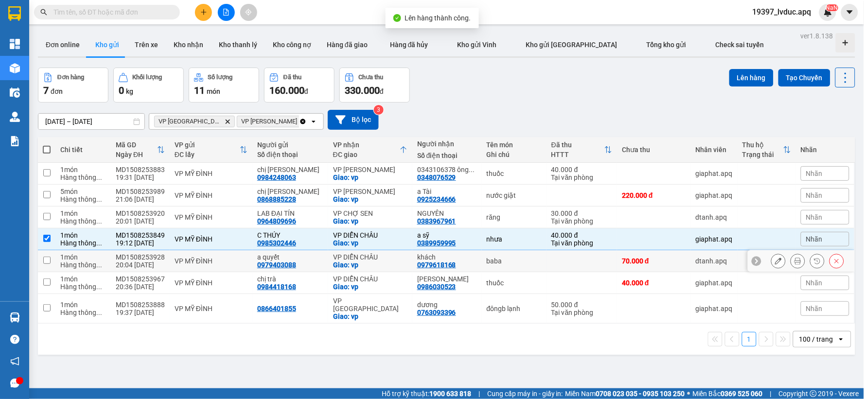
click at [368, 269] on div "Giao: vp" at bounding box center [370, 265] width 74 height 8
checkbox input "true"
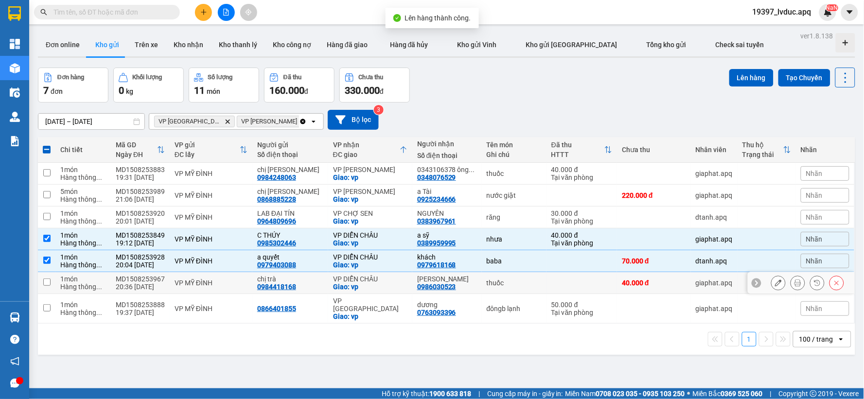
click at [371, 285] on div "Giao: vp" at bounding box center [370, 287] width 74 height 8
checkbox input "true"
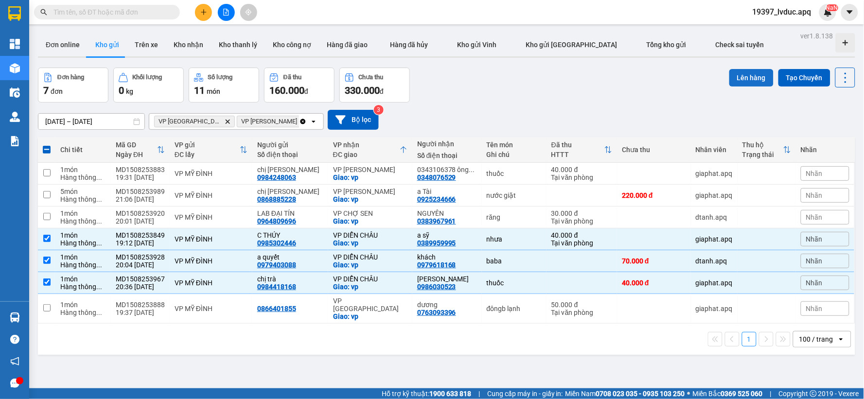
click at [736, 78] on button "Lên hàng" at bounding box center [751, 78] width 44 height 18
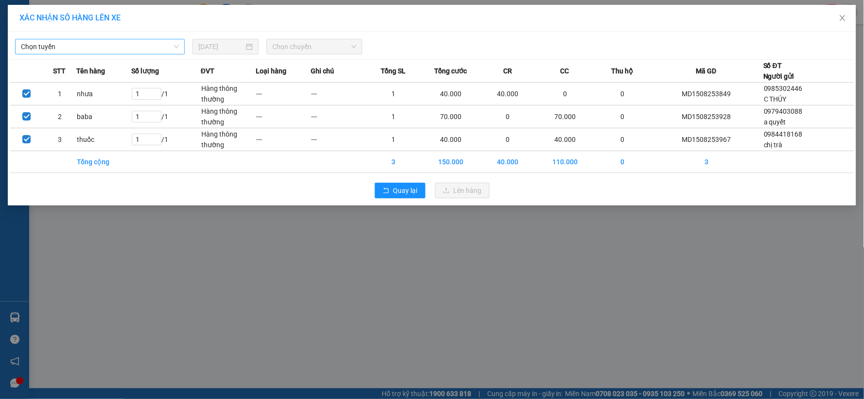
click at [108, 44] on span "Chọn tuyến" at bounding box center [100, 46] width 158 height 15
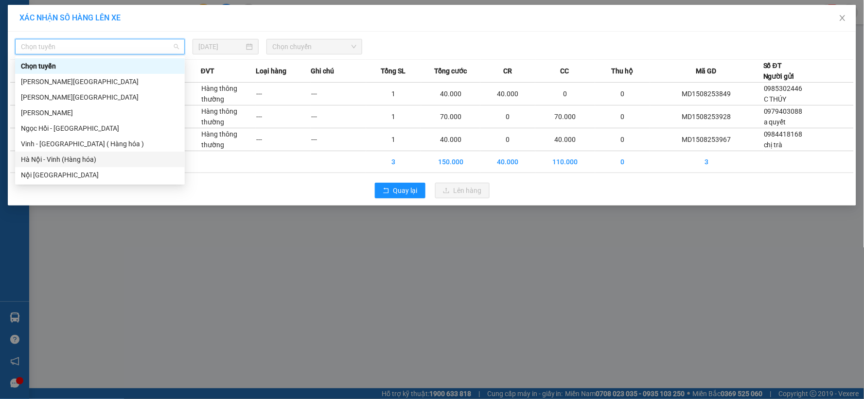
click at [86, 157] on div "Hà Nội - Vinh (Hàng hóa)" at bounding box center [100, 159] width 158 height 11
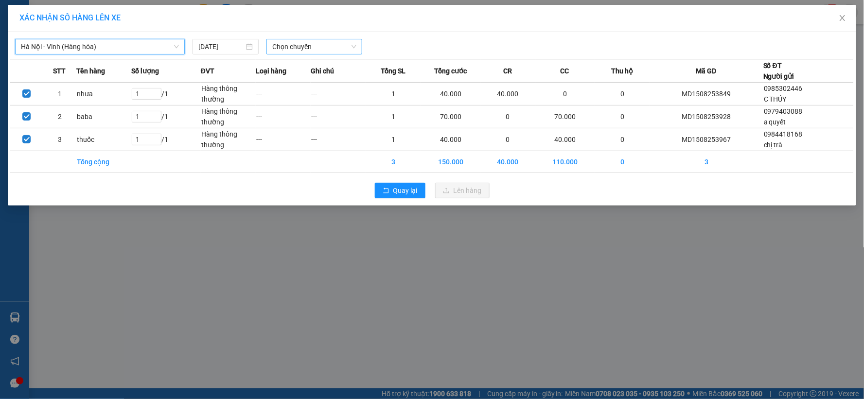
click at [301, 50] on span "Chọn chuyến" at bounding box center [314, 46] width 84 height 15
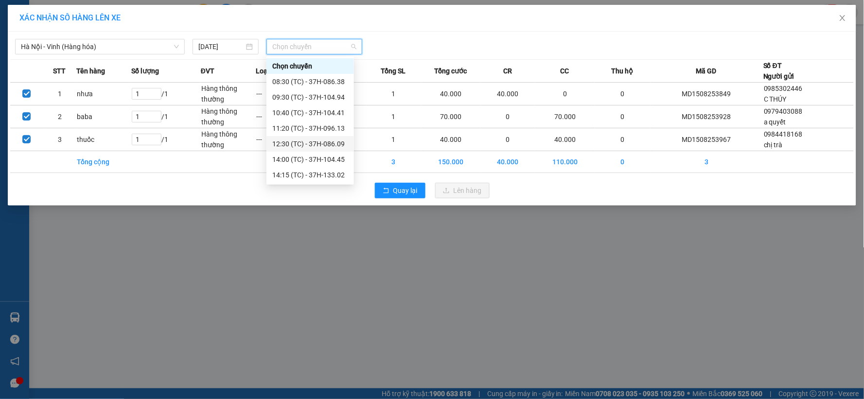
scroll to position [156, 0]
click at [325, 175] on div "23:15 (TC) - 37H-104.78" at bounding box center [310, 175] width 76 height 11
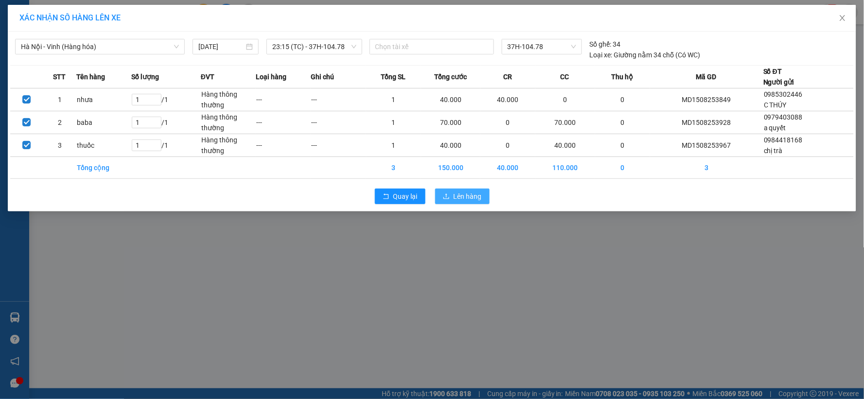
click at [453, 201] on button "Lên hàng" at bounding box center [462, 197] width 54 height 16
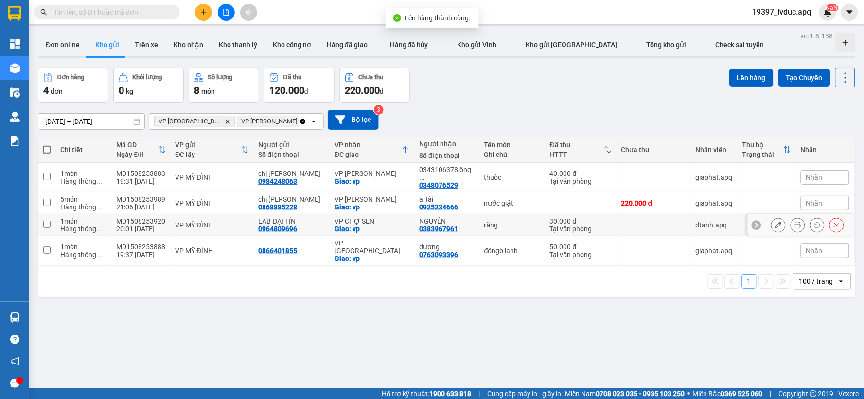
click at [367, 217] on div "VP CHỢ SEN" at bounding box center [372, 221] width 75 height 8
checkbox input "true"
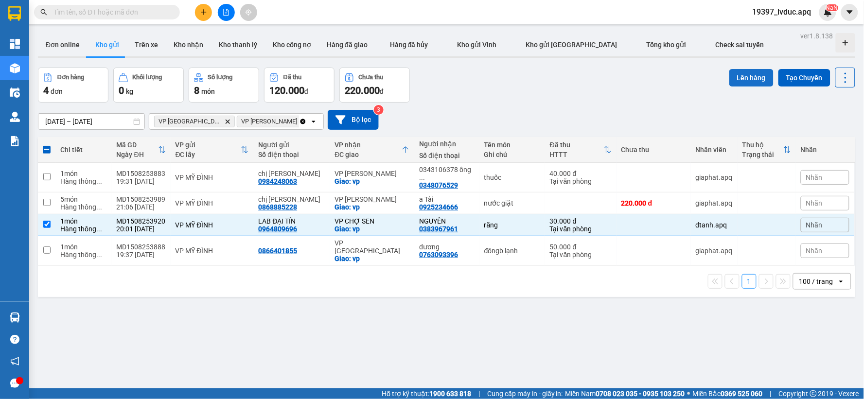
click at [729, 83] on button "Lên hàng" at bounding box center [751, 78] width 44 height 18
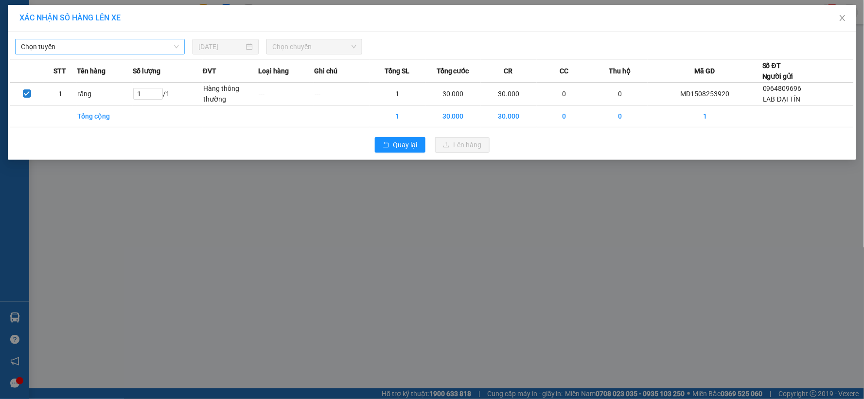
click at [132, 47] on span "Chọn tuyến" at bounding box center [100, 46] width 158 height 15
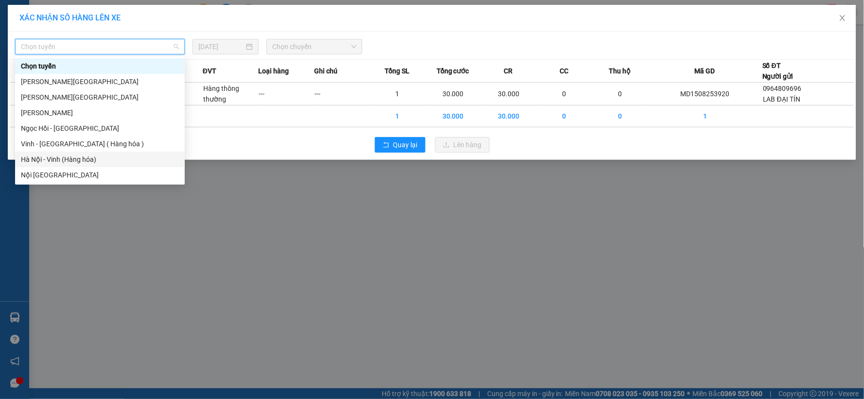
click at [76, 156] on div "Hà Nội - Vinh (Hàng hóa)" at bounding box center [100, 159] width 158 height 11
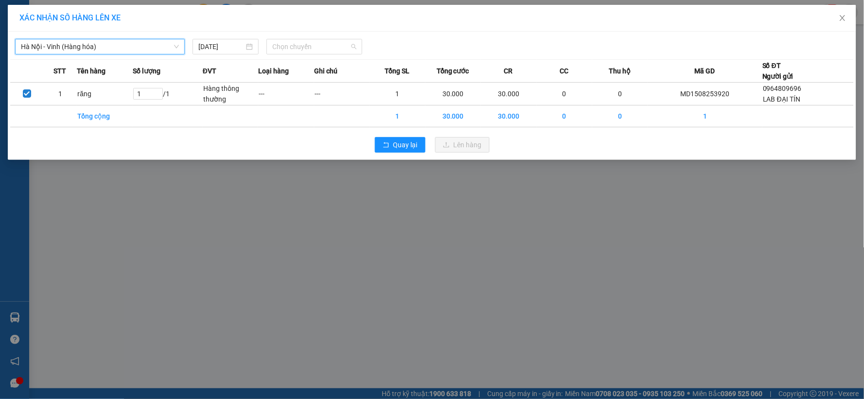
drag, startPoint x: 303, startPoint y: 45, endPoint x: 302, endPoint y: 88, distance: 43.3
click at [303, 46] on span "Chọn chuyến" at bounding box center [314, 46] width 84 height 15
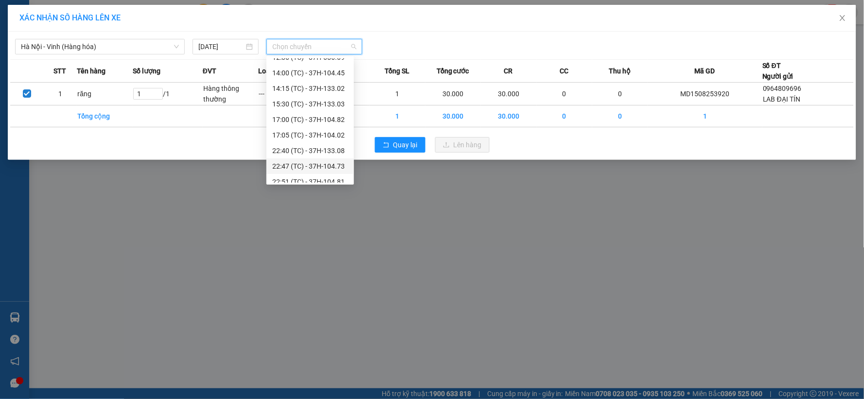
scroll to position [156, 0]
click at [333, 115] on div "22:51 (TC) - 37H-104.81" at bounding box center [310, 112] width 76 height 11
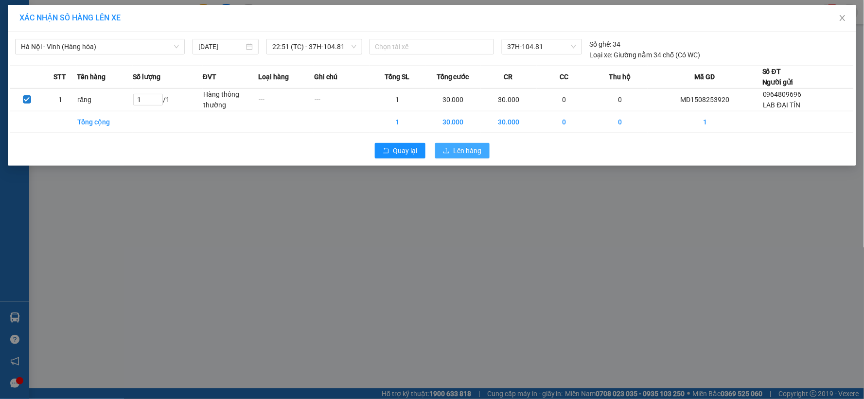
click at [456, 149] on span "Lên hàng" at bounding box center [468, 150] width 28 height 11
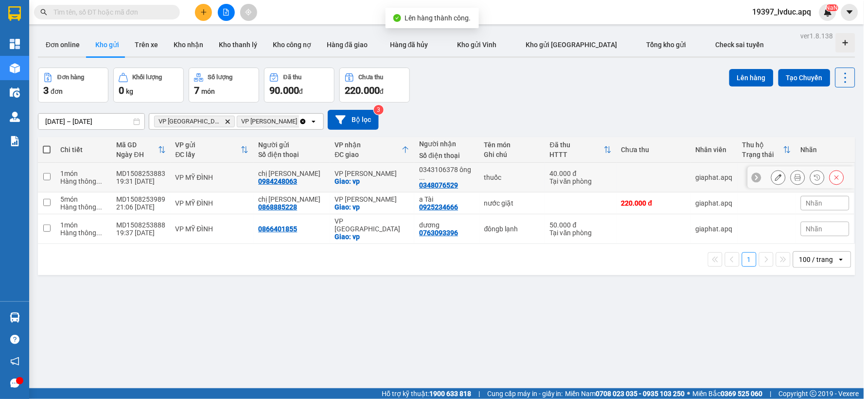
click at [371, 177] on div "Giao: vp" at bounding box center [372, 181] width 75 height 8
checkbox input "true"
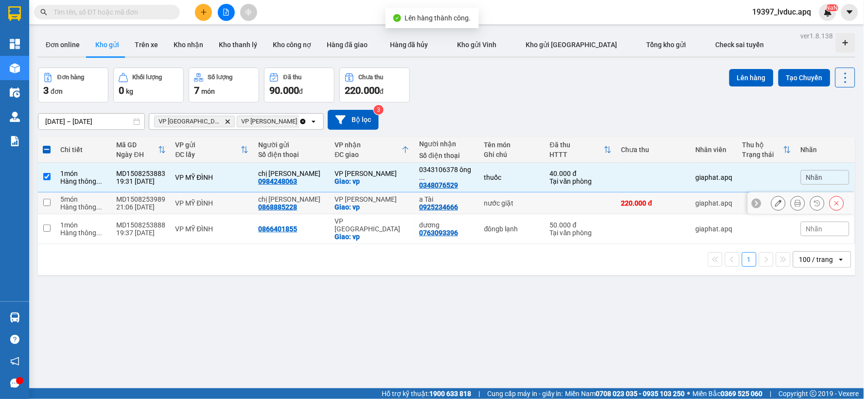
click at [375, 195] on div "VP [PERSON_NAME]" at bounding box center [372, 199] width 75 height 8
checkbox input "true"
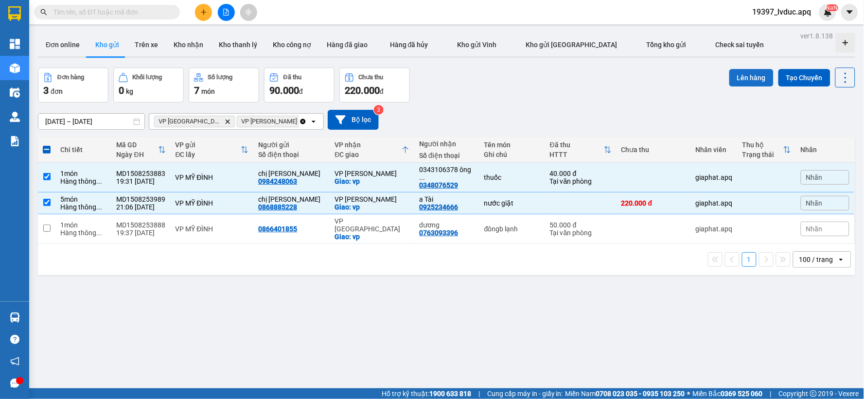
click at [744, 80] on button "Lên hàng" at bounding box center [751, 78] width 44 height 18
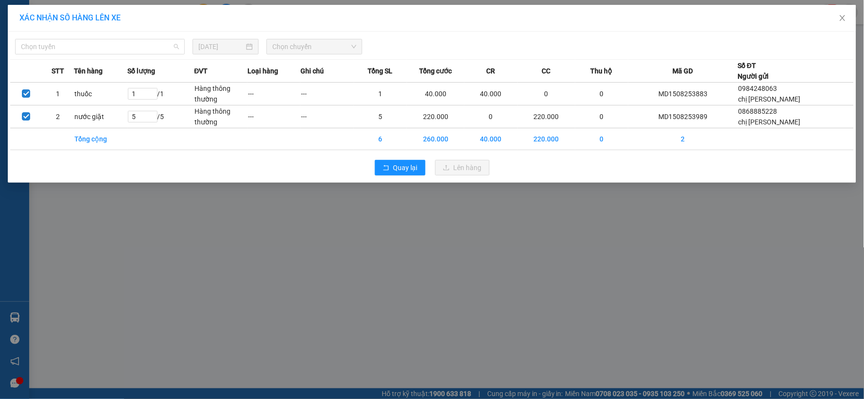
drag, startPoint x: 146, startPoint y: 45, endPoint x: 129, endPoint y: 92, distance: 50.3
click at [146, 48] on span "Chọn tuyến" at bounding box center [100, 46] width 158 height 15
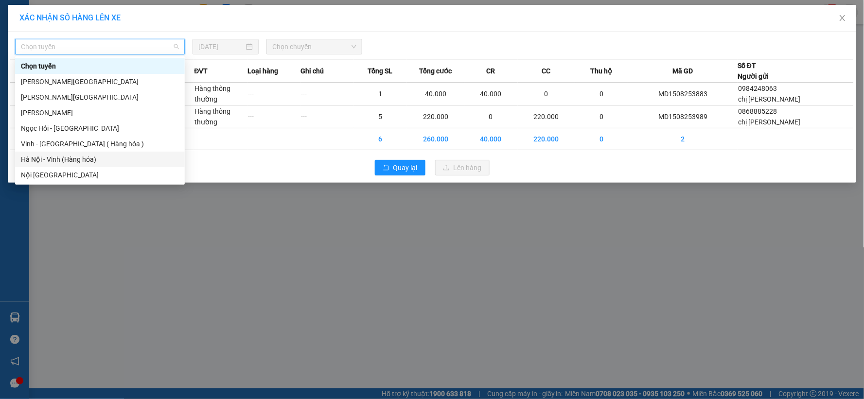
click at [98, 161] on div "Hà Nội - Vinh (Hàng hóa)" at bounding box center [100, 159] width 158 height 11
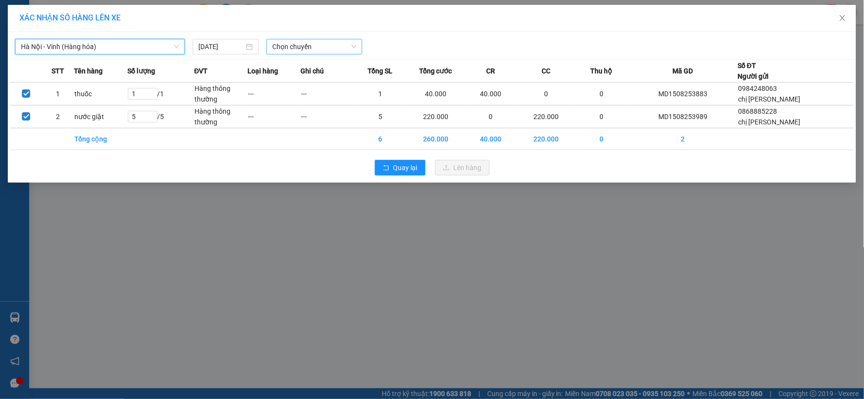
click at [319, 45] on span "Chọn chuyến" at bounding box center [314, 46] width 84 height 15
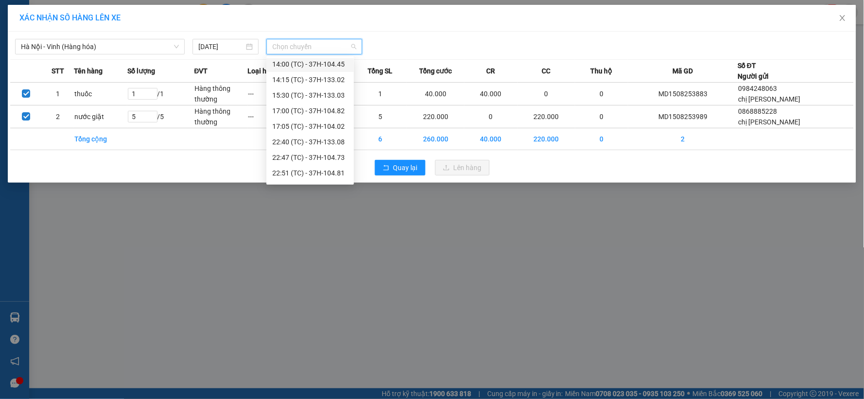
scroll to position [156, 0]
click at [318, 142] on div "23:08 (TC) - 37H-104.24" at bounding box center [310, 144] width 76 height 11
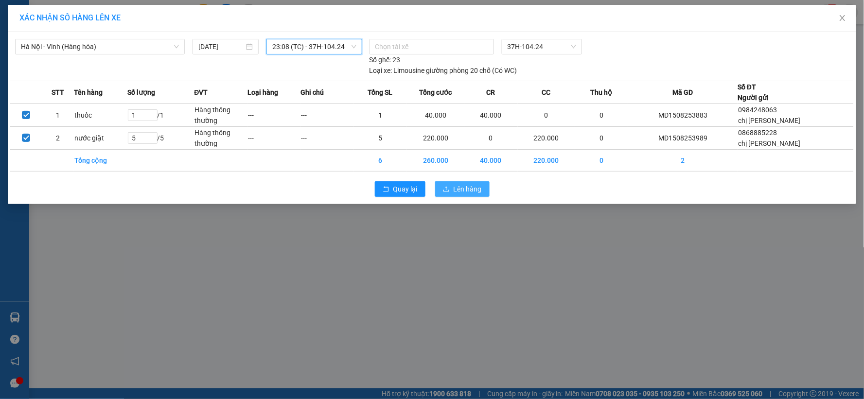
click at [445, 183] on div "Quay lại Lên hàng" at bounding box center [432, 189] width 844 height 25
click at [448, 192] on icon "upload" at bounding box center [446, 188] width 6 height 5
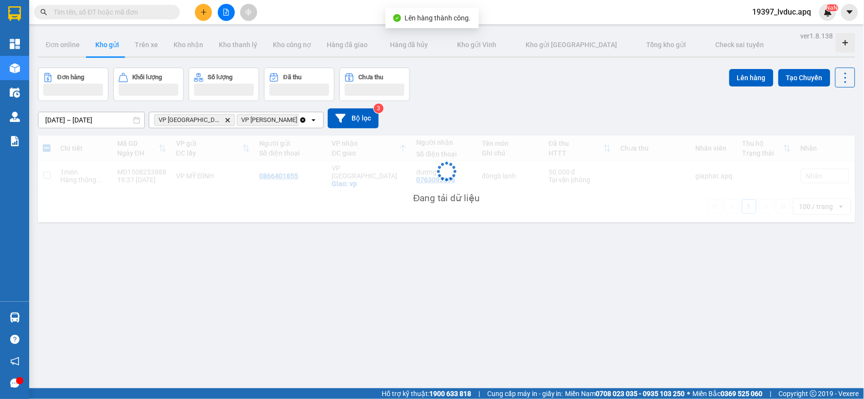
click at [367, 171] on div "VP [GEOGRAPHIC_DATA]" at bounding box center [369, 172] width 75 height 16
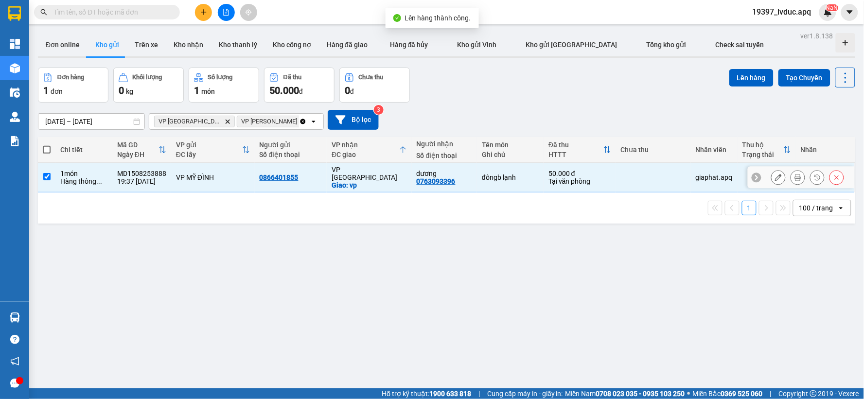
checkbox input "true"
click at [732, 74] on button "Lên hàng" at bounding box center [751, 78] width 44 height 18
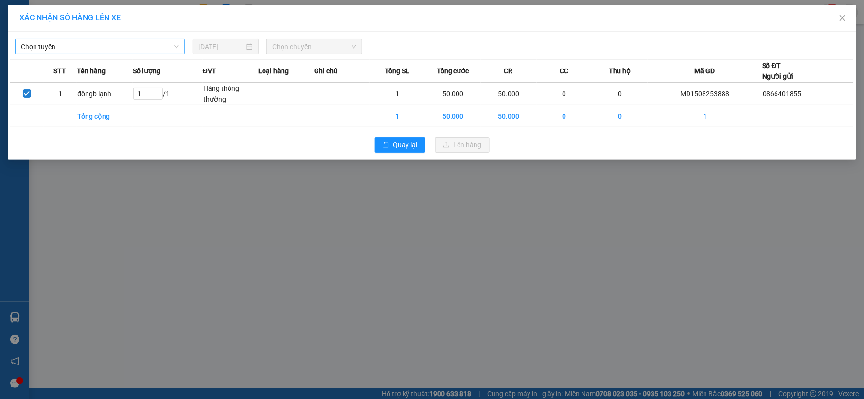
click at [122, 48] on span "Chọn tuyến" at bounding box center [100, 46] width 158 height 15
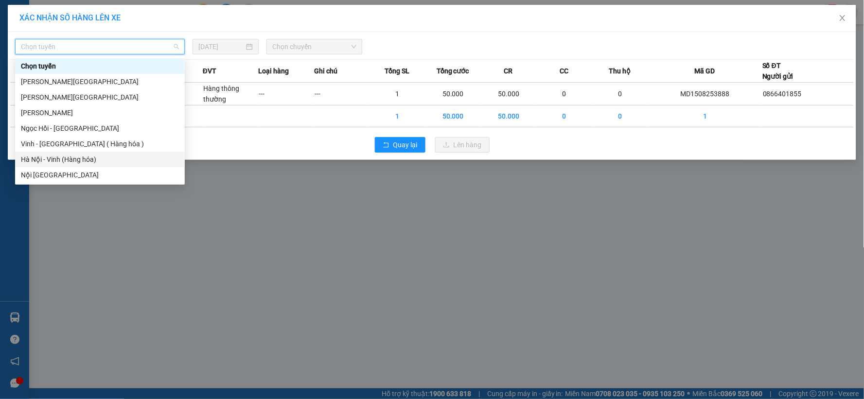
click at [99, 157] on div "Hà Nội - Vinh (Hàng hóa)" at bounding box center [100, 159] width 158 height 11
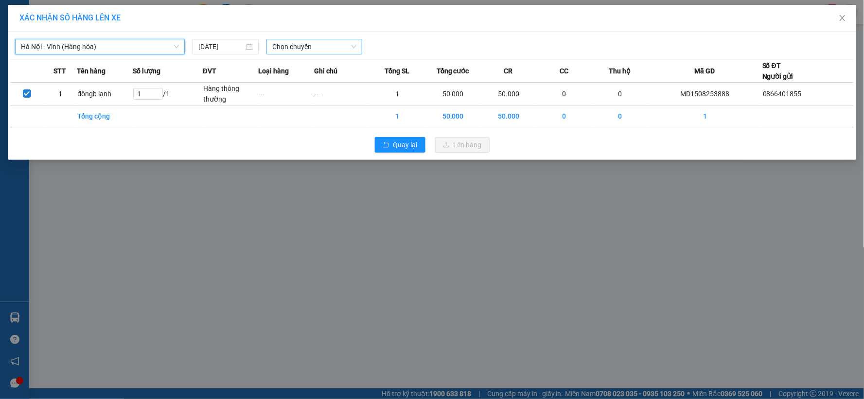
click at [294, 47] on span "Chọn chuyến" at bounding box center [314, 46] width 84 height 15
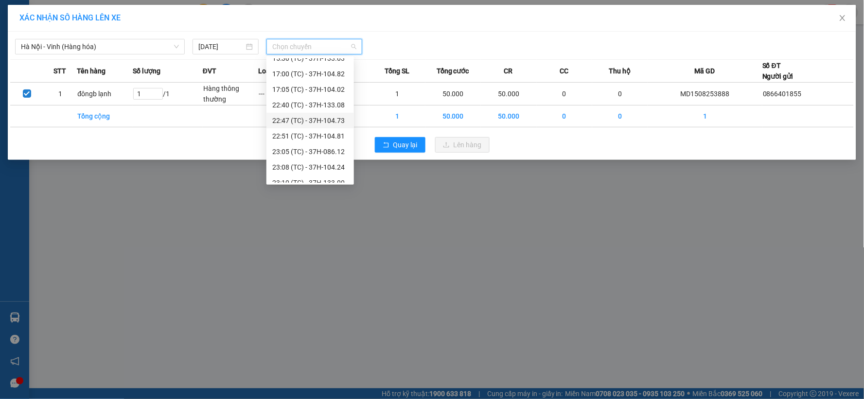
scroll to position [156, 0]
click at [329, 125] on div "23:05 (TC) - 37H-086.12" at bounding box center [310, 128] width 76 height 11
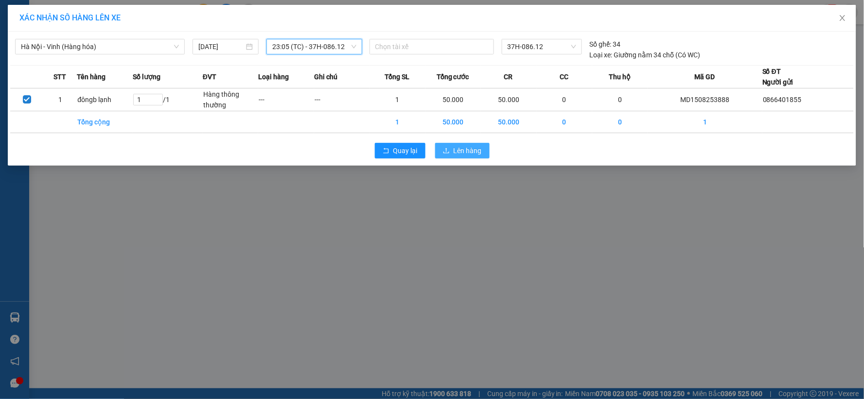
click at [446, 148] on icon "upload" at bounding box center [446, 150] width 7 height 7
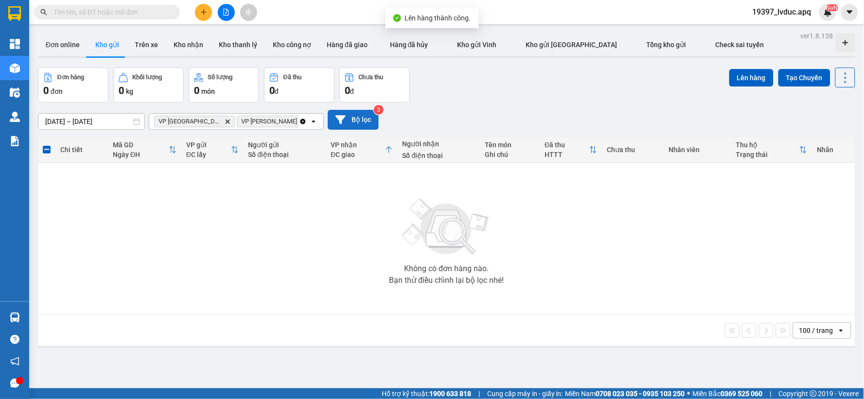
click at [333, 115] on button "Bộ lọc" at bounding box center [353, 120] width 51 height 20
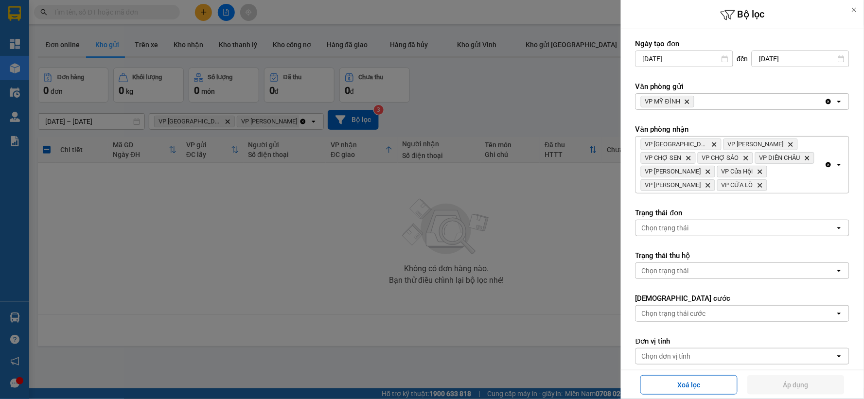
click at [450, 103] on div at bounding box center [432, 199] width 864 height 399
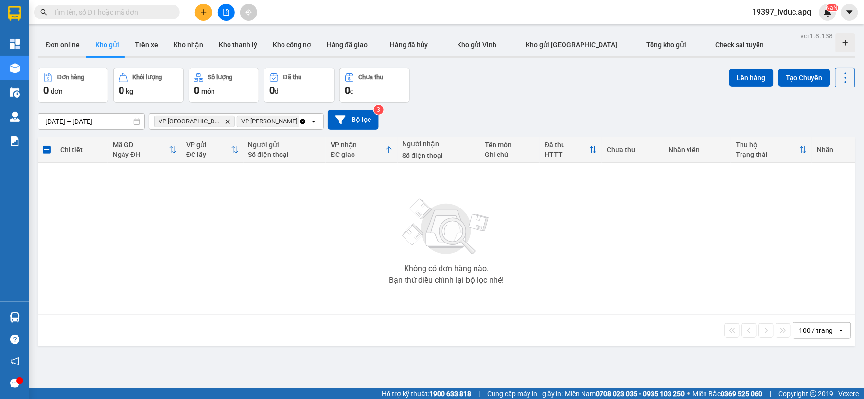
click at [230, 8] on button at bounding box center [226, 12] width 17 height 17
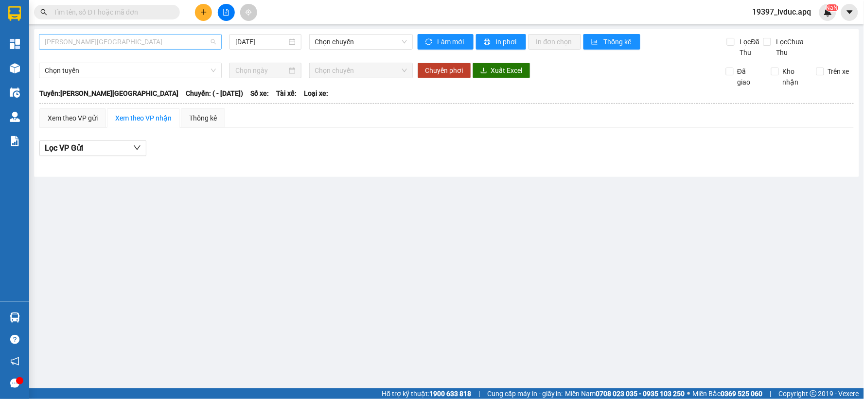
click at [156, 37] on span "[PERSON_NAME][GEOGRAPHIC_DATA]" at bounding box center [130, 42] width 171 height 15
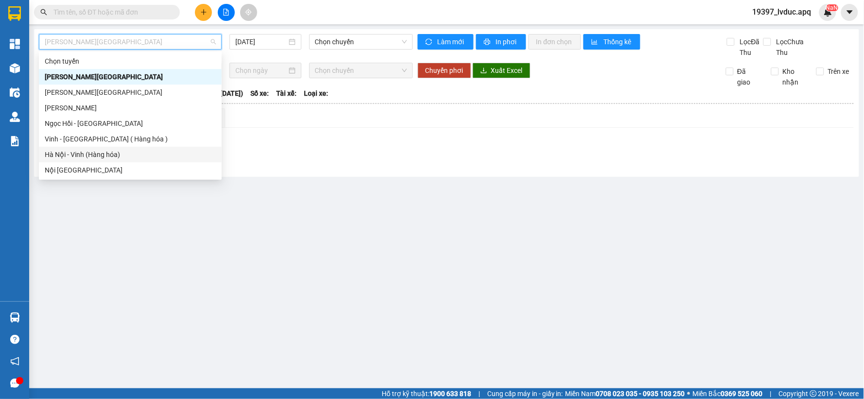
click at [101, 159] on div "Hà Nội - Vinh (Hàng hóa)" at bounding box center [130, 154] width 171 height 11
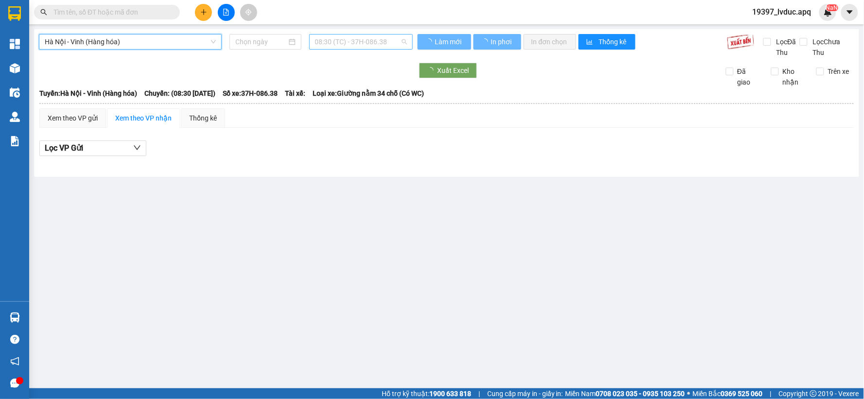
type input "[DATE]"
click at [349, 41] on span "08:30 (TC) - 37H-086.38" at bounding box center [361, 42] width 92 height 15
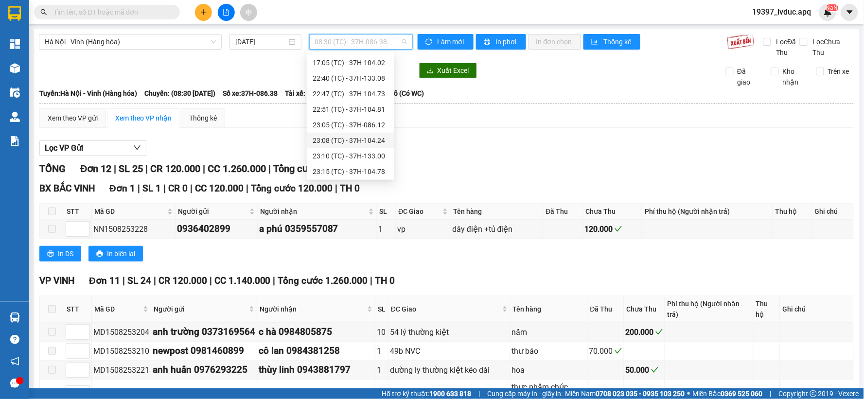
scroll to position [156, 0]
click at [371, 137] on div "23:08 (TC) - 37H-104.24" at bounding box center [351, 139] width 76 height 11
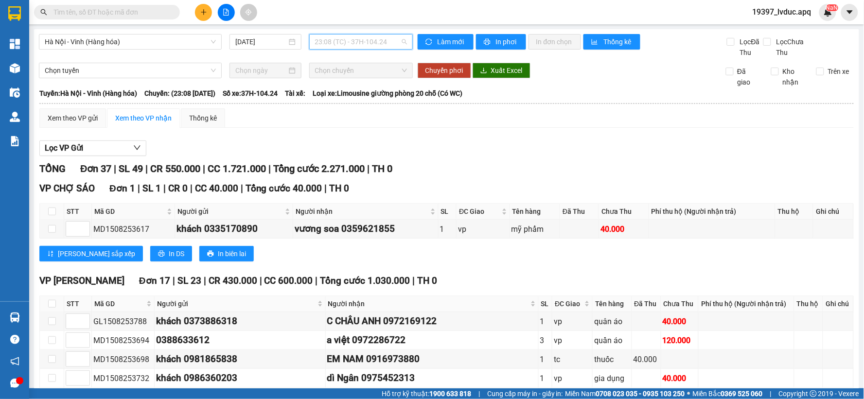
click at [375, 42] on span "23:08 (TC) - 37H-104.24" at bounding box center [361, 42] width 92 height 15
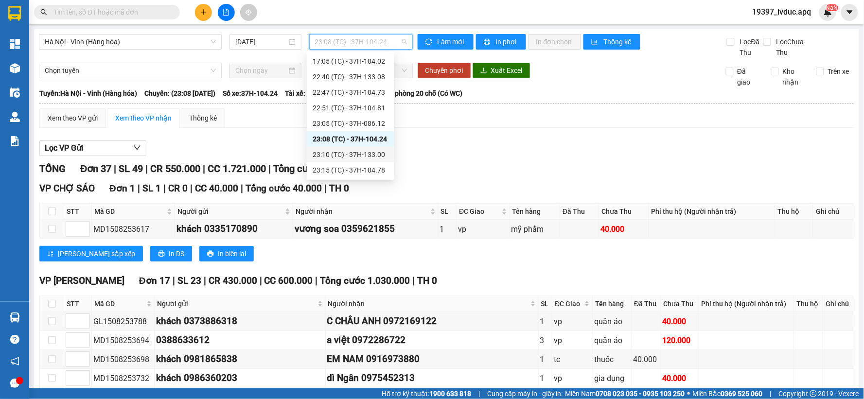
click at [363, 153] on div "23:10 (TC) - 37H-133.00" at bounding box center [351, 154] width 76 height 11
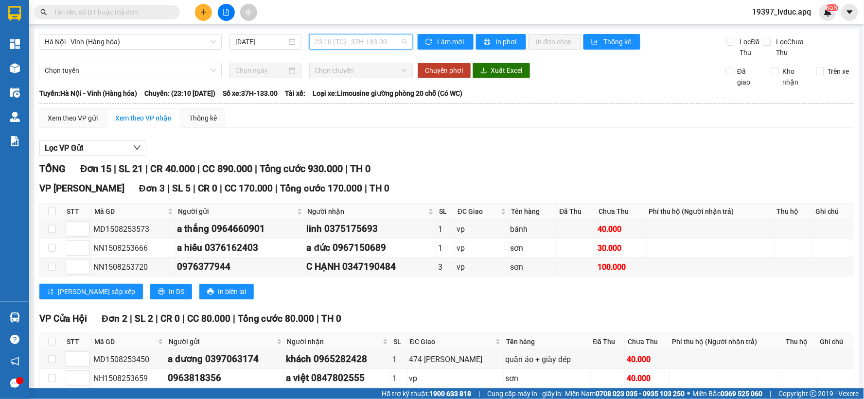
drag, startPoint x: 383, startPoint y: 44, endPoint x: 376, endPoint y: 52, distance: 9.7
click at [382, 44] on span "23:10 (TC) - 37H-133.00" at bounding box center [361, 42] width 92 height 15
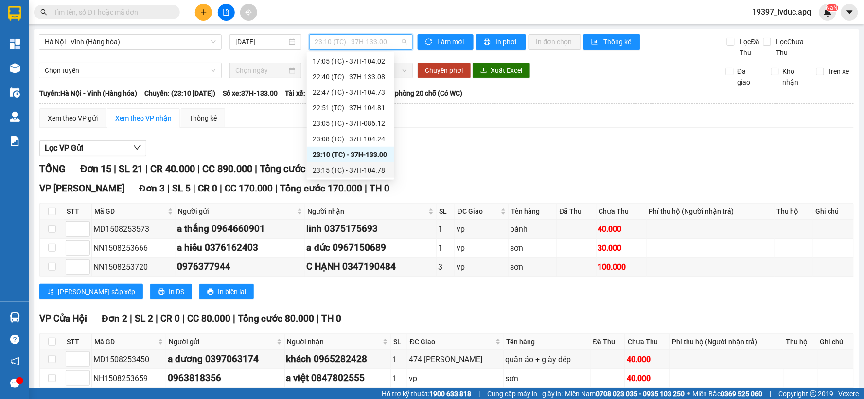
click at [367, 166] on div "23:15 (TC) - 37H-104.78" at bounding box center [351, 170] width 76 height 11
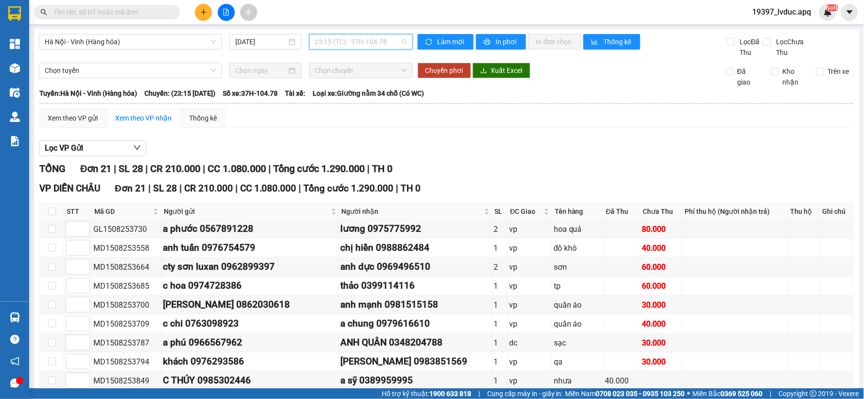
drag, startPoint x: 362, startPoint y: 38, endPoint x: 360, endPoint y: 55, distance: 17.6
click at [363, 38] on span "23:15 (TC) - 37H-104.78" at bounding box center [361, 42] width 92 height 15
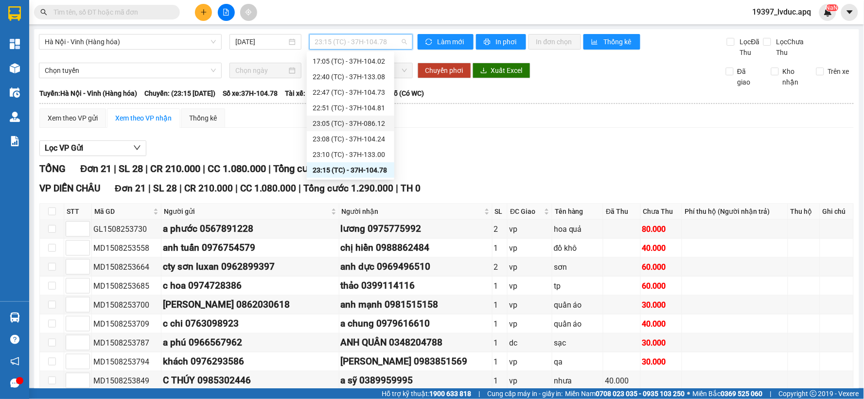
scroll to position [101, 0]
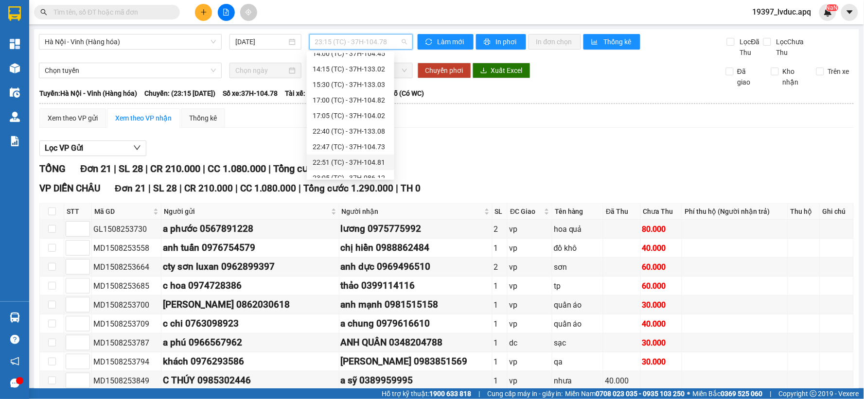
click at [360, 159] on div "22:51 (TC) - 37H-104.81" at bounding box center [351, 162] width 76 height 11
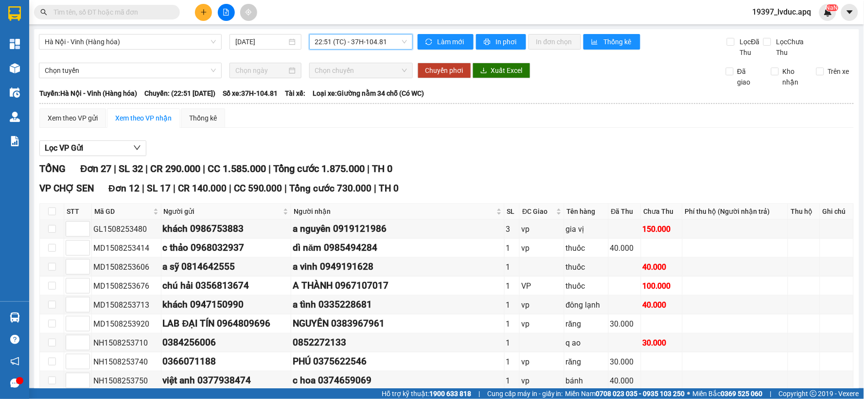
click at [363, 38] on span "22:51 (TC) - 37H-104.81" at bounding box center [361, 42] width 92 height 15
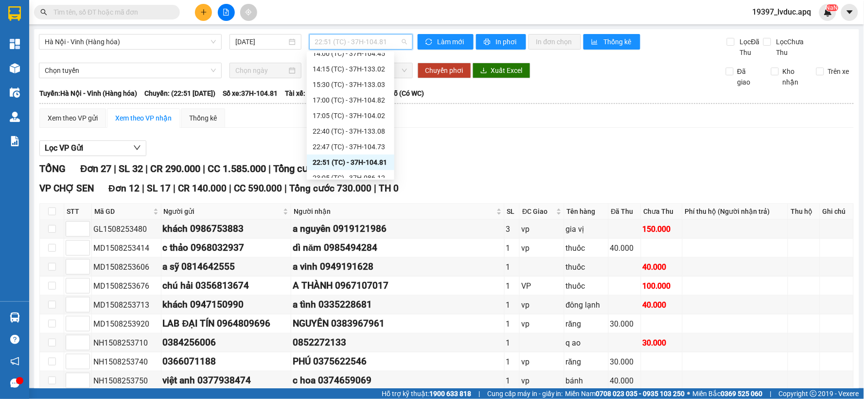
click at [363, 38] on span "22:51 (TC) - 37H-104.81" at bounding box center [361, 42] width 92 height 15
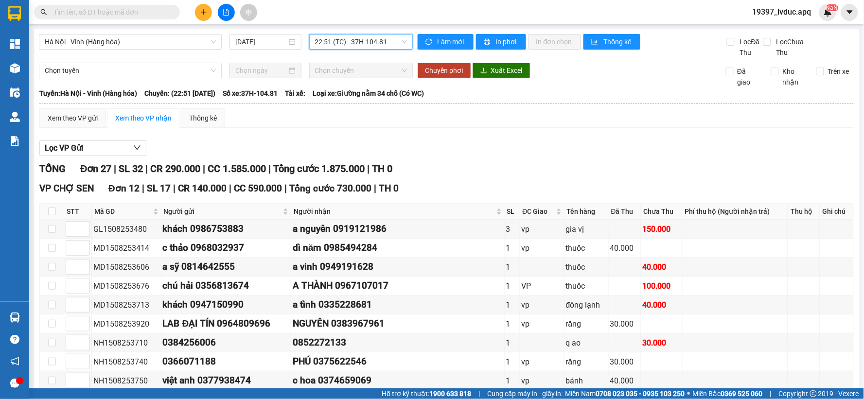
drag, startPoint x: 377, startPoint y: 44, endPoint x: 381, endPoint y: 52, distance: 8.5
click at [378, 45] on span "22:51 (TC) - 37H-104.81" at bounding box center [361, 42] width 92 height 15
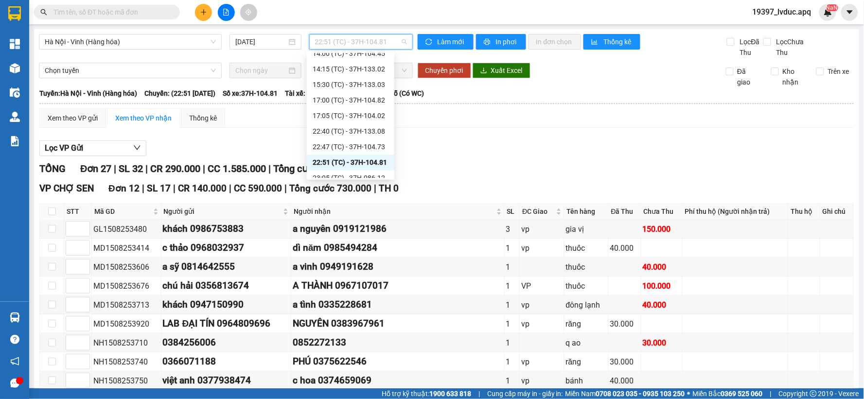
scroll to position [156, 0]
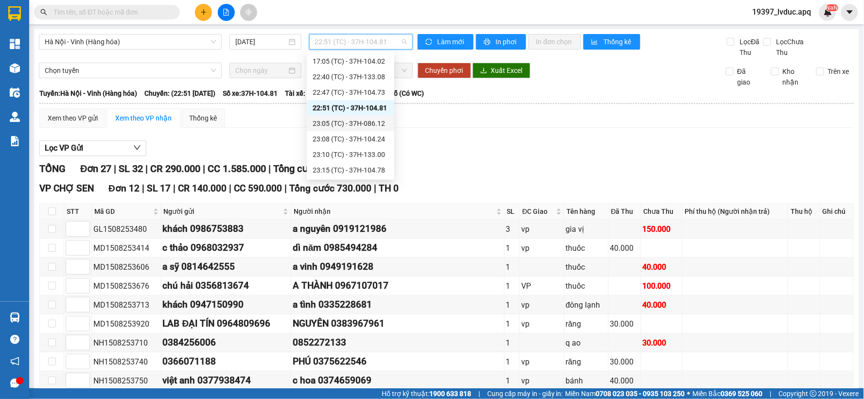
click at [379, 122] on div "23:05 (TC) - 37H-086.12" at bounding box center [351, 123] width 76 height 11
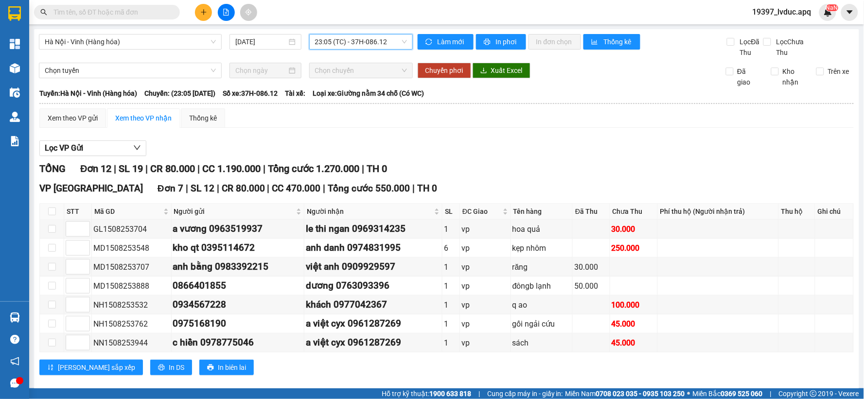
click at [336, 48] on span "23:05 (TC) - 37H-086.12" at bounding box center [361, 42] width 92 height 15
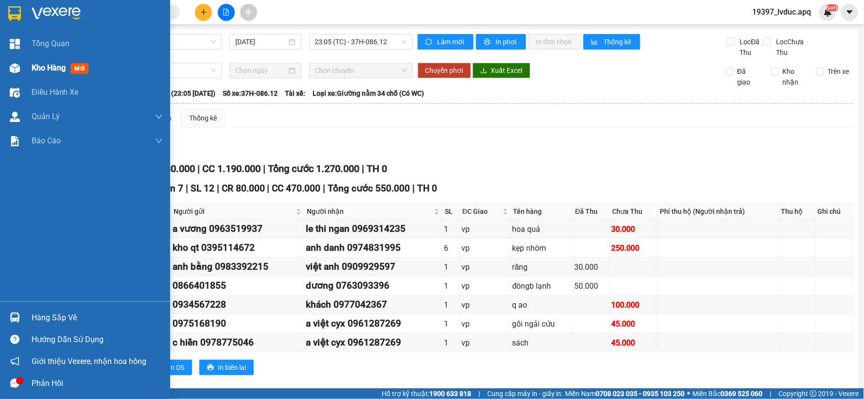
click at [18, 69] on img at bounding box center [15, 68] width 10 height 10
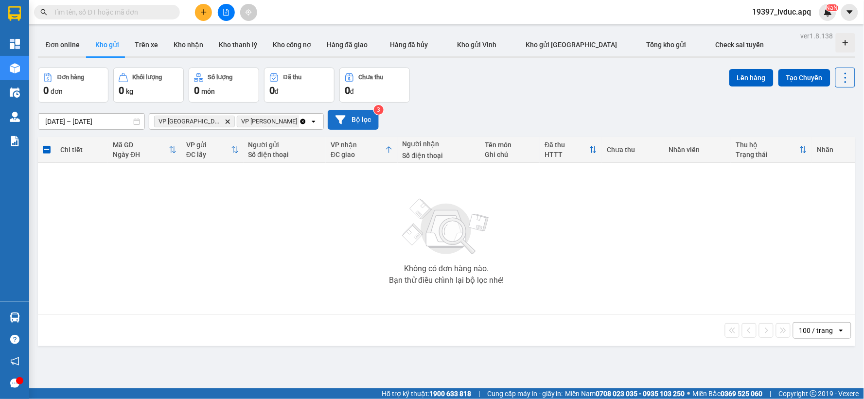
drag, startPoint x: 332, startPoint y: 118, endPoint x: 336, endPoint y: 120, distance: 5.1
click at [336, 120] on button "Bộ lọc" at bounding box center [353, 120] width 51 height 20
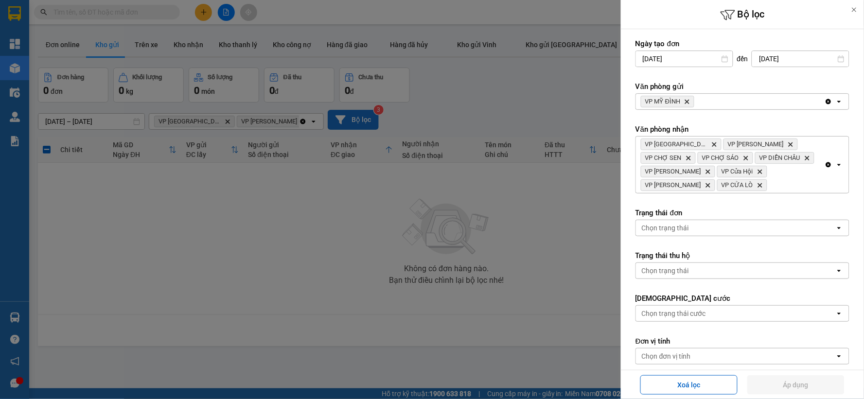
click at [826, 166] on icon "Clear all" at bounding box center [828, 164] width 5 height 5
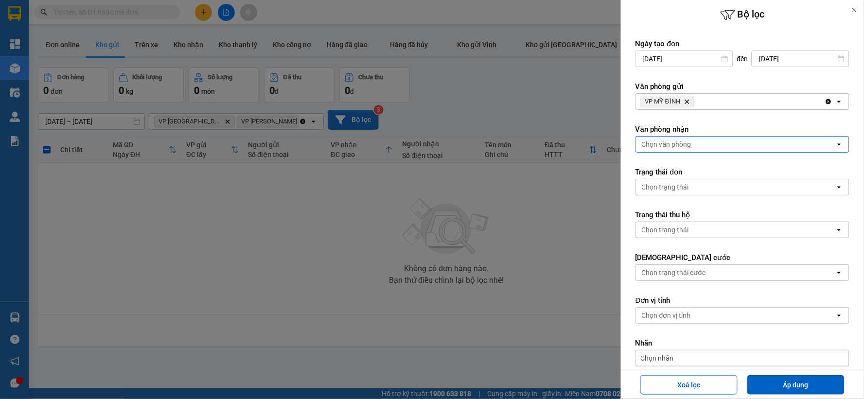
click at [826, 102] on icon "Clear all" at bounding box center [828, 101] width 5 height 5
click at [735, 101] on div "Chọn văn phòng" at bounding box center [735, 102] width 199 height 16
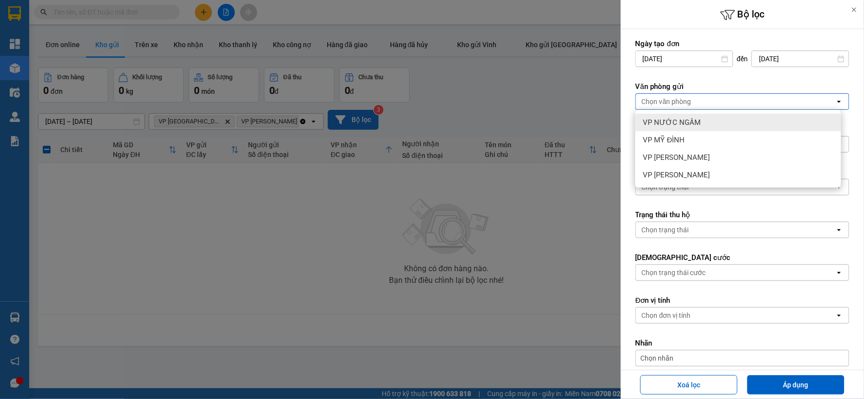
click at [695, 125] on span "VP NƯỚC NGẦM" at bounding box center [672, 123] width 58 height 10
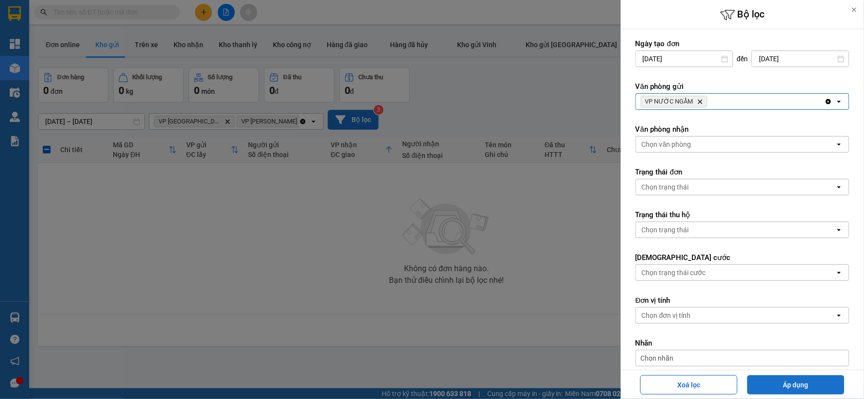
click at [765, 380] on button "Áp dụng" at bounding box center [795, 384] width 97 height 19
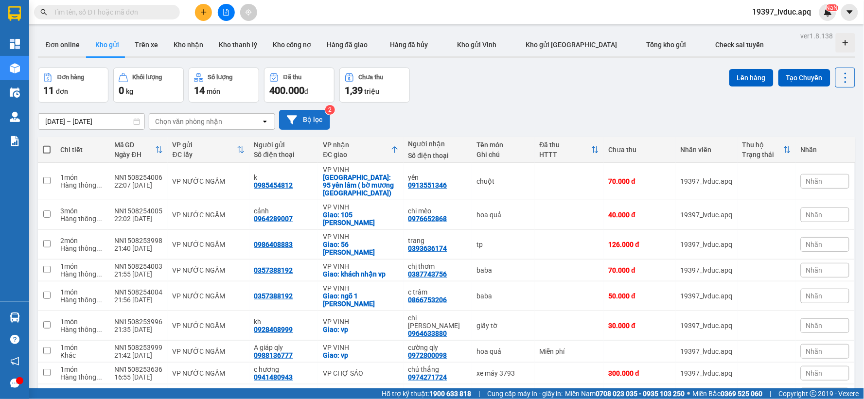
click at [50, 145] on label at bounding box center [47, 150] width 8 height 10
click at [47, 145] on input "checkbox" at bounding box center [47, 145] width 0 height 0
checkbox input "true"
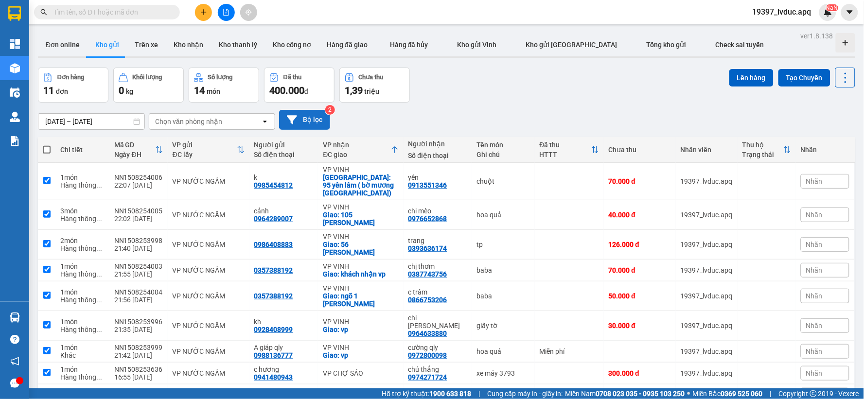
checkbox input "true"
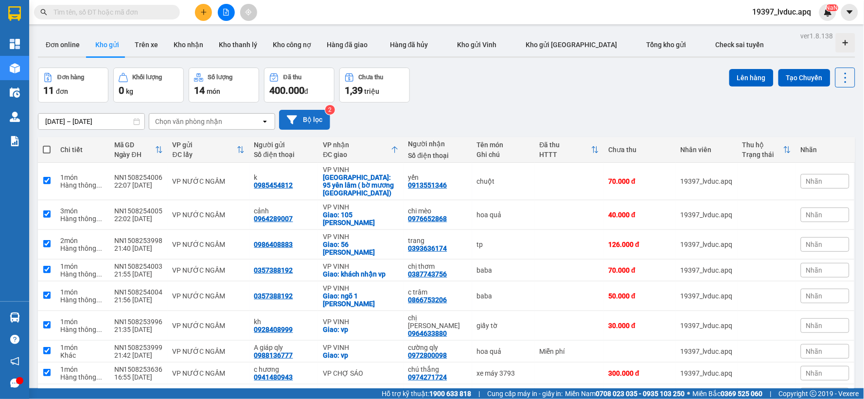
checkbox input "true"
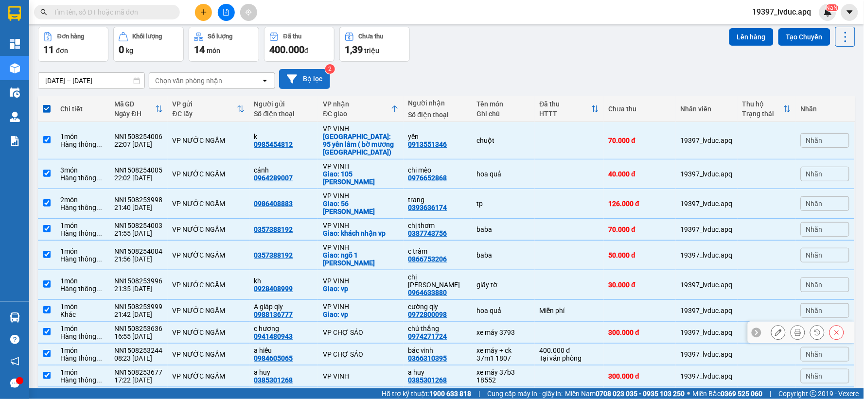
scroll to position [79, 0]
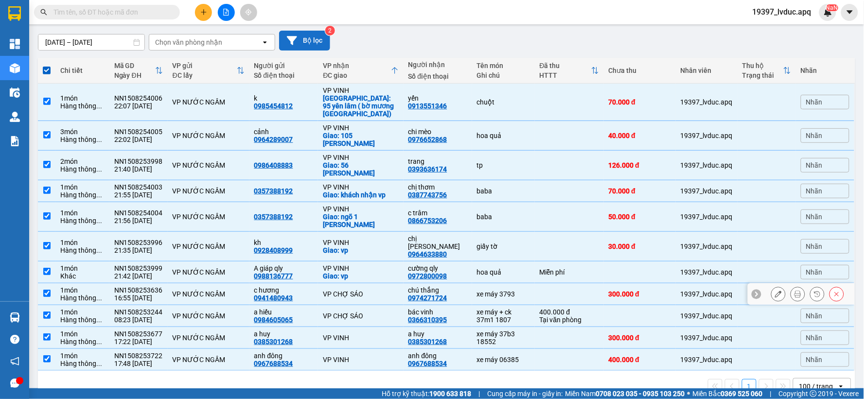
click at [389, 283] on td "VP CHỢ SÁO" at bounding box center [360, 294] width 85 height 22
checkbox input "false"
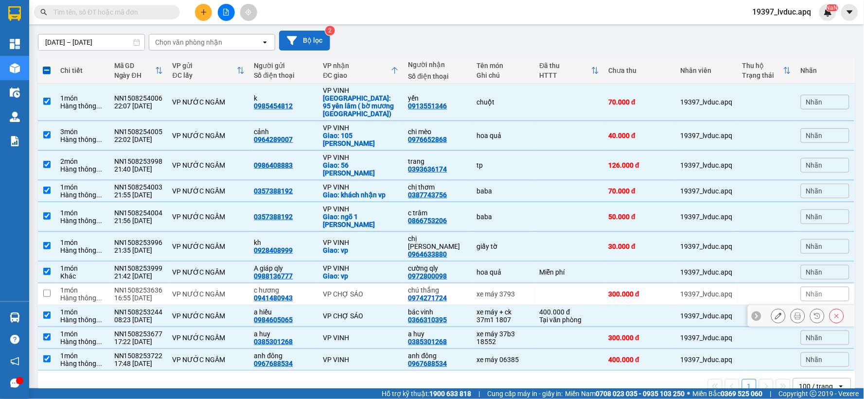
click at [396, 305] on td "VP CHỢ SÁO" at bounding box center [360, 316] width 85 height 22
checkbox input "false"
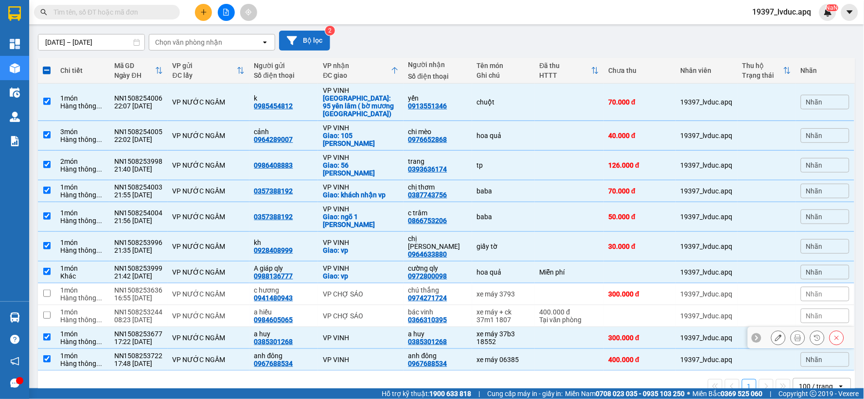
click at [381, 327] on td "VP VINH" at bounding box center [360, 338] width 85 height 22
checkbox input "false"
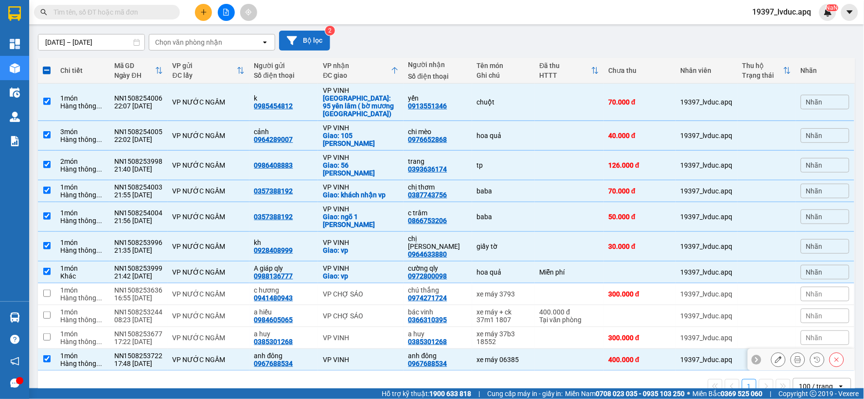
click at [387, 356] on div "VP VINH" at bounding box center [360, 360] width 75 height 8
checkbox input "false"
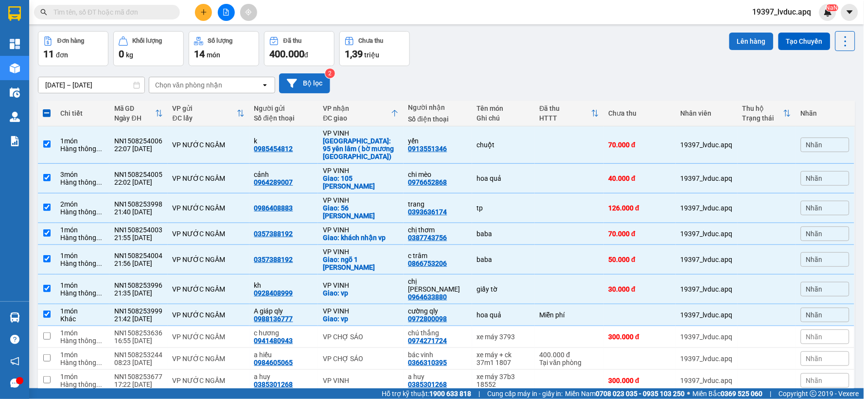
scroll to position [0, 0]
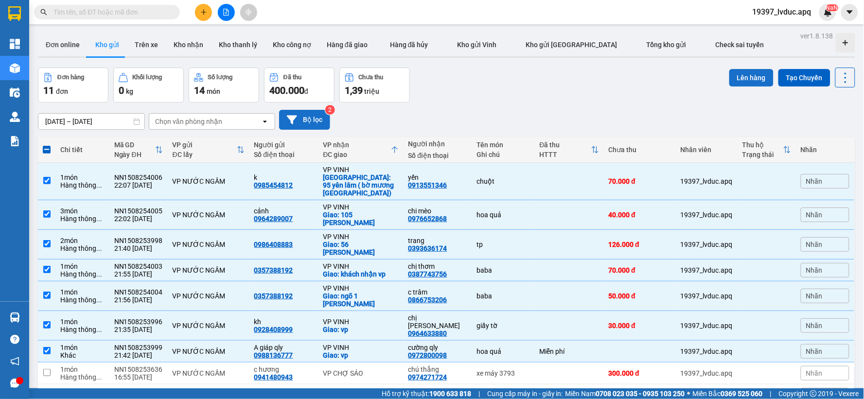
click at [740, 76] on button "Lên hàng" at bounding box center [751, 78] width 44 height 18
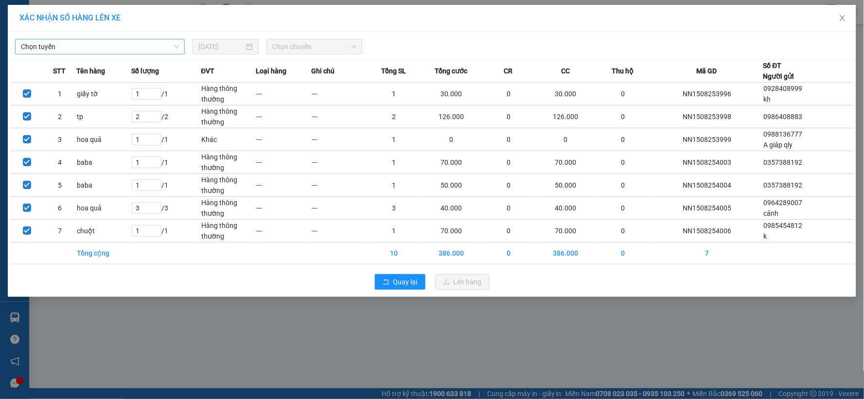
drag, startPoint x: 152, startPoint y: 46, endPoint x: 150, endPoint y: 51, distance: 5.9
click at [152, 46] on span "Chọn tuyến" at bounding box center [100, 46] width 158 height 15
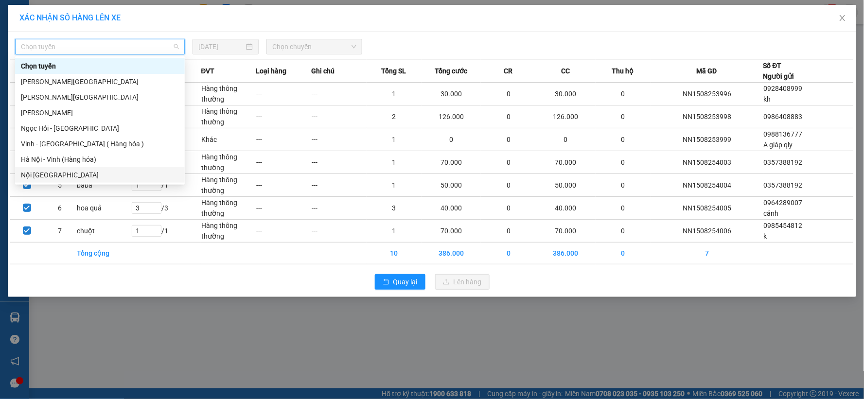
click at [76, 165] on div "Hà Nội - Vinh (Hàng hóa)" at bounding box center [100, 160] width 170 height 16
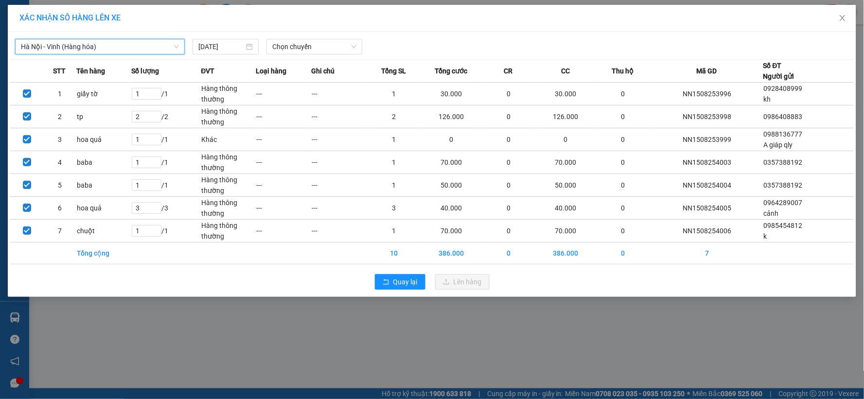
drag, startPoint x: 295, startPoint y: 40, endPoint x: 300, endPoint y: 55, distance: 16.0
click at [296, 40] on span "Chọn chuyến" at bounding box center [314, 46] width 84 height 15
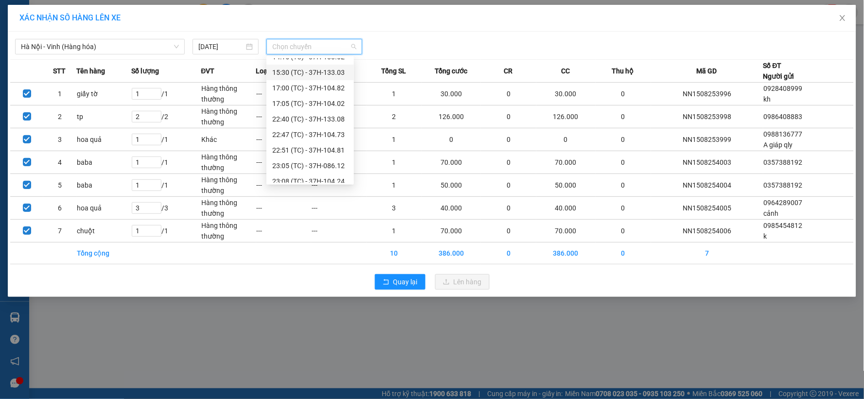
scroll to position [156, 0]
click at [328, 124] on div "23:05 (TC) - 37H-086.12" at bounding box center [310, 128] width 76 height 11
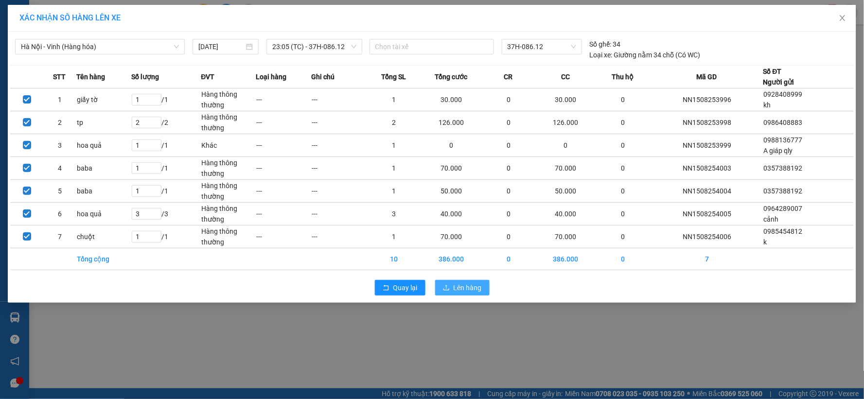
click at [460, 294] on button "Lên hàng" at bounding box center [462, 288] width 54 height 16
